Goal: Information Seeking & Learning: Learn about a topic

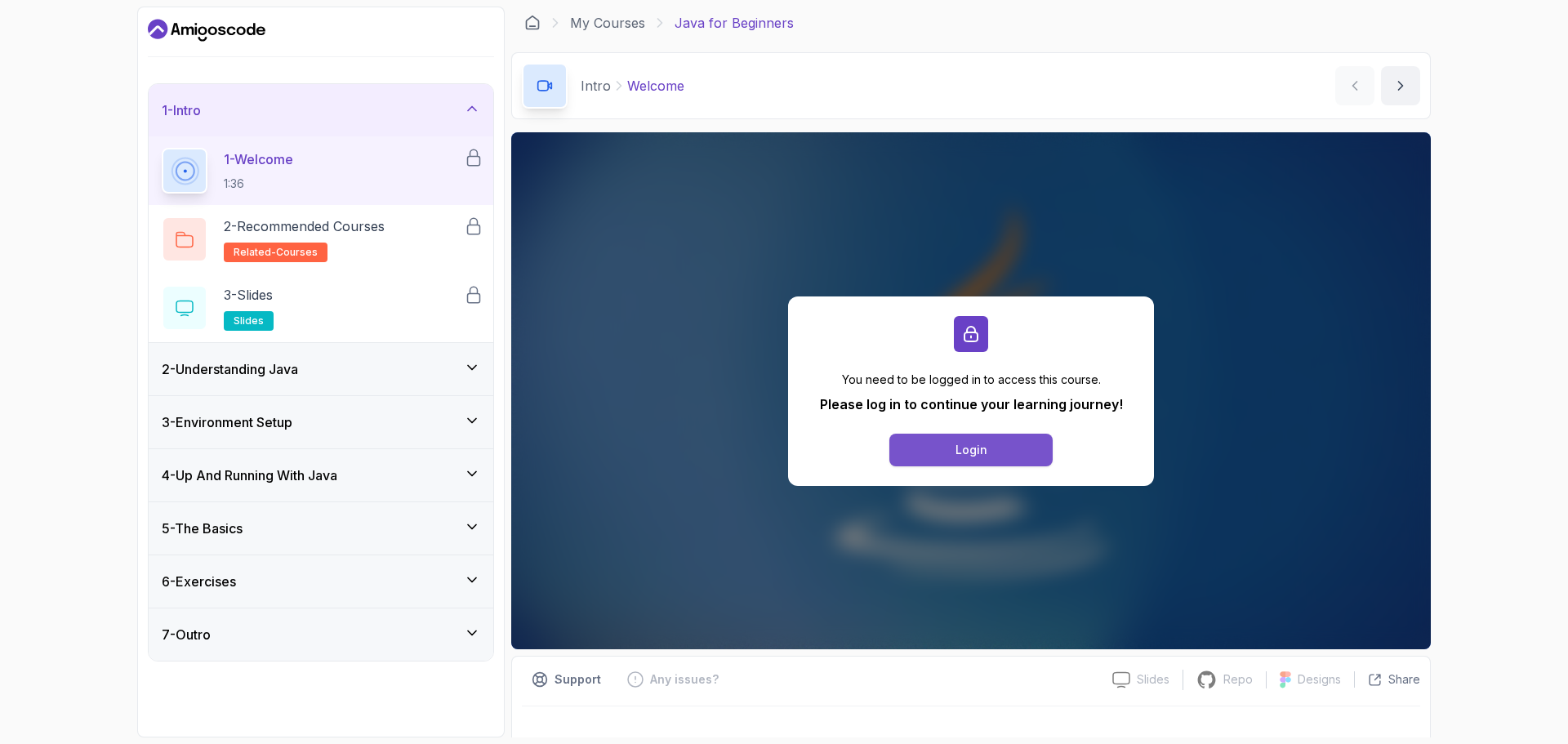
click at [979, 448] on div "Login" at bounding box center [971, 450] width 32 height 17
click at [983, 447] on div "Login" at bounding box center [971, 450] width 32 height 17
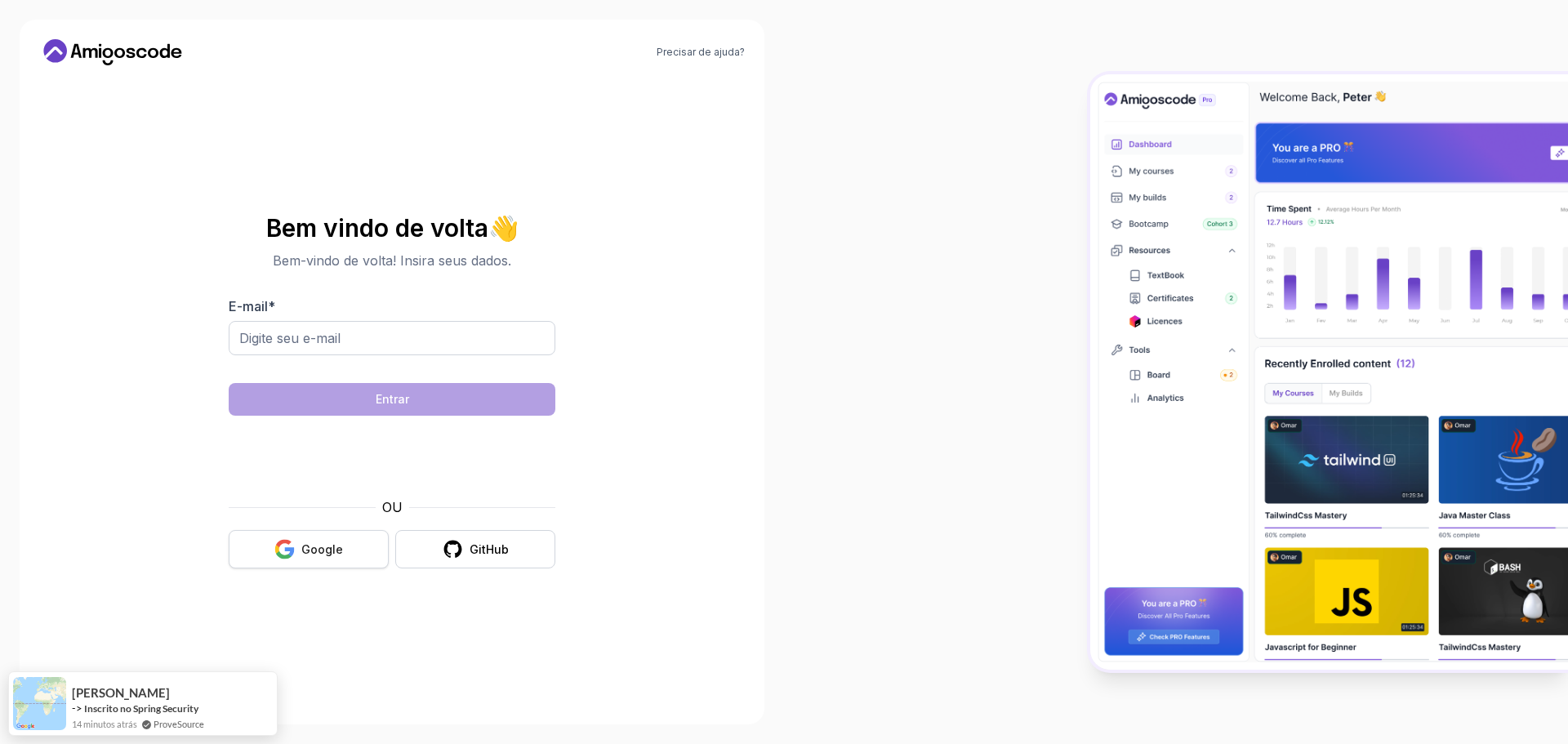
click at [325, 559] on button "Google" at bounding box center [309, 549] width 160 height 38
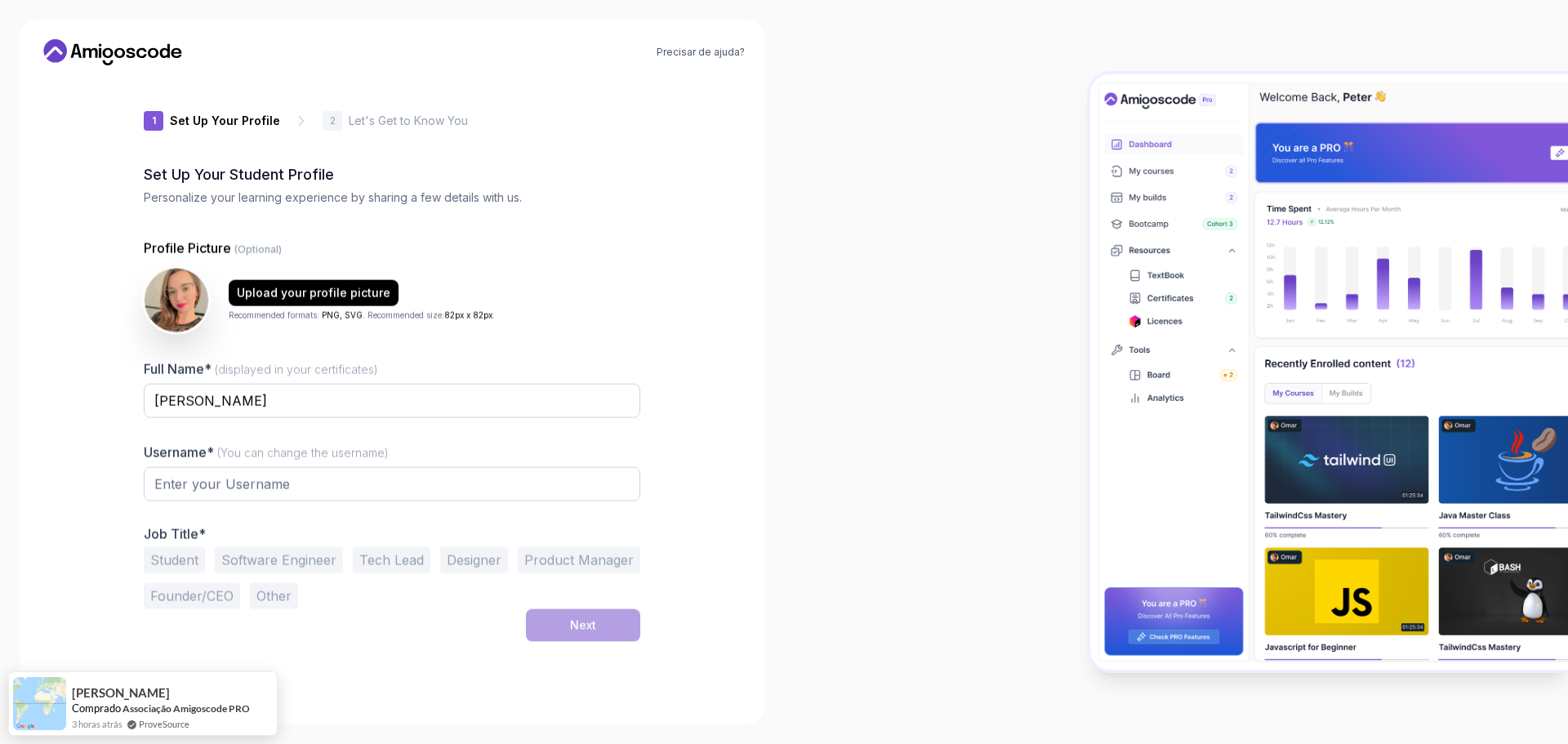
type input "wildjackal55605"
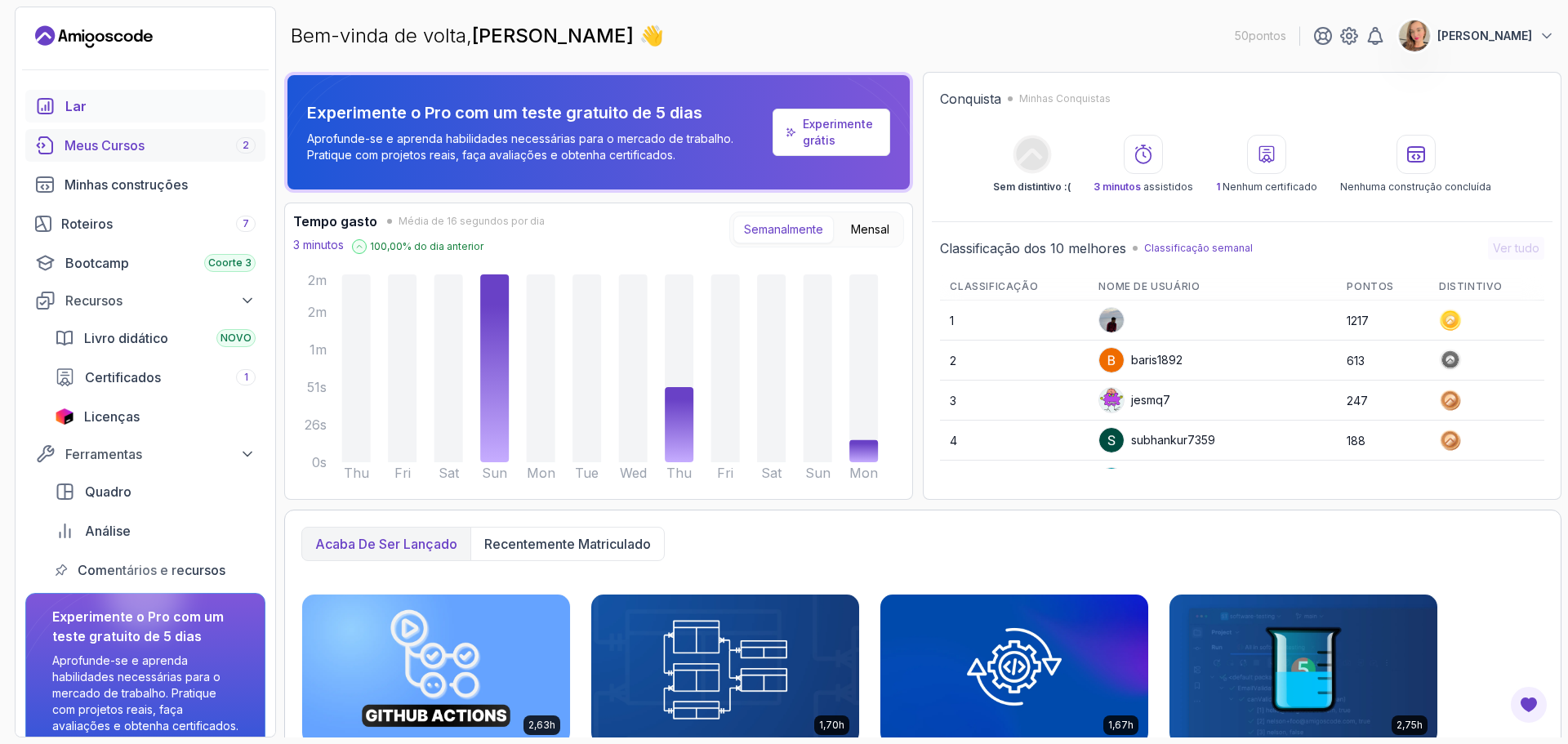
click at [137, 153] on font "Meus Cursos" at bounding box center [105, 145] width 80 height 17
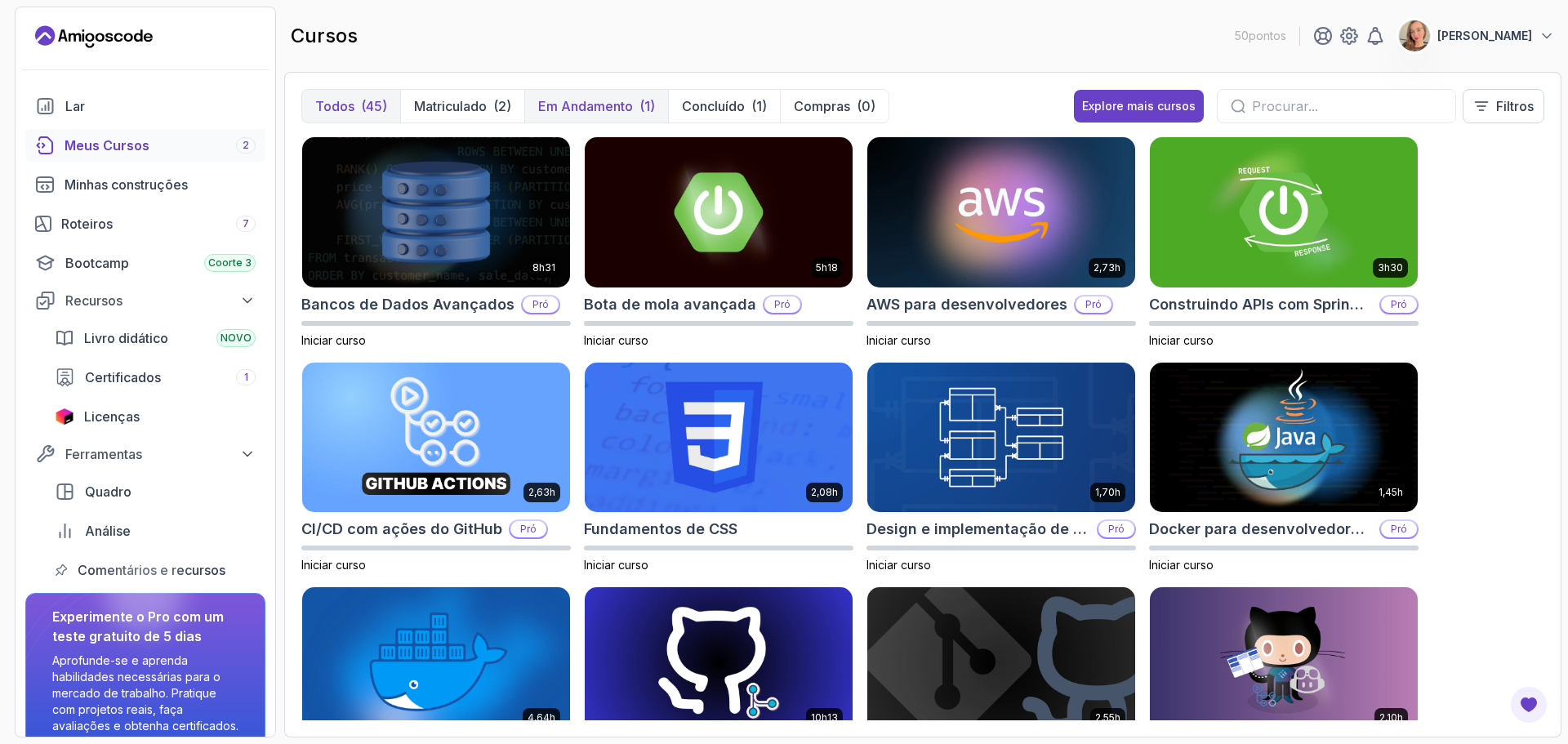
click at [595, 105] on font "Em andamento" at bounding box center [585, 106] width 95 height 17
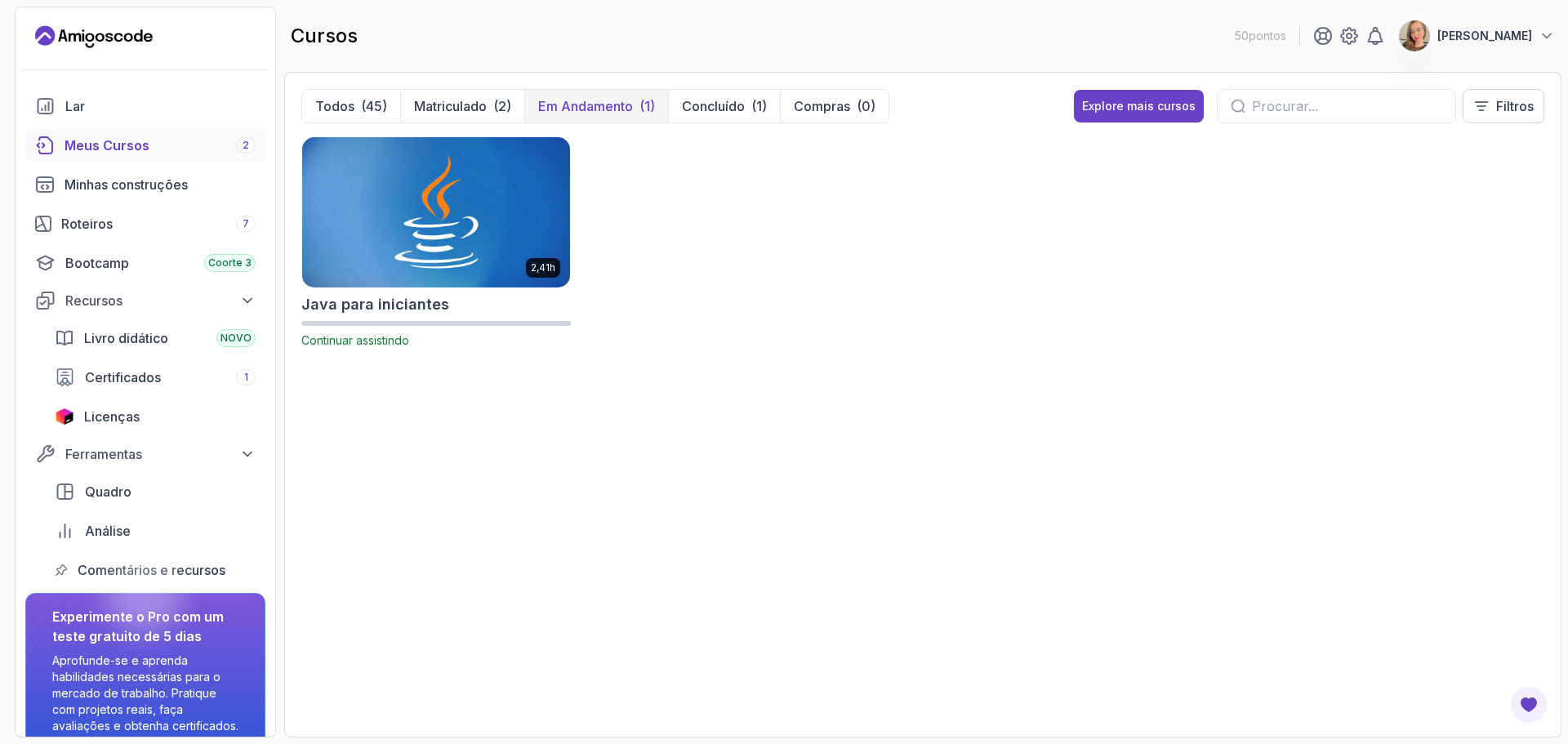
click at [475, 251] on img at bounding box center [436, 212] width 281 height 158
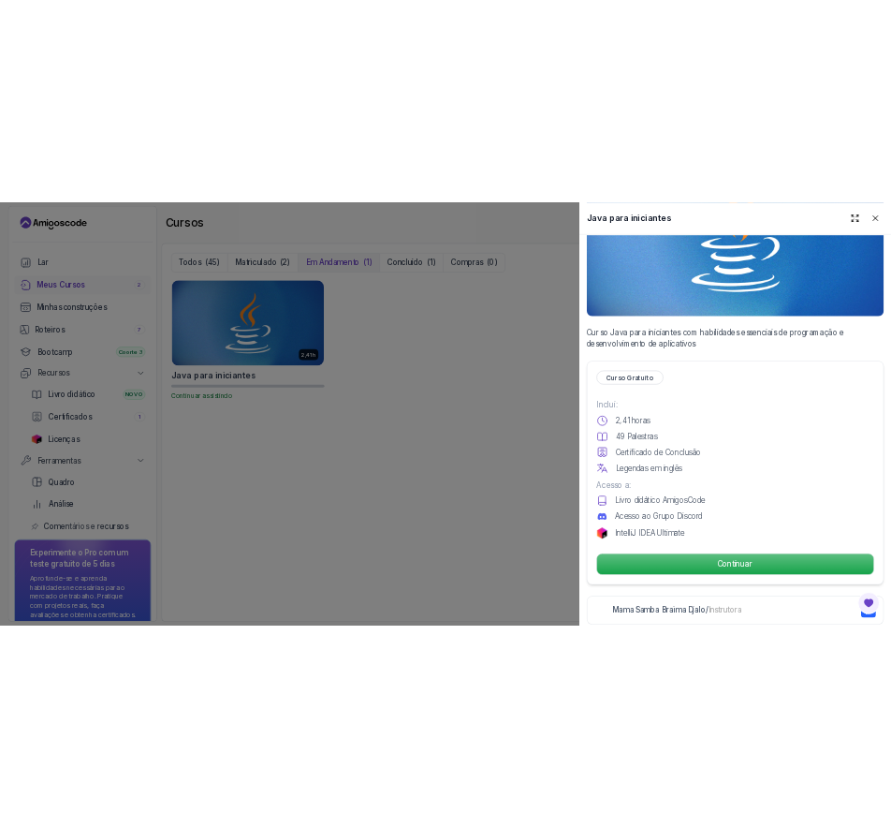
scroll to position [187, 0]
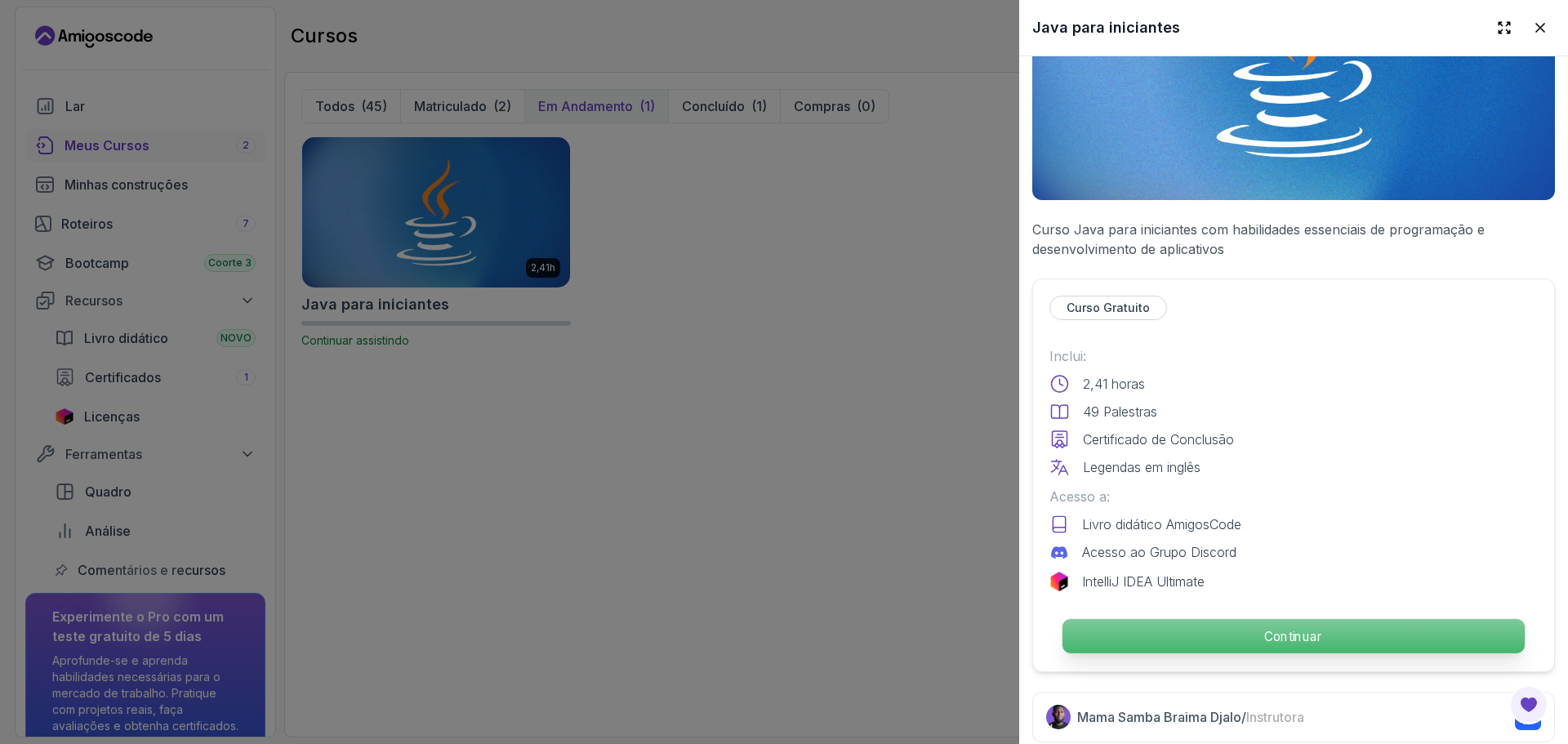
click at [1244, 624] on p "Continuar" at bounding box center [1293, 636] width 462 height 34
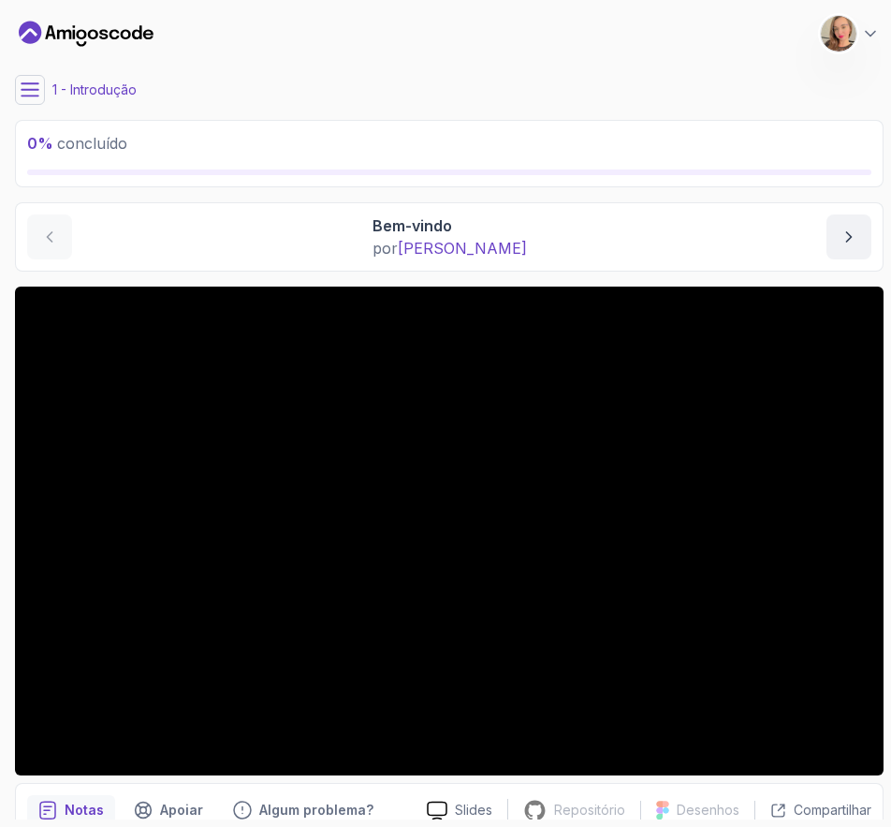
click at [24, 101] on button at bounding box center [30, 90] width 30 height 30
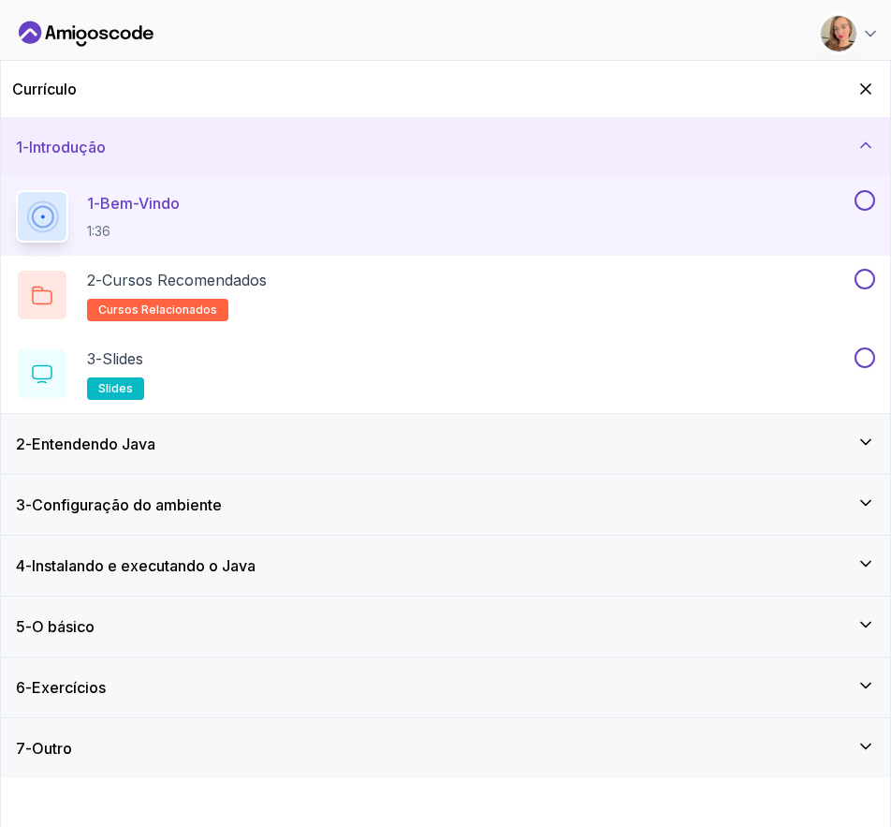
click at [855, 195] on div at bounding box center [863, 200] width 24 height 21
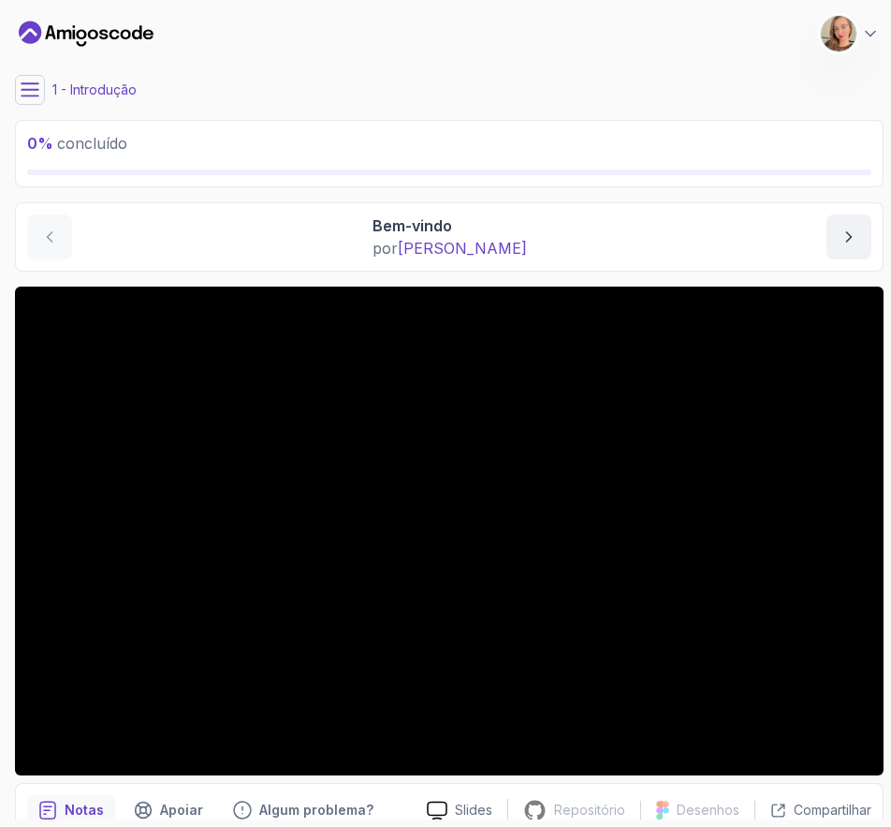
click at [25, 95] on icon at bounding box center [30, 89] width 17 height 12
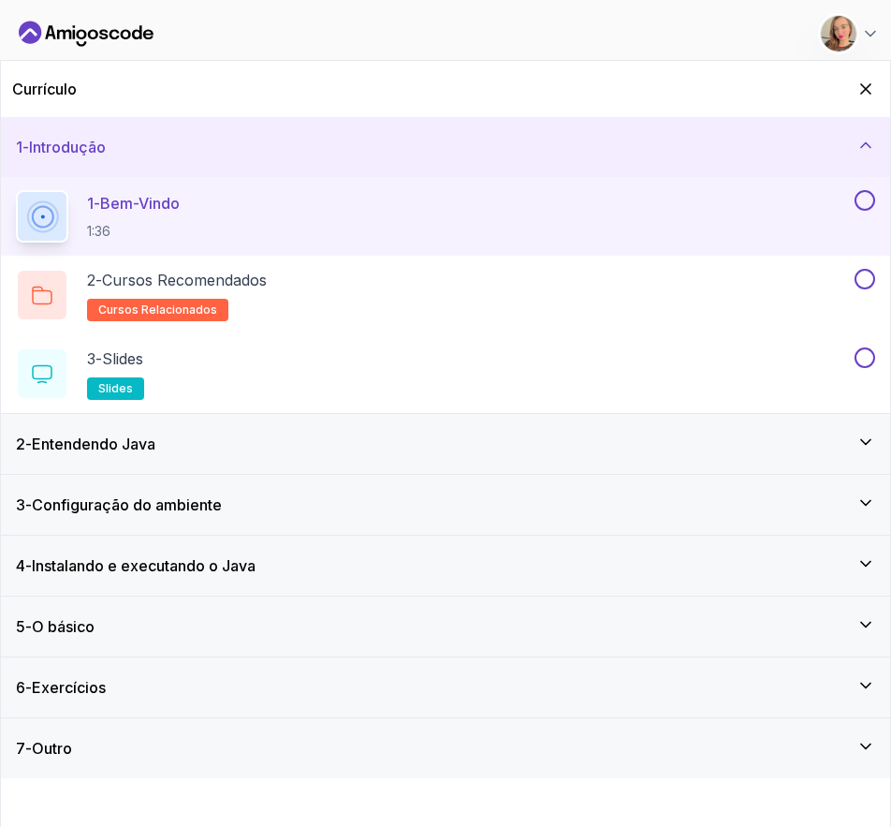
click at [864, 201] on button at bounding box center [865, 200] width 21 height 21
click at [860, 277] on button at bounding box center [865, 279] width 21 height 21
click at [864, 359] on button at bounding box center [865, 357] width 21 height 21
click at [873, 442] on icon at bounding box center [866, 442] width 19 height 19
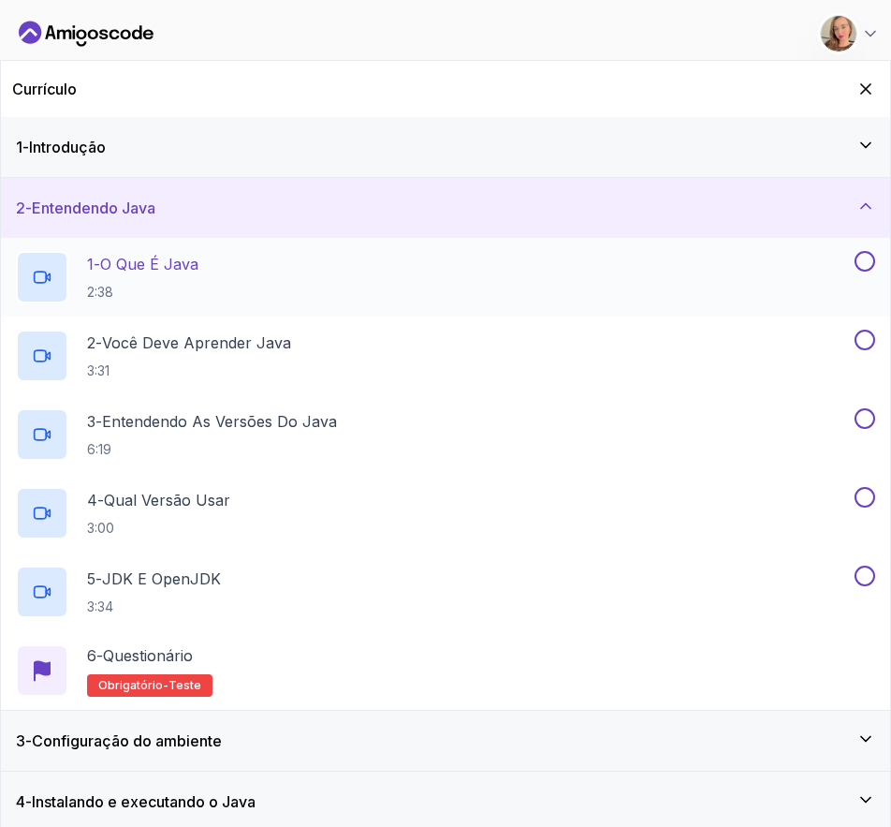
click at [863, 267] on button at bounding box center [865, 261] width 21 height 21
click at [867, 344] on button at bounding box center [865, 340] width 21 height 21
click at [863, 428] on button at bounding box center [865, 418] width 21 height 21
click at [863, 497] on button at bounding box center [865, 497] width 21 height 21
click at [864, 581] on button at bounding box center [865, 575] width 21 height 21
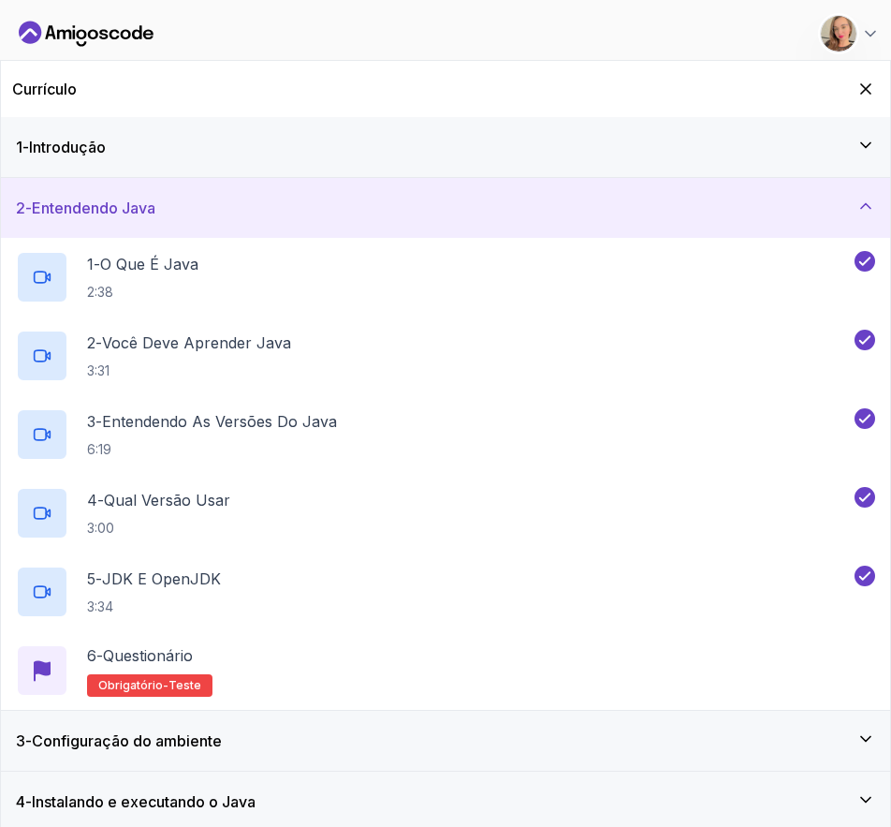
click at [771, 738] on div "3 - Configuração do ambiente" at bounding box center [445, 740] width 859 height 22
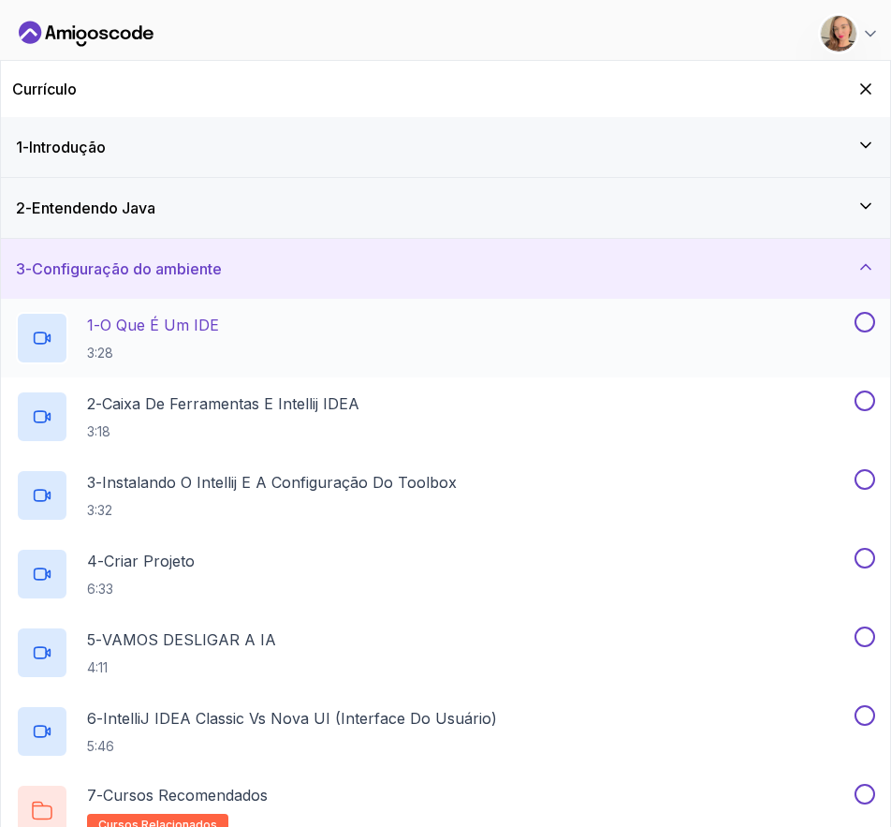
click at [864, 322] on button at bounding box center [865, 322] width 21 height 21
click at [869, 404] on button at bounding box center [865, 400] width 21 height 21
click at [864, 485] on button at bounding box center [865, 479] width 21 height 21
click at [866, 560] on button at bounding box center [865, 558] width 21 height 21
click at [865, 635] on button at bounding box center [865, 636] width 21 height 21
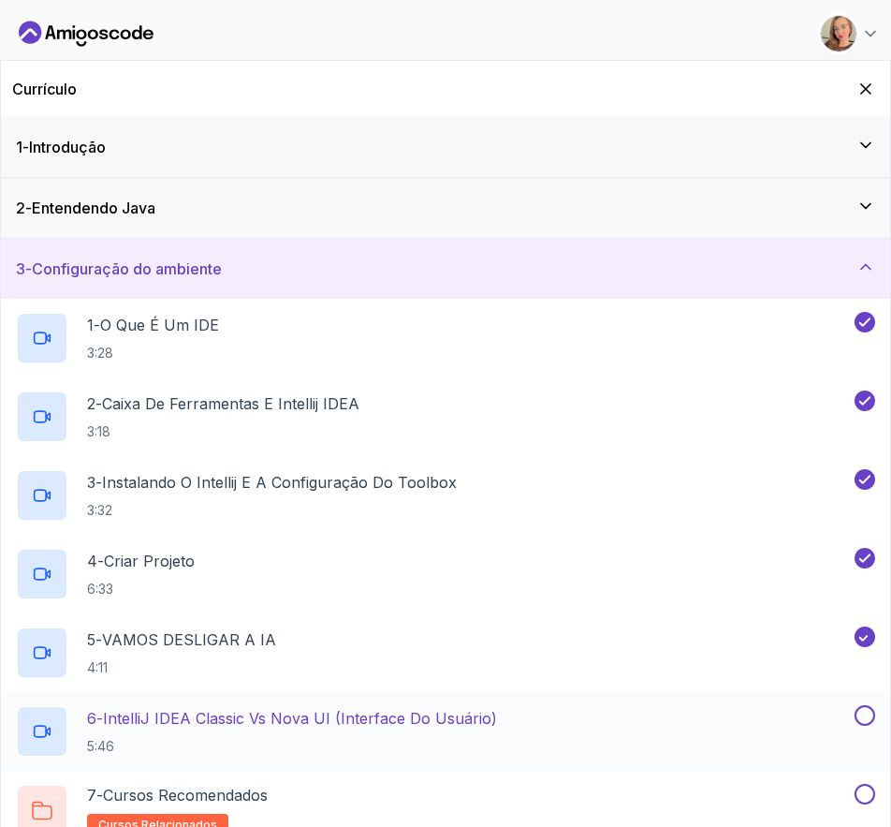
click at [864, 718] on button at bounding box center [865, 715] width 21 height 21
click at [867, 795] on button at bounding box center [865, 794] width 21 height 21
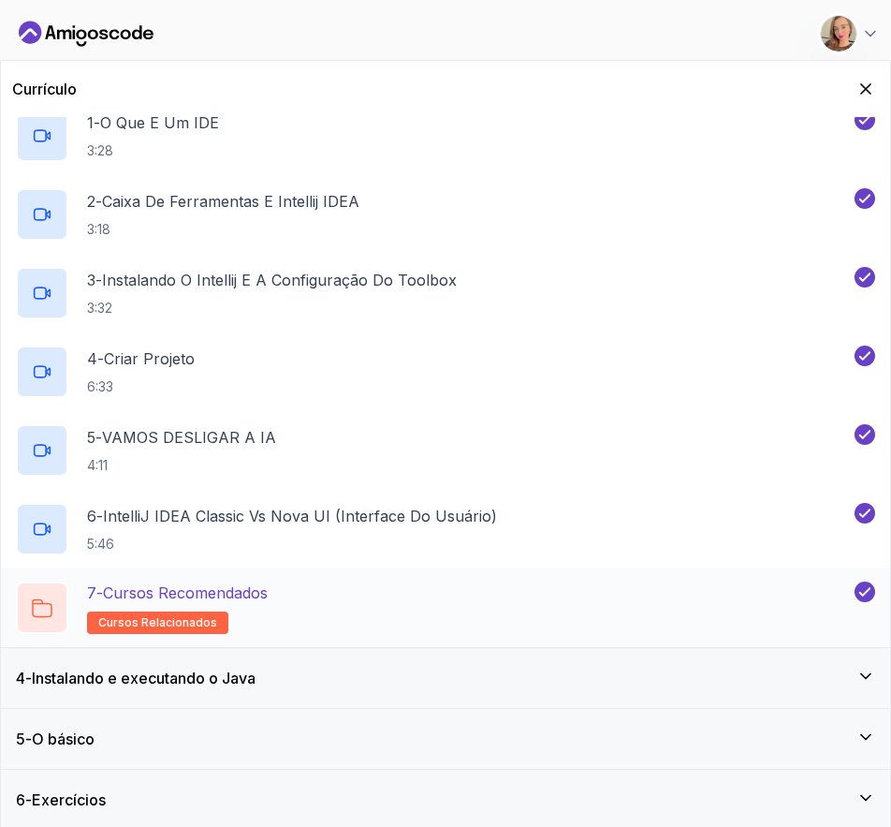
scroll to position [207, 0]
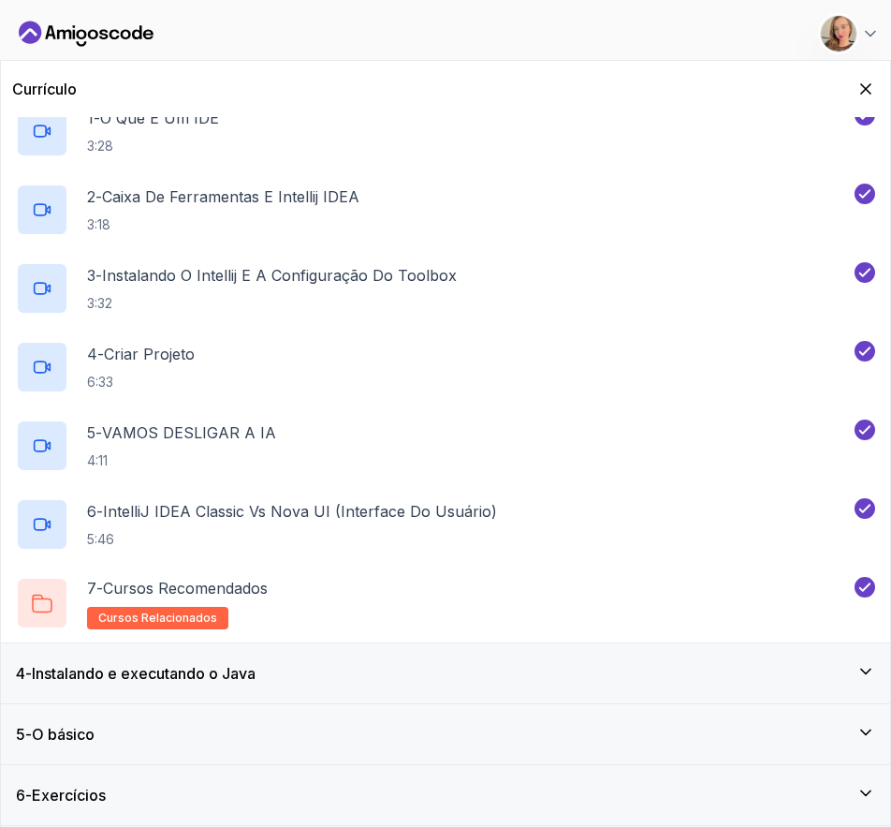
click at [807, 677] on div "4 - Instalando e executando o Java" at bounding box center [445, 673] width 859 height 22
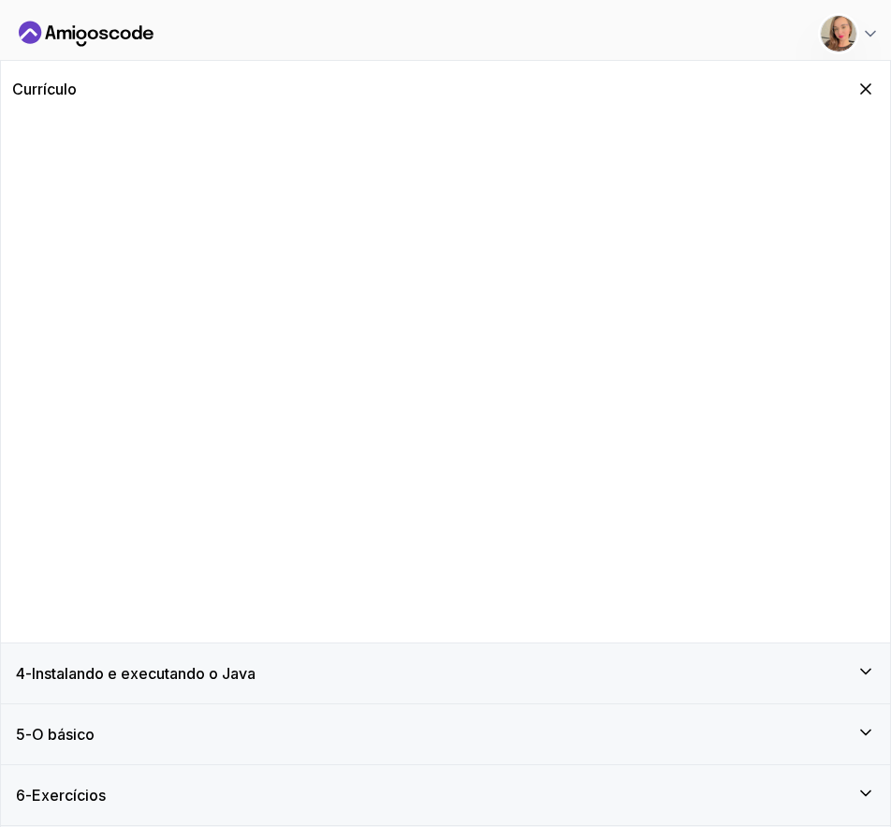
scroll to position [0, 0]
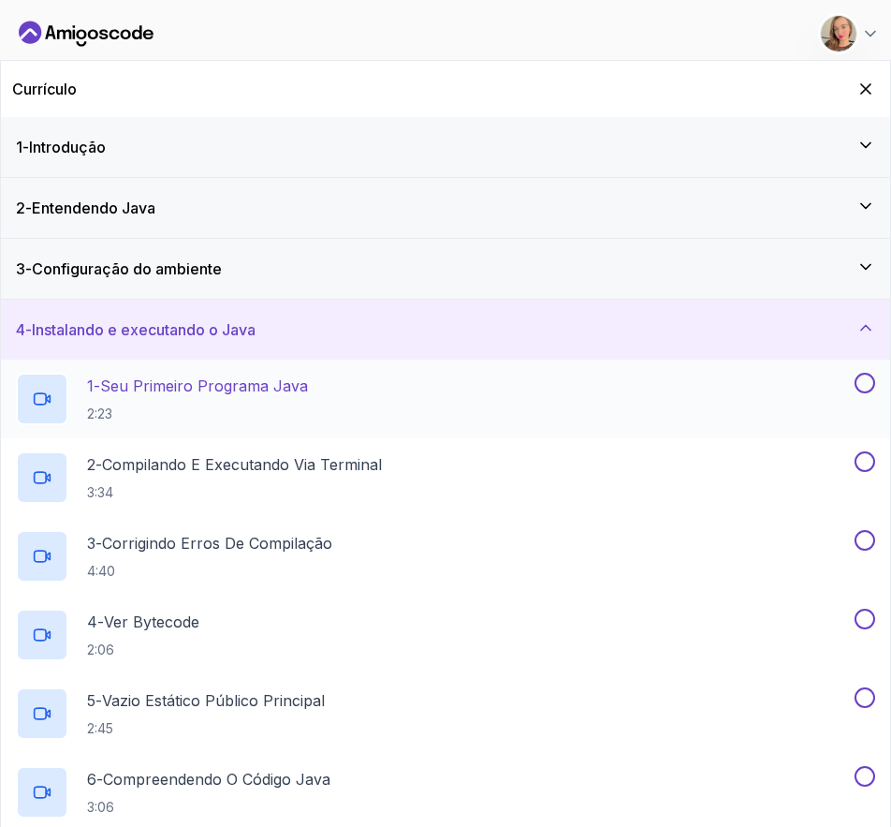
click at [870, 379] on button at bounding box center [865, 383] width 21 height 21
click at [859, 464] on button at bounding box center [865, 461] width 21 height 21
click at [869, 542] on button at bounding box center [865, 540] width 21 height 21
click at [866, 625] on button at bounding box center [865, 619] width 21 height 21
click at [869, 694] on button at bounding box center [865, 697] width 21 height 21
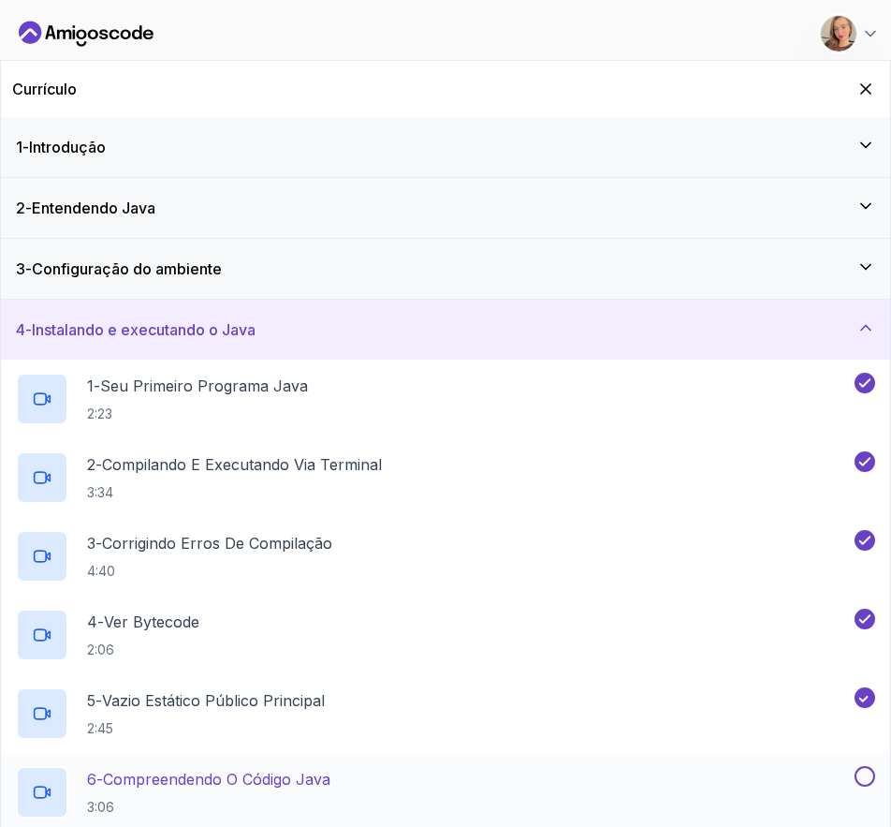
click at [866, 785] on button at bounding box center [865, 776] width 21 height 21
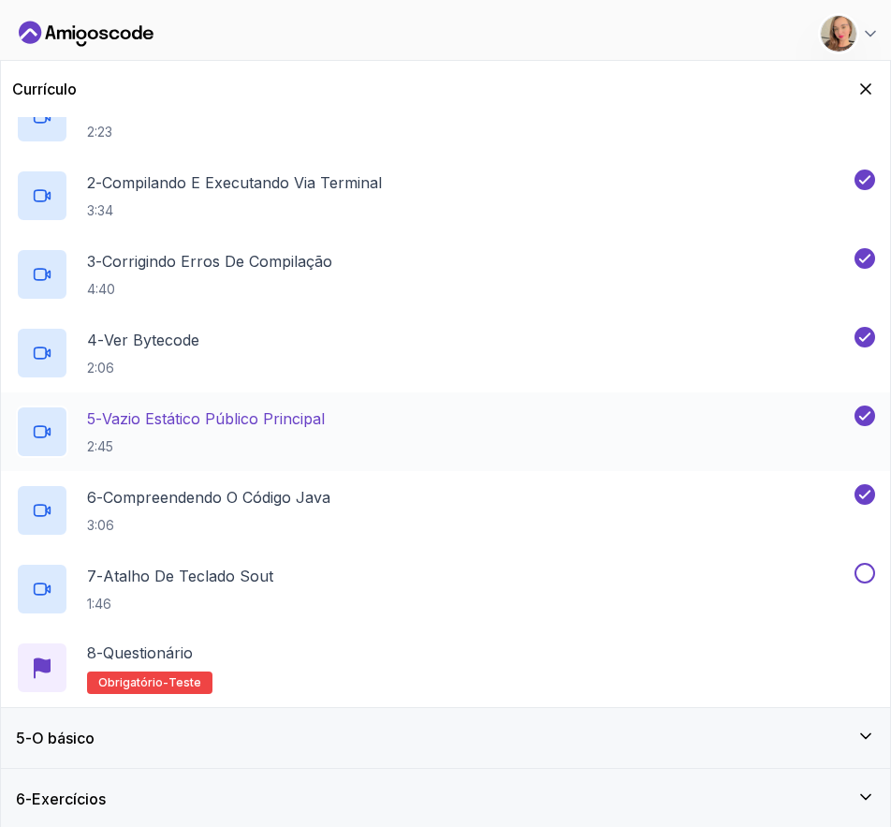
scroll to position [286, 0]
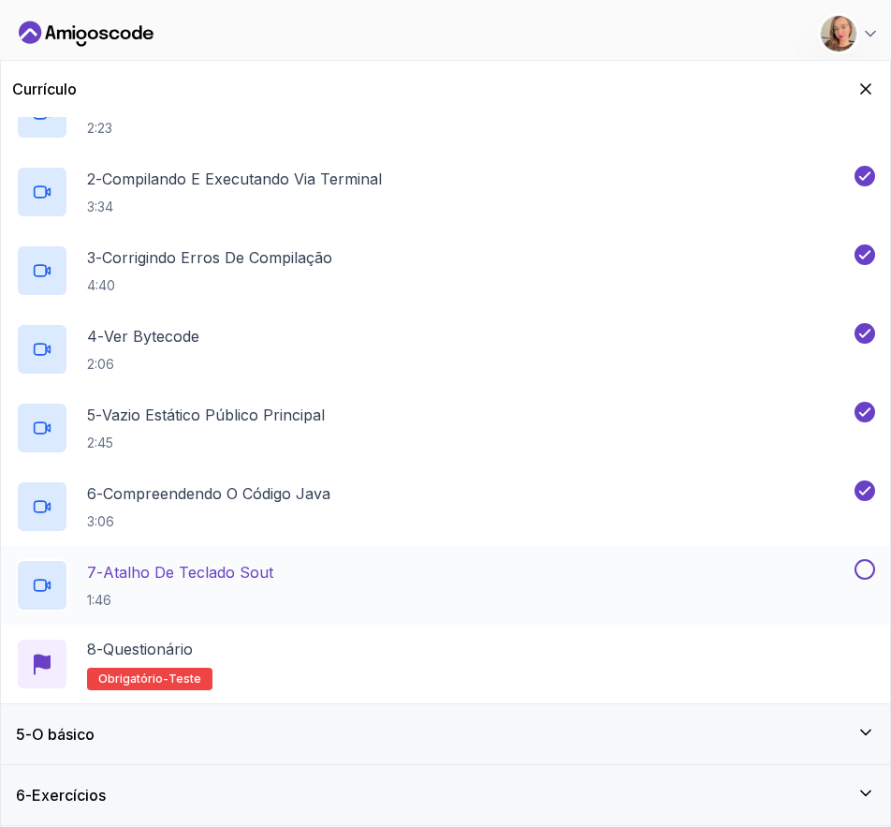
click at [865, 564] on button at bounding box center [865, 569] width 21 height 21
click at [828, 736] on div "5 - O básico" at bounding box center [445, 734] width 859 height 22
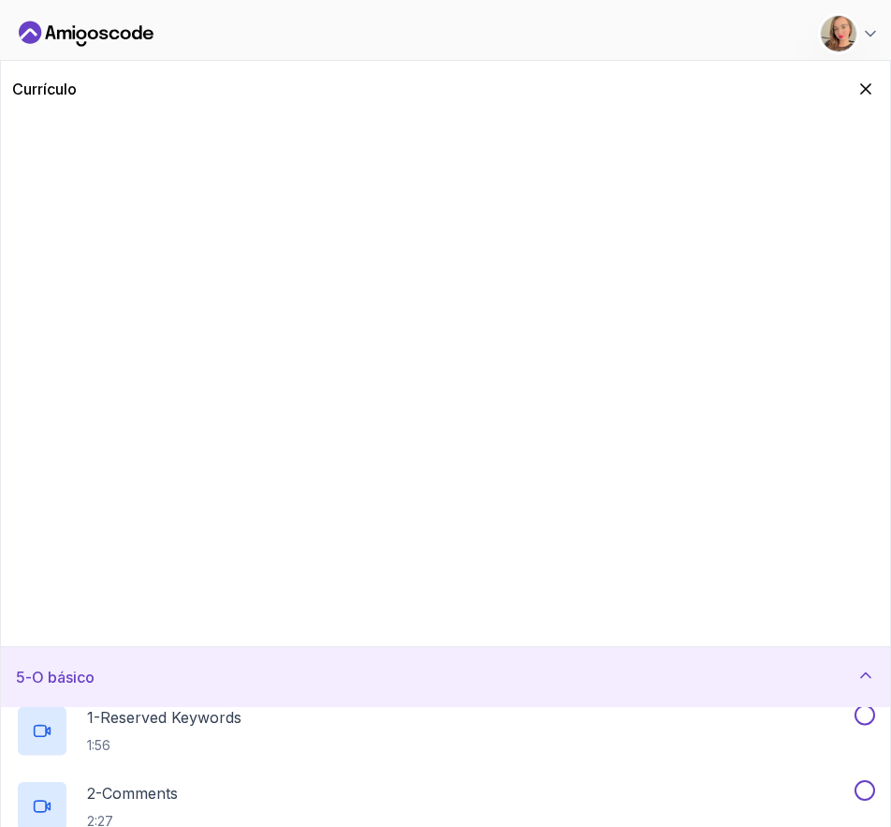
scroll to position [0, 0]
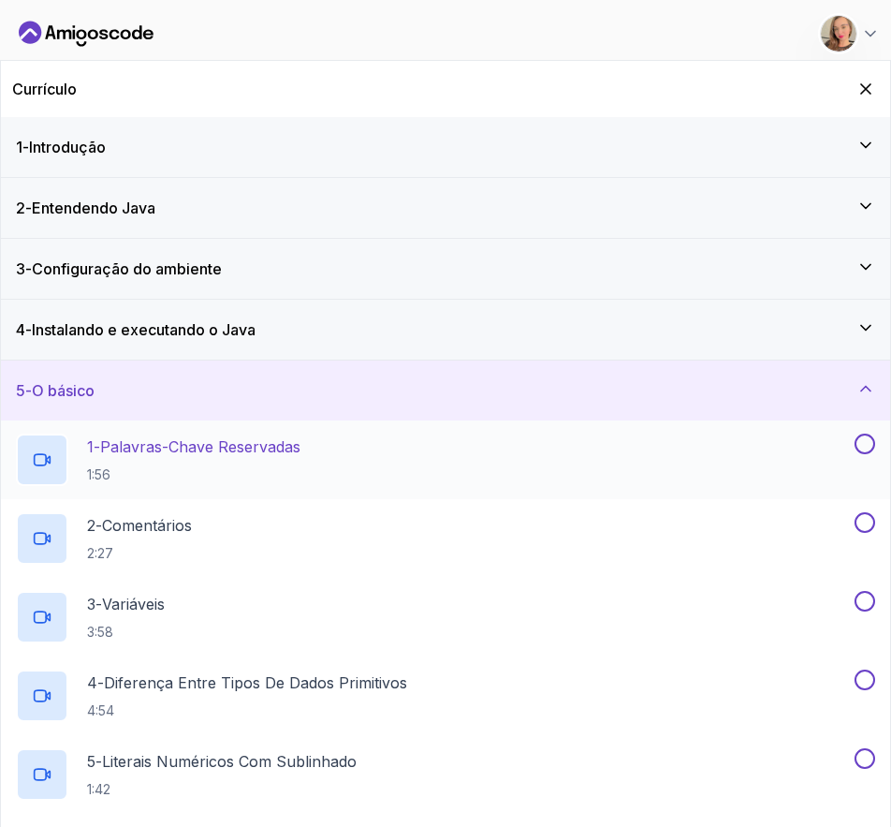
click at [874, 441] on button at bounding box center [865, 443] width 21 height 21
click at [871, 522] on button at bounding box center [865, 522] width 21 height 21
click at [864, 611] on button "3 - Variáveis 3:58" at bounding box center [445, 617] width 859 height 52
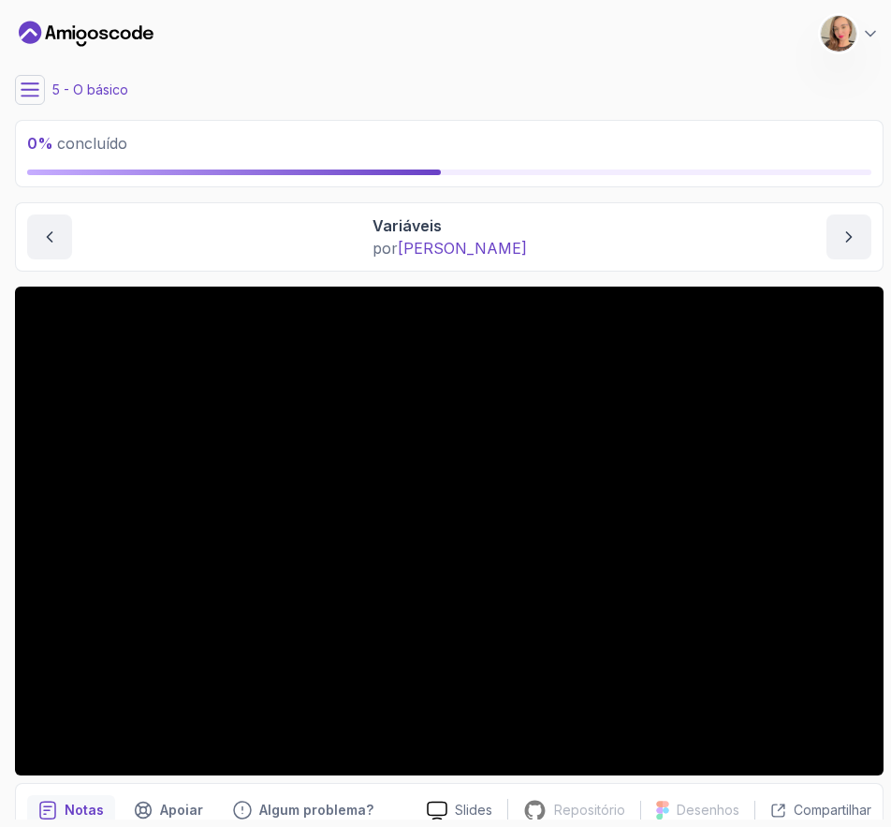
click at [34, 83] on icon at bounding box center [30, 89] width 17 height 12
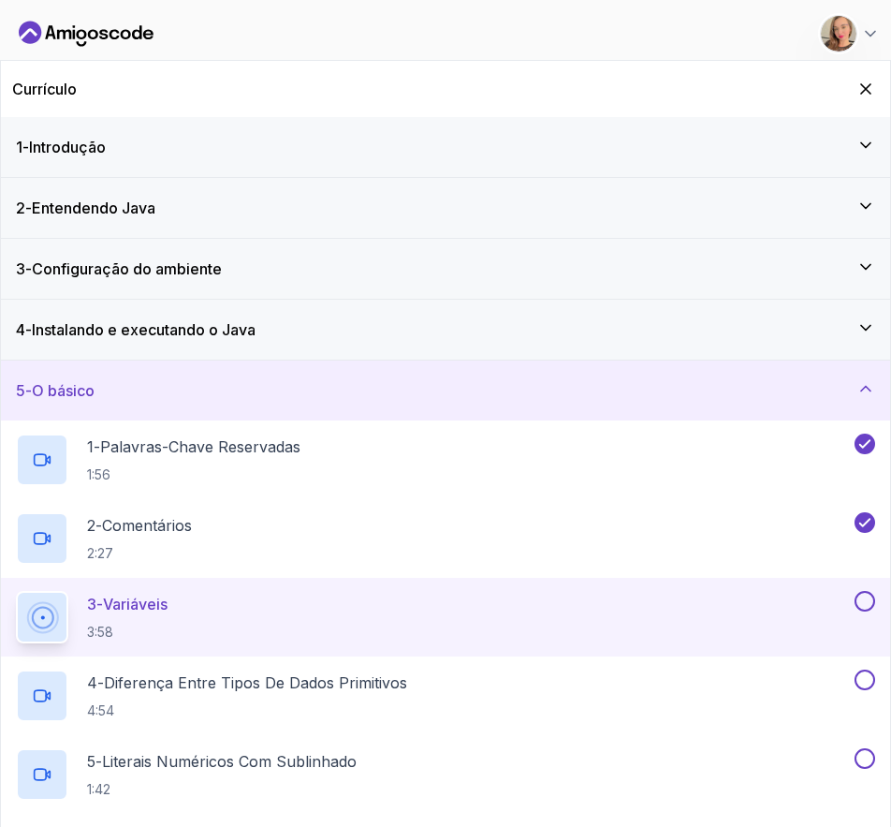
click at [860, 597] on button at bounding box center [865, 601] width 21 height 21
click at [864, 679] on button at bounding box center [865, 679] width 21 height 21
click at [863, 754] on button at bounding box center [865, 758] width 21 height 21
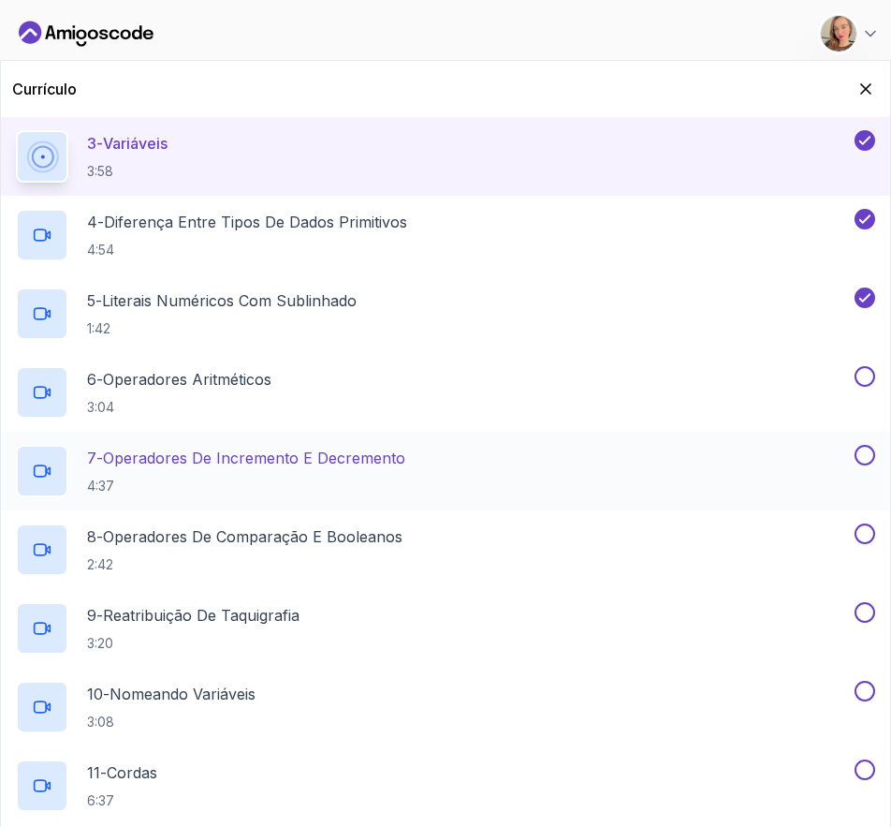
scroll to position [468, 0]
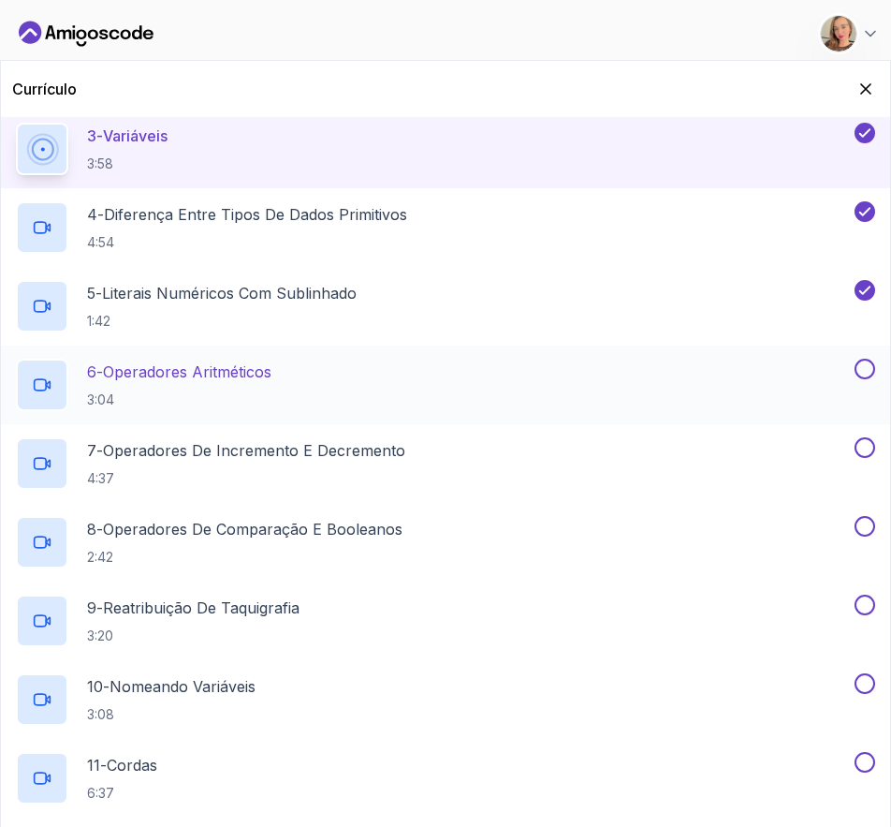
click at [873, 371] on button at bounding box center [865, 369] width 21 height 21
click at [862, 426] on div "7 - Operadores de Incremento e Decremento 4:37" at bounding box center [445, 463] width 889 height 79
click at [870, 444] on button at bounding box center [865, 447] width 21 height 21
click at [868, 531] on button at bounding box center [865, 526] width 21 height 21
click at [866, 608] on button at bounding box center [865, 605] width 21 height 21
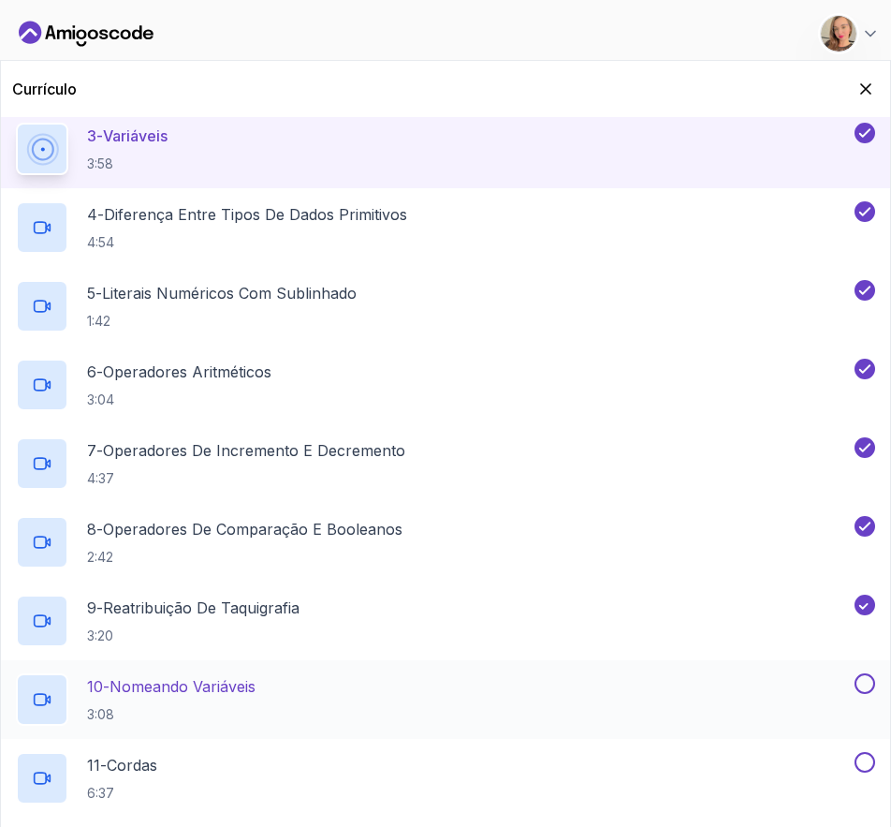
click at [867, 689] on button at bounding box center [865, 683] width 21 height 21
click at [864, 766] on button at bounding box center [865, 762] width 21 height 21
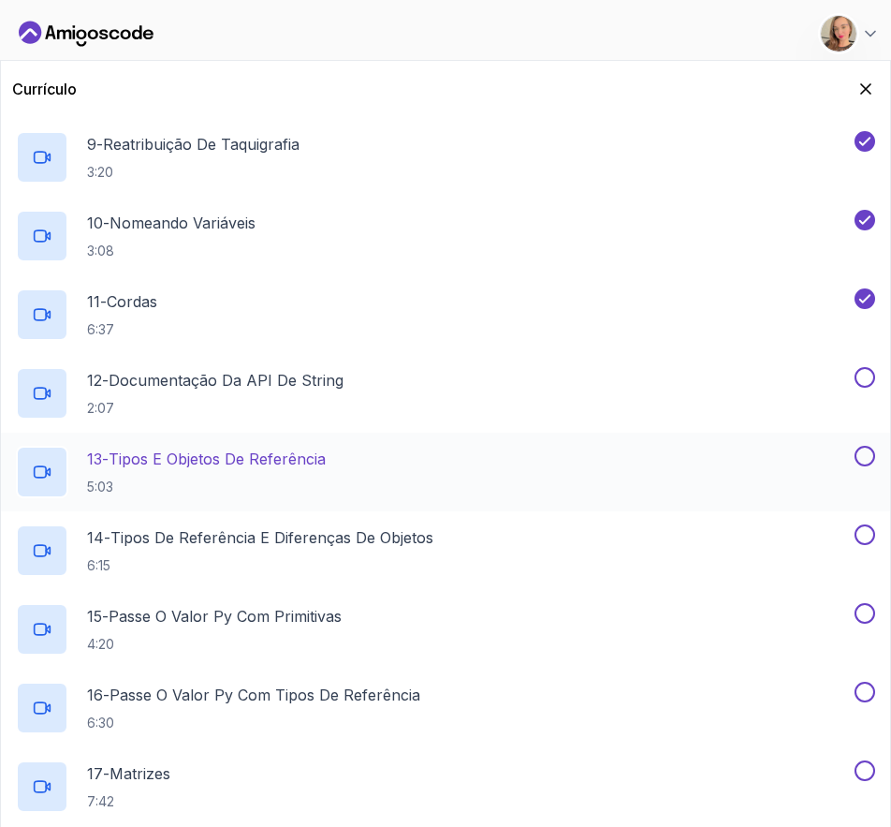
scroll to position [1030, 0]
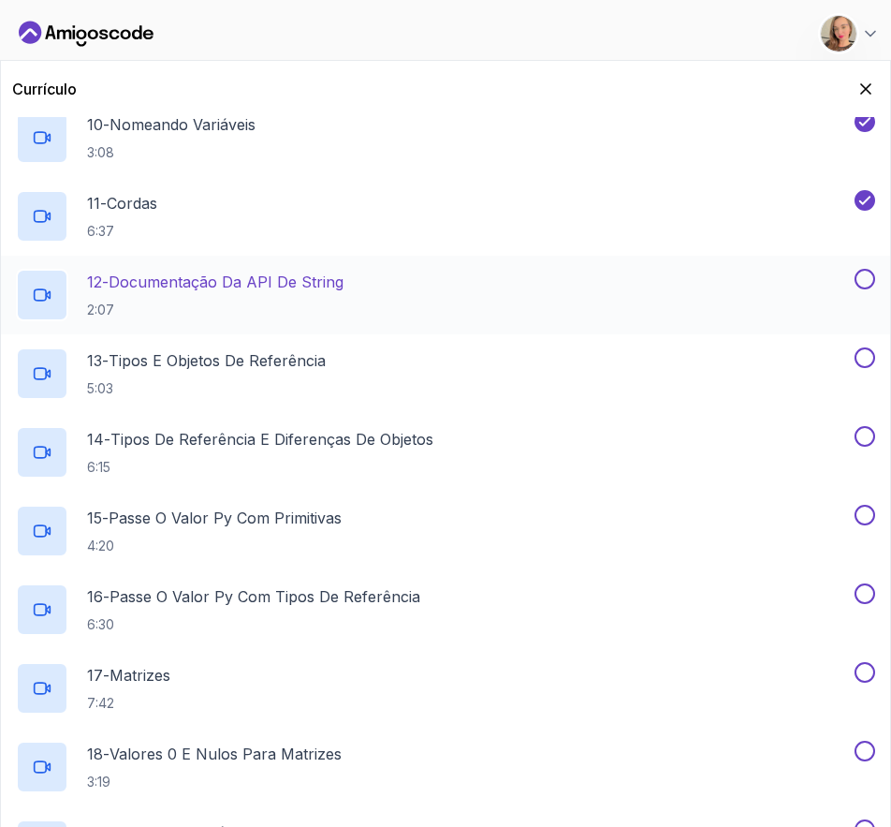
click at [866, 279] on button at bounding box center [865, 279] width 21 height 21
click at [866, 356] on button at bounding box center [865, 357] width 21 height 21
click at [865, 441] on button at bounding box center [865, 436] width 21 height 21
click at [865, 510] on button at bounding box center [865, 515] width 21 height 21
click at [866, 598] on button at bounding box center [865, 593] width 21 height 21
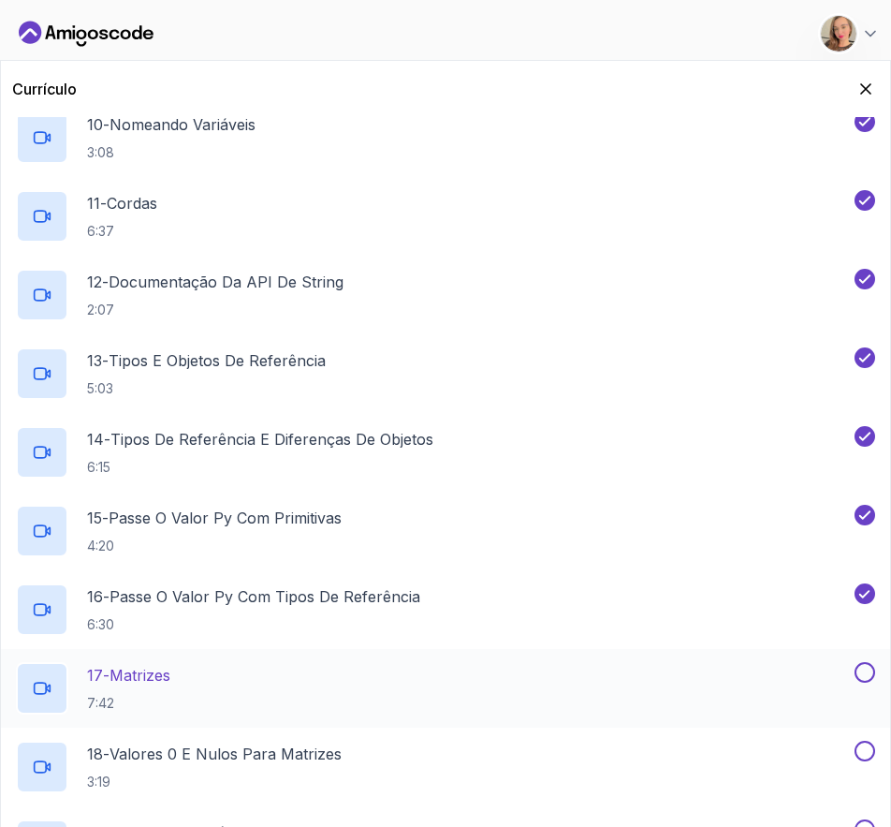
click at [861, 674] on button at bounding box center [865, 672] width 21 height 21
click at [859, 745] on button at bounding box center [865, 751] width 21 height 21
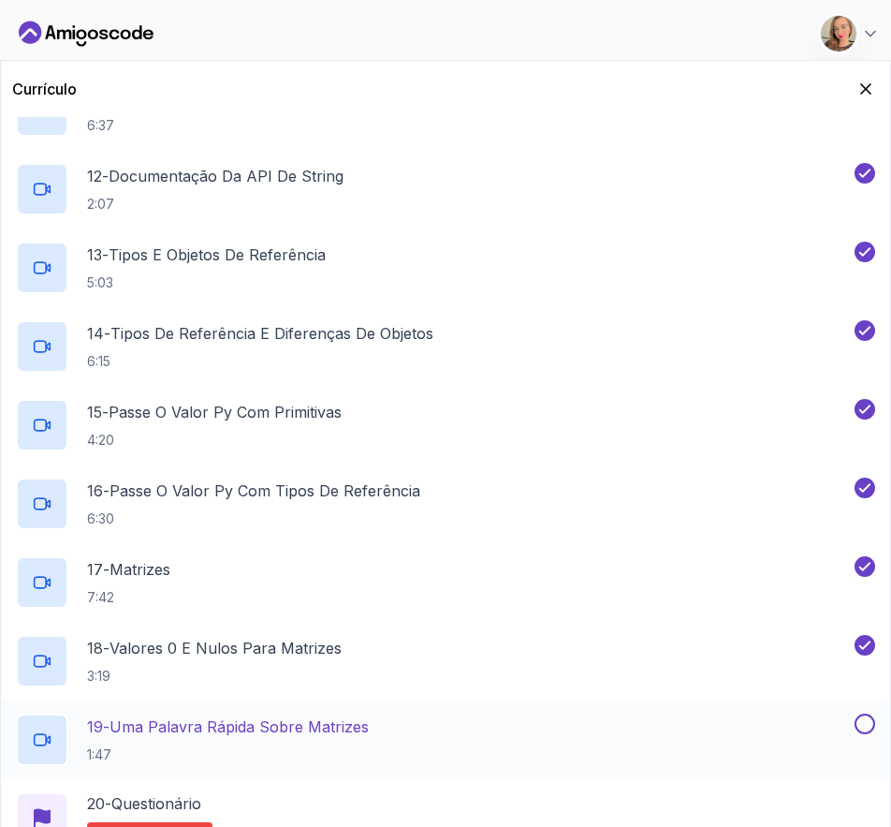
scroll to position [1229, 0]
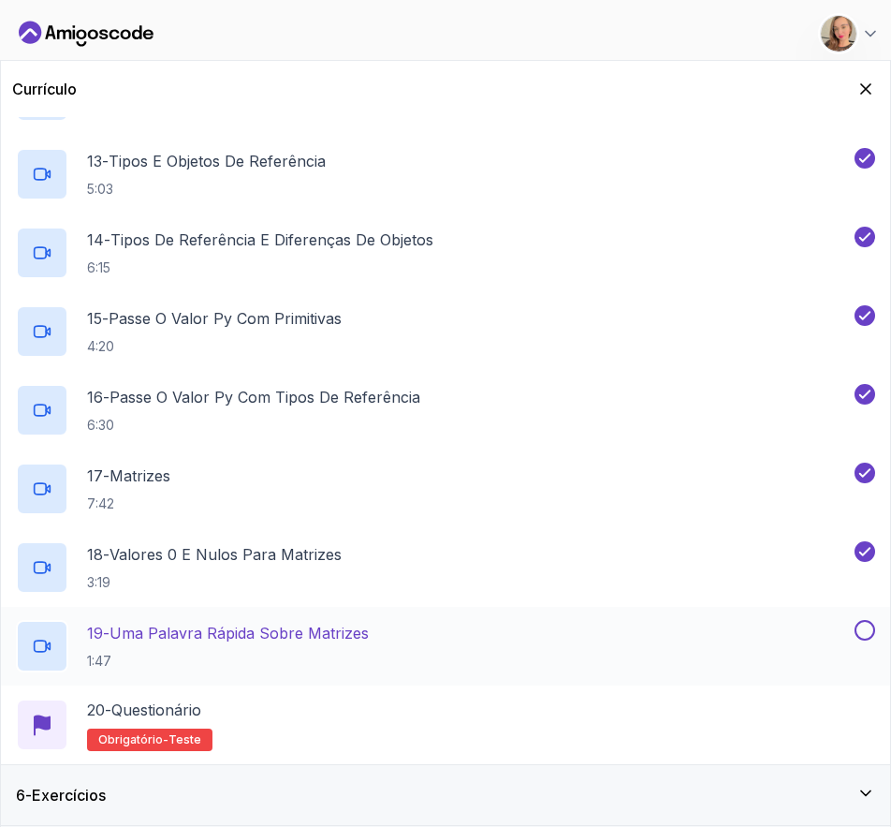
click at [859, 630] on button at bounding box center [865, 630] width 21 height 21
click at [828, 778] on div "6 - Exercícios" at bounding box center [445, 795] width 889 height 60
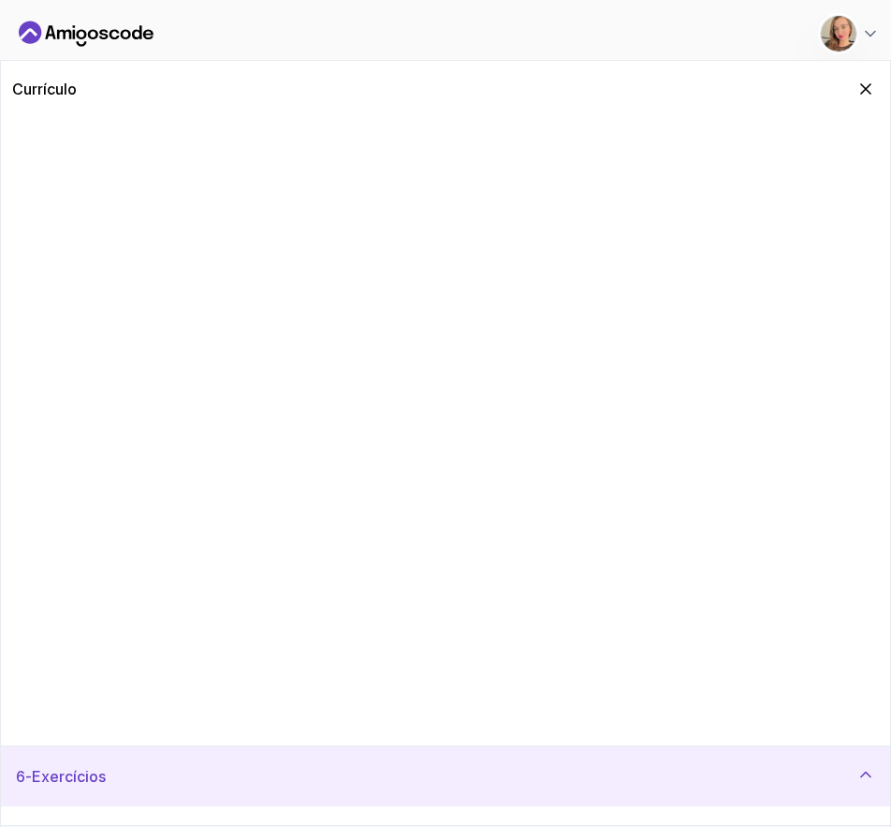
scroll to position [0, 0]
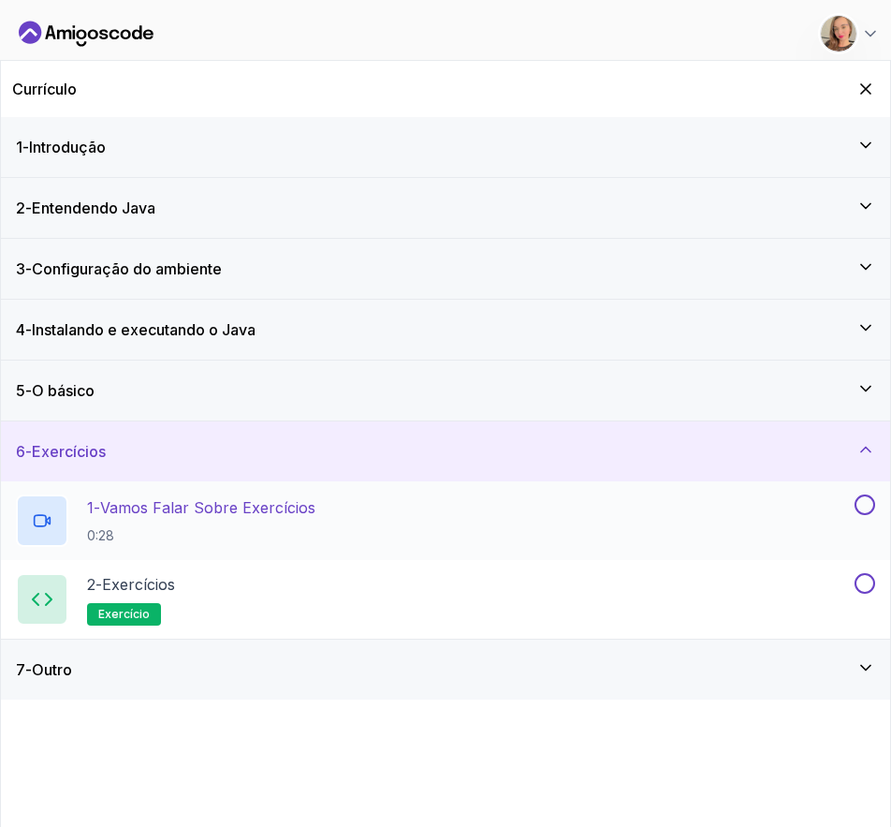
click at [863, 497] on button at bounding box center [865, 504] width 21 height 21
click at [863, 582] on button at bounding box center [865, 583] width 21 height 21
click at [869, 669] on icon at bounding box center [866, 667] width 19 height 19
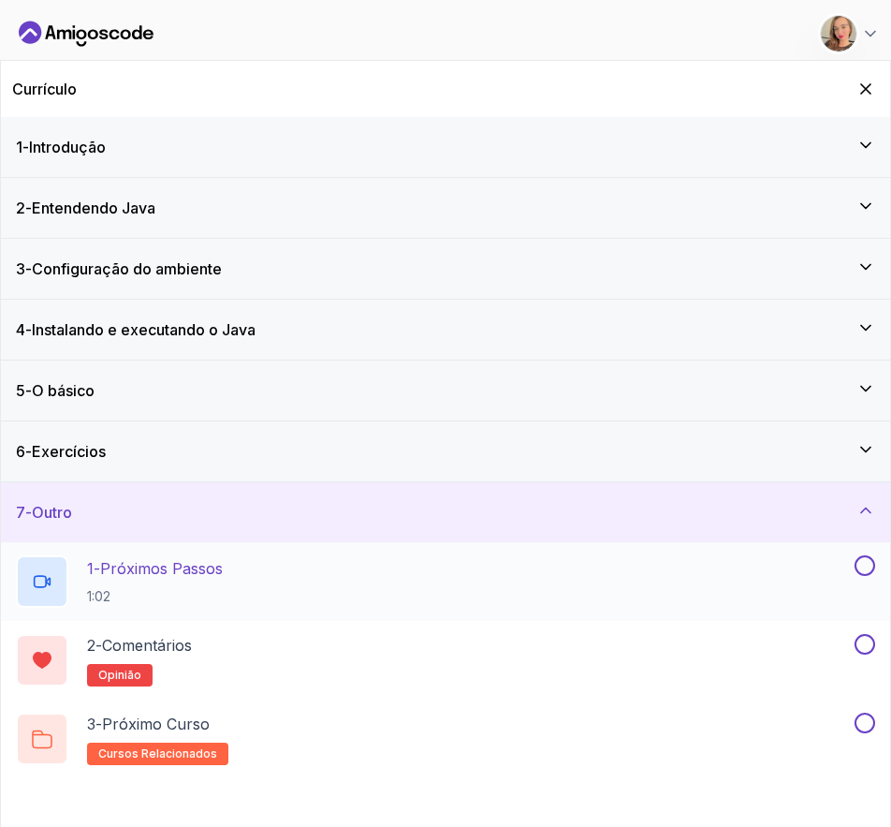
click at [871, 567] on button at bounding box center [865, 565] width 21 height 21
click at [871, 645] on button at bounding box center [865, 644] width 21 height 21
click at [862, 720] on button at bounding box center [865, 722] width 21 height 21
click at [582, 514] on div "7 - Outro" at bounding box center [445, 512] width 859 height 22
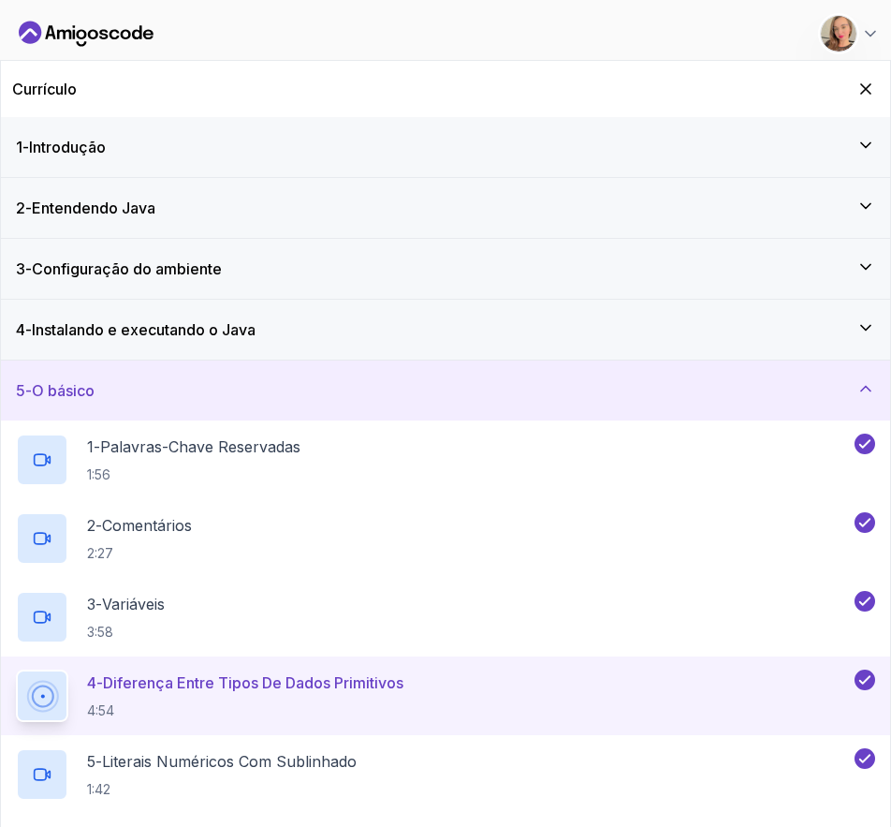
click at [785, 115] on div "Currículo" at bounding box center [445, 89] width 889 height 56
click at [714, 143] on div "1 - Introdução" at bounding box center [445, 147] width 859 height 22
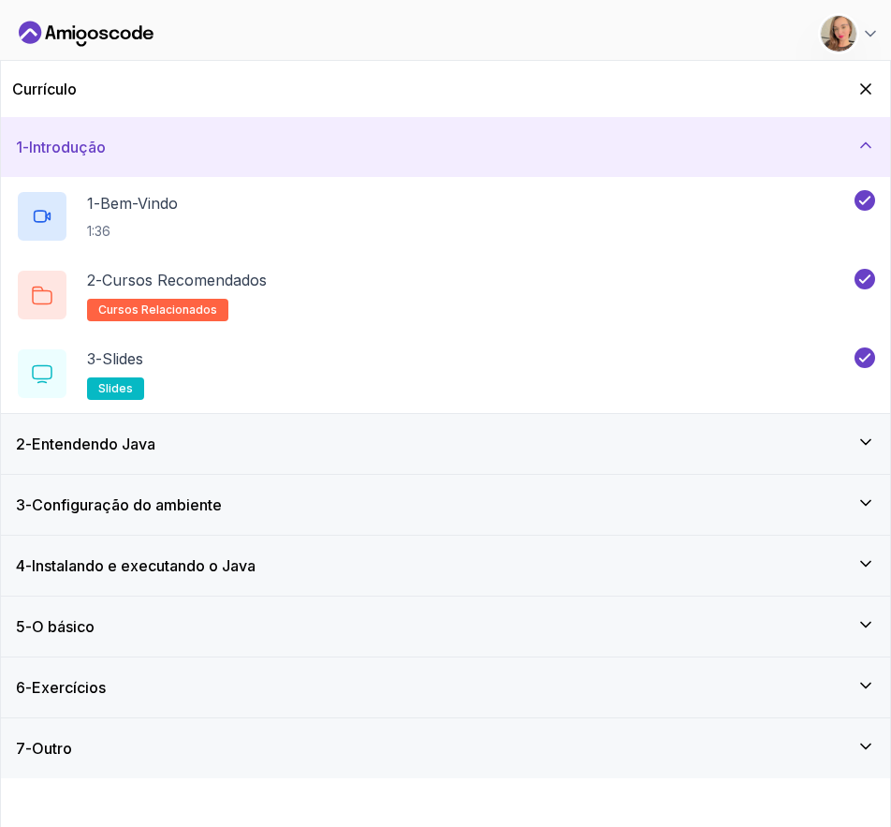
click at [570, 430] on div "2 - Entendendo Java" at bounding box center [445, 444] width 889 height 60
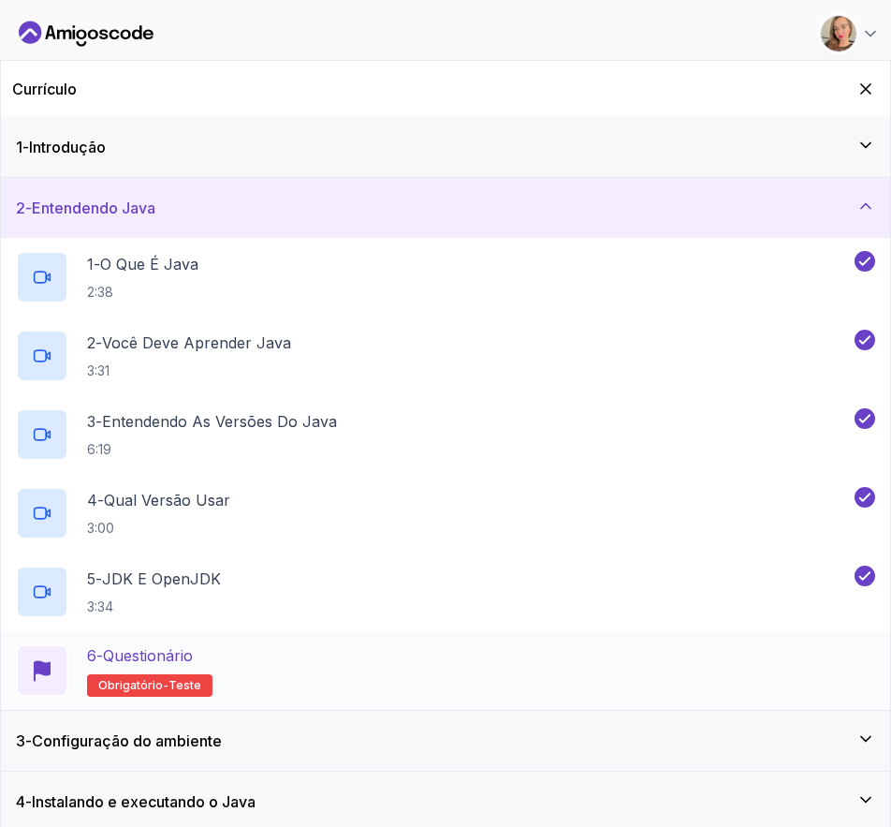
click at [387, 664] on div "6 - Questionário Obrigatório- teste" at bounding box center [445, 670] width 859 height 52
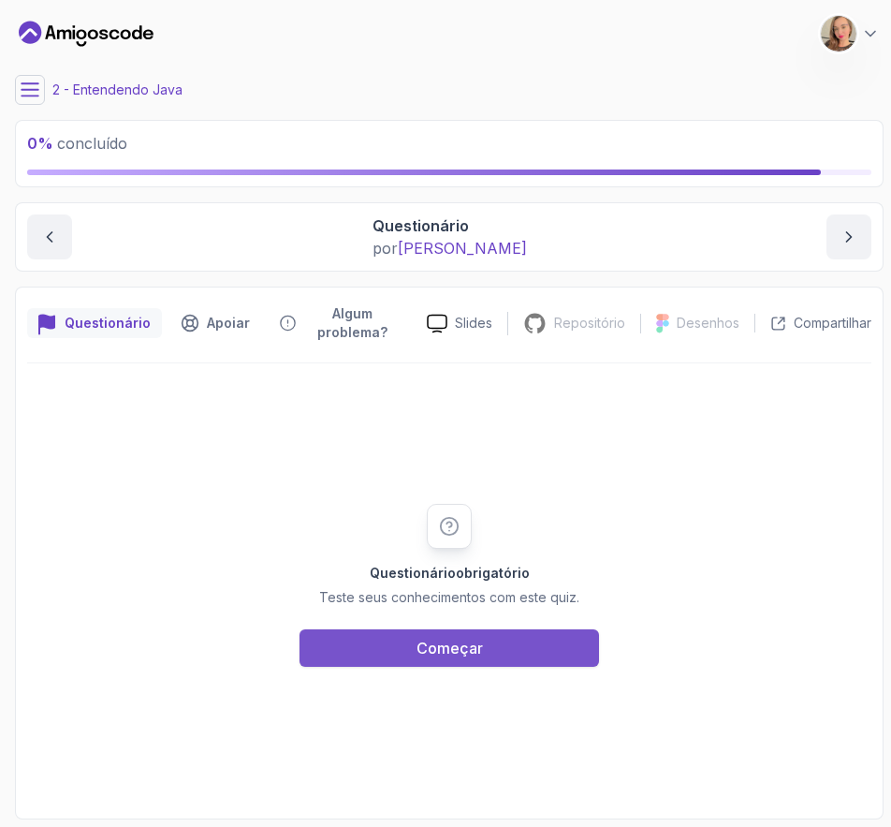
click at [466, 645] on font "Começar" at bounding box center [450, 648] width 66 height 19
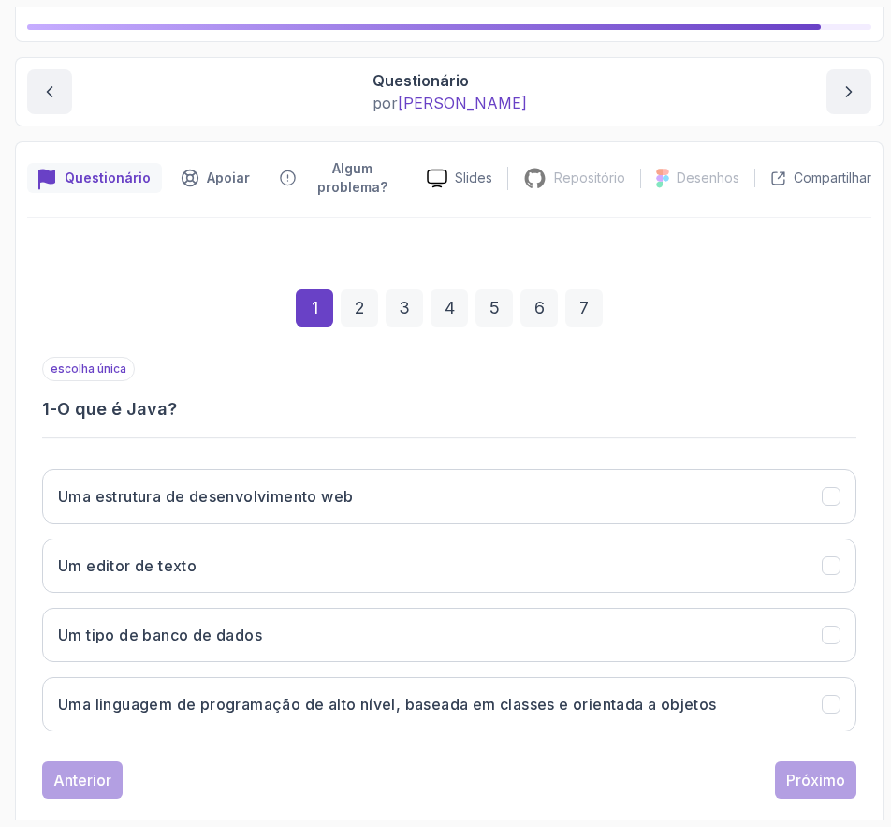
scroll to position [178, 0]
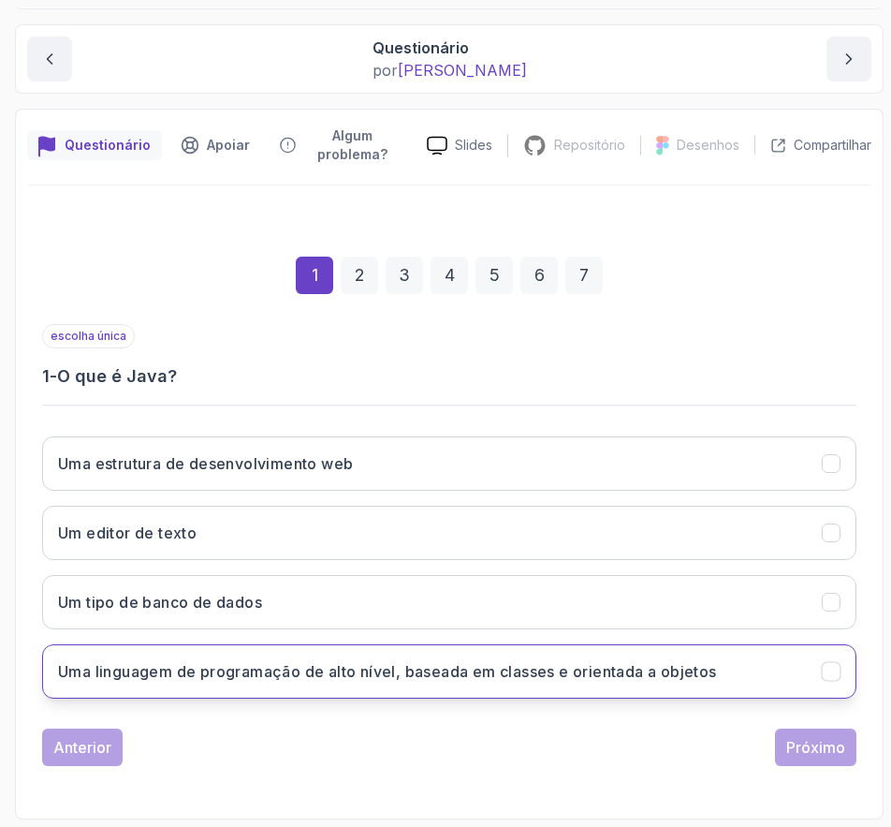
click at [581, 670] on font "Uma linguagem de programação de alto nível, baseada em classes e orientada a ob…" at bounding box center [387, 671] width 659 height 19
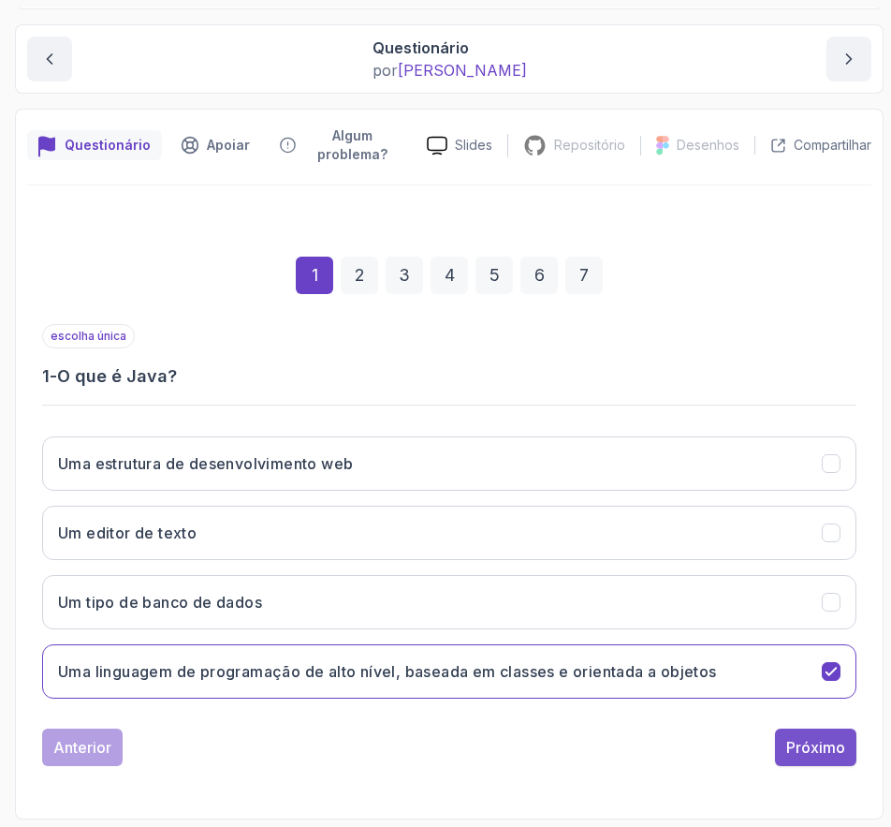
click at [825, 744] on font "Próximo" at bounding box center [815, 747] width 59 height 19
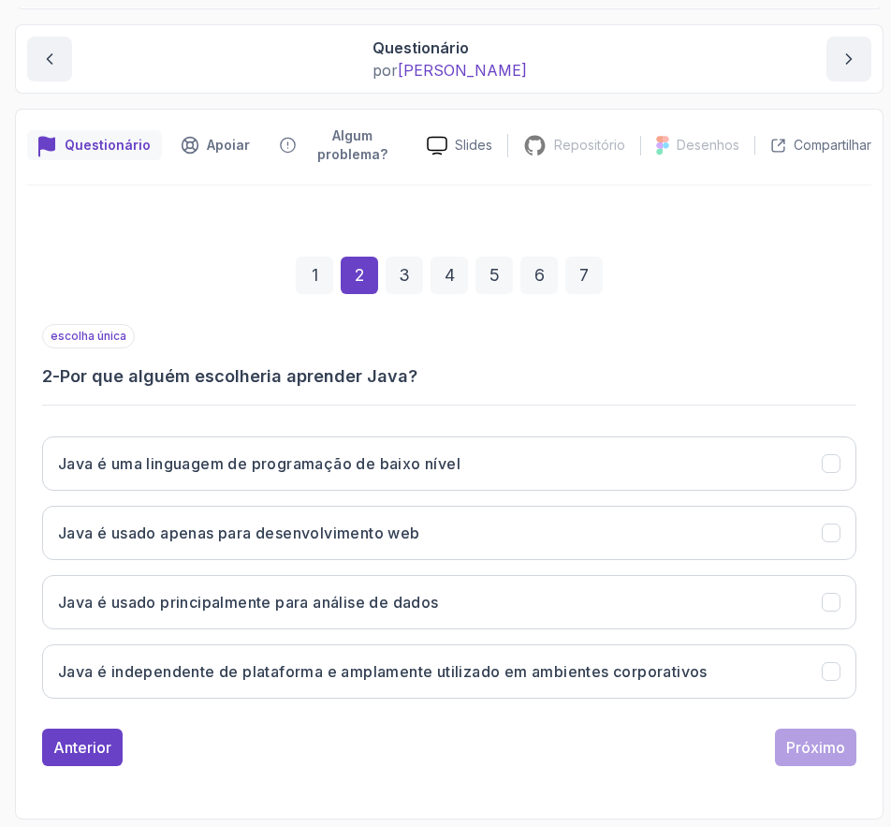
drag, startPoint x: 483, startPoint y: 358, endPoint x: 160, endPoint y: 377, distance: 323.6
click at [482, 358] on div "escolha única 2 - Por que alguém escolheria aprender Java?" at bounding box center [449, 357] width 815 height 66
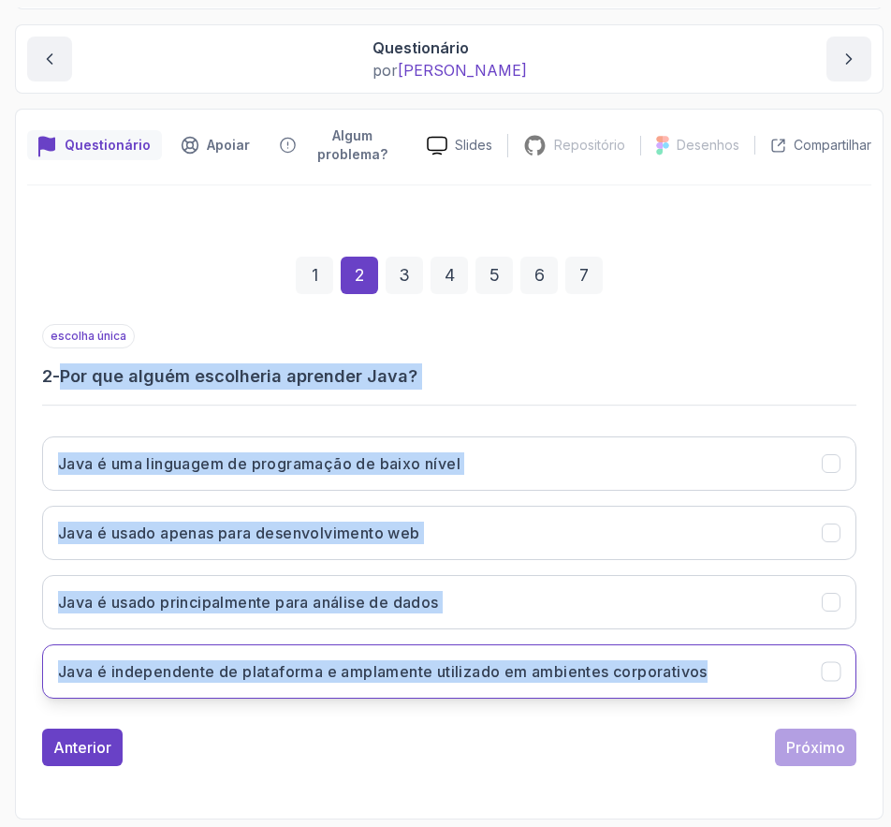
drag, startPoint x: 69, startPoint y: 374, endPoint x: 733, endPoint y: 662, distance: 723.7
click at [733, 662] on div "escolha única 2 - Por que alguém escolheria aprender Java? Java é uma linguagem…" at bounding box center [449, 518] width 815 height 389
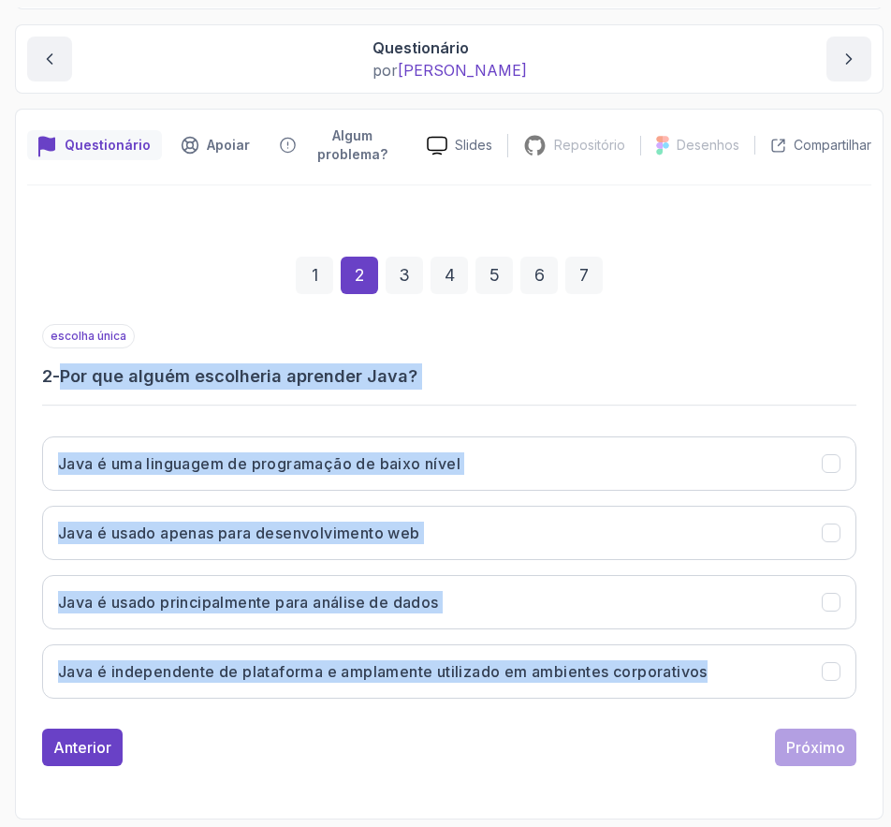
copy div "Por que alguém escolheria aprender Java? Java é uma linguagem de programação de…"
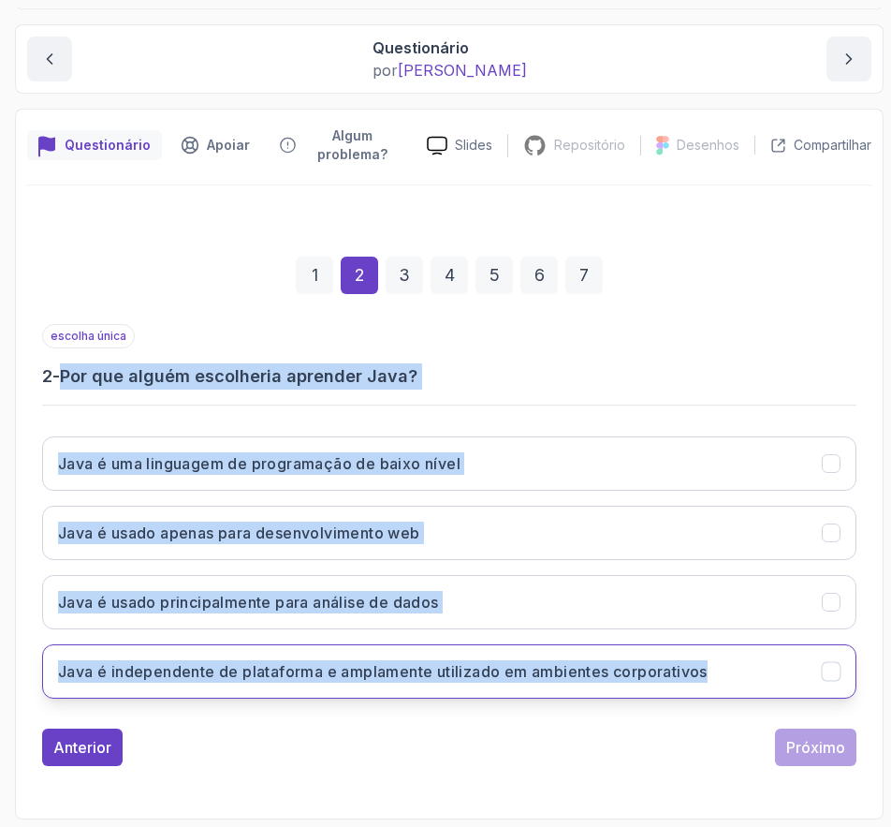
click at [688, 668] on font "Java é independente de plataforma e amplamente utilizado em ambientes corporati…" at bounding box center [383, 671] width 650 height 19
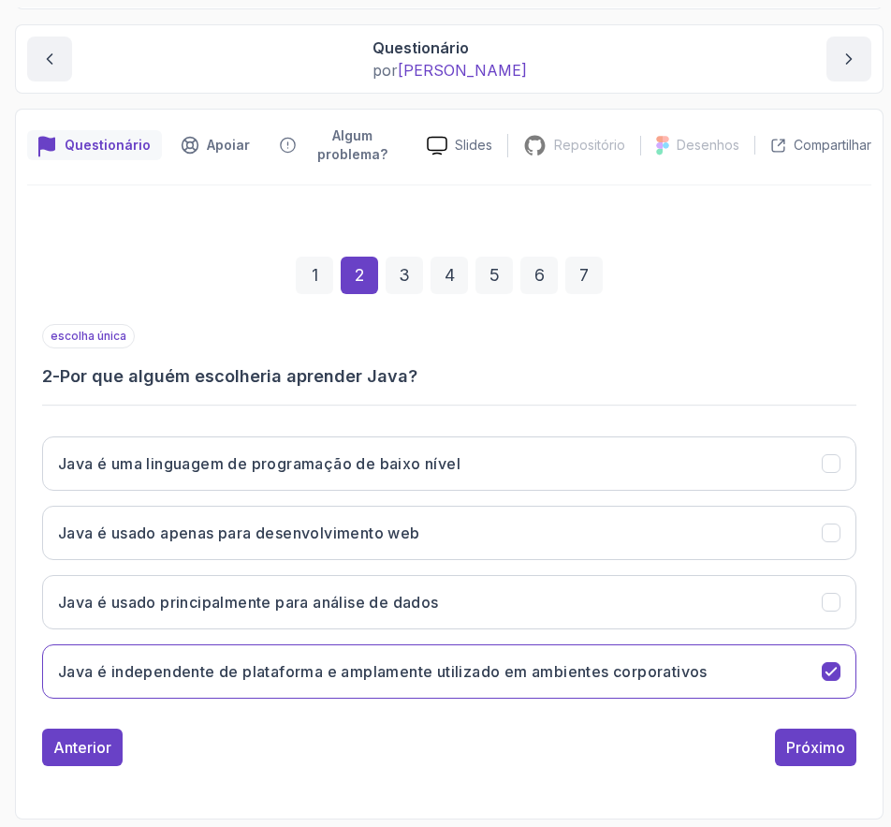
click at [782, 309] on div "1 2 3 4 5 6 7" at bounding box center [449, 275] width 815 height 97
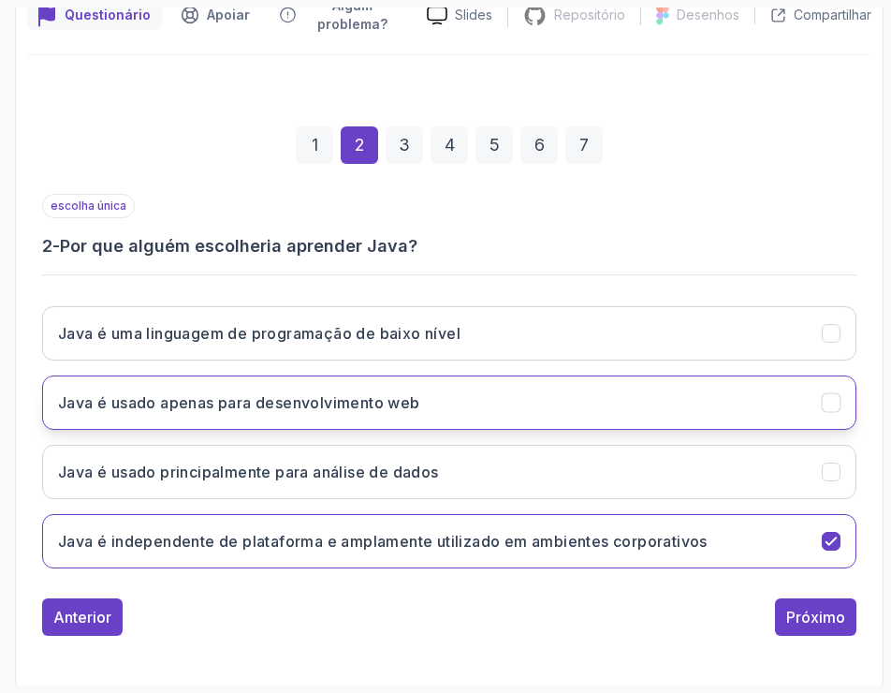
scroll to position [312, 0]
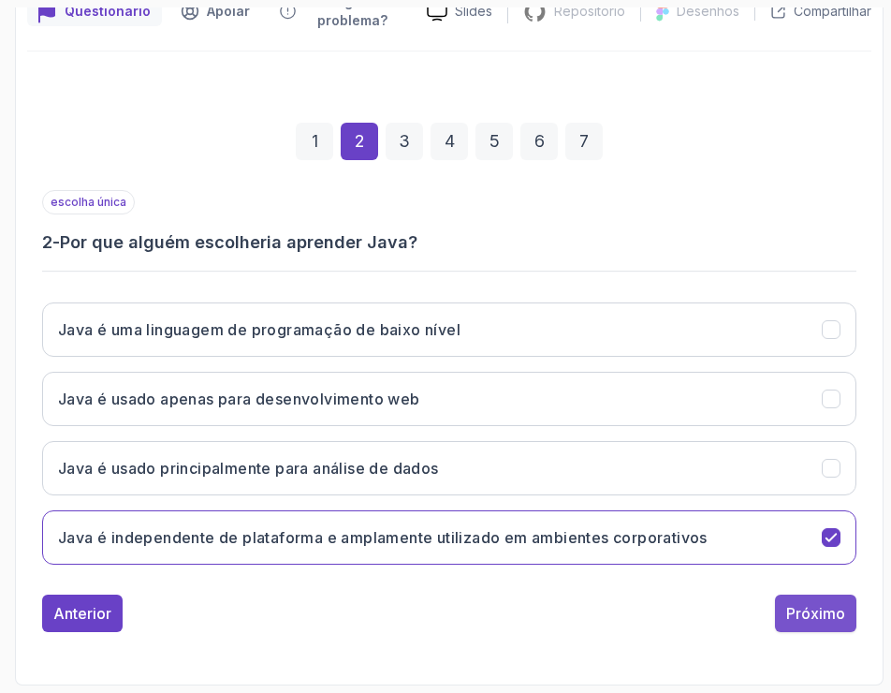
click at [838, 616] on font "Próximo" at bounding box center [815, 613] width 59 height 19
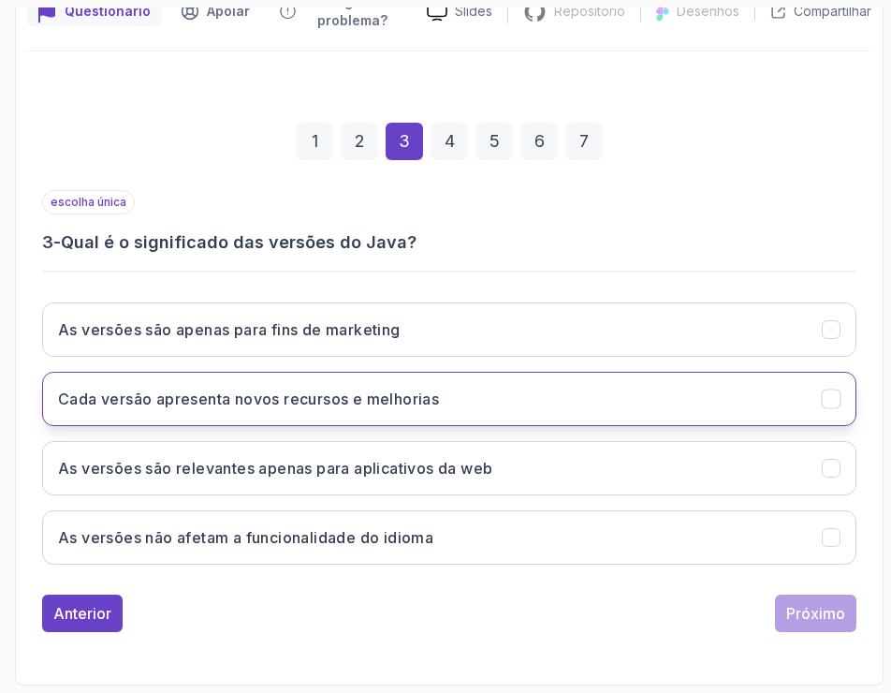
click at [501, 392] on button "Cada versão apresenta novos recursos e melhorias" at bounding box center [449, 399] width 815 height 54
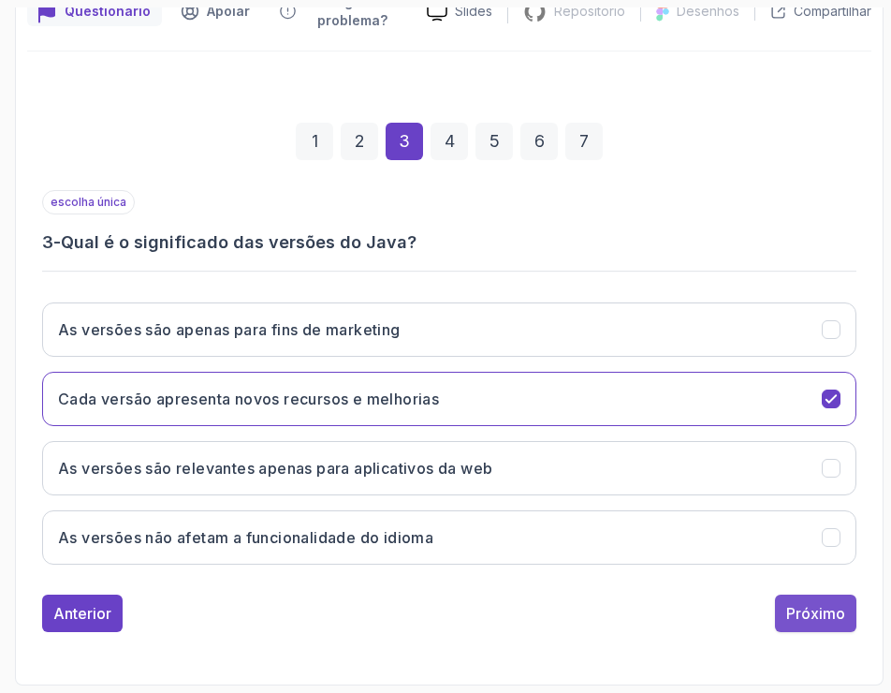
click at [826, 622] on font "Próximo" at bounding box center [815, 613] width 59 height 19
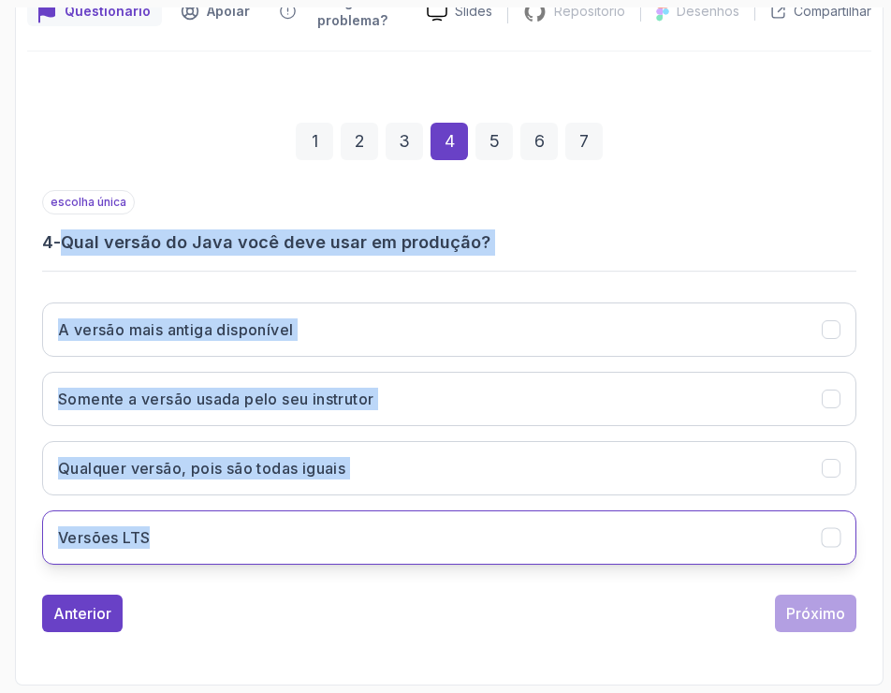
drag, startPoint x: 69, startPoint y: 236, endPoint x: 389, endPoint y: 513, distance: 423.5
click at [389, 513] on div "escolha única 4 - Qual versão do Java você deve usar em produção? A versão mais…" at bounding box center [449, 384] width 815 height 389
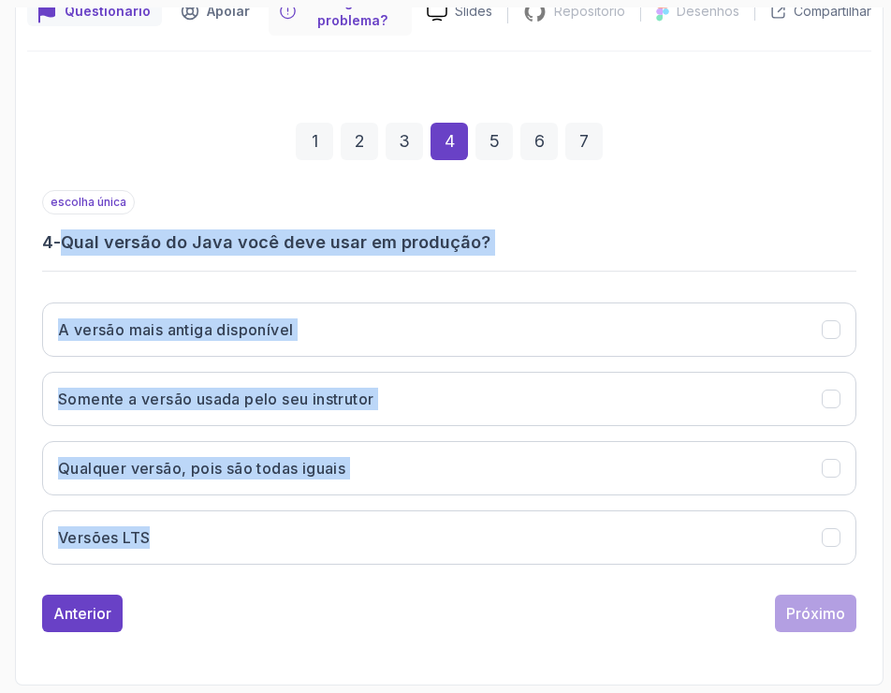
copy div "Qual versão do Java você deve usar em produção? A versão mais antiga disponível…"
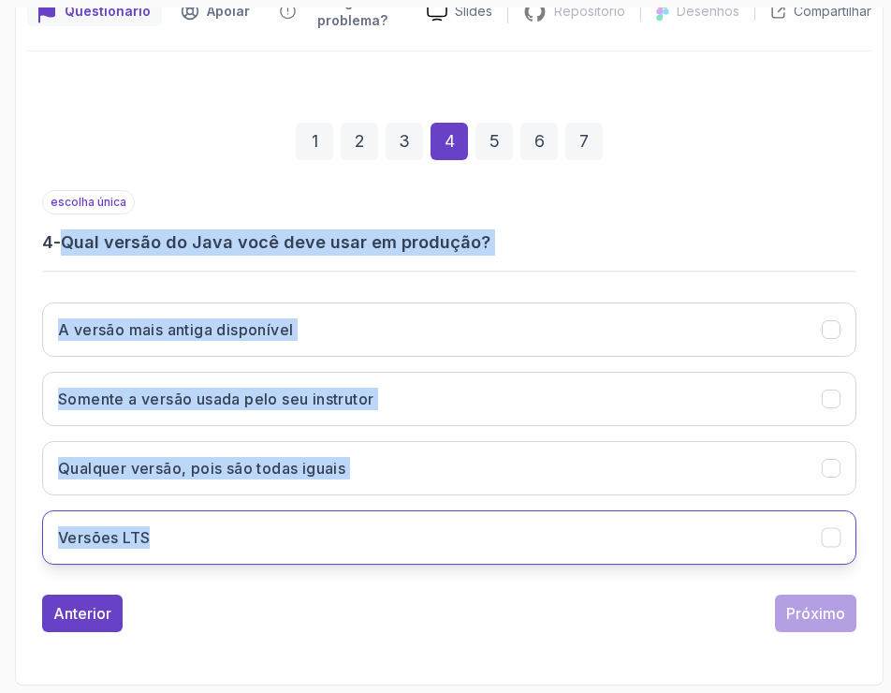
click at [198, 534] on button "Versões LTS" at bounding box center [449, 537] width 815 height 54
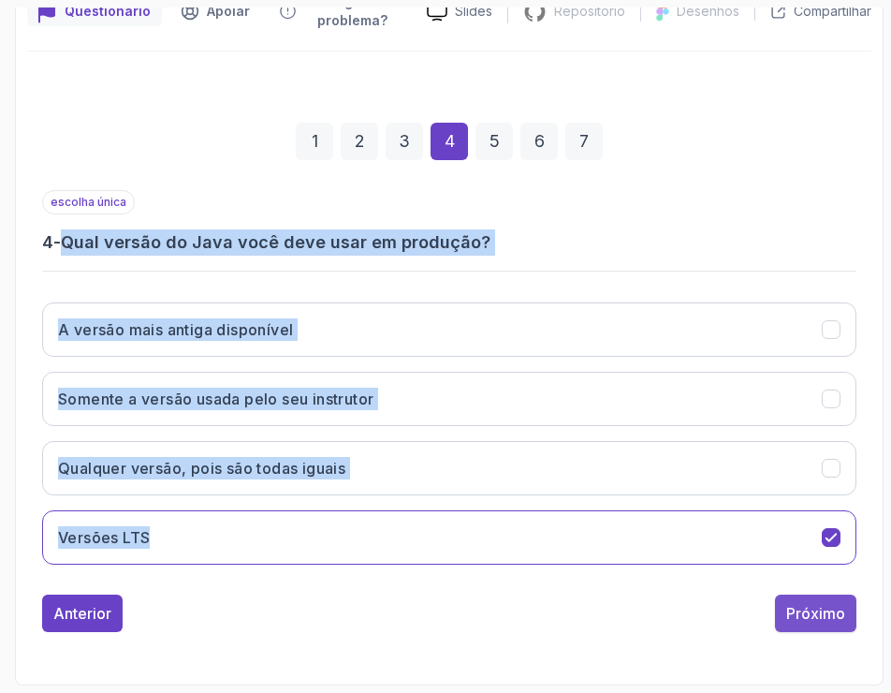
click at [844, 618] on font "Próximo" at bounding box center [815, 613] width 59 height 19
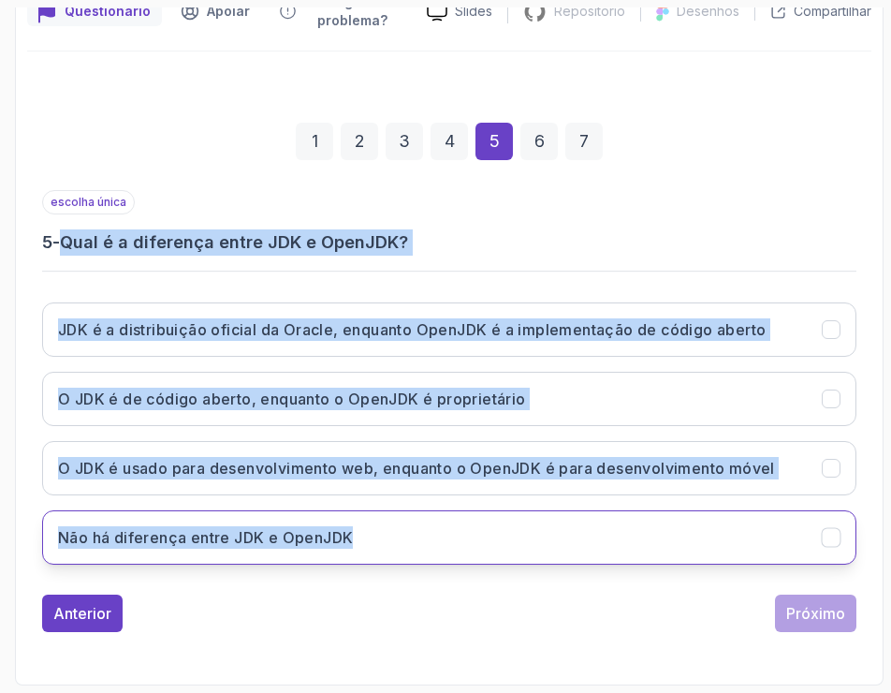
drag, startPoint x: 66, startPoint y: 242, endPoint x: 552, endPoint y: 560, distance: 581.7
click at [552, 560] on div "escolha única 5 - Qual é a diferença entre JDK e OpenJDK? JDK é a distribuição …" at bounding box center [449, 384] width 815 height 389
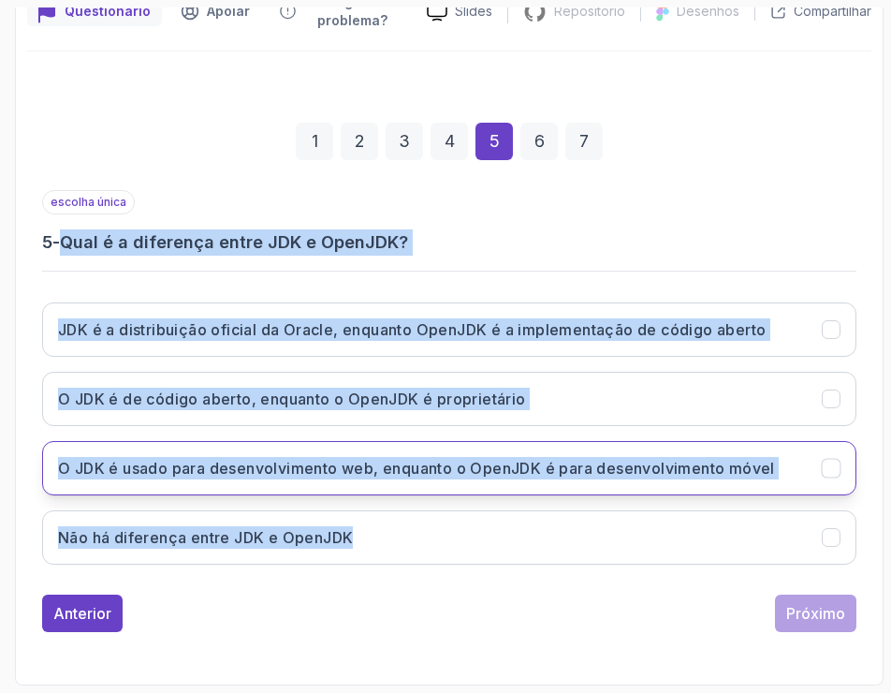
copy div "Qual é a diferença entre JDK e OpenJDK? JDK é a distribuição oficial da Oracle,…"
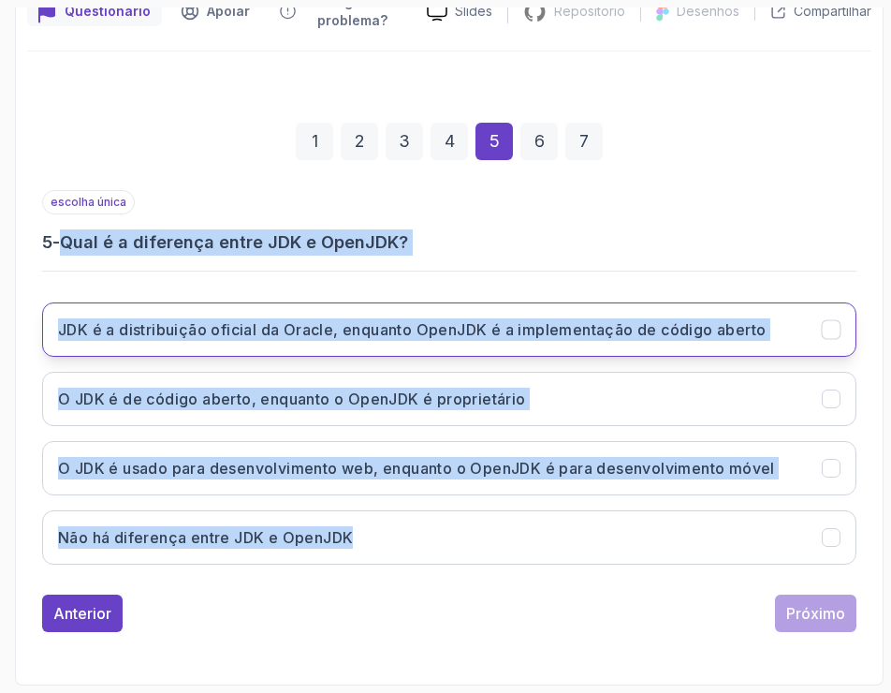
click at [542, 335] on font "JDK é a distribuição oficial da Oracle, enquanto OpenJDK é a implementação de c…" at bounding box center [412, 329] width 708 height 19
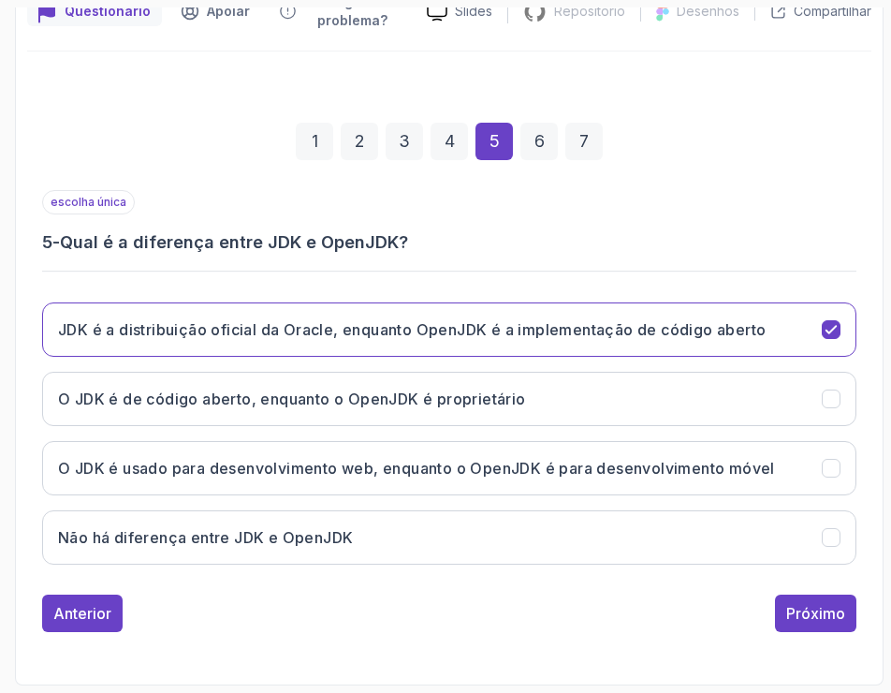
click at [636, 592] on div "escolha única 5 - Qual é a diferença entre JDK e OpenJDK? JDK é a distribuição …" at bounding box center [449, 411] width 815 height 442
click at [815, 614] on font "Próximo" at bounding box center [815, 613] width 59 height 19
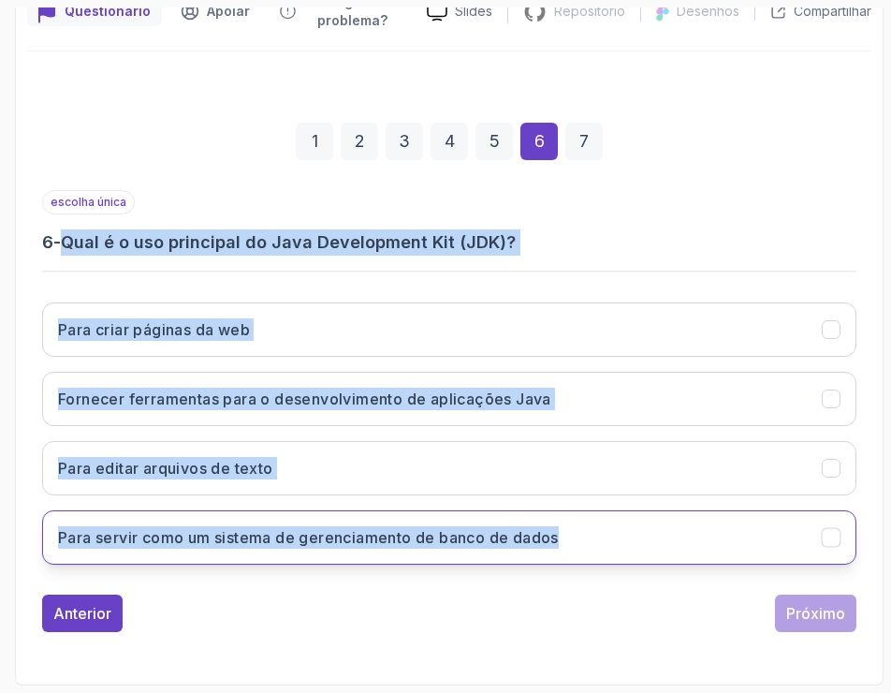
drag, startPoint x: 65, startPoint y: 238, endPoint x: 683, endPoint y: 550, distance: 692.1
click at [683, 550] on div "escolha única 6 - Qual é o uso principal do Java Development Kit (JDK)? Para cr…" at bounding box center [449, 384] width 815 height 389
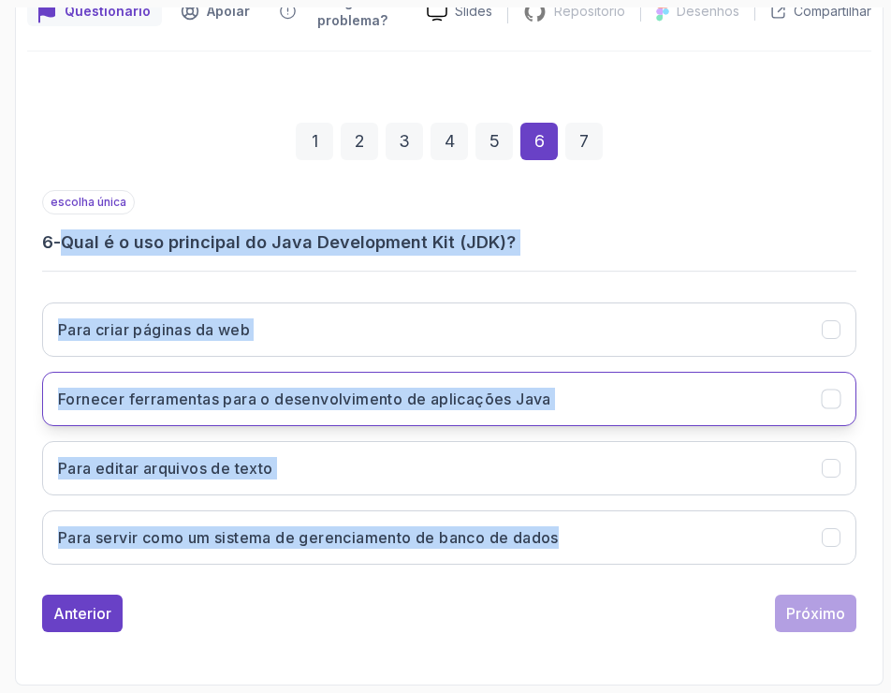
copy div "Qual é o uso principal do Java Development Kit (JDK)? Para criar páginas da web…"
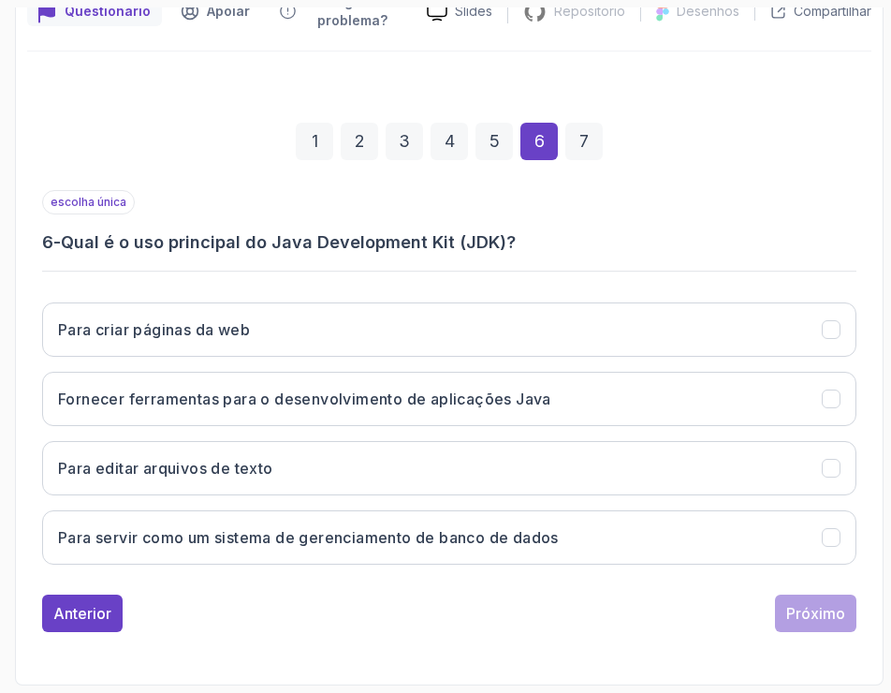
click at [339, 636] on div "1 2 3 4 5 6 7 escolha única 6 - Qual é o uso principal do Java Development Kit …" at bounding box center [449, 362] width 844 height 569
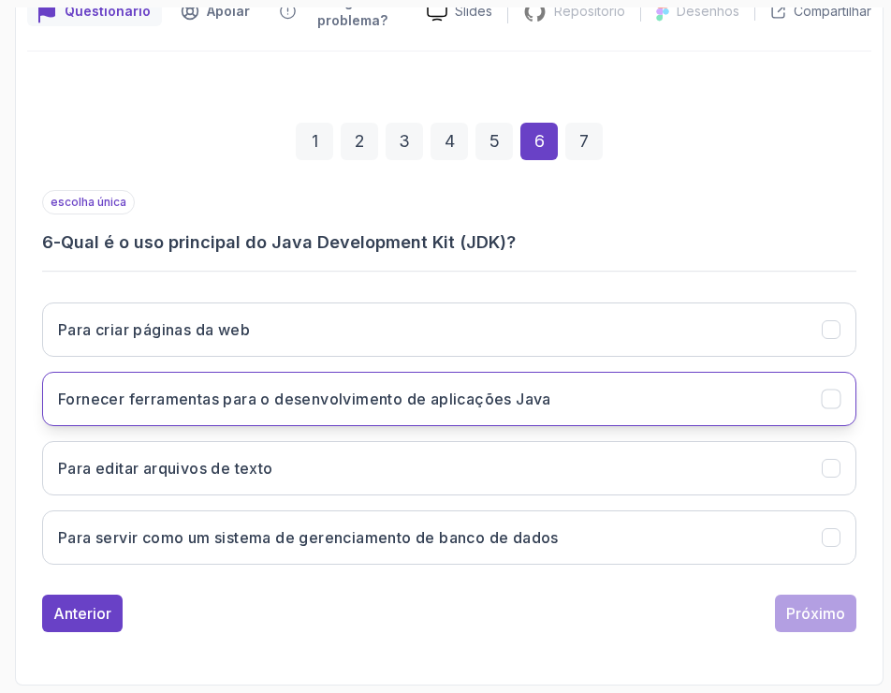
click at [471, 406] on font "Fornecer ferramentas para o desenvolvimento de aplicações Java" at bounding box center [304, 398] width 493 height 19
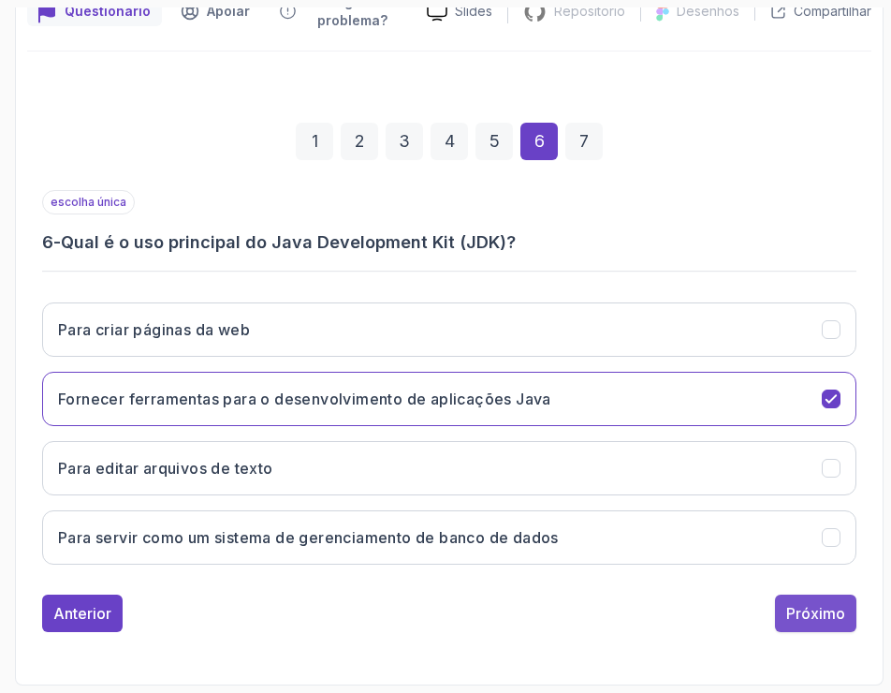
click at [834, 618] on font "Próximo" at bounding box center [815, 613] width 59 height 19
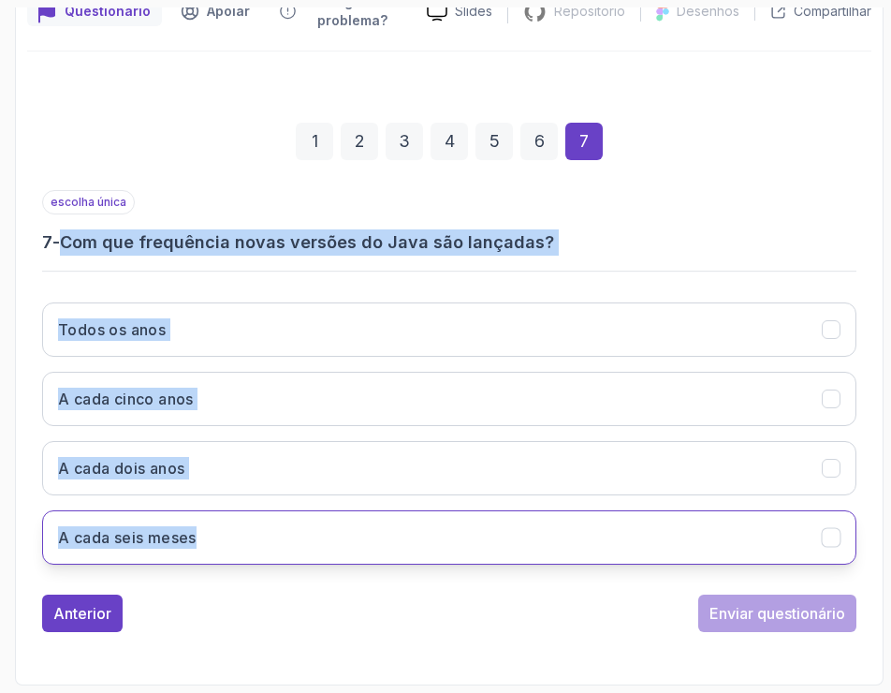
drag, startPoint x: 66, startPoint y: 234, endPoint x: 389, endPoint y: 536, distance: 441.8
click at [389, 536] on div "escolha única 7 - Com que frequência novas versões do Java são lançadas? Todos …" at bounding box center [449, 384] width 815 height 389
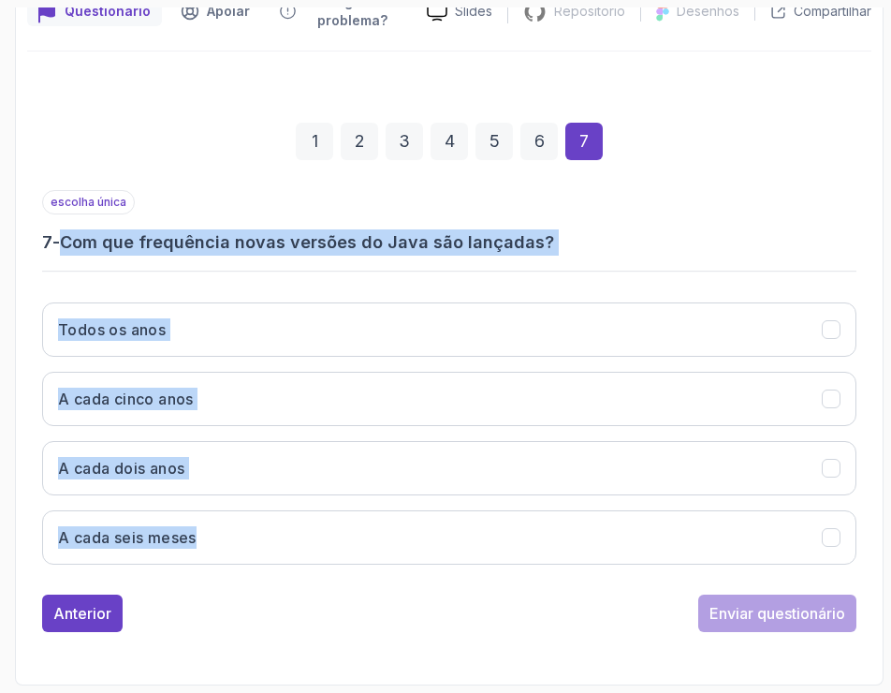
copy div "Com que frequência novas versões do Java são lançadas? Todos os anos A cada cin…"
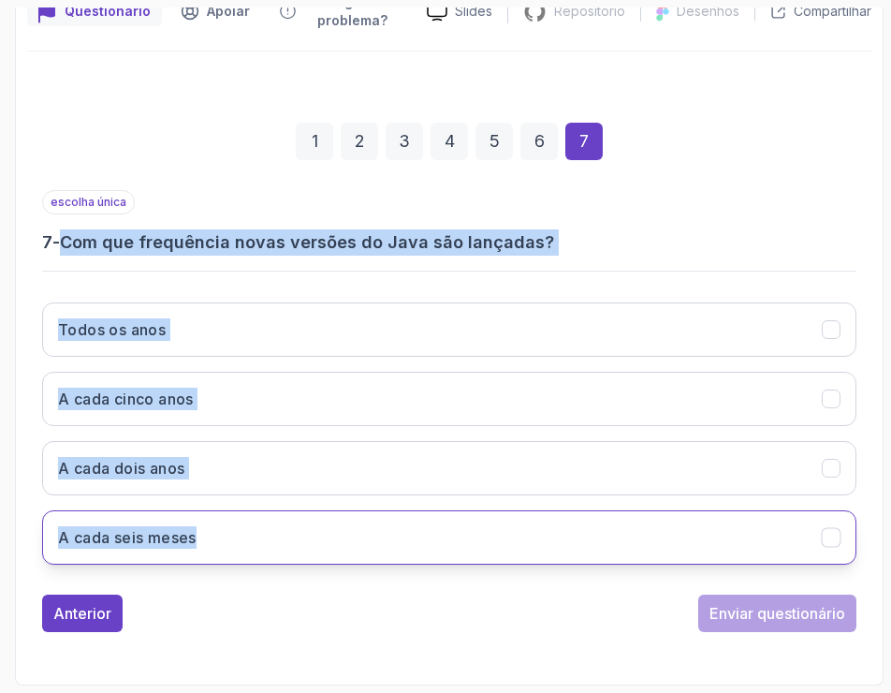
drag, startPoint x: 285, startPoint y: 522, endPoint x: 313, endPoint y: 523, distance: 28.1
click at [286, 522] on button "A cada seis meses" at bounding box center [449, 537] width 815 height 54
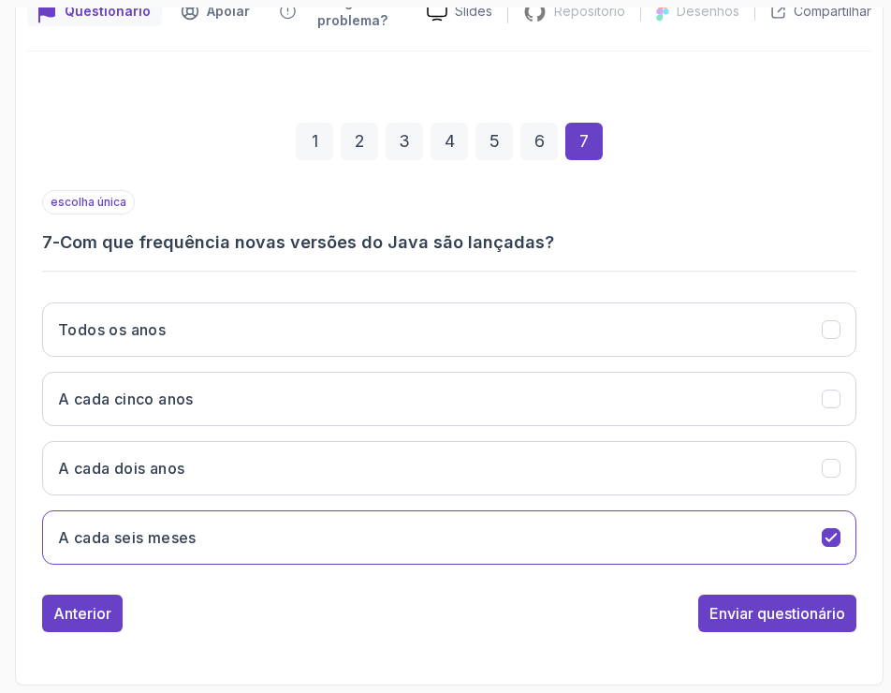
click at [595, 608] on div "Anterior Enviar questionário" at bounding box center [449, 613] width 815 height 37
click at [785, 608] on font "Enviar questionário" at bounding box center [778, 613] width 136 height 19
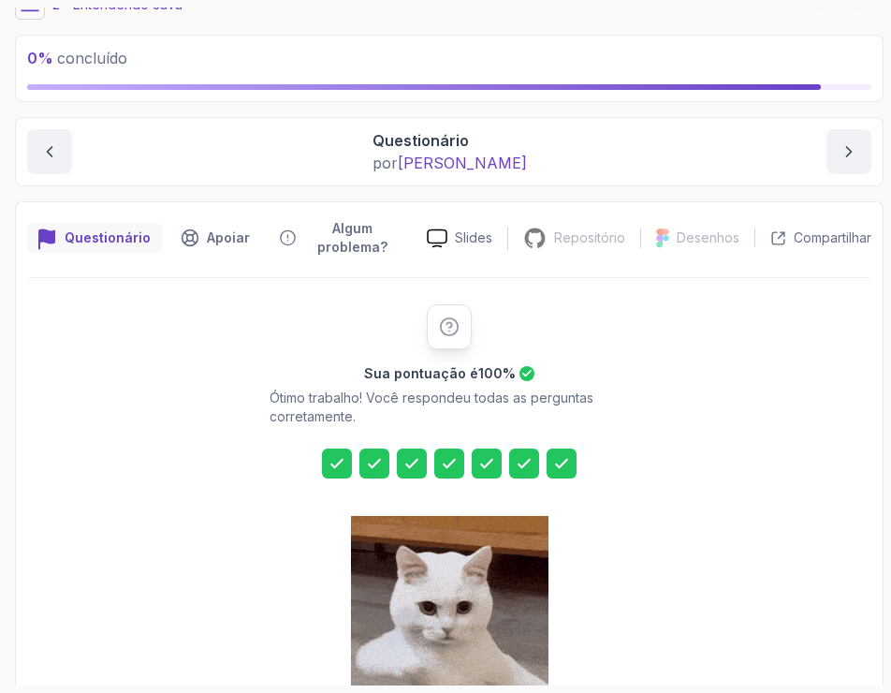
scroll to position [0, 0]
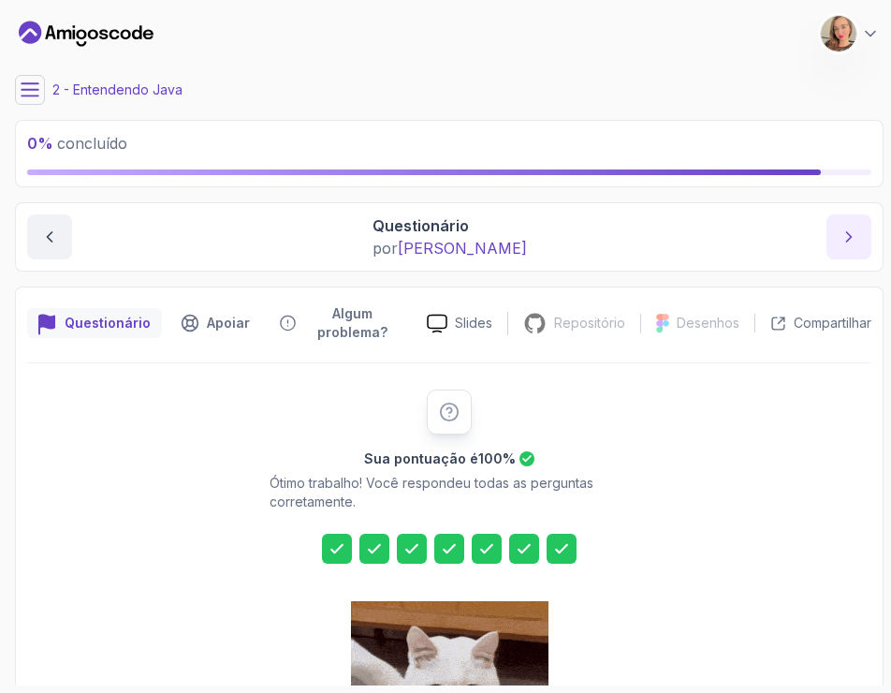
click at [850, 242] on icon "próximo conteúdo" at bounding box center [849, 237] width 19 height 19
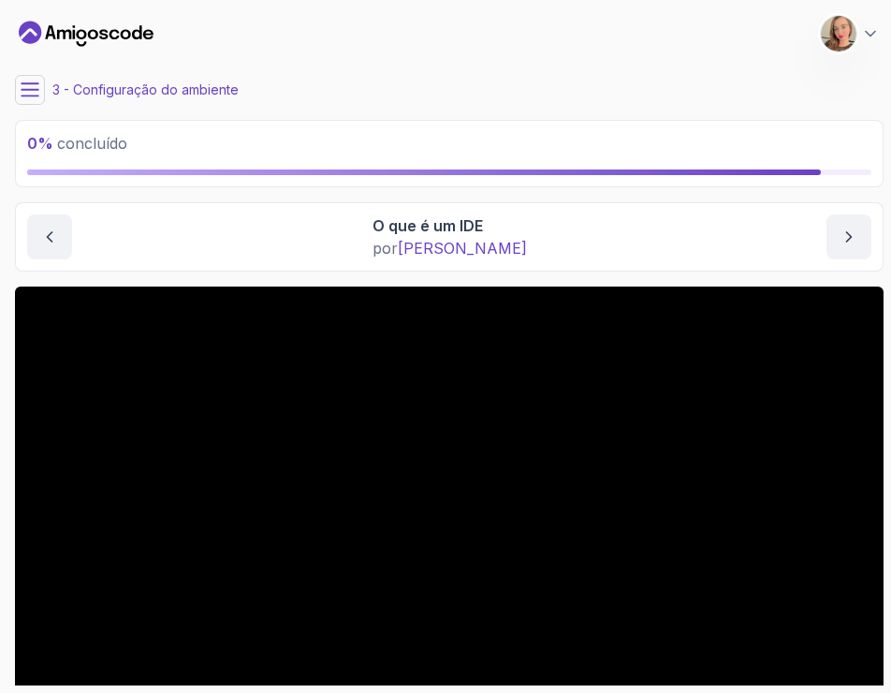
click at [37, 92] on icon at bounding box center [30, 90] width 19 height 19
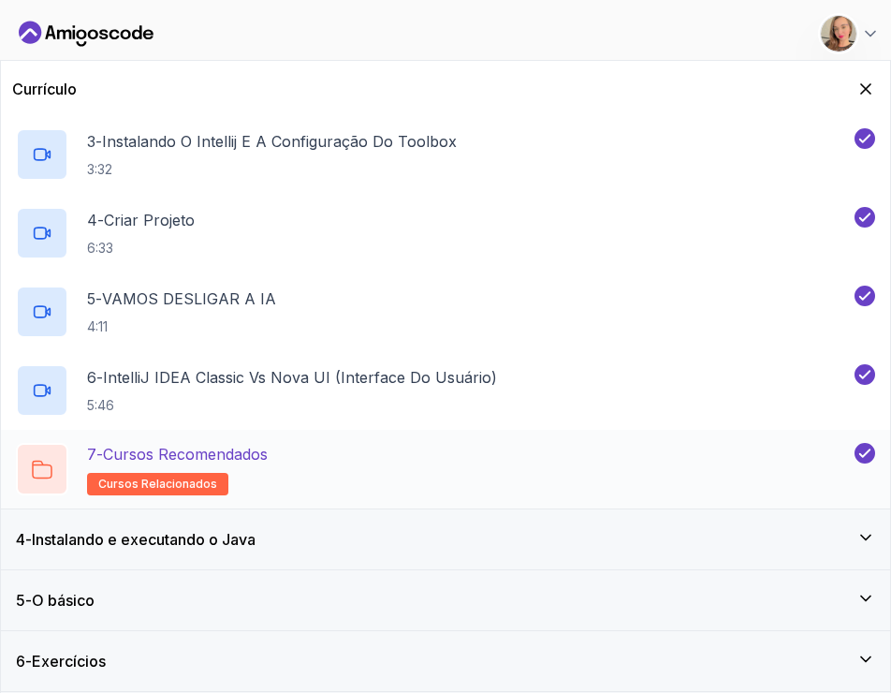
scroll to position [60, 0]
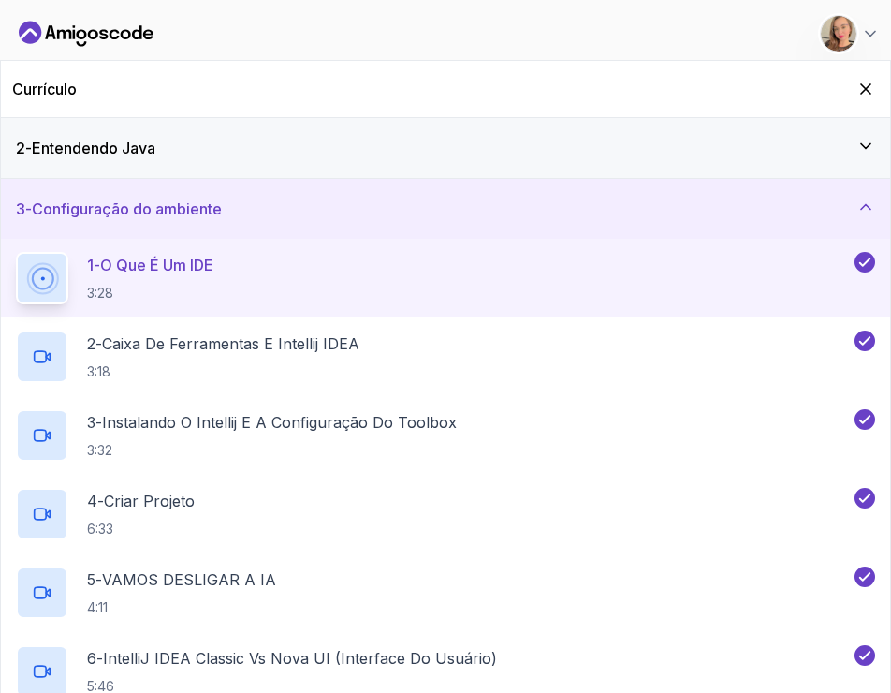
click at [741, 197] on div "3 - Configuração do ambiente" at bounding box center [445, 209] width 889 height 60
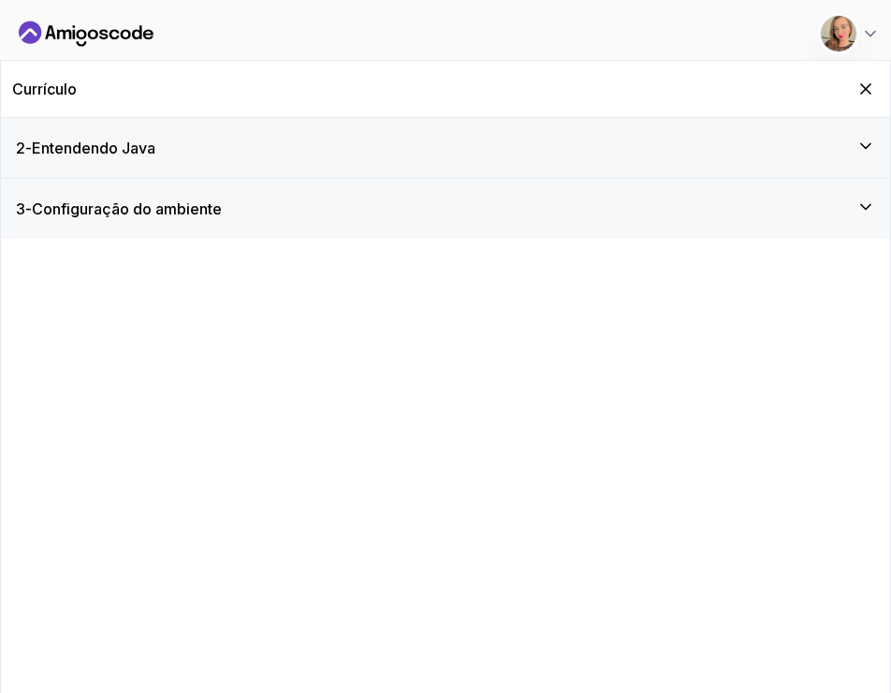
scroll to position [0, 0]
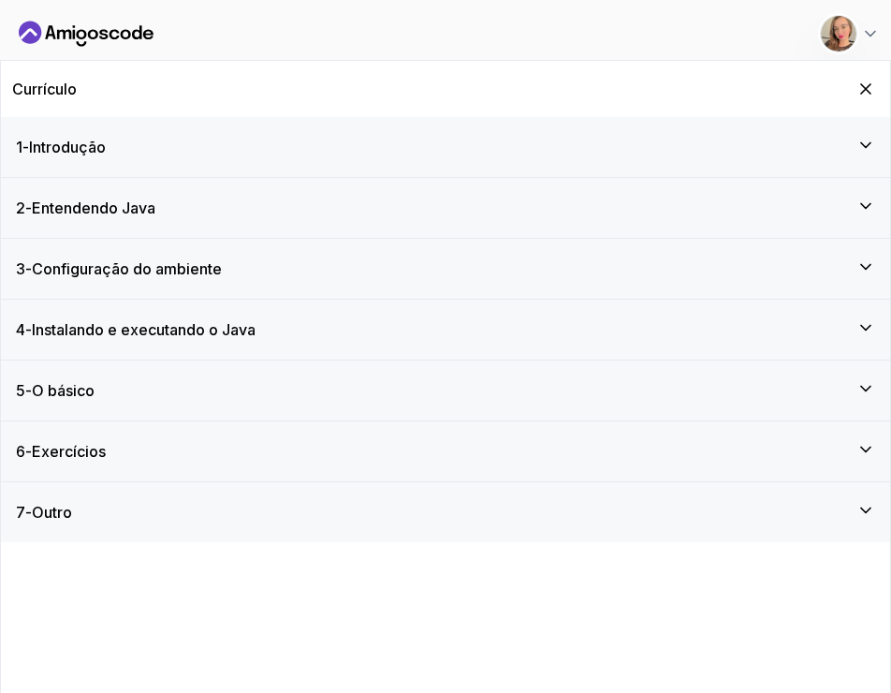
click at [614, 199] on div "2 - Entendendo Java" at bounding box center [445, 208] width 859 height 22
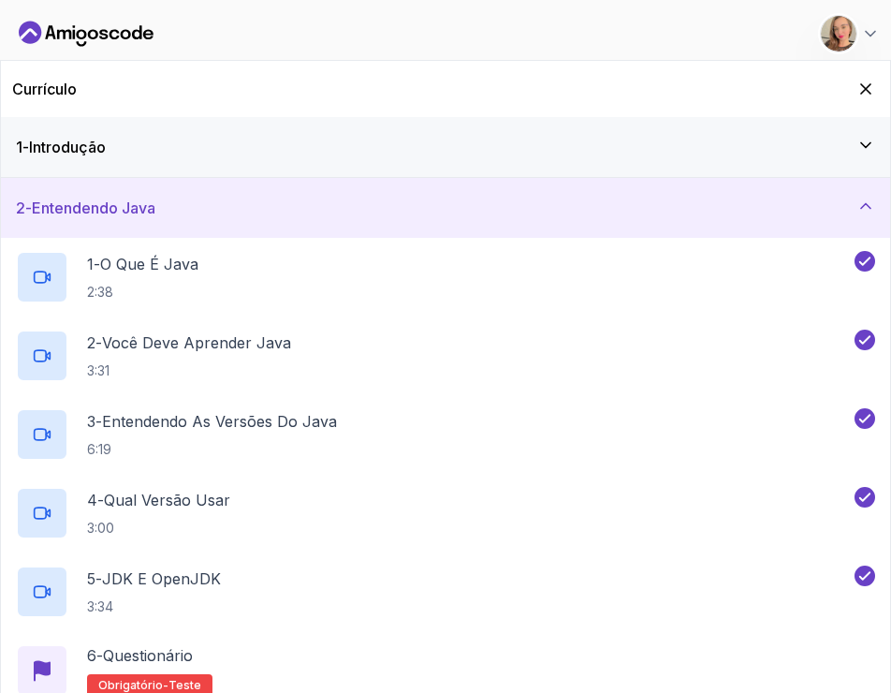
click at [502, 230] on div "2 - Entendendo Java" at bounding box center [445, 208] width 889 height 60
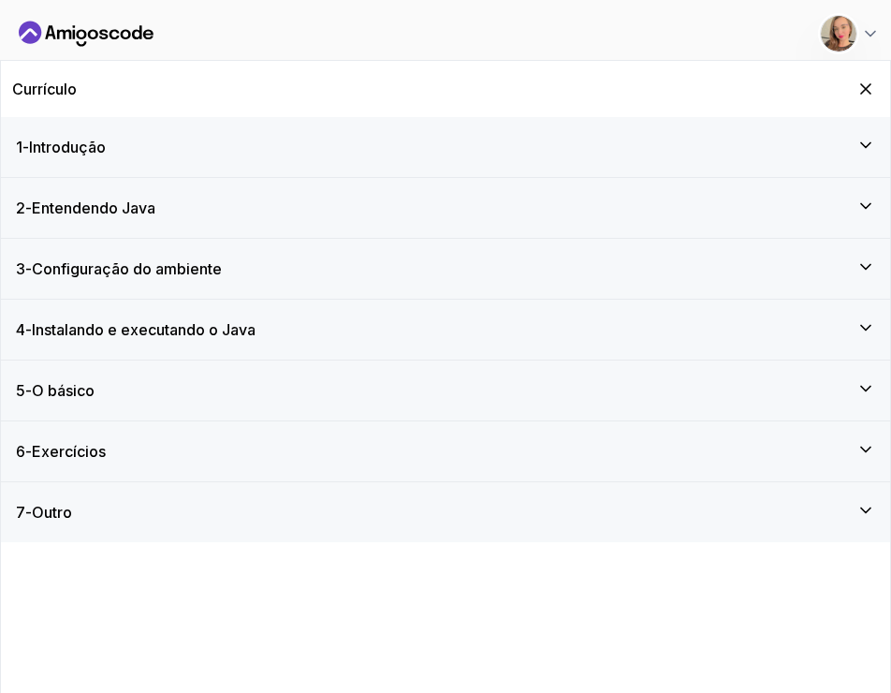
click at [396, 287] on div "3 - Configuração do ambiente" at bounding box center [445, 269] width 889 height 60
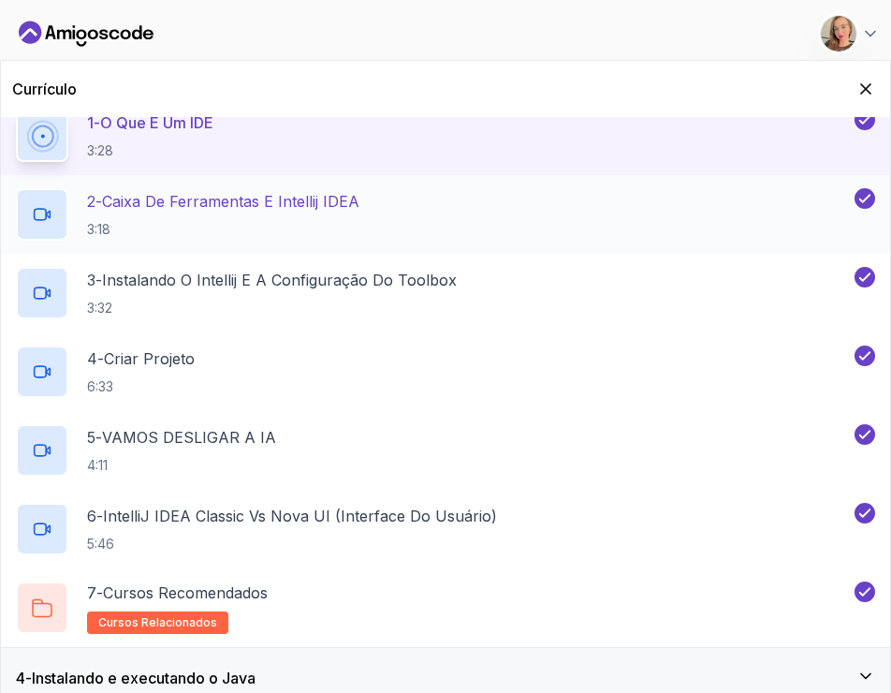
scroll to position [94, 0]
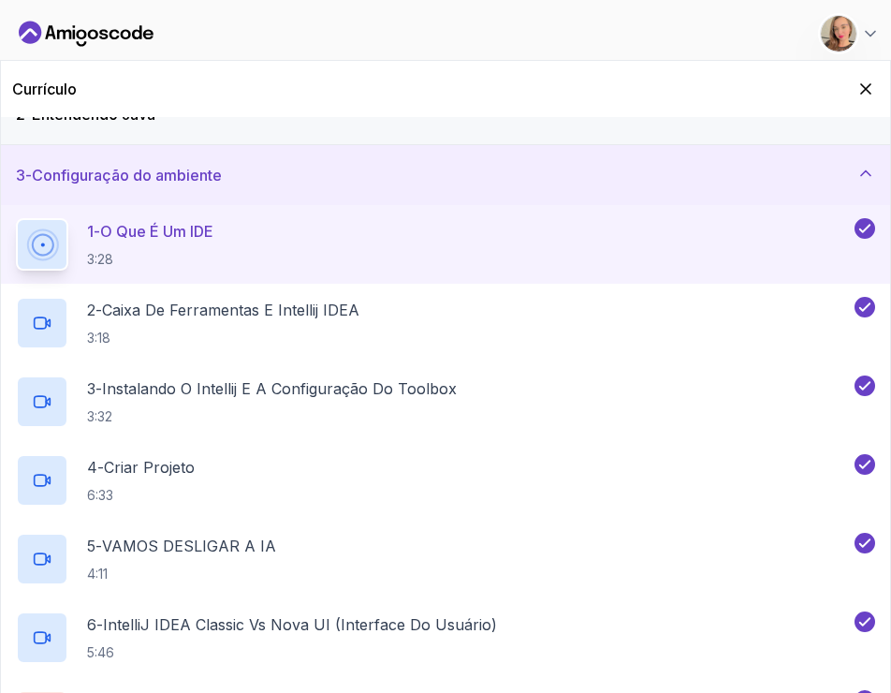
click at [629, 251] on div "1 - O que é um IDE 3:28" at bounding box center [433, 244] width 835 height 52
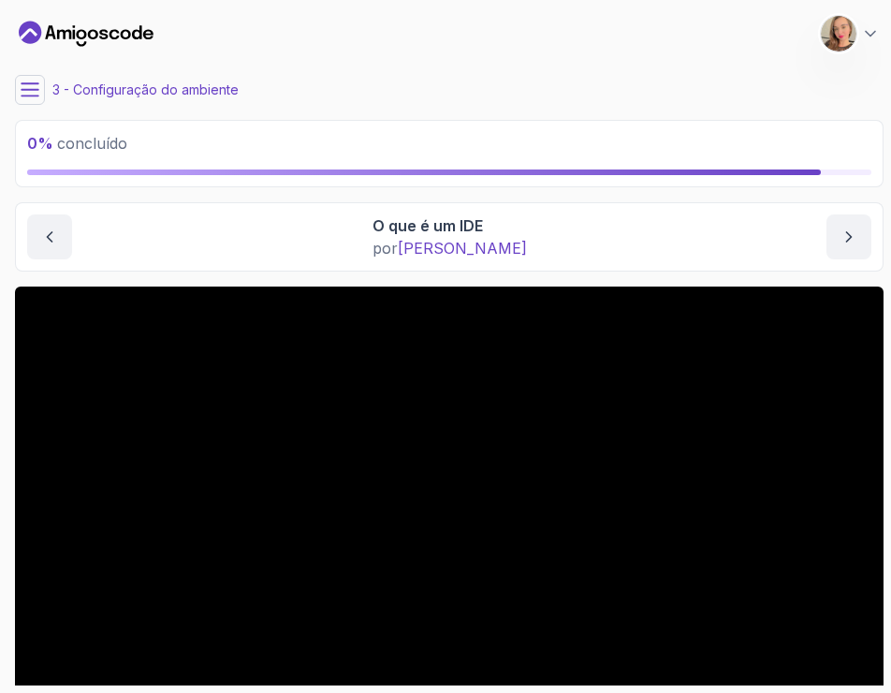
click at [34, 90] on icon at bounding box center [30, 89] width 17 height 12
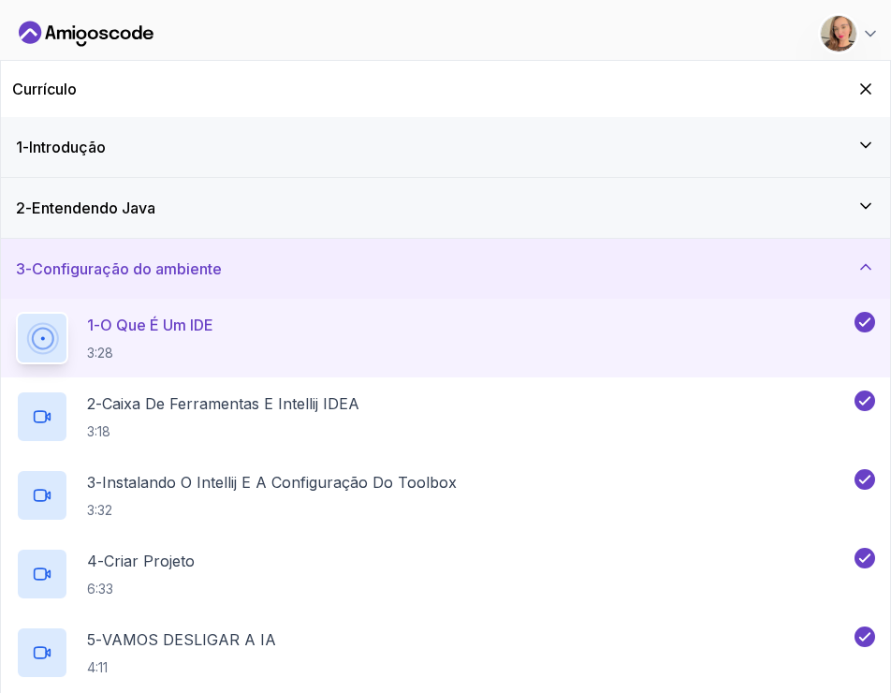
click at [745, 272] on div "3 - Configuração do ambiente" at bounding box center [445, 268] width 859 height 22
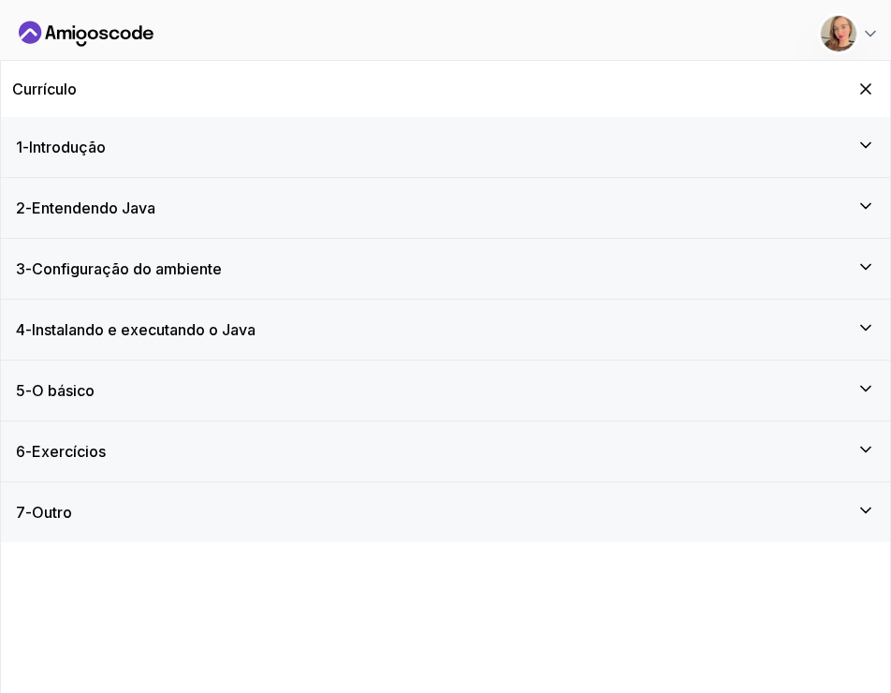
click at [569, 335] on div "4 - Instalando e executando o Java" at bounding box center [445, 329] width 859 height 22
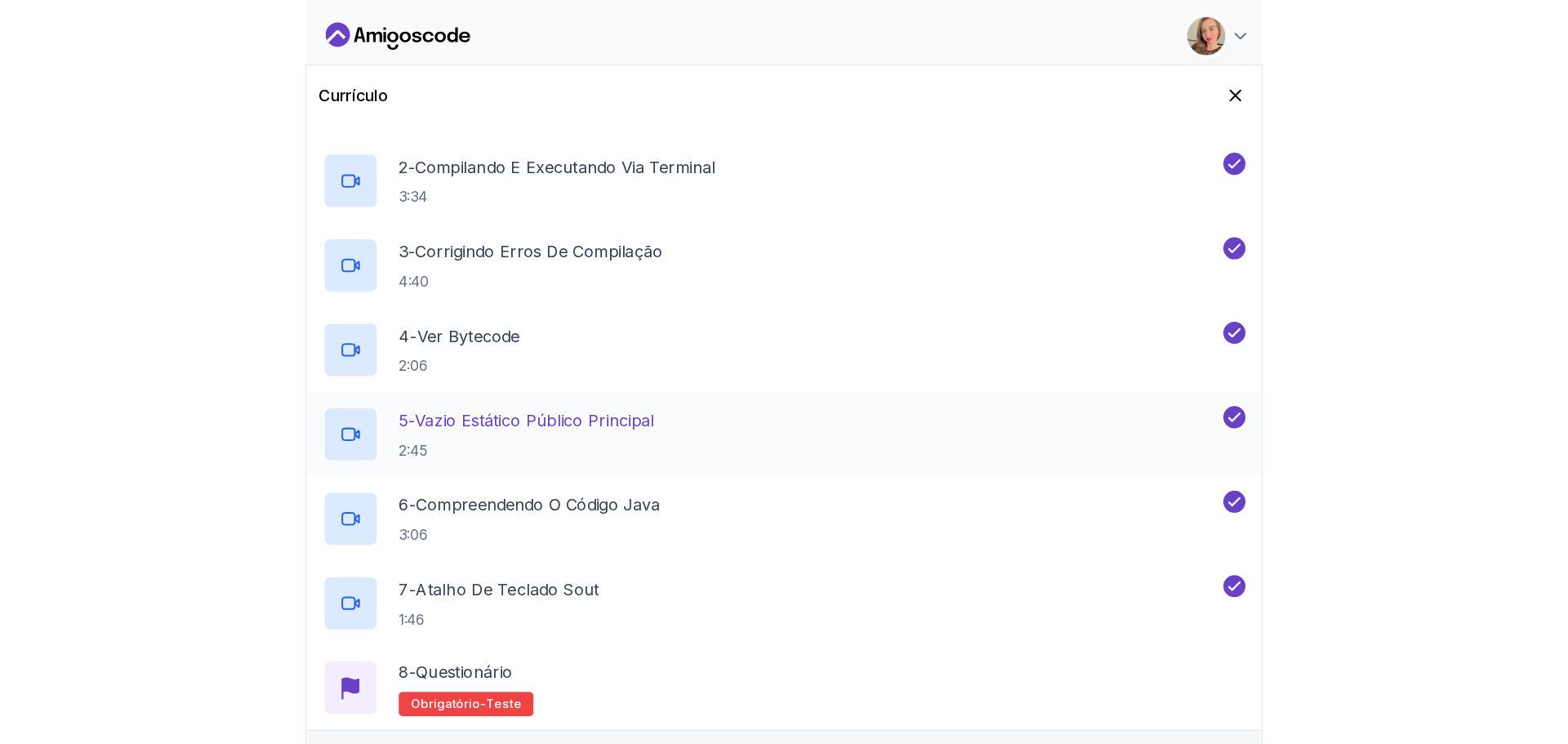
scroll to position [365, 0]
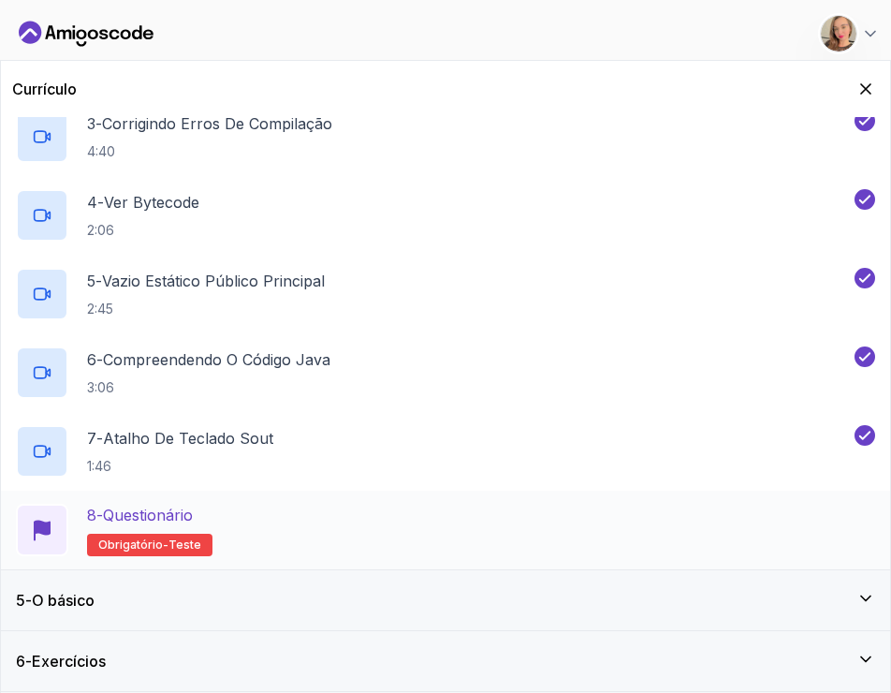
click at [378, 536] on div "8 - Questionário Obrigatório- teste" at bounding box center [445, 530] width 859 height 52
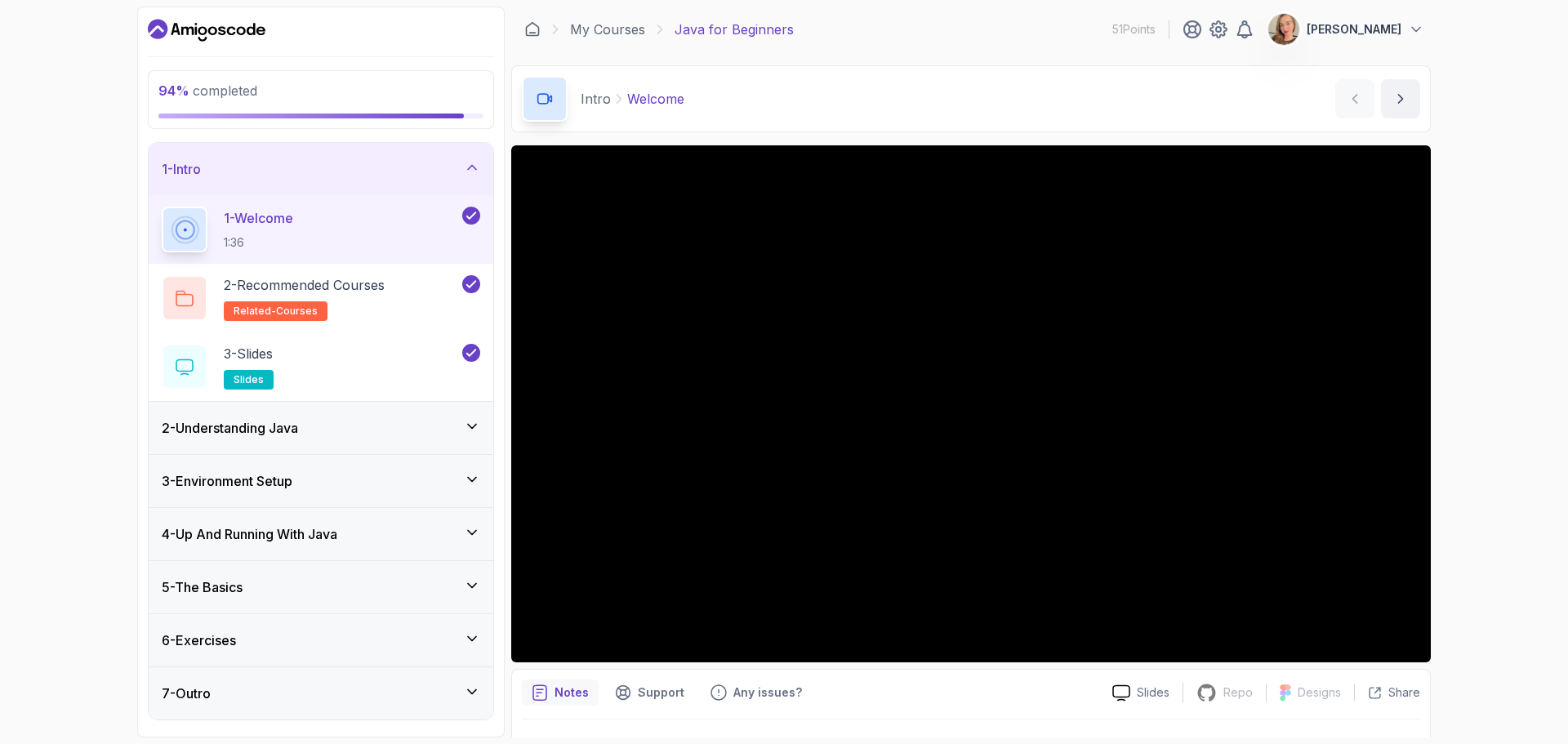
click at [397, 168] on div "1 - Intro" at bounding box center [320, 169] width 318 height 19
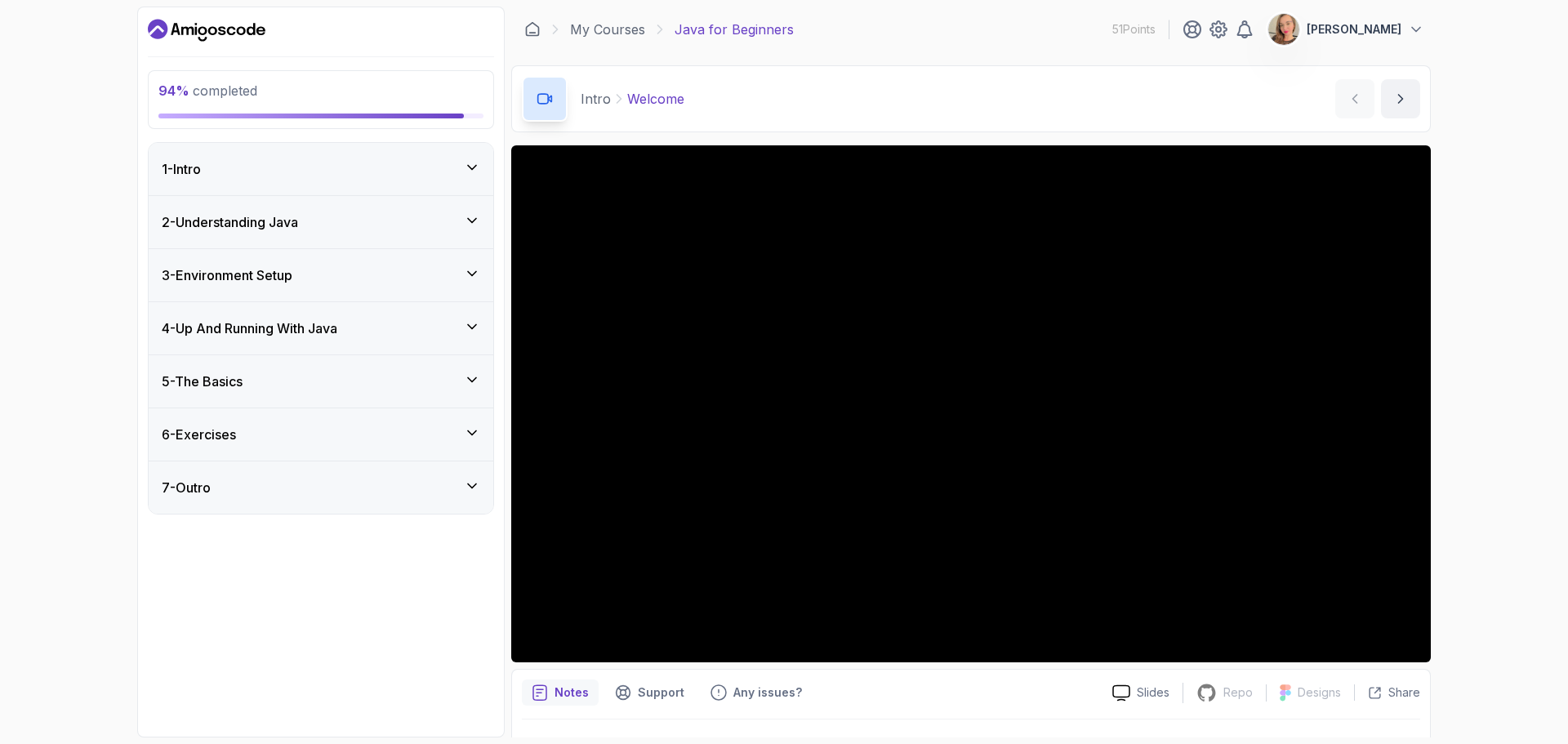
click at [407, 206] on div "2 - Understanding Java" at bounding box center [320, 222] width 344 height 52
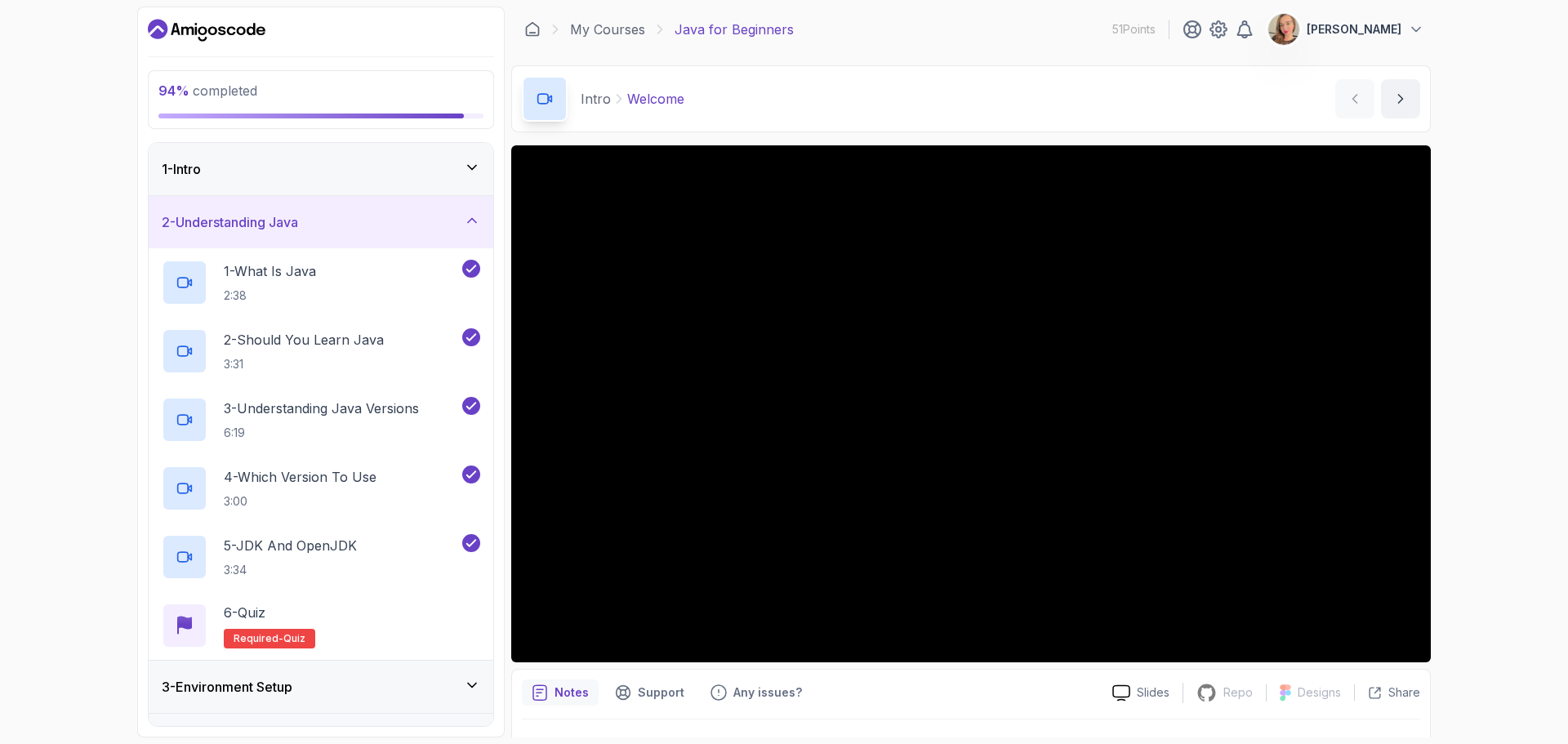
click at [407, 204] on div "2 - Understanding Java" at bounding box center [320, 222] width 344 height 52
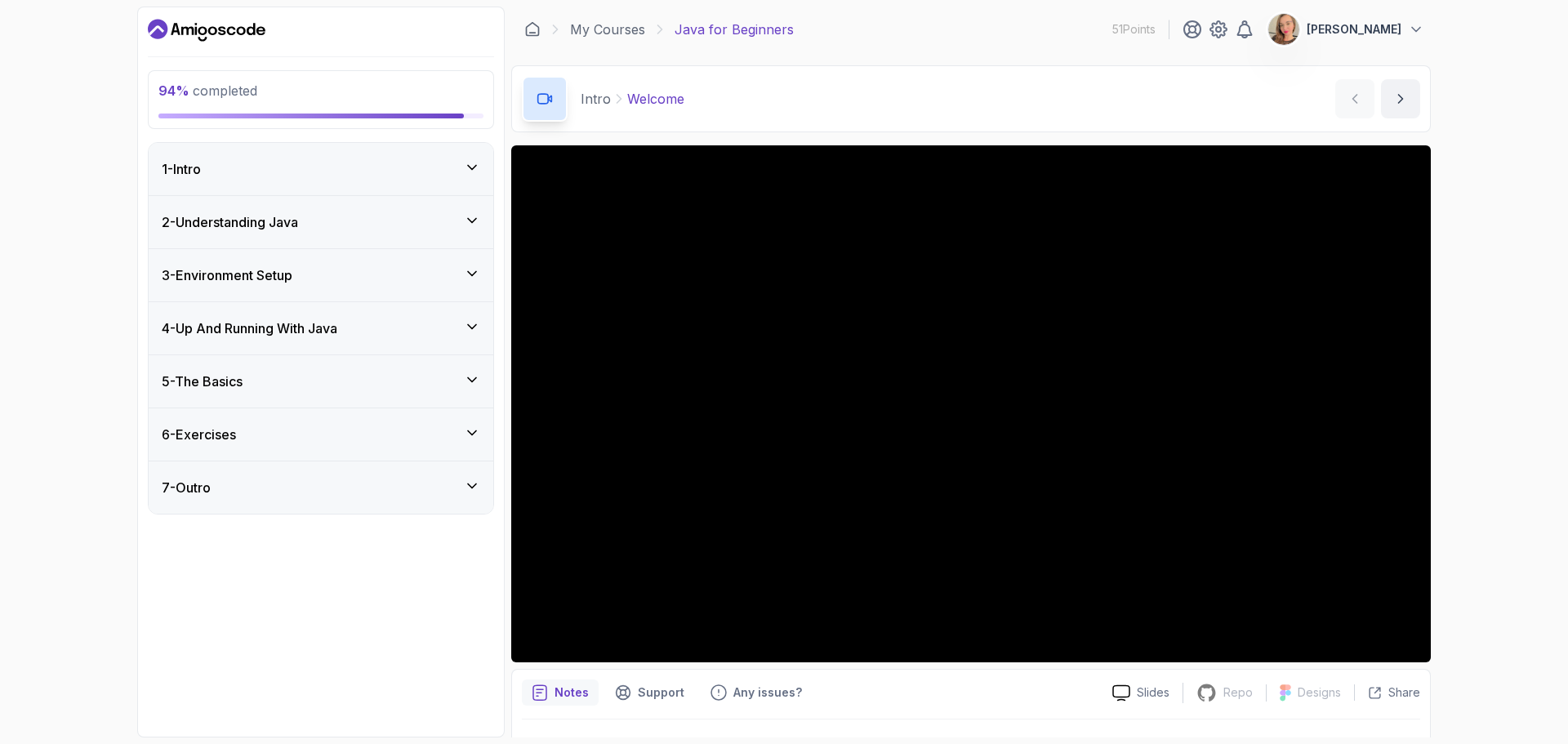
click at [377, 273] on div "3 - Environment Setup" at bounding box center [320, 275] width 318 height 19
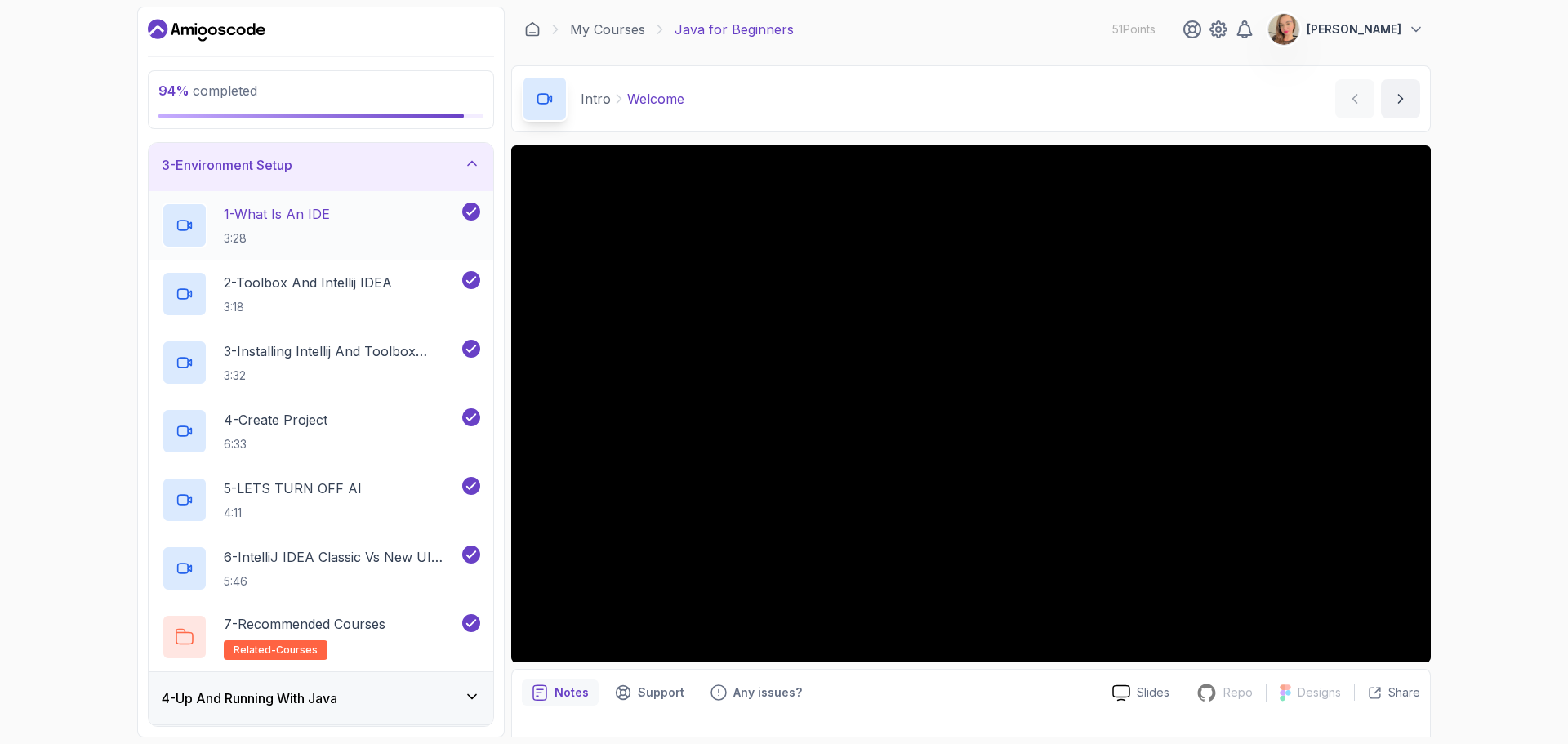
scroll to position [82, 0]
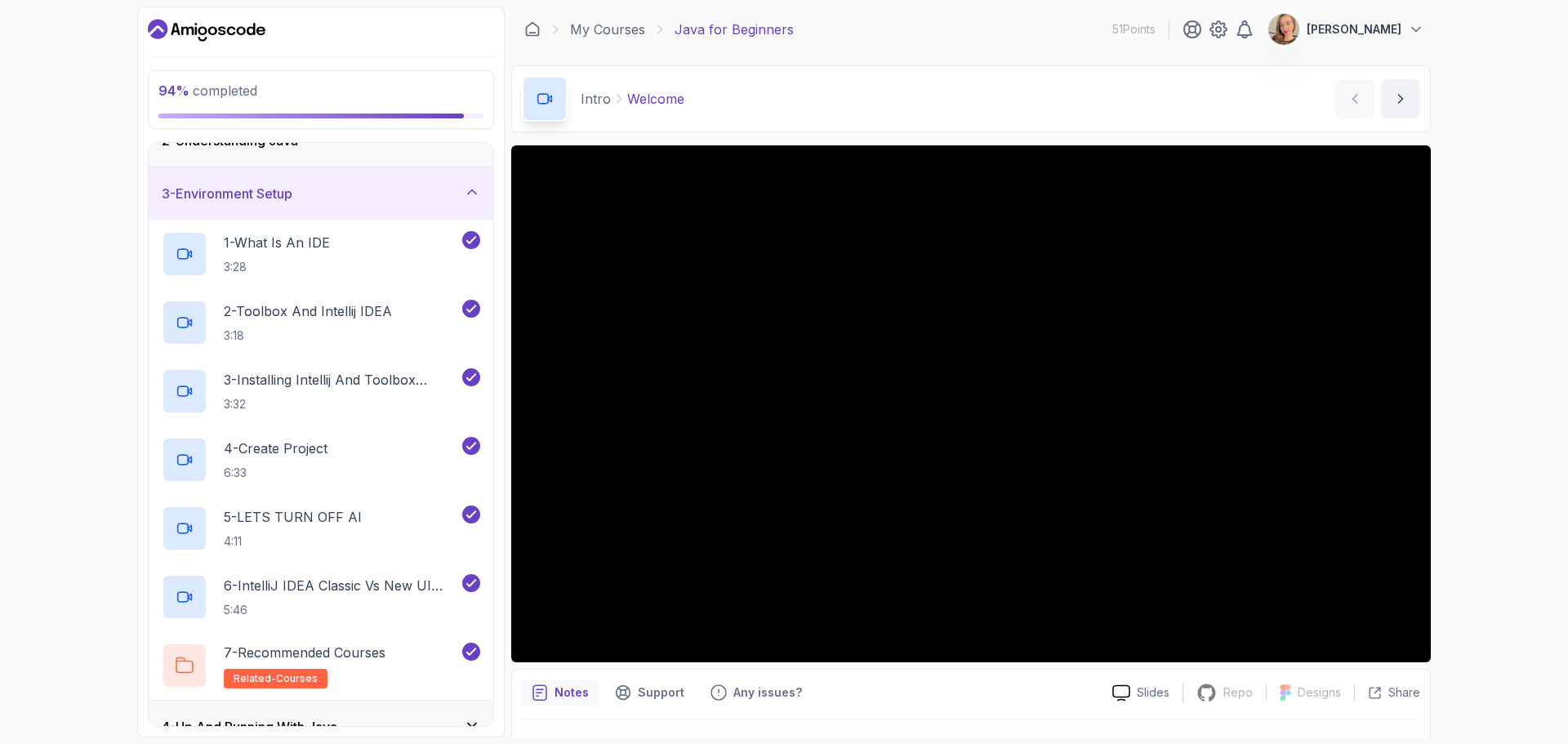
click at [406, 193] on div "3 - Environment Setup" at bounding box center [320, 194] width 318 height 19
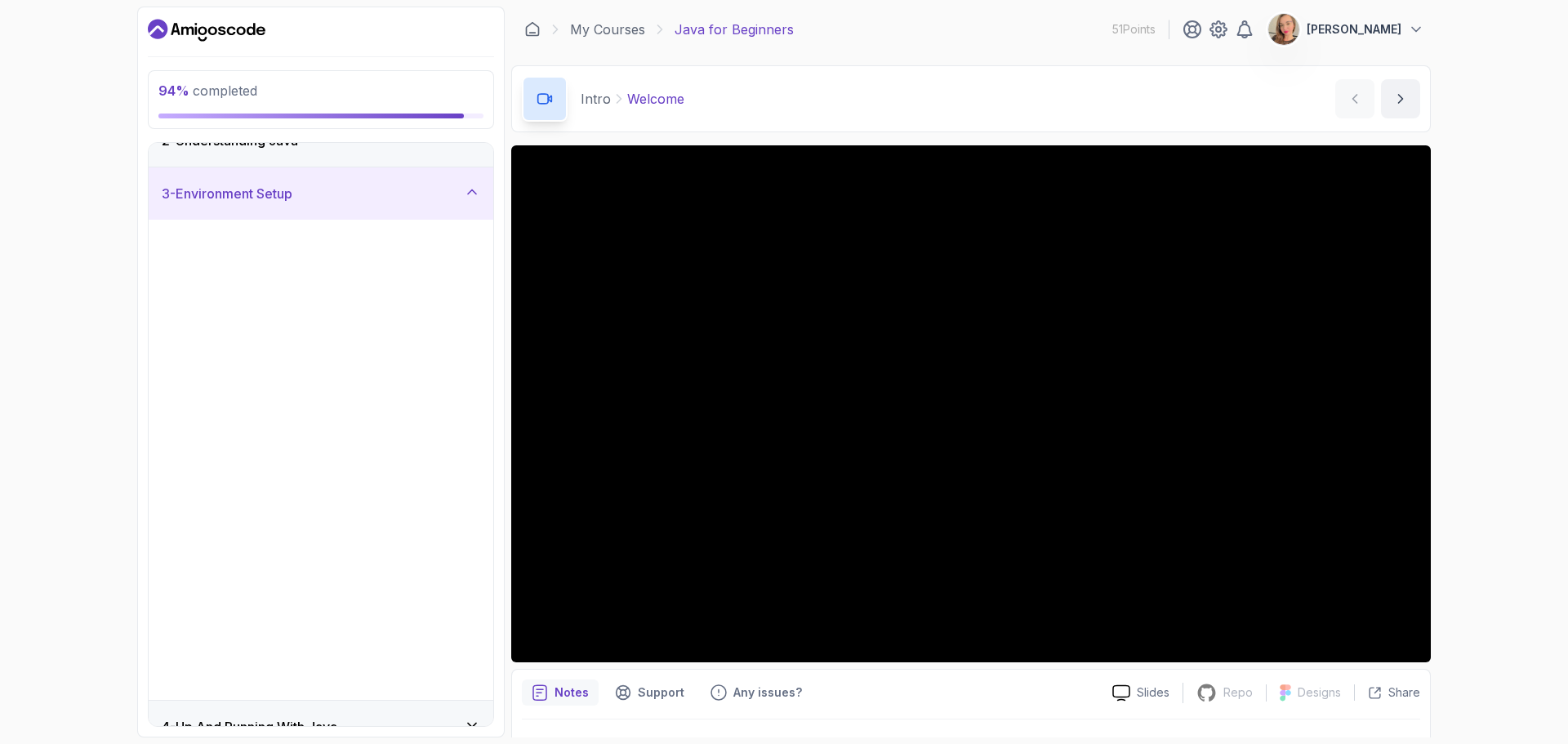
scroll to position [0, 0]
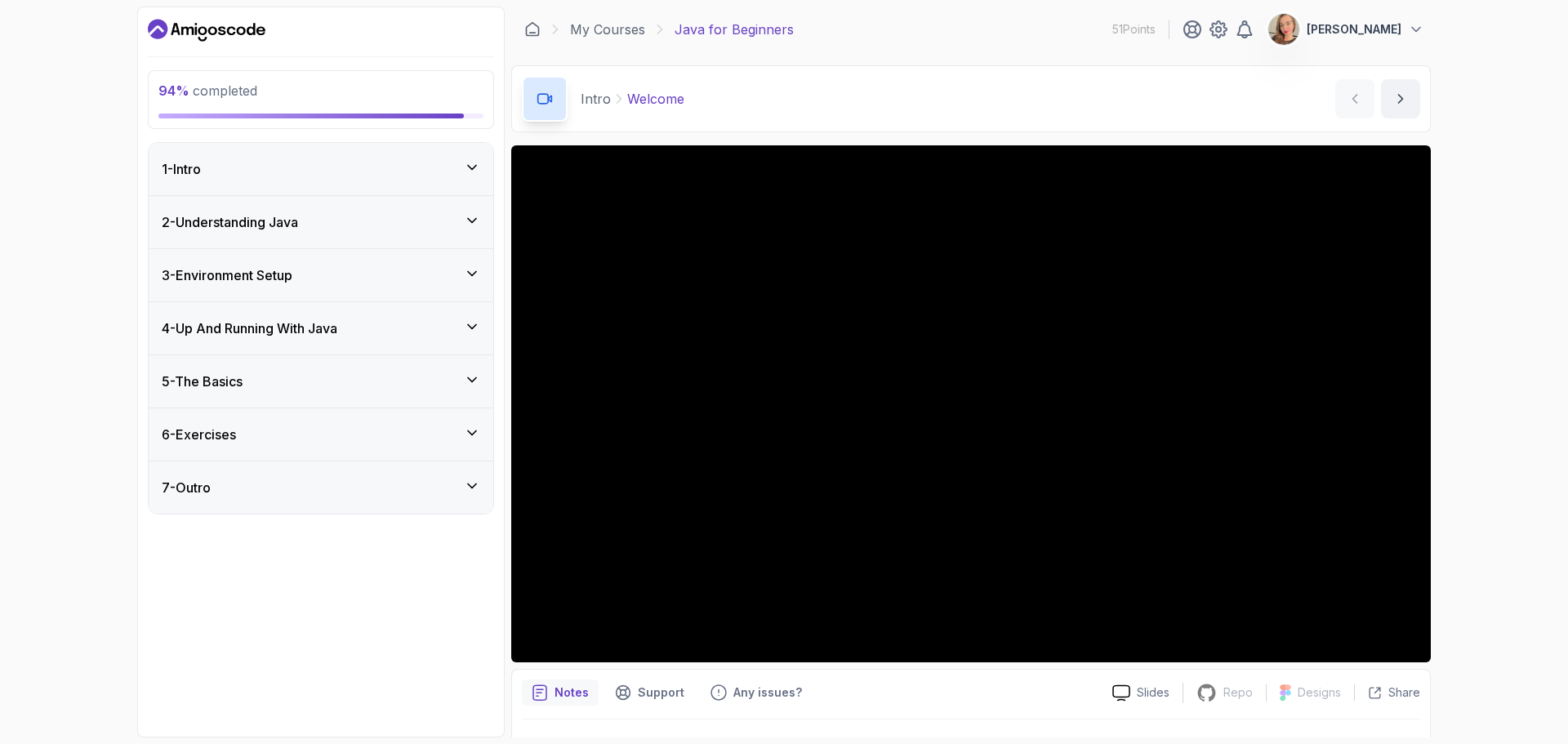
click at [378, 288] on div "3 - Environment Setup" at bounding box center [320, 276] width 344 height 52
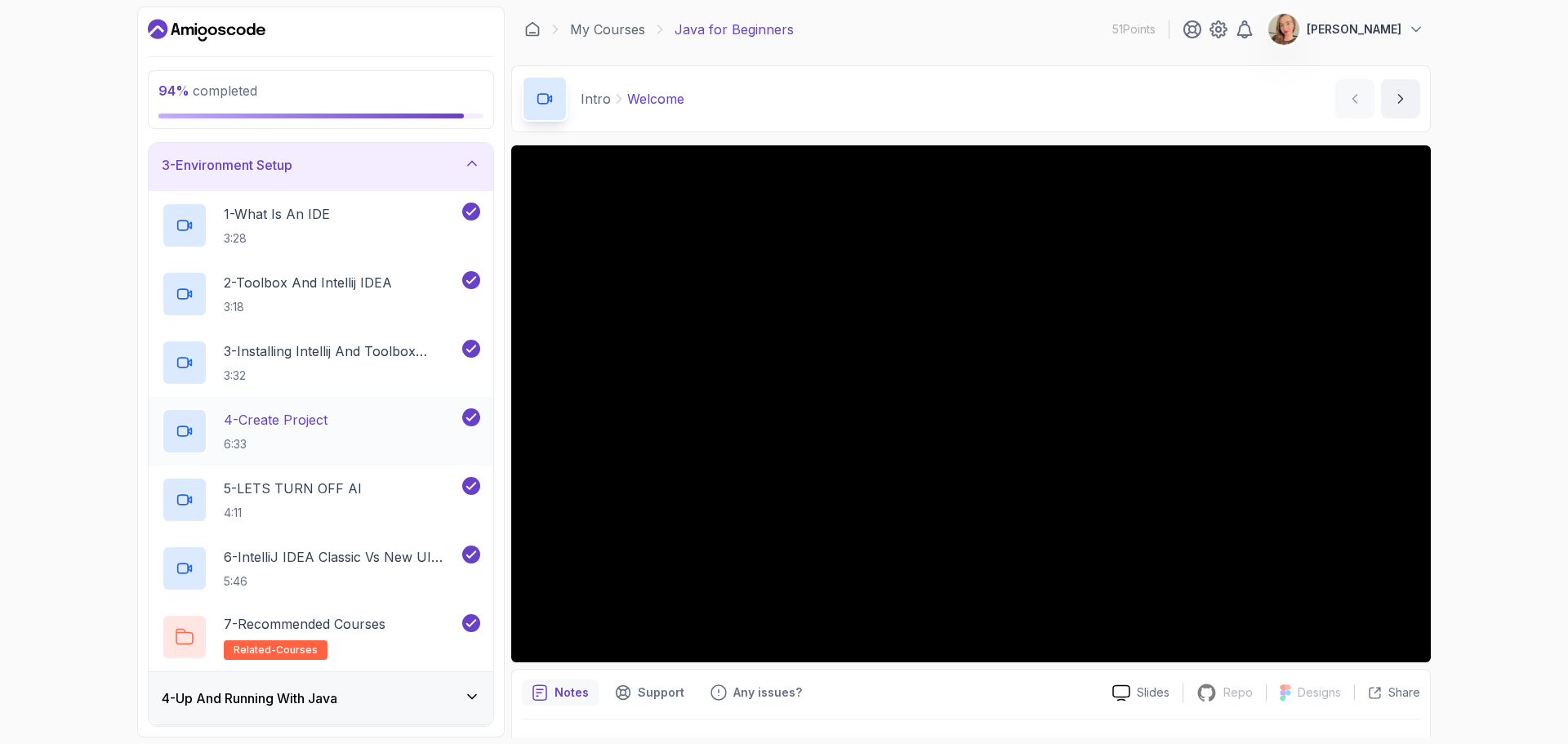
scroll to position [82, 0]
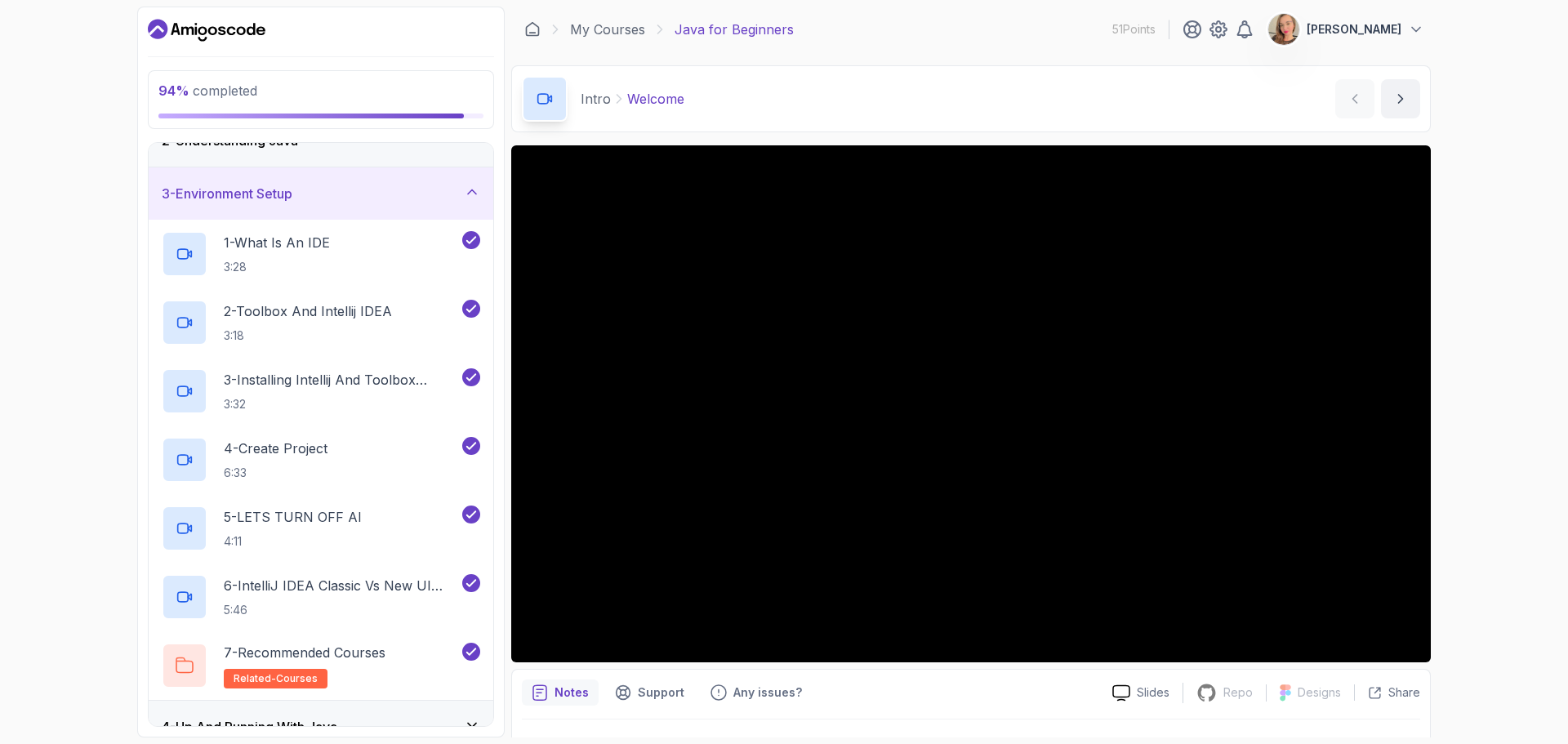
click at [413, 209] on div "3 - Environment Setup" at bounding box center [320, 194] width 344 height 52
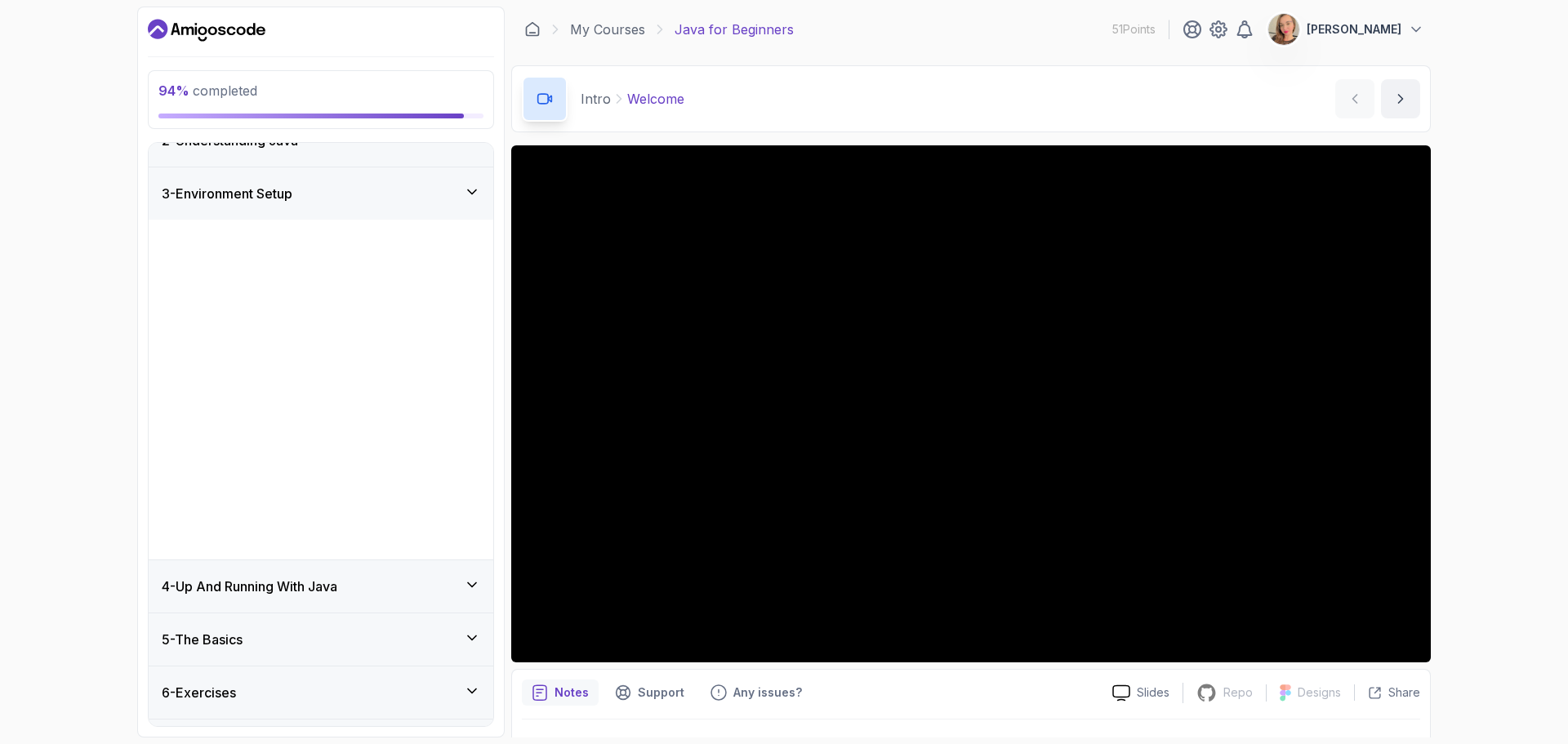
scroll to position [0, 0]
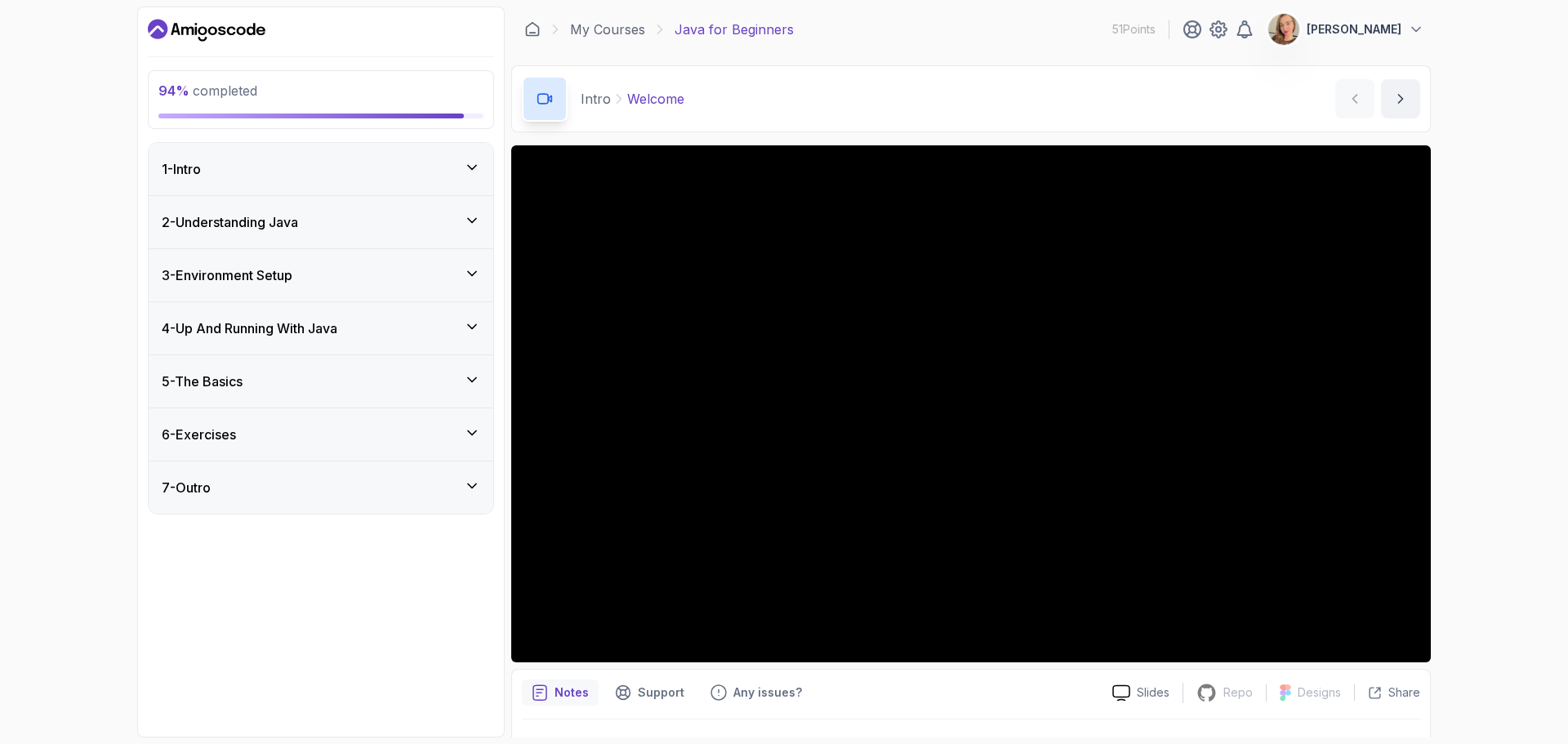
click at [391, 331] on div "4 - Up And Running With Java" at bounding box center [320, 328] width 318 height 19
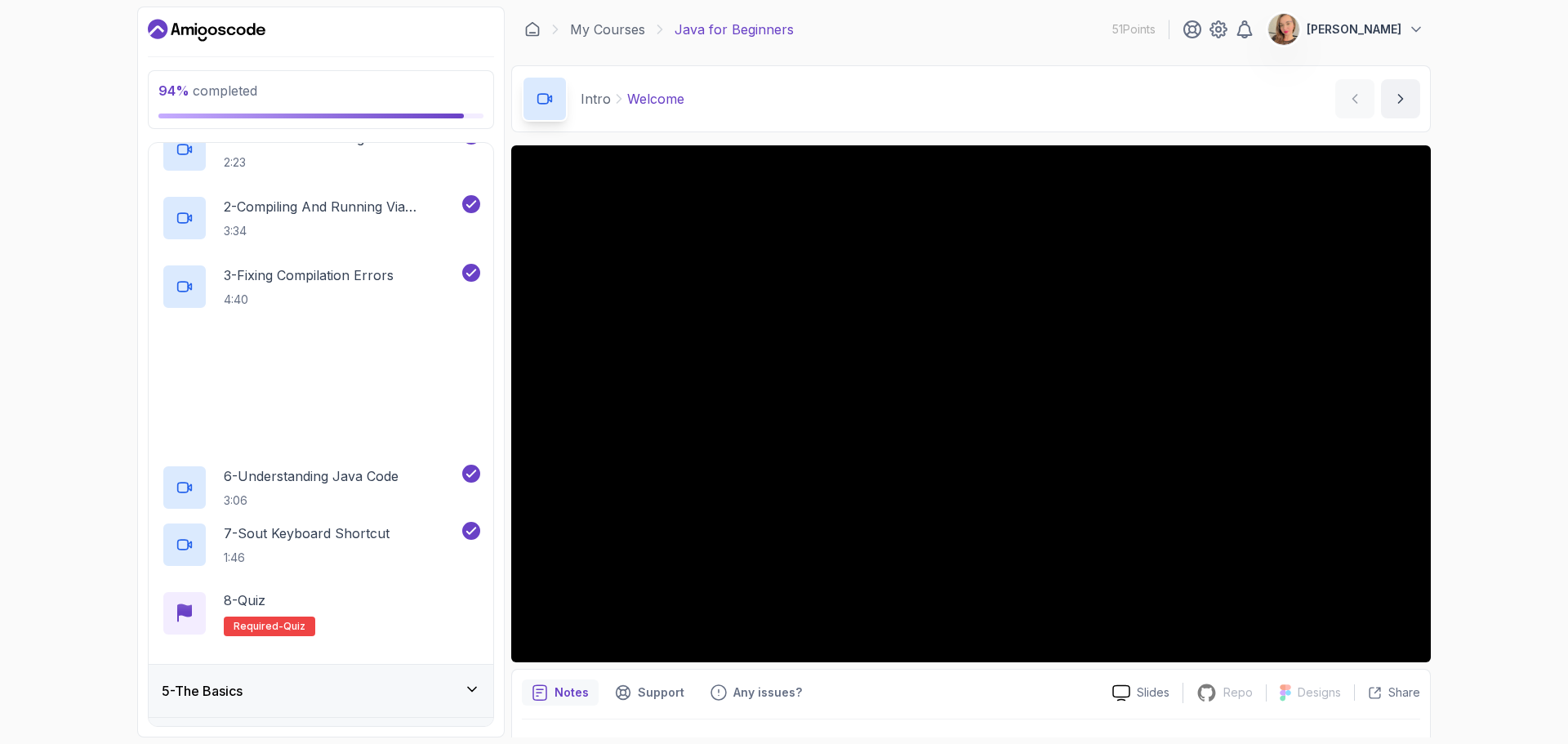
scroll to position [326, 0]
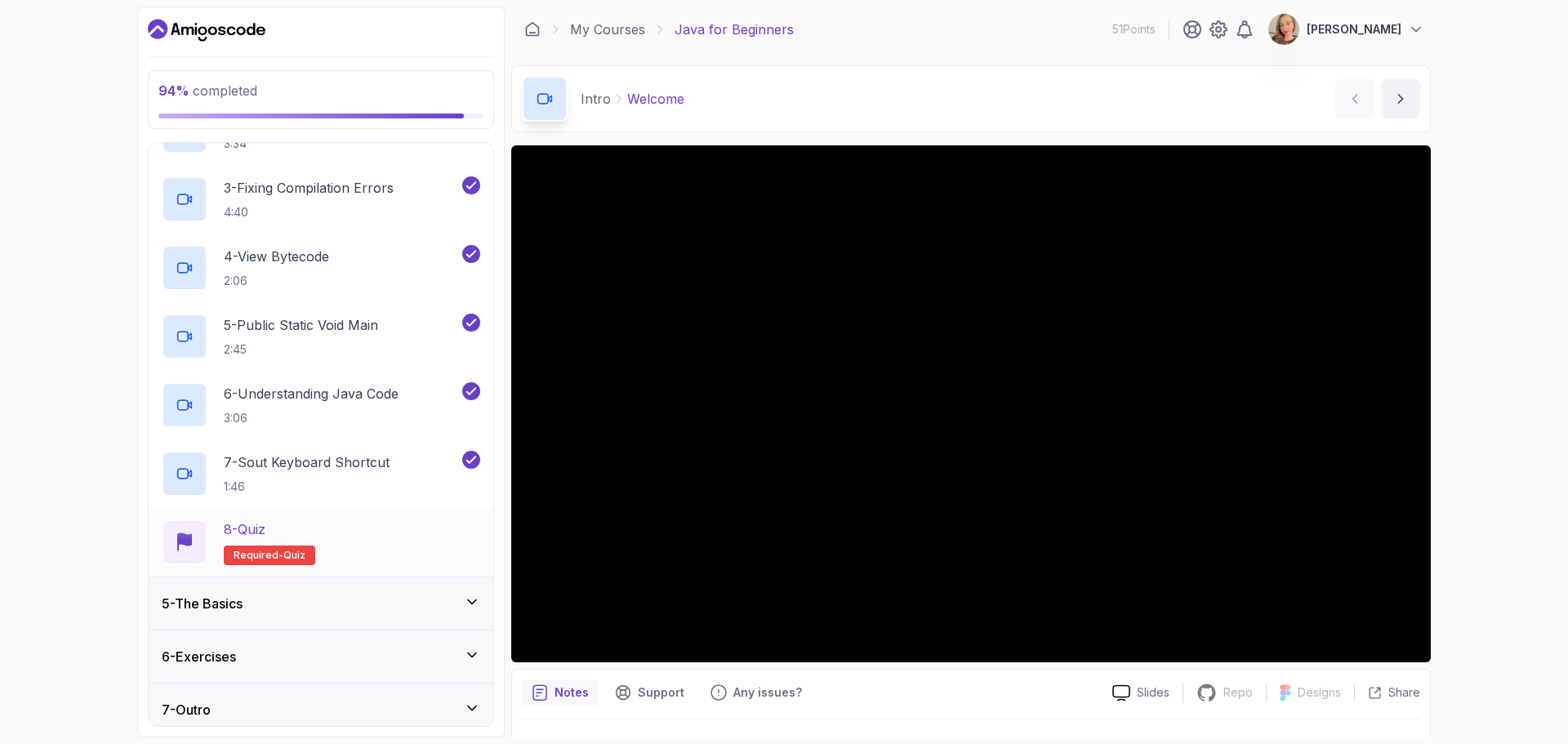
click at [327, 549] on div "8 - Quiz Required- quiz" at bounding box center [320, 542] width 318 height 45
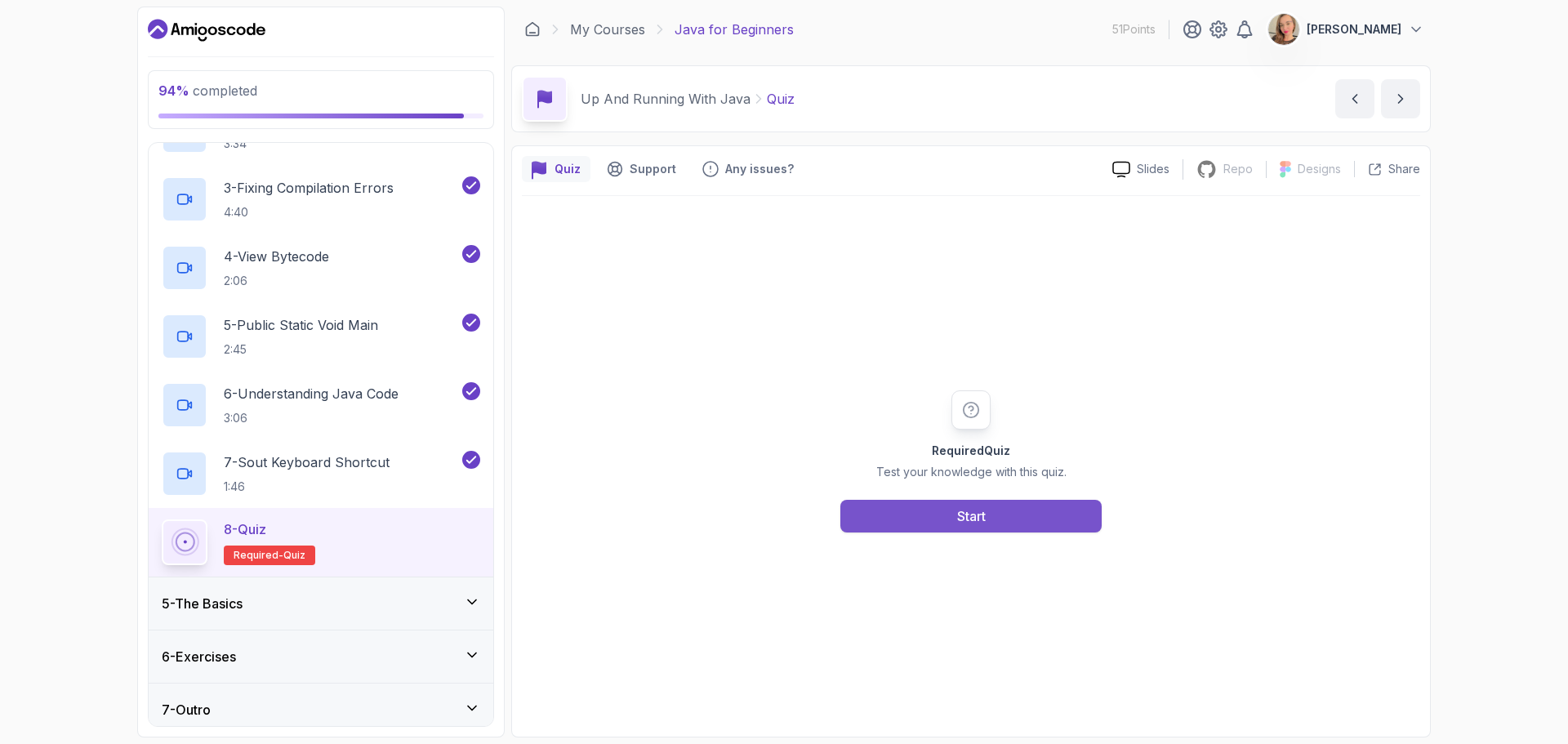
click at [970, 510] on div "Start" at bounding box center [971, 515] width 29 height 19
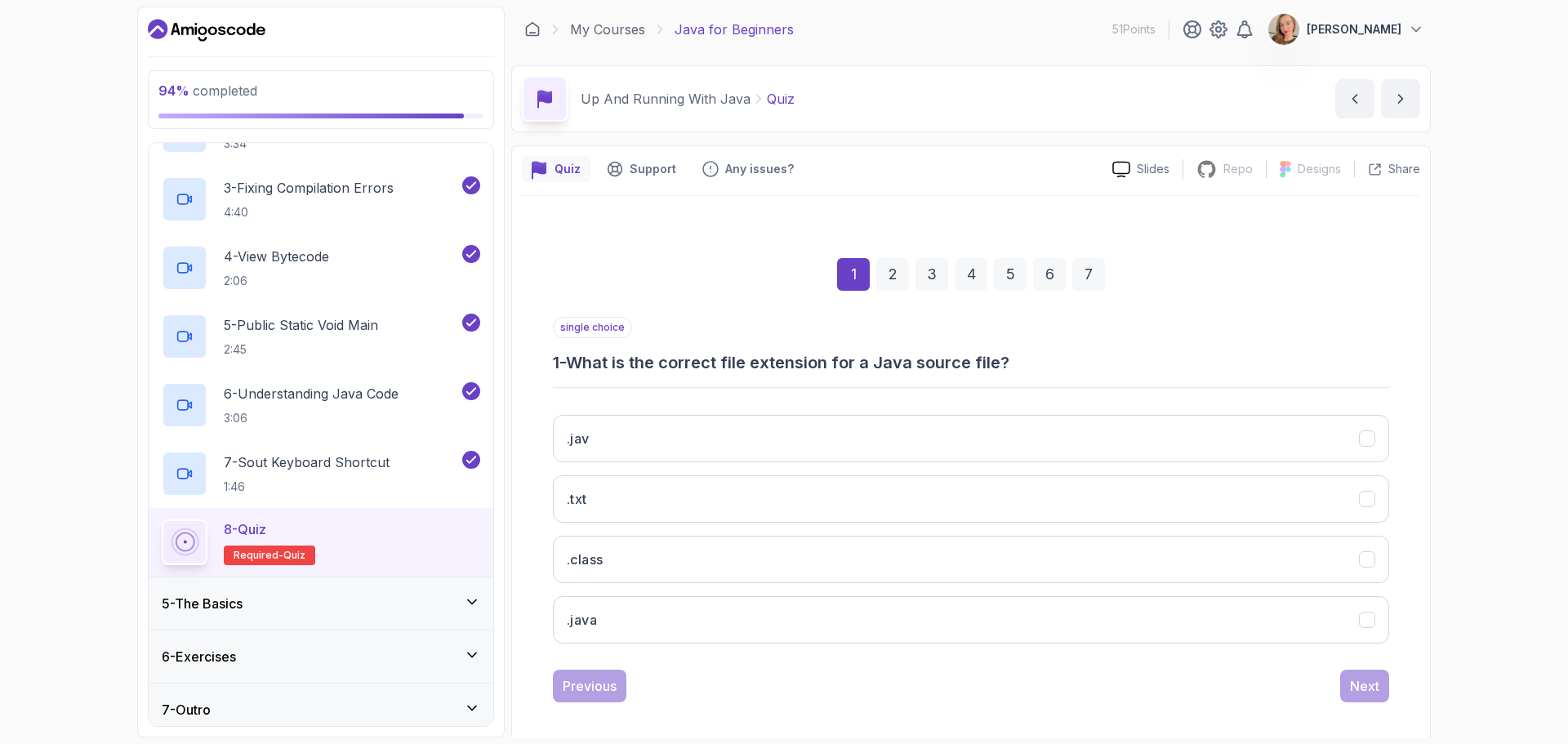
drag, startPoint x: 1121, startPoint y: 350, endPoint x: 1517, endPoint y: 107, distance: 464.6
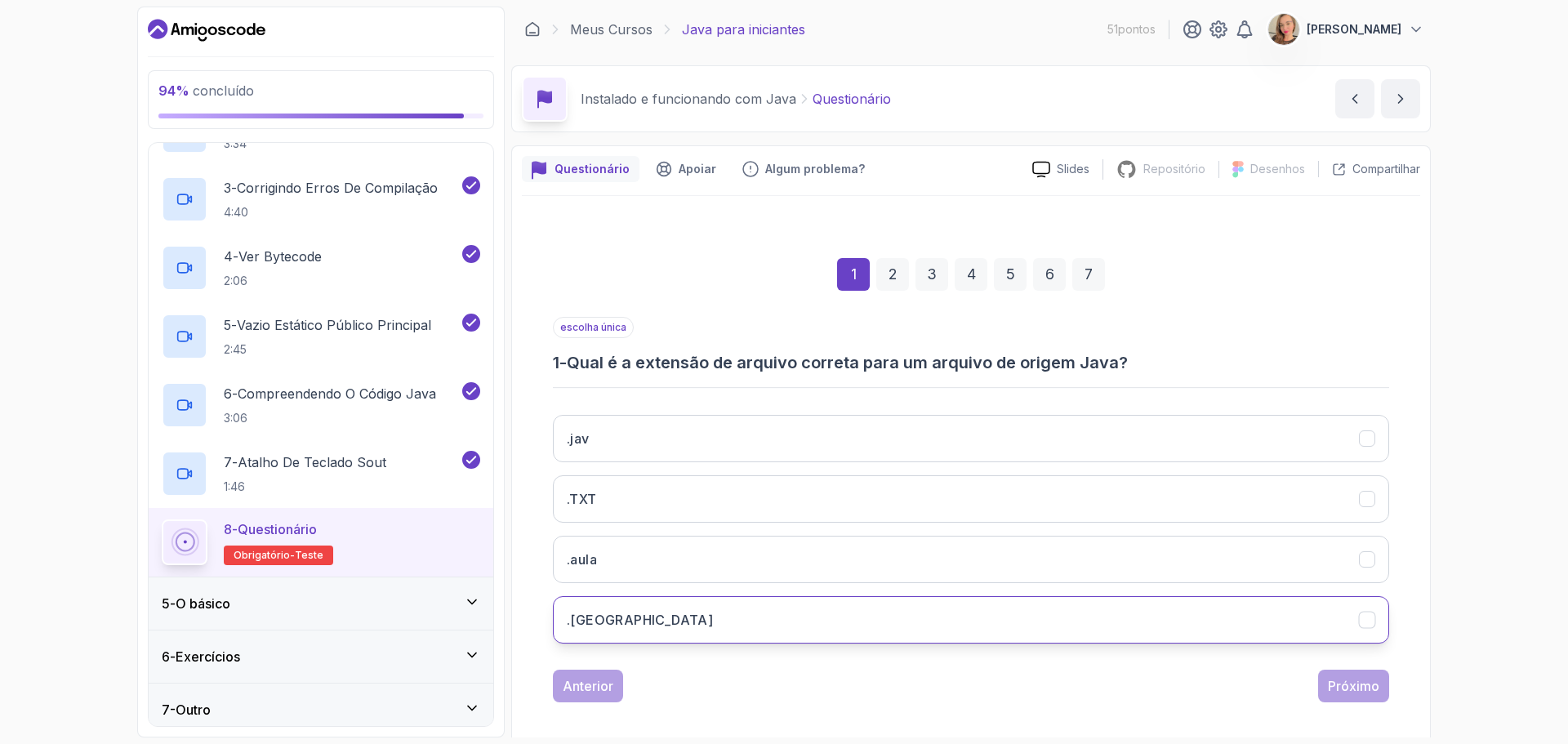
click at [622, 624] on button ".[GEOGRAPHIC_DATA]" at bounding box center [971, 619] width 836 height 47
click at [1352, 687] on font "Próximo" at bounding box center [1353, 686] width 51 height 17
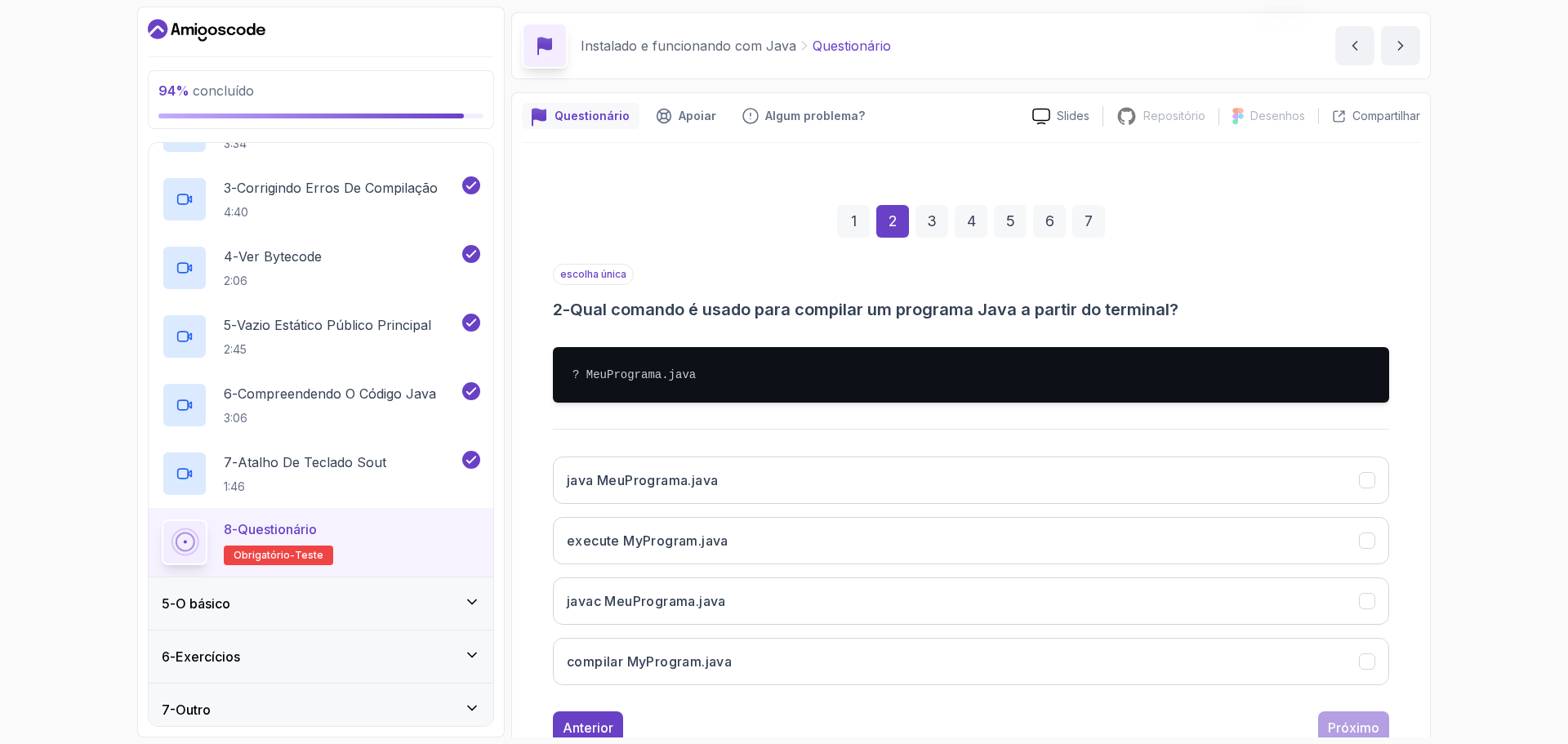
scroll to position [82, 0]
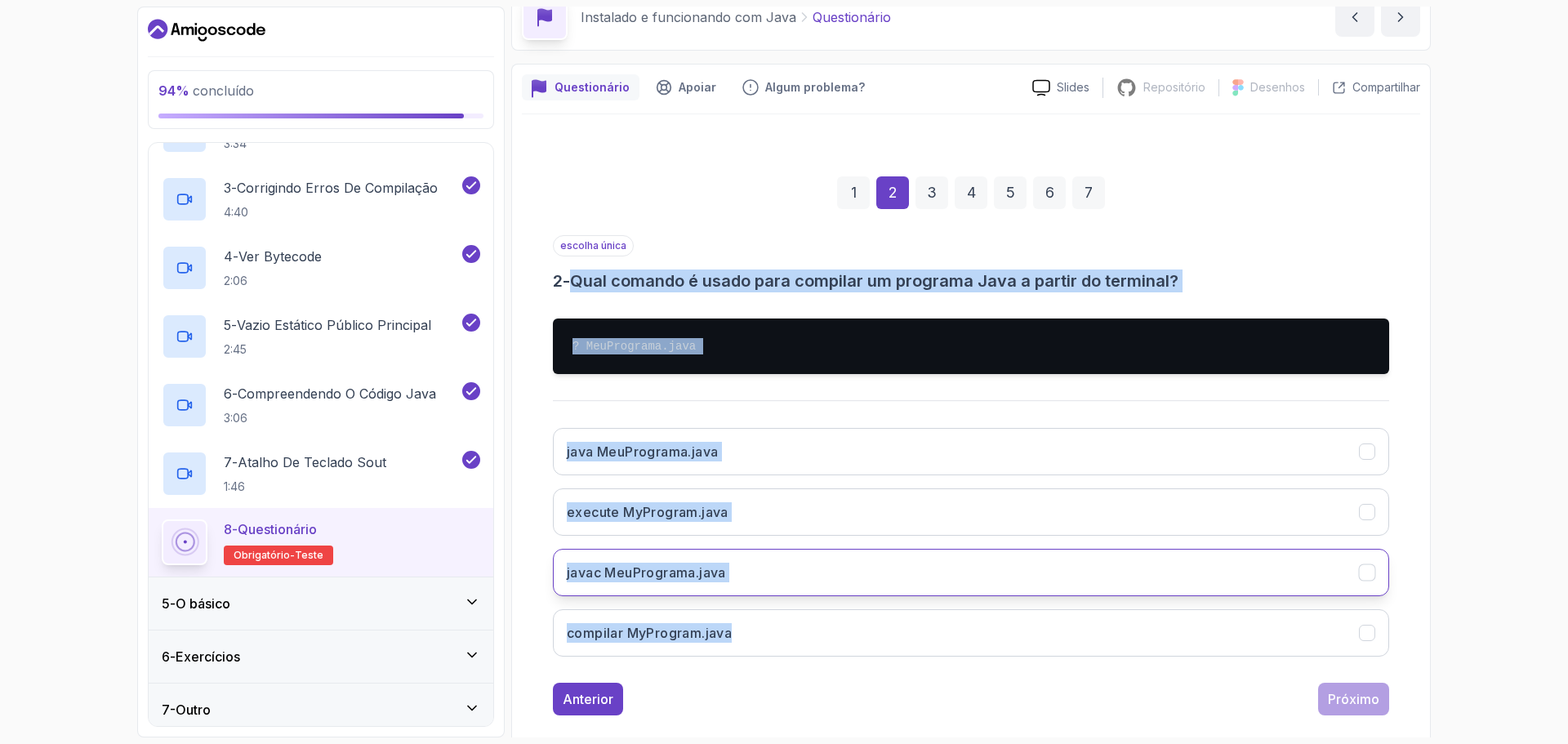
drag, startPoint x: 581, startPoint y: 278, endPoint x: 761, endPoint y: 591, distance: 361.1
click at [772, 632] on div "escolha única 2 - Qual comando é usado para compilar um programa Java a partir …" at bounding box center [971, 453] width 836 height 434
copy div "Qual comando é usado para compilar um programa Java a partir do terminal? ? Meu…"
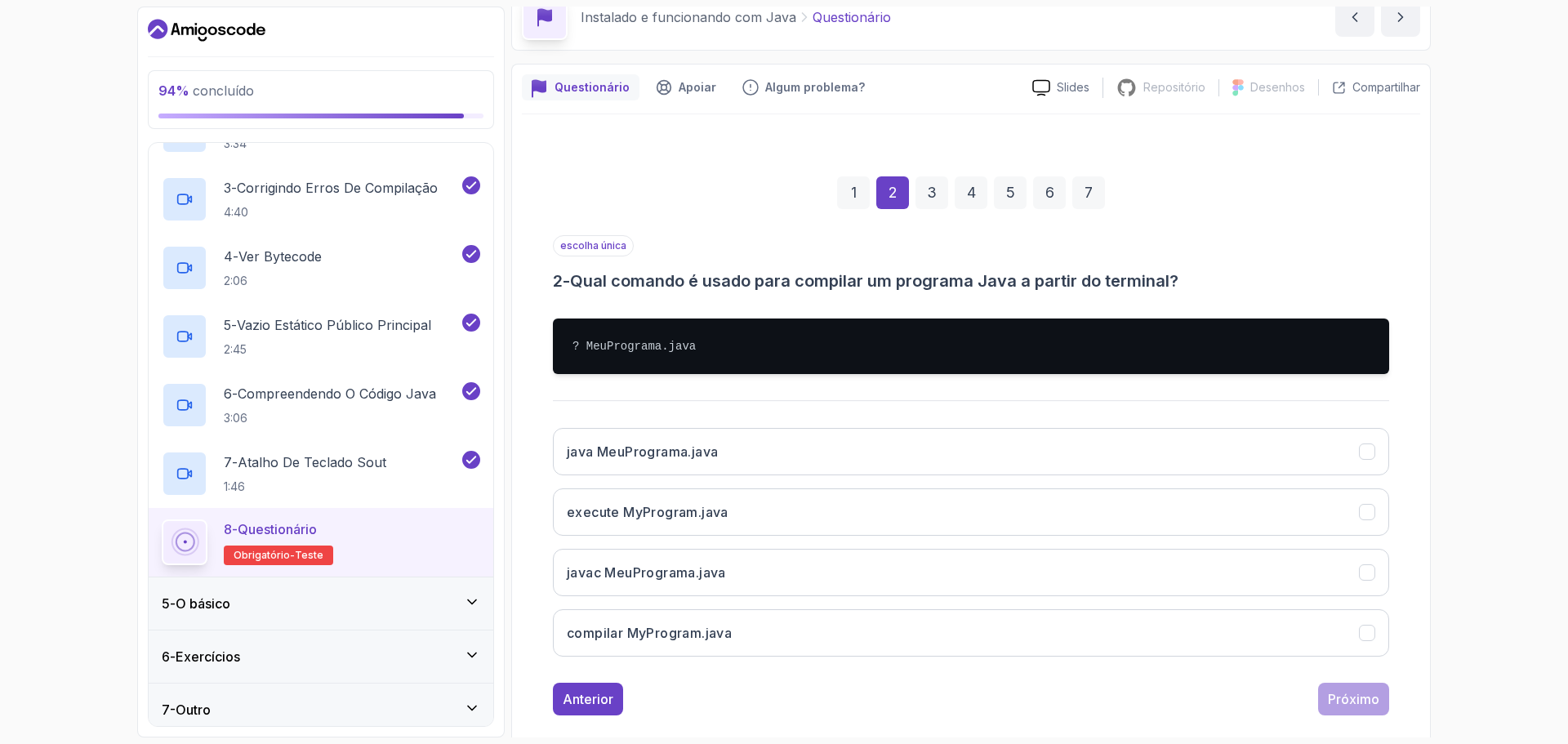
click at [749, 688] on div "Anterior Próximo" at bounding box center [971, 699] width 836 height 32
click at [719, 565] on font "javac MeuPrograma.java" at bounding box center [646, 572] width 160 height 17
click at [1353, 696] on font "Próximo" at bounding box center [1353, 699] width 51 height 17
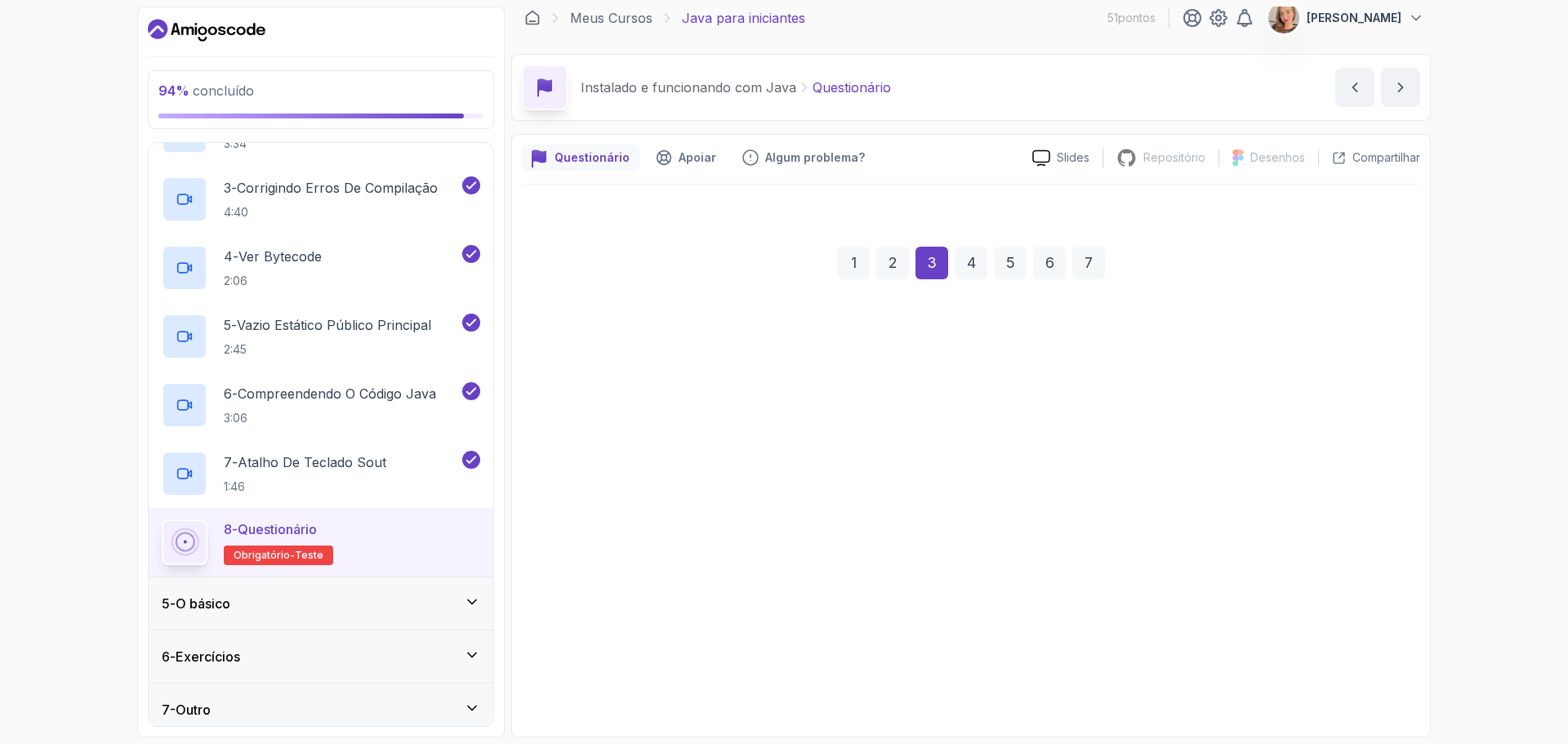
scroll to position [11, 0]
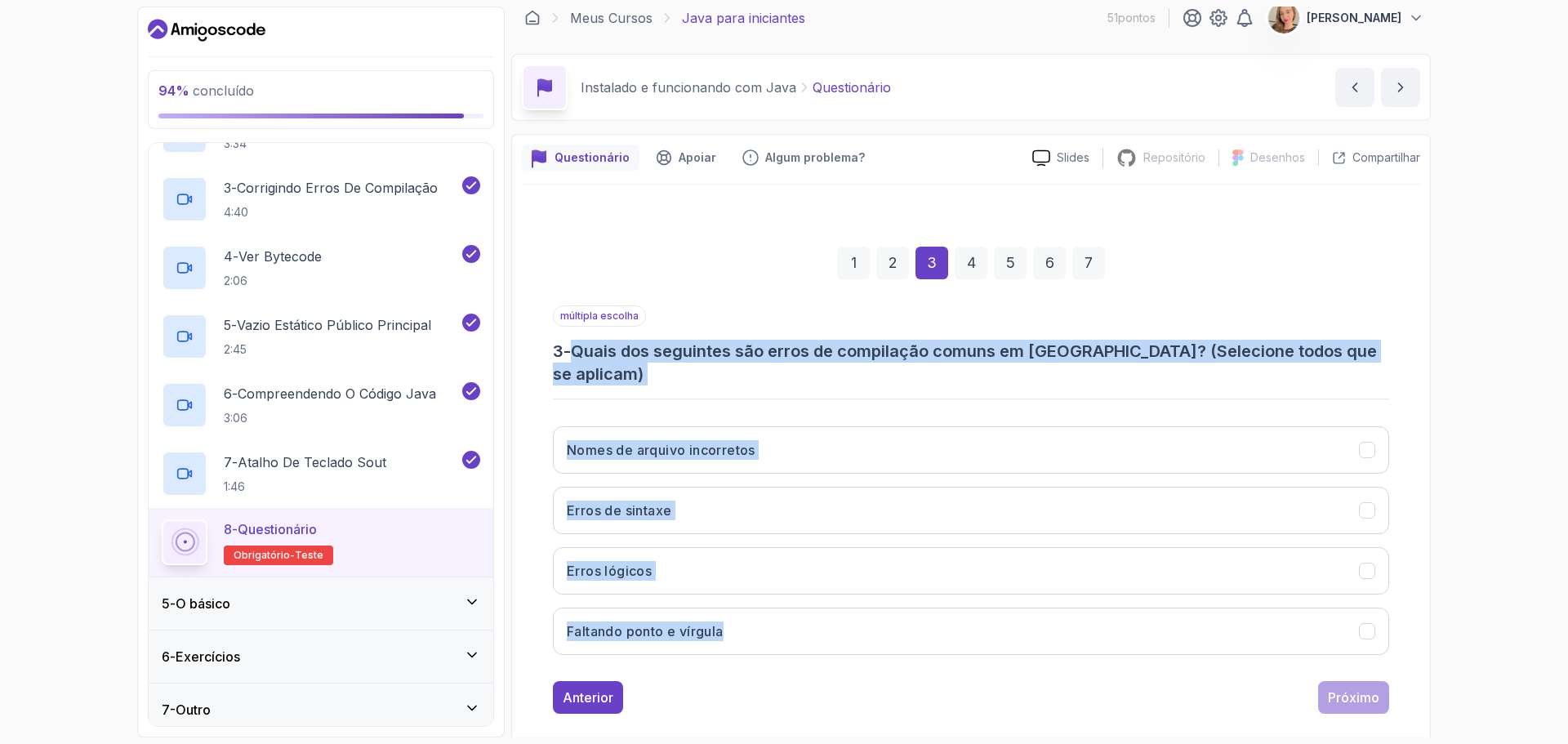
drag, startPoint x: 582, startPoint y: 352, endPoint x: 905, endPoint y: 634, distance: 428.8
click at [905, 634] on div "múltipla escolha 3 - Quais dos seguintes são erros de compilação comuns em [GEO…" at bounding box center [971, 487] width 836 height 363
copy div "Quais dos seguintes são erros de compilação comuns em [GEOGRAPHIC_DATA]? (Selec…"
click at [772, 427] on button "Nomes de arquivo incorretos" at bounding box center [971, 450] width 836 height 47
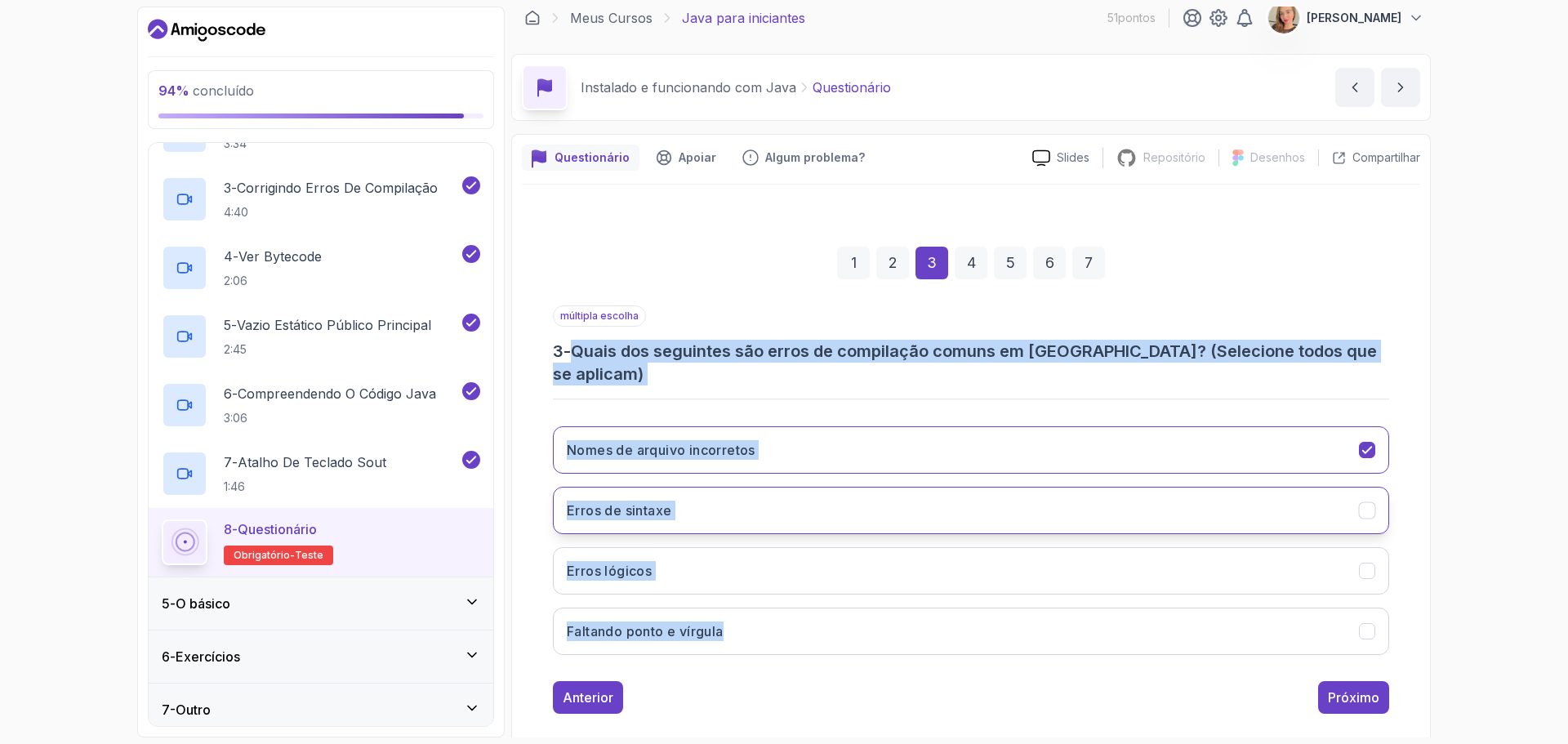
click at [736, 493] on button "Erros de sintaxe" at bounding box center [971, 510] width 836 height 47
click at [742, 621] on button "Faltando ponto e vírgula" at bounding box center [971, 631] width 836 height 47
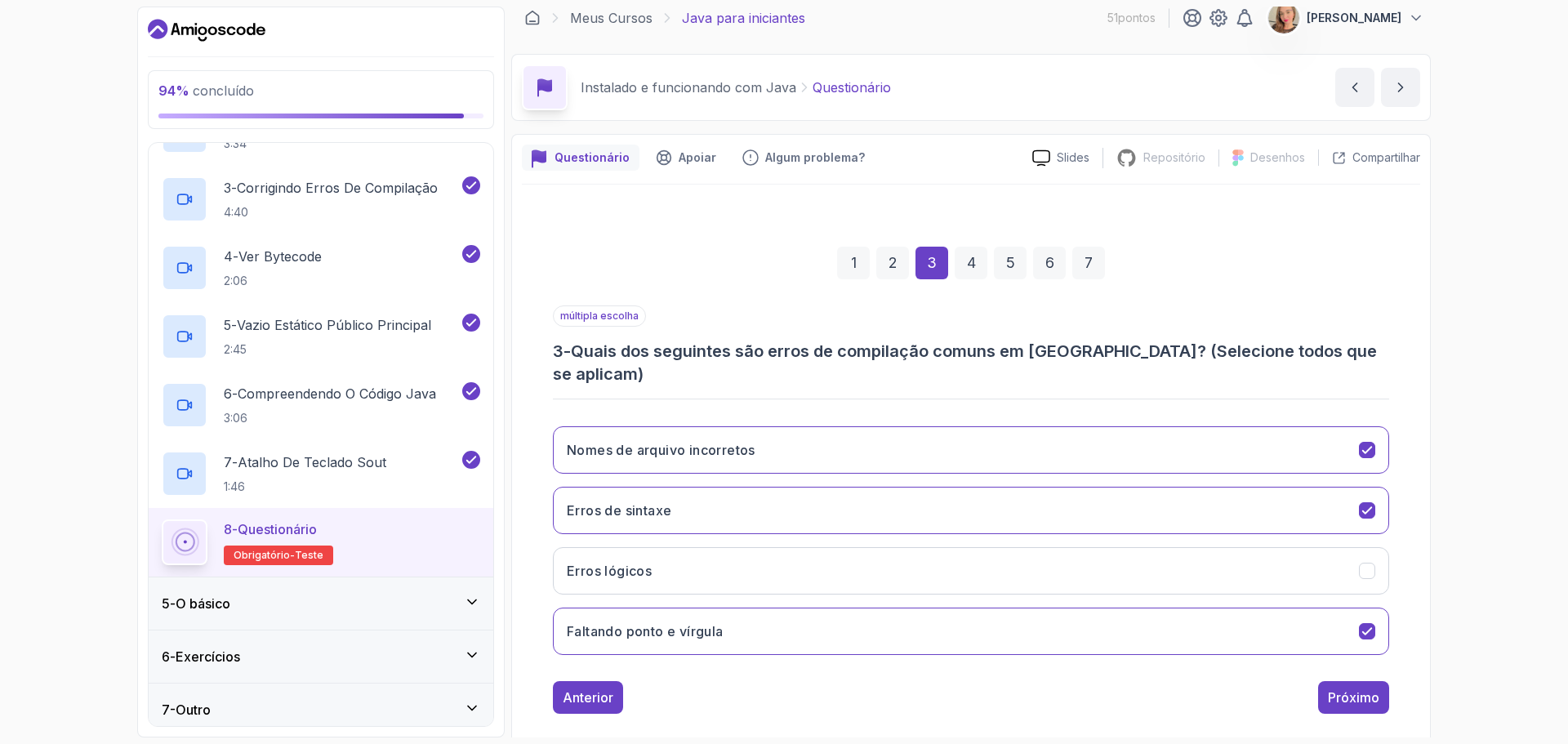
click at [1141, 709] on div "1 2 3 4 5 6 7 múltipla escolha 3 - Quais dos seguintes são erros de compilação …" at bounding box center [971, 468] width 898 height 565
click at [1371, 689] on font "Próximo" at bounding box center [1353, 697] width 51 height 17
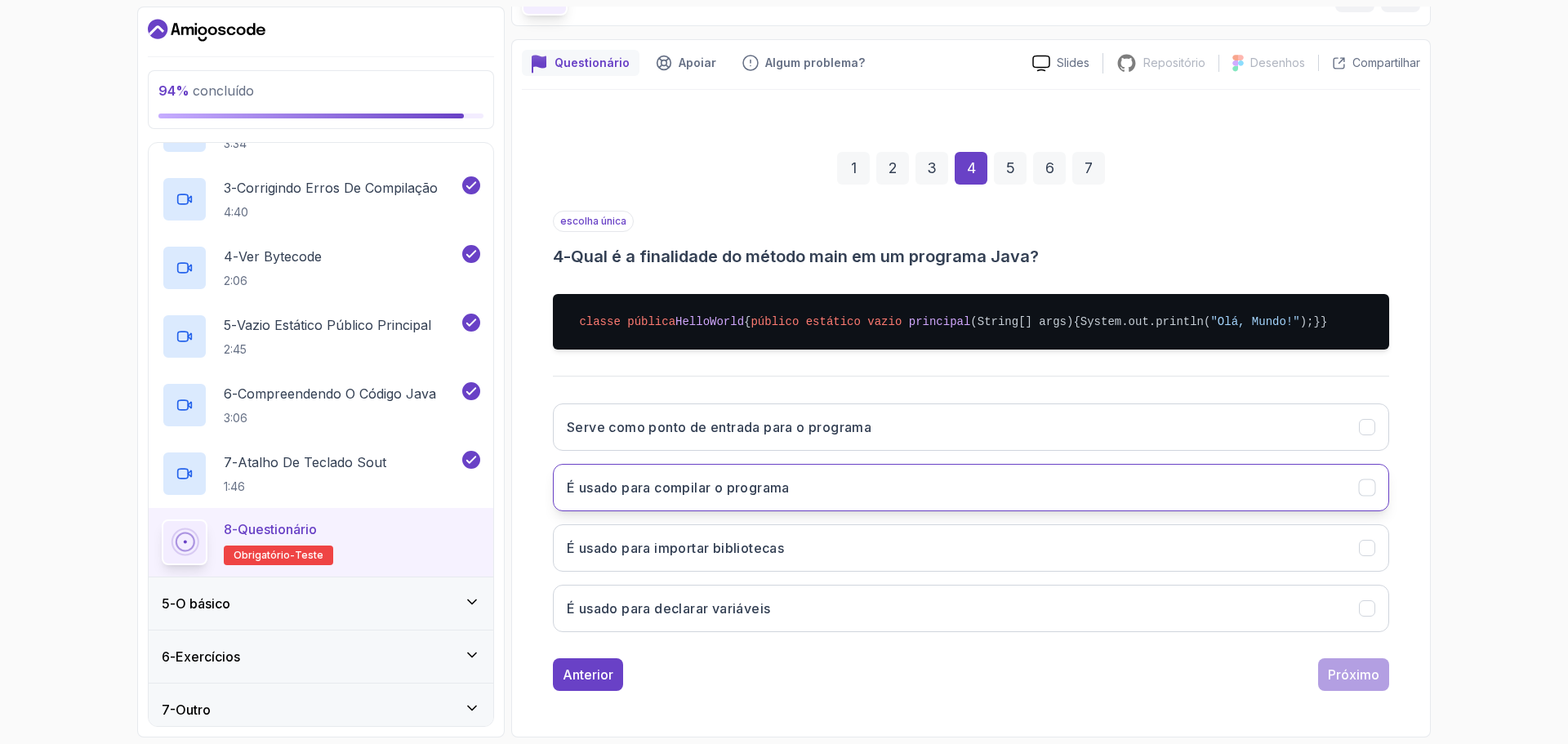
scroll to position [172, 0]
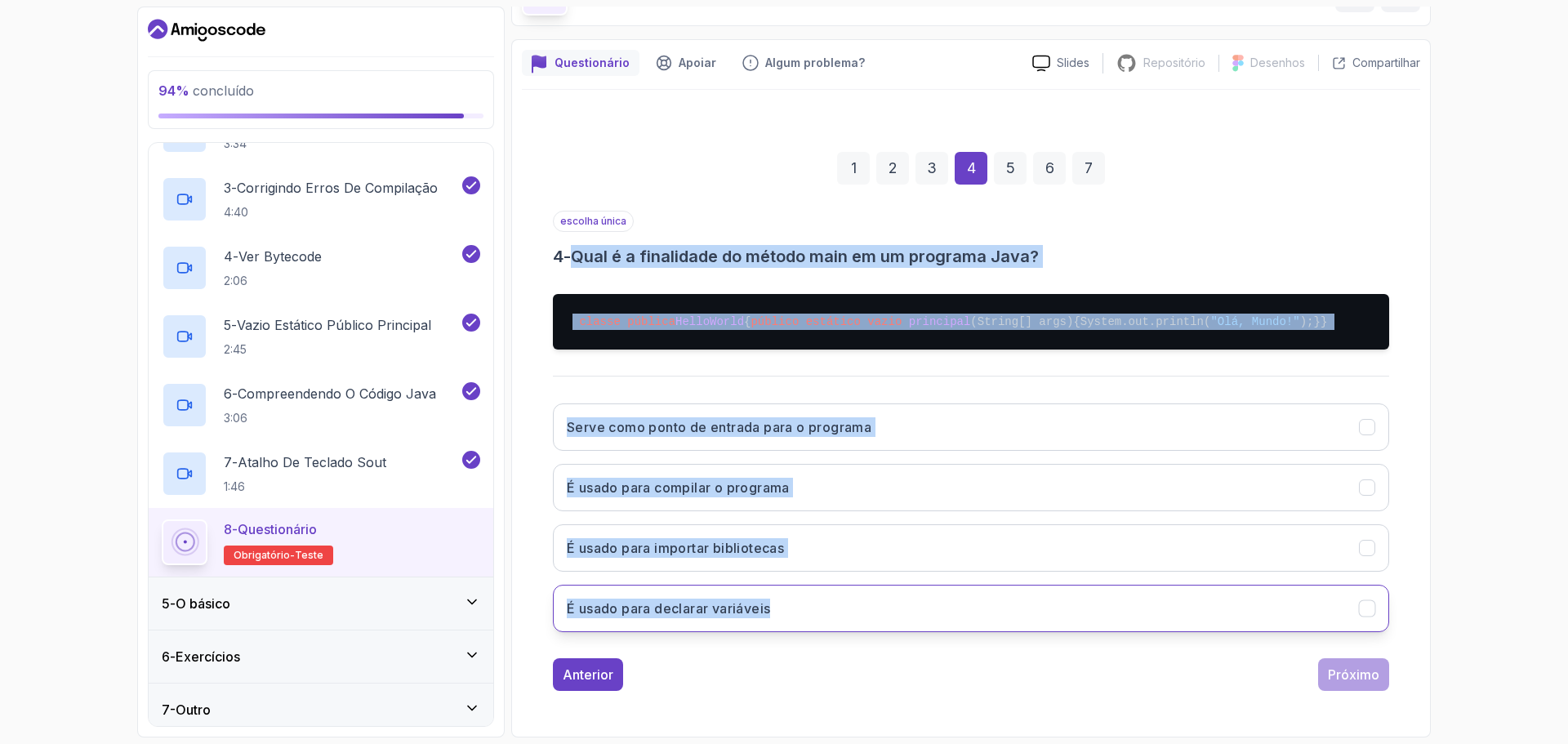
drag, startPoint x: 581, startPoint y: 190, endPoint x: 801, endPoint y: 624, distance: 486.6
click at [801, 624] on div "escolha única 4 - Qual é a finalidade do método main em um programa Java? class…" at bounding box center [971, 428] width 836 height 434
copy div "Qual é a finalidade do método main em um programa Java? classe pública HelloWor…"
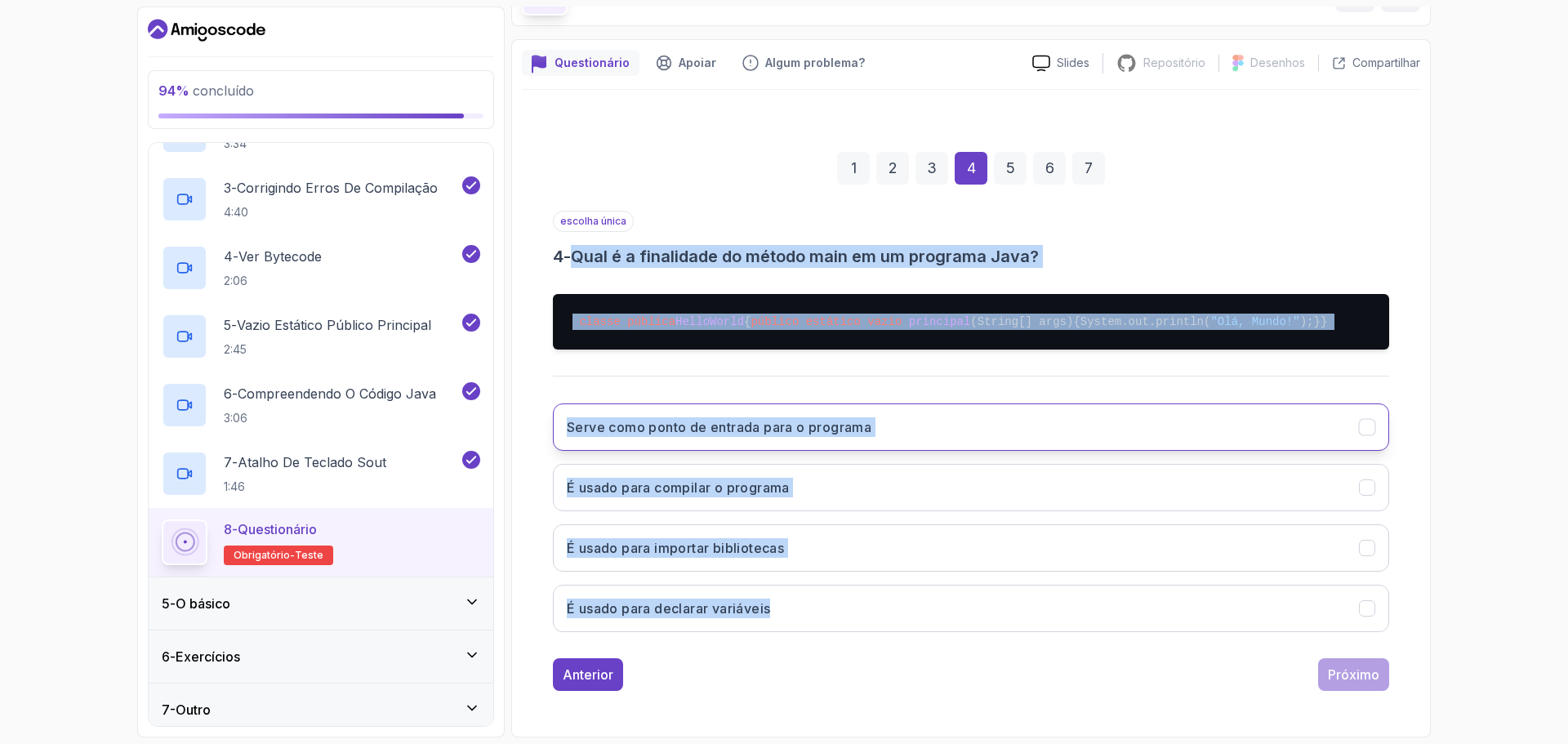
click at [914, 426] on button "Serve como ponto de entrada para o programa" at bounding box center [971, 427] width 836 height 47
click at [1371, 674] on font "Próximo" at bounding box center [1353, 674] width 51 height 17
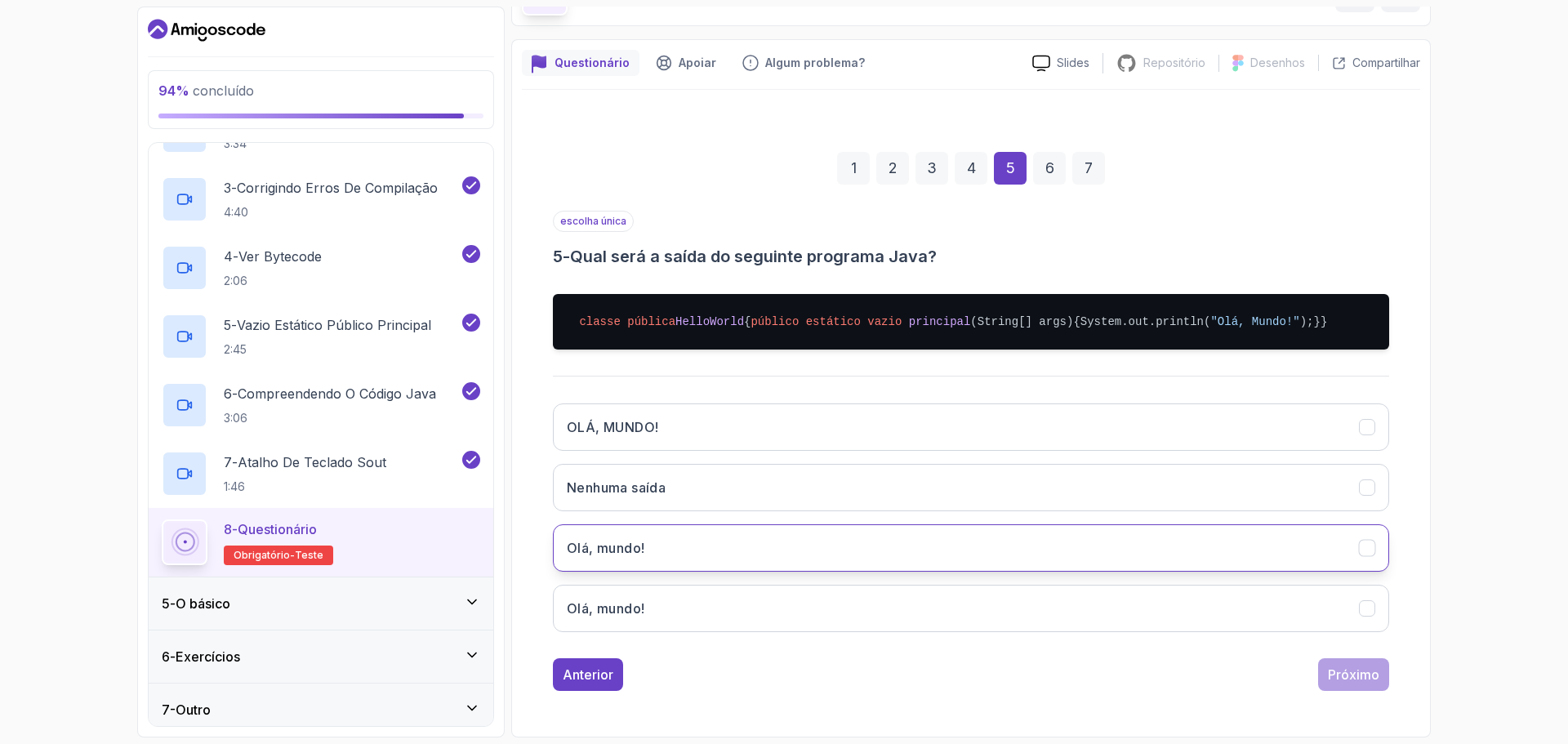
click at [609, 561] on button "Olá, mundo!" at bounding box center [971, 548] width 836 height 47
click at [1377, 659] on button "Próximo" at bounding box center [1353, 674] width 71 height 32
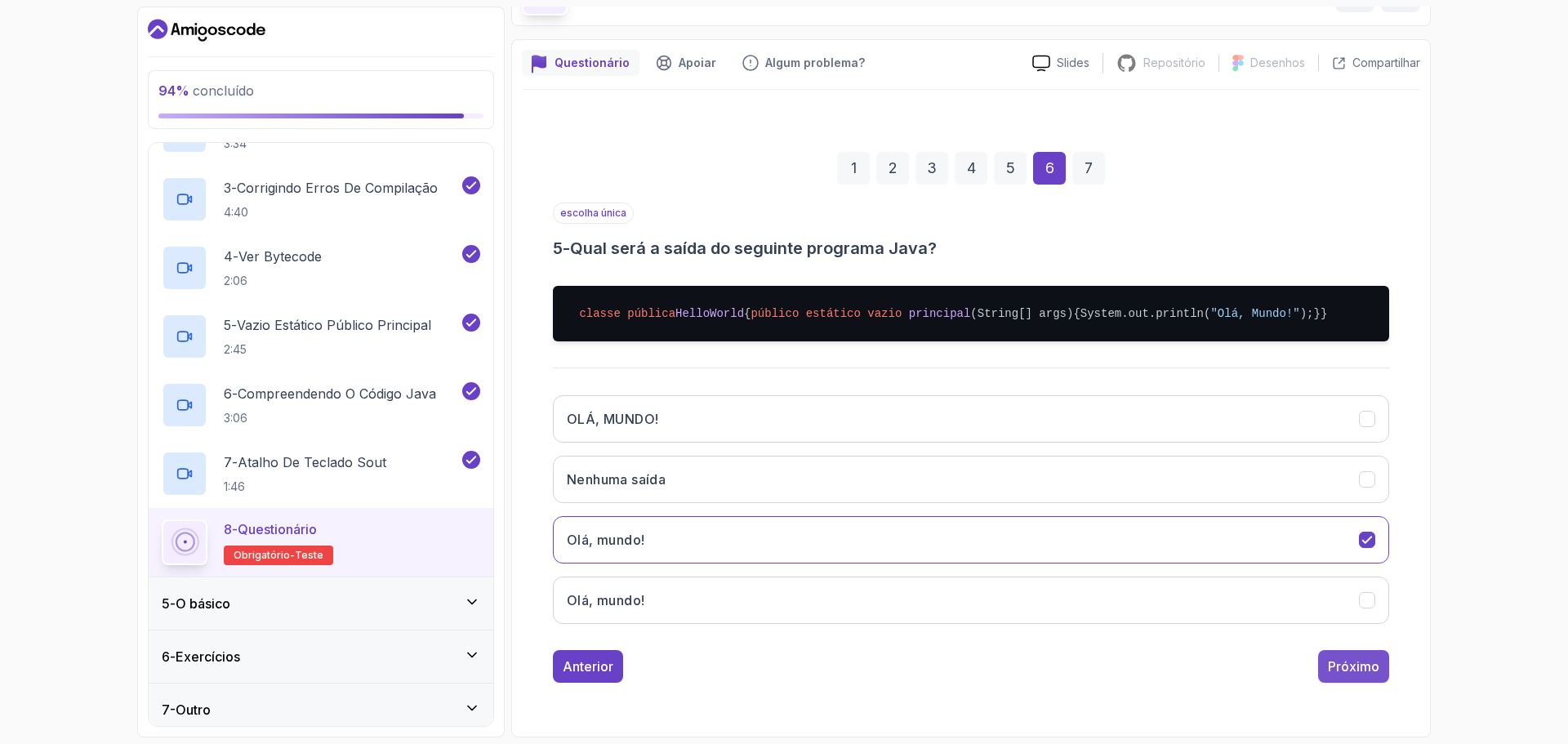
scroll to position [11, 0]
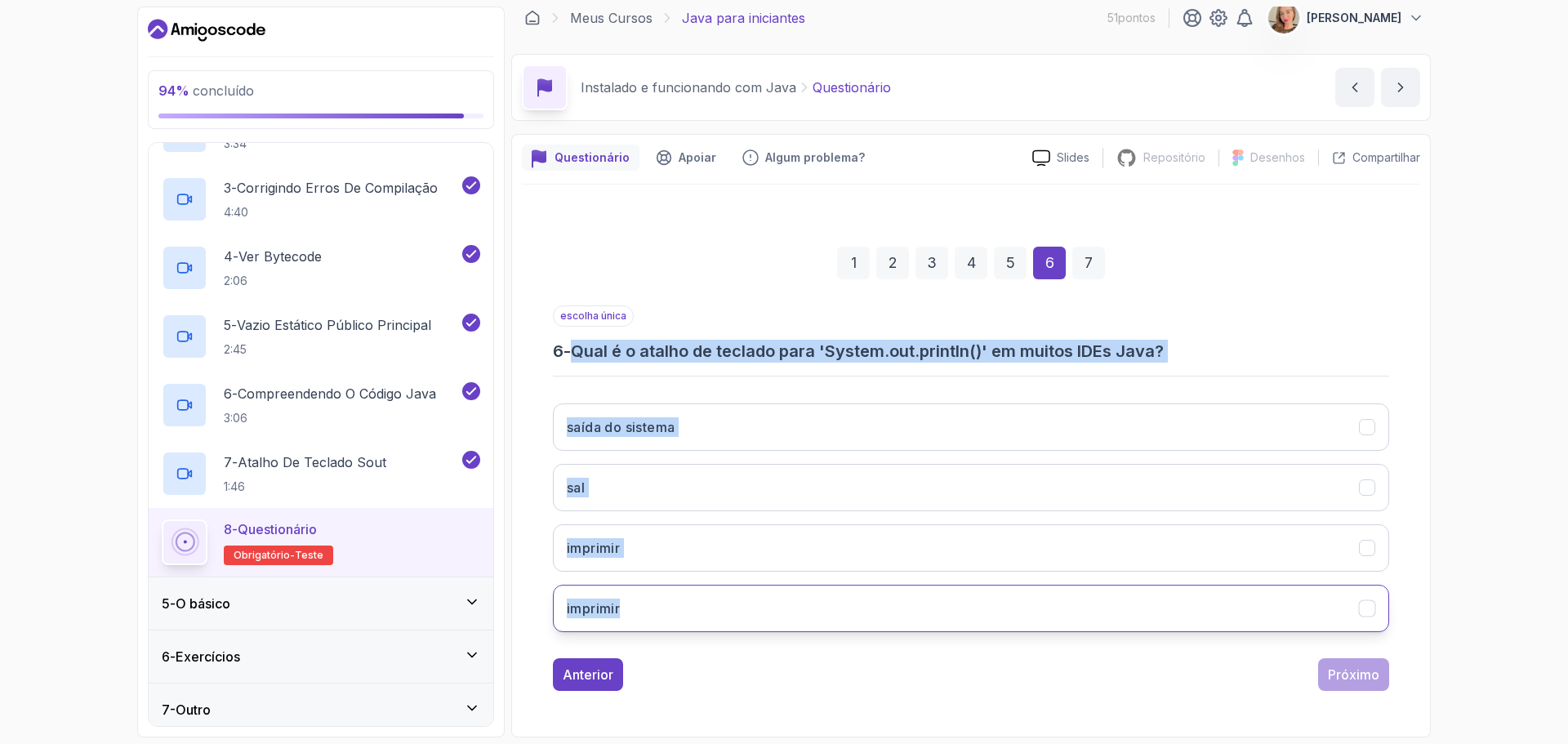
drag, startPoint x: 580, startPoint y: 348, endPoint x: 990, endPoint y: 626, distance: 495.4
click at [990, 626] on div "escolha única 6 - Qual é o atalho de teclado para 'System.out.println()' em mui…" at bounding box center [971, 474] width 836 height 339
copy div "Qual é o atalho de teclado para 'System.out.println()' em muitos IDEs Java? saí…"
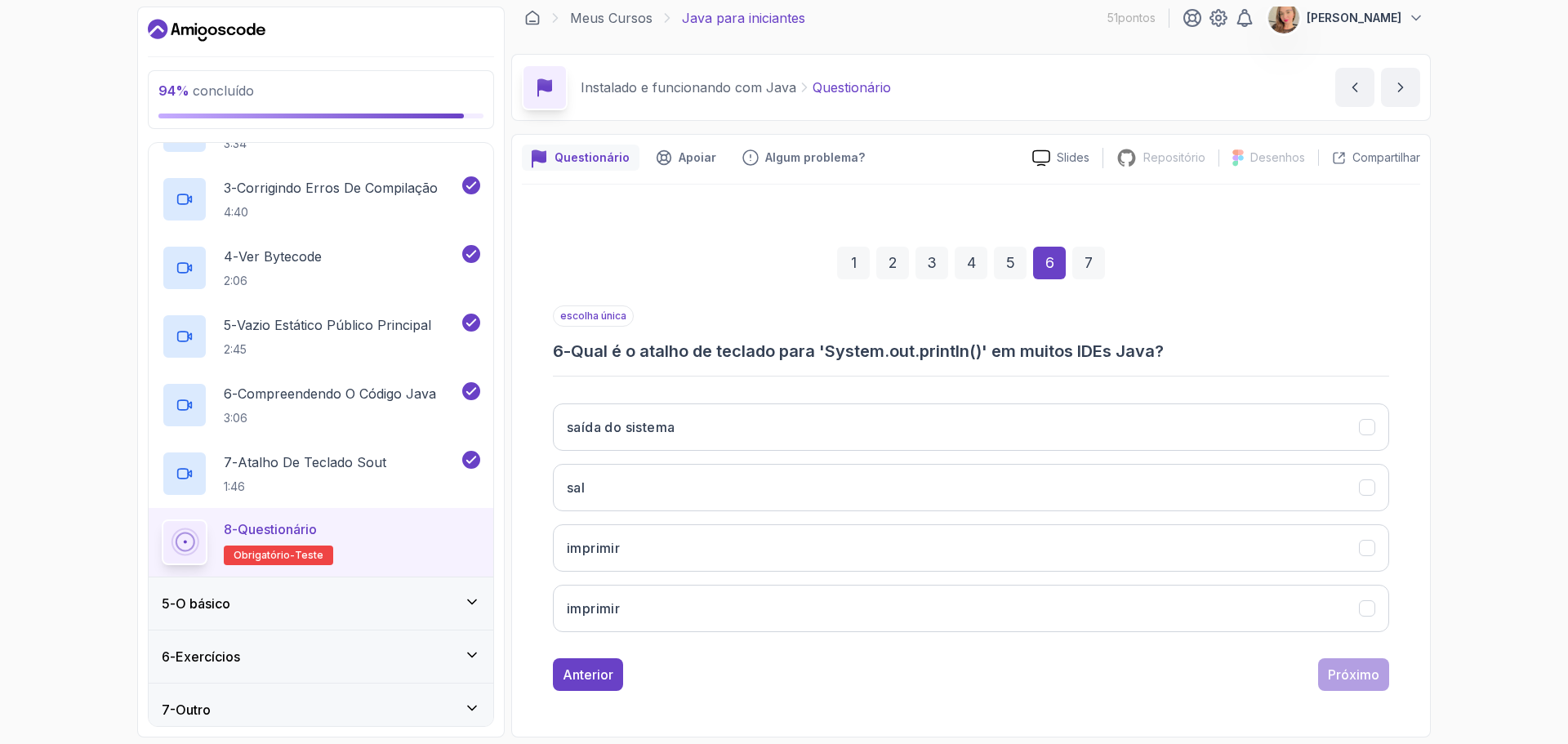
click at [834, 693] on div "1 2 3 4 5 6 7 escolha única 6 - Qual é o atalho de teclado para 'System.out.pri…" at bounding box center [971, 455] width 898 height 496
click at [921, 700] on div "1 2 3 4 5 6 7 escolha única 6 - Qual é o atalho de teclado para 'System.out.pri…" at bounding box center [971, 455] width 898 height 496
click at [762, 516] on div "saída do sistema sal imprimir imprimir" at bounding box center [971, 518] width 836 height 255
click at [762, 552] on button "imprimir" at bounding box center [971, 548] width 836 height 47
click at [1356, 666] on font "Próximo" at bounding box center [1353, 674] width 51 height 17
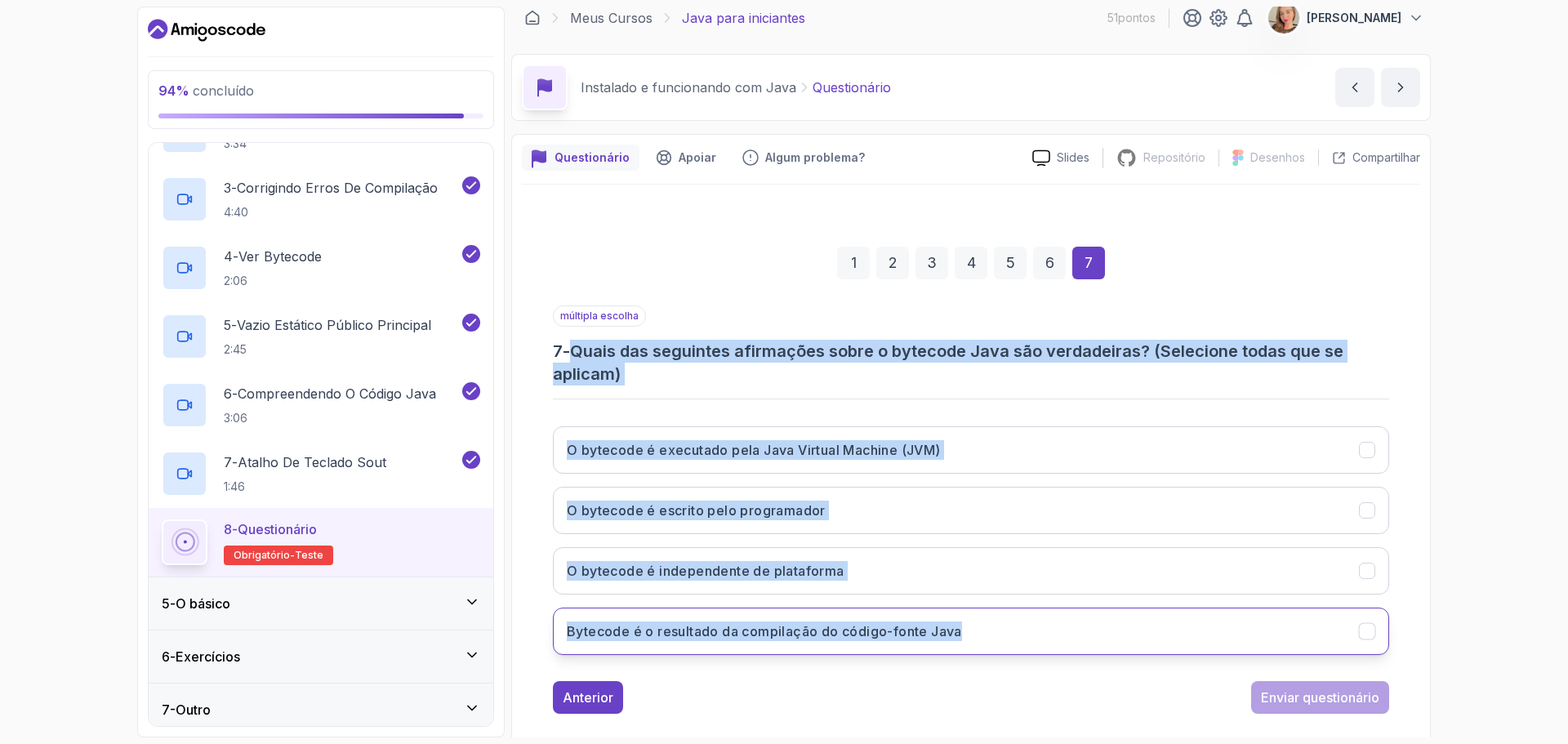
drag, startPoint x: 583, startPoint y: 351, endPoint x: 1011, endPoint y: 630, distance: 510.9
click at [1011, 630] on div "múltipla escolha 7 - Quais das seguintes afirmações sobre o bytecode Java são v…" at bounding box center [971, 487] width 836 height 363
copy div "Quais das seguintes afirmações sobre o bytecode Java são verdadeiras? (Selecion…"
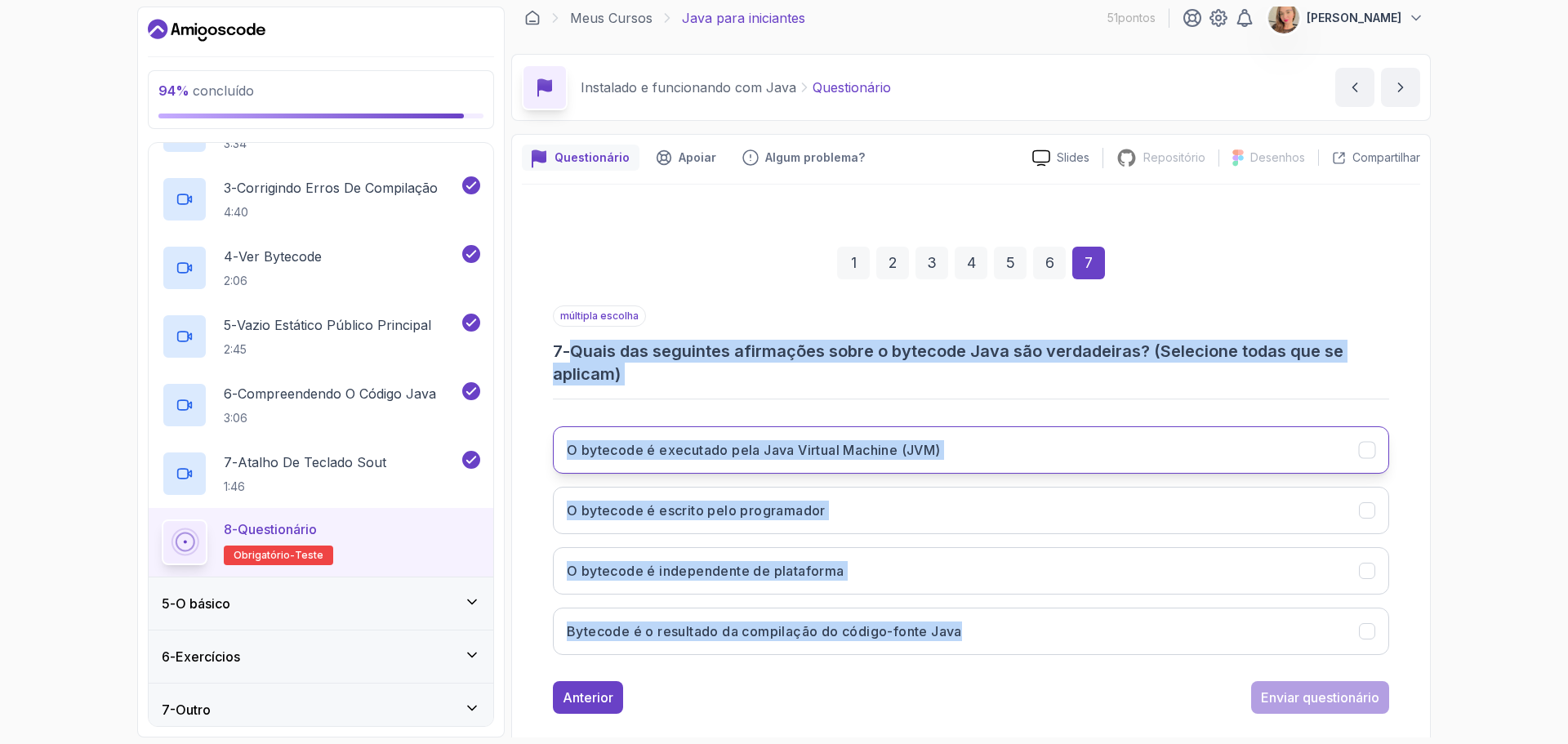
click at [1039, 452] on button "O bytecode é executado pela Java Virtual Machine (JVM)" at bounding box center [971, 450] width 836 height 47
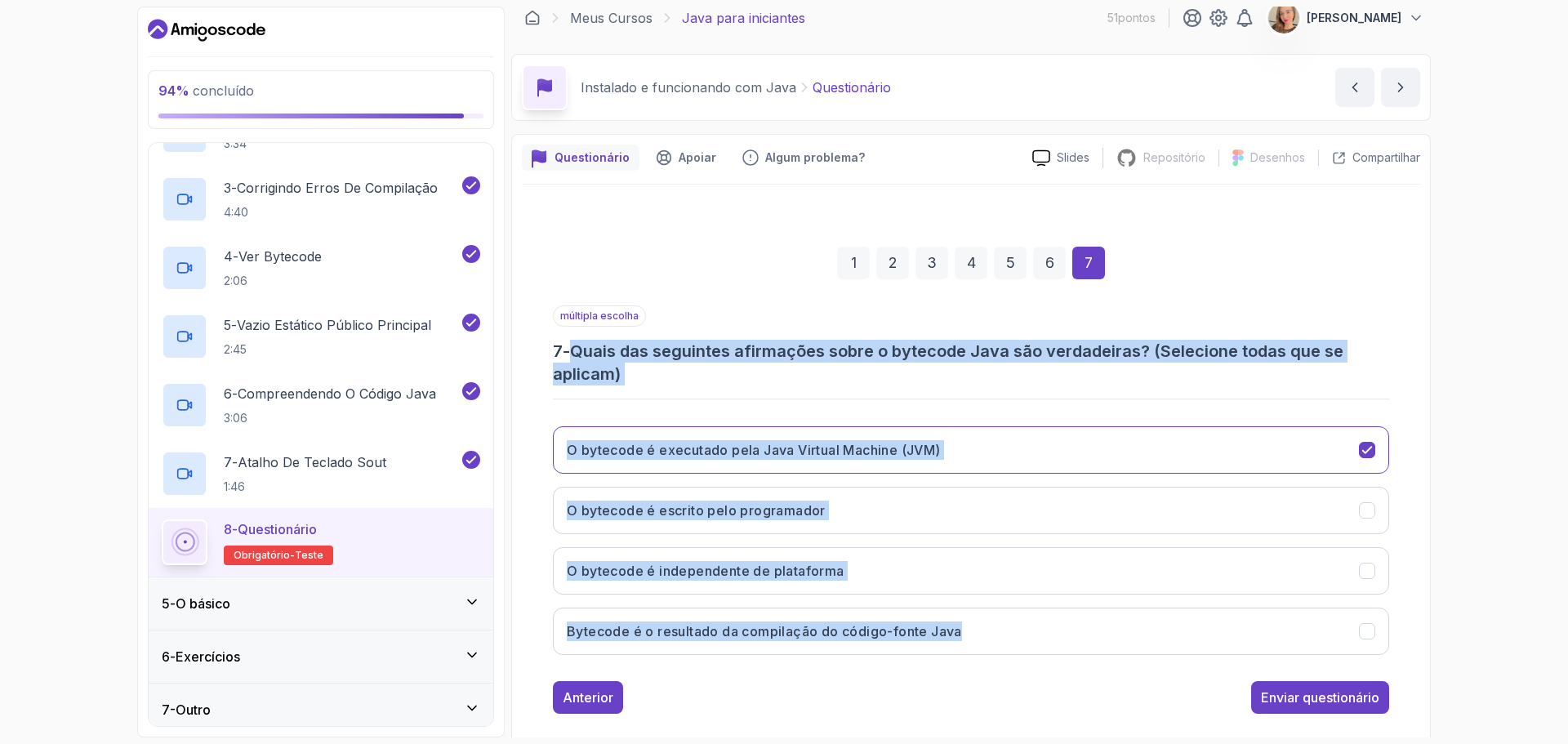
click at [1567, 485] on div "94 % concluído 1 - Introdução 2 - Entendendo Java 3 - Configuração do ambiente …" at bounding box center [784, 372] width 1568 height 744
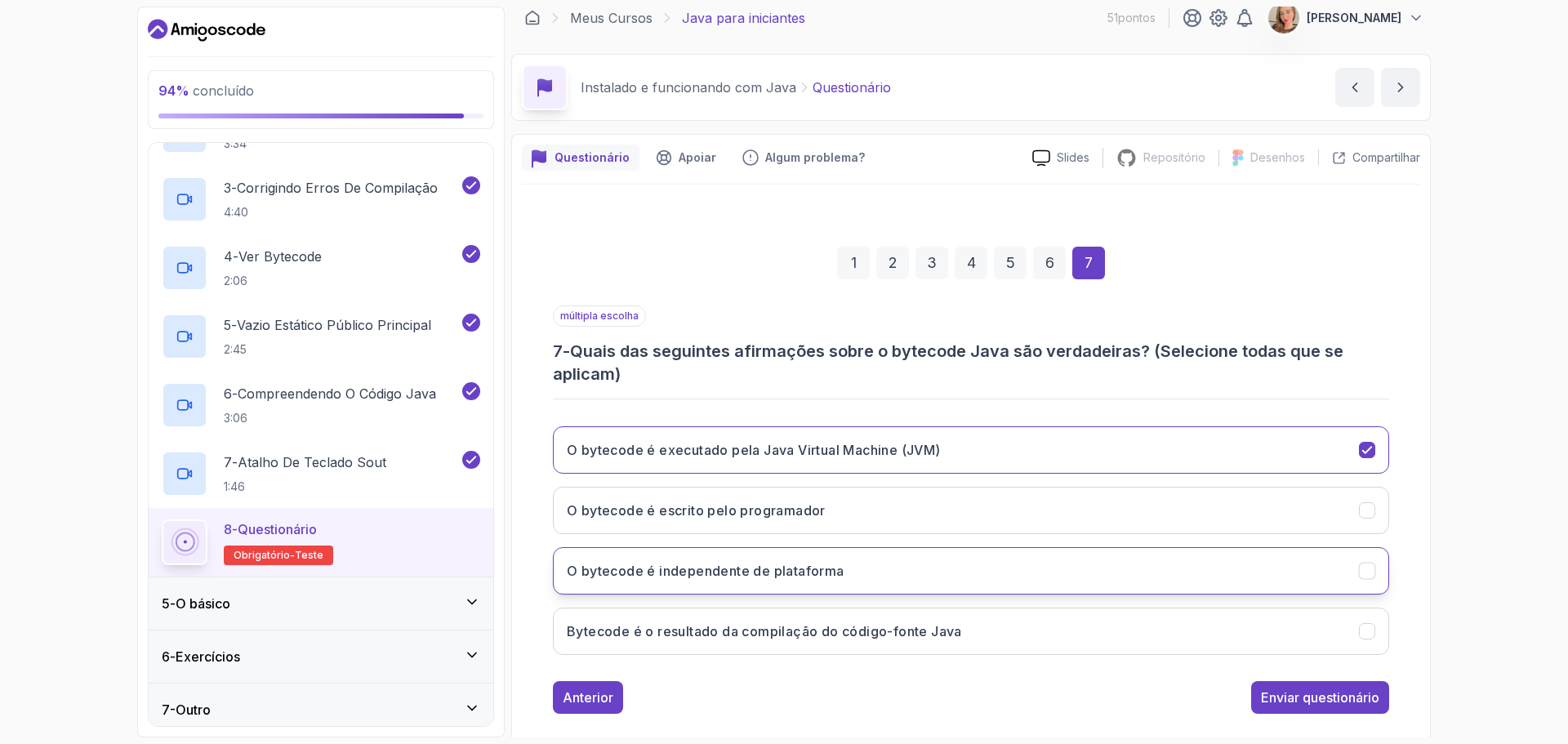
click at [793, 582] on button "O bytecode é independente de plataforma" at bounding box center [971, 570] width 836 height 47
click at [874, 625] on font "Bytecode é o resultado da compilação do código-fonte Java" at bounding box center [764, 631] width 395 height 17
click at [1307, 703] on font "Enviar questionário" at bounding box center [1320, 697] width 119 height 17
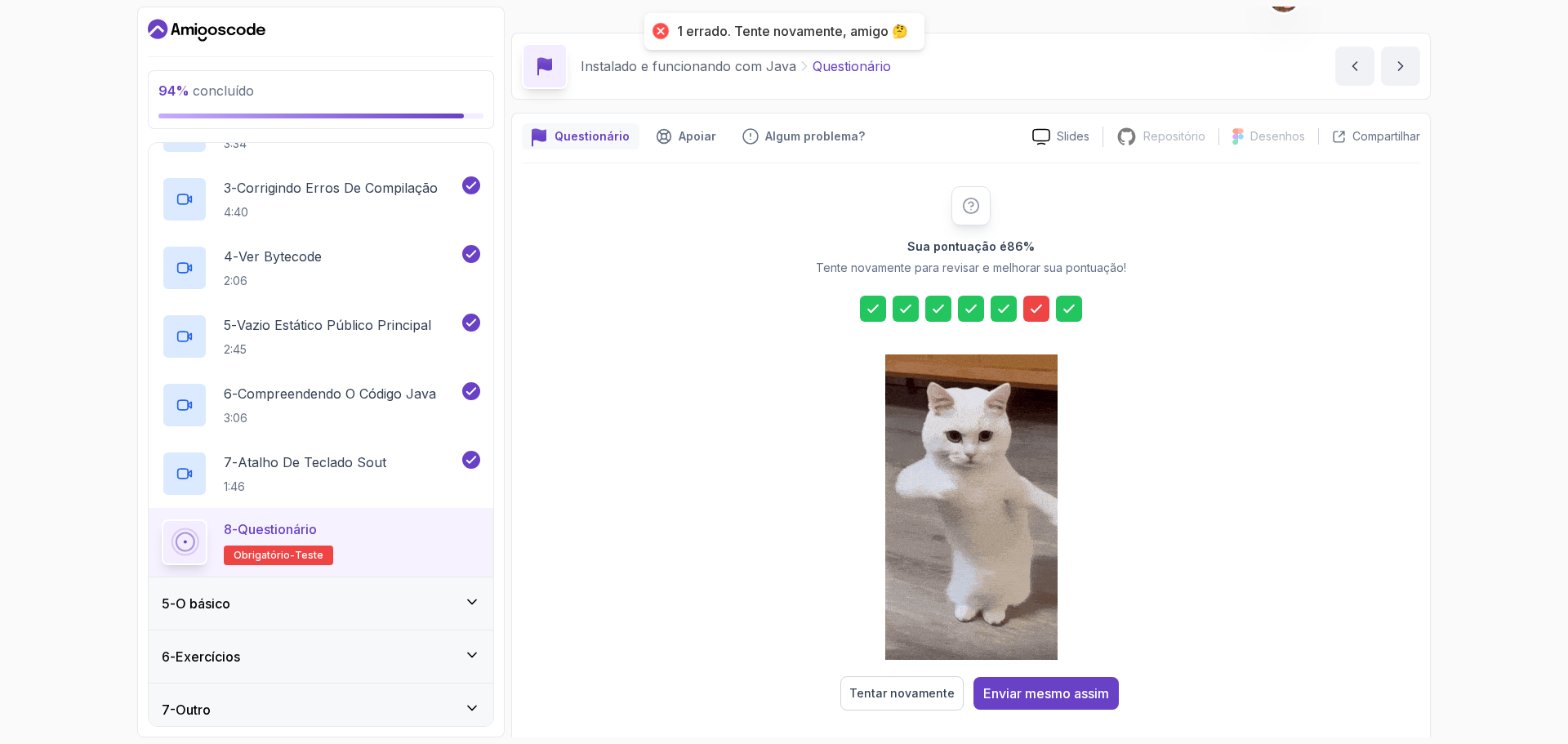
scroll to position [39, 0]
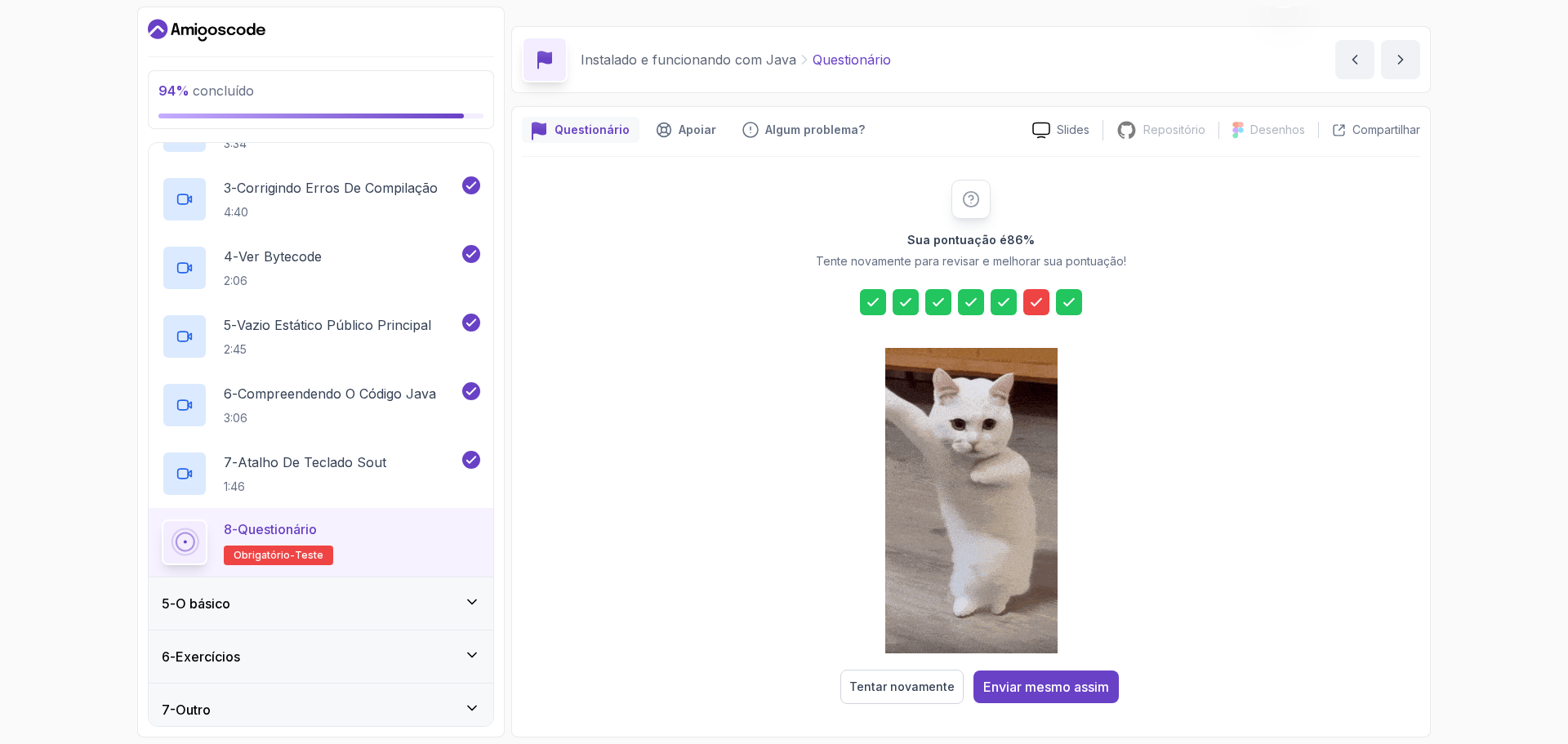
drag, startPoint x: 1006, startPoint y: 241, endPoint x: 1026, endPoint y: 242, distance: 20.0
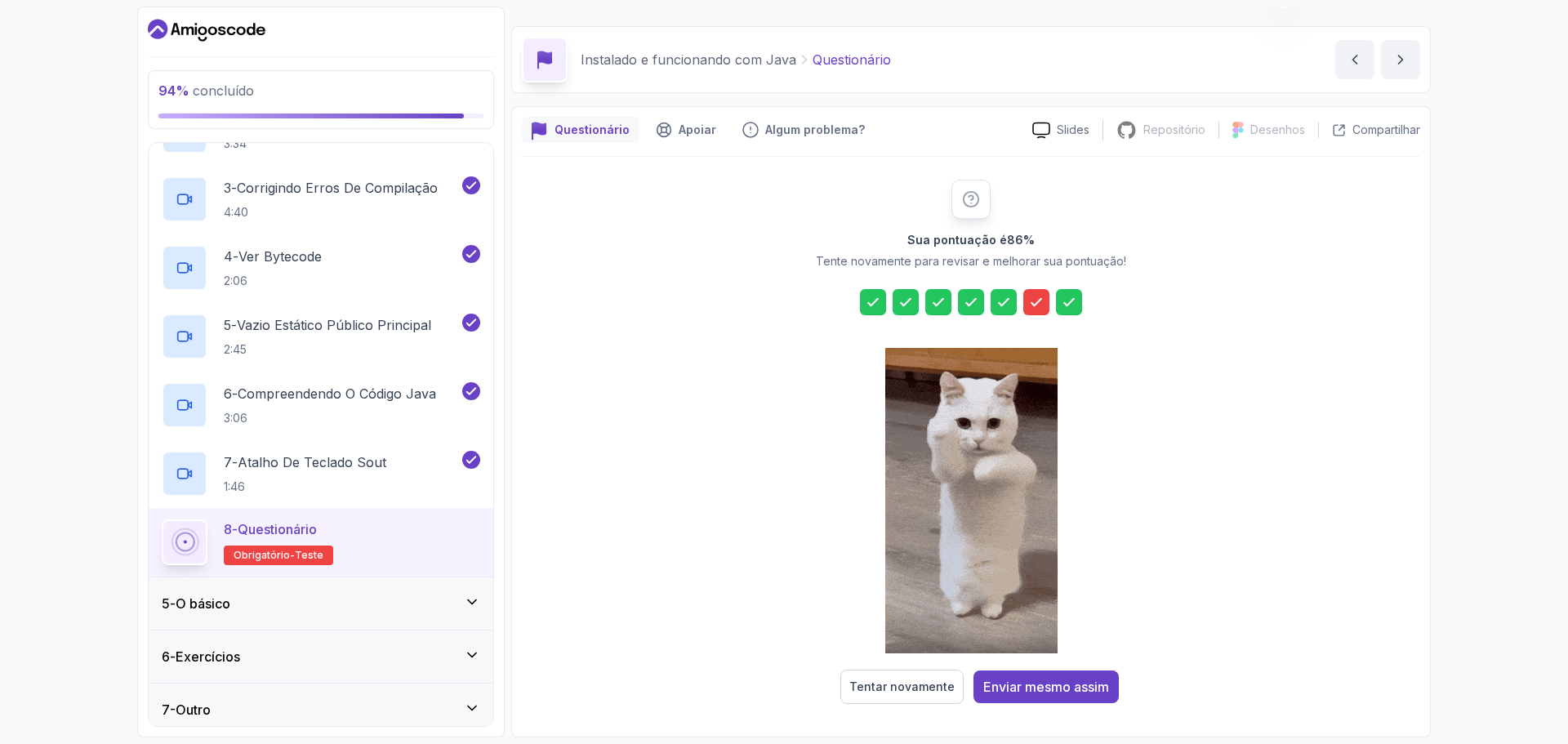
click at [1026, 242] on h2 "Sua pontuação é 86 %" at bounding box center [971, 240] width 127 height 17
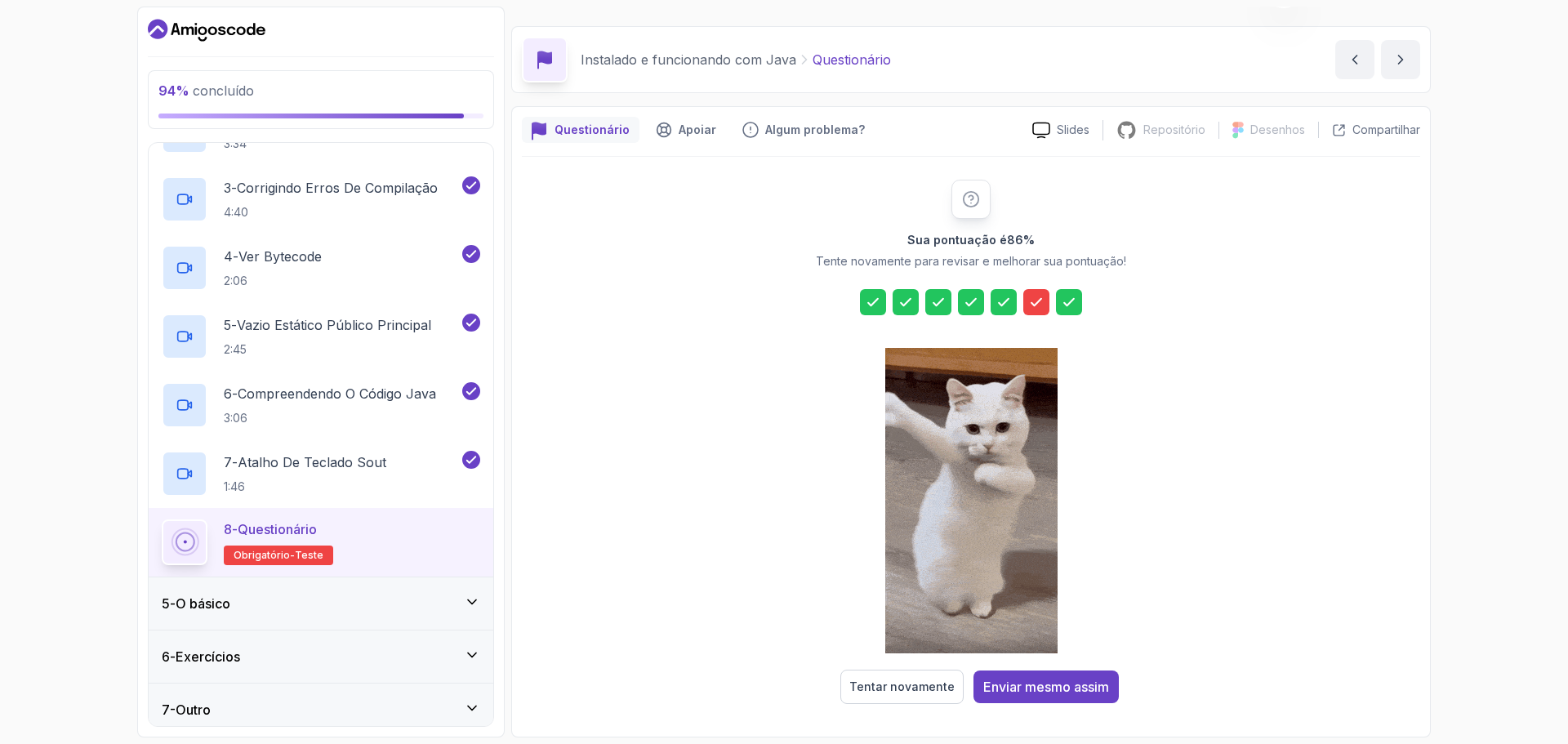
click at [1129, 318] on div "Sua pontuação é 86 % Tente novamente para revisar e melhorar sua pontuação! Ten…" at bounding box center [971, 441] width 898 height 524
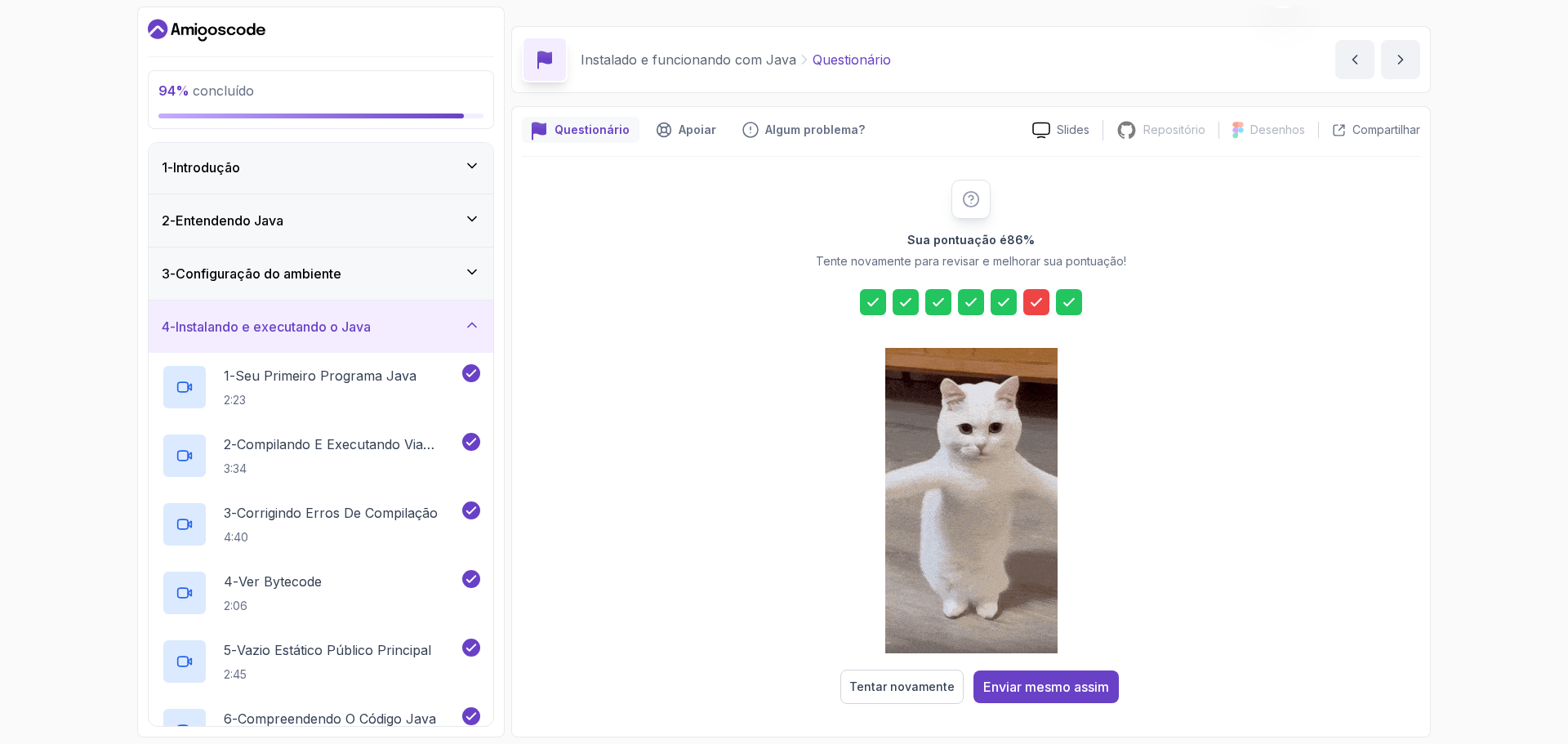
scroll to position [0, 0]
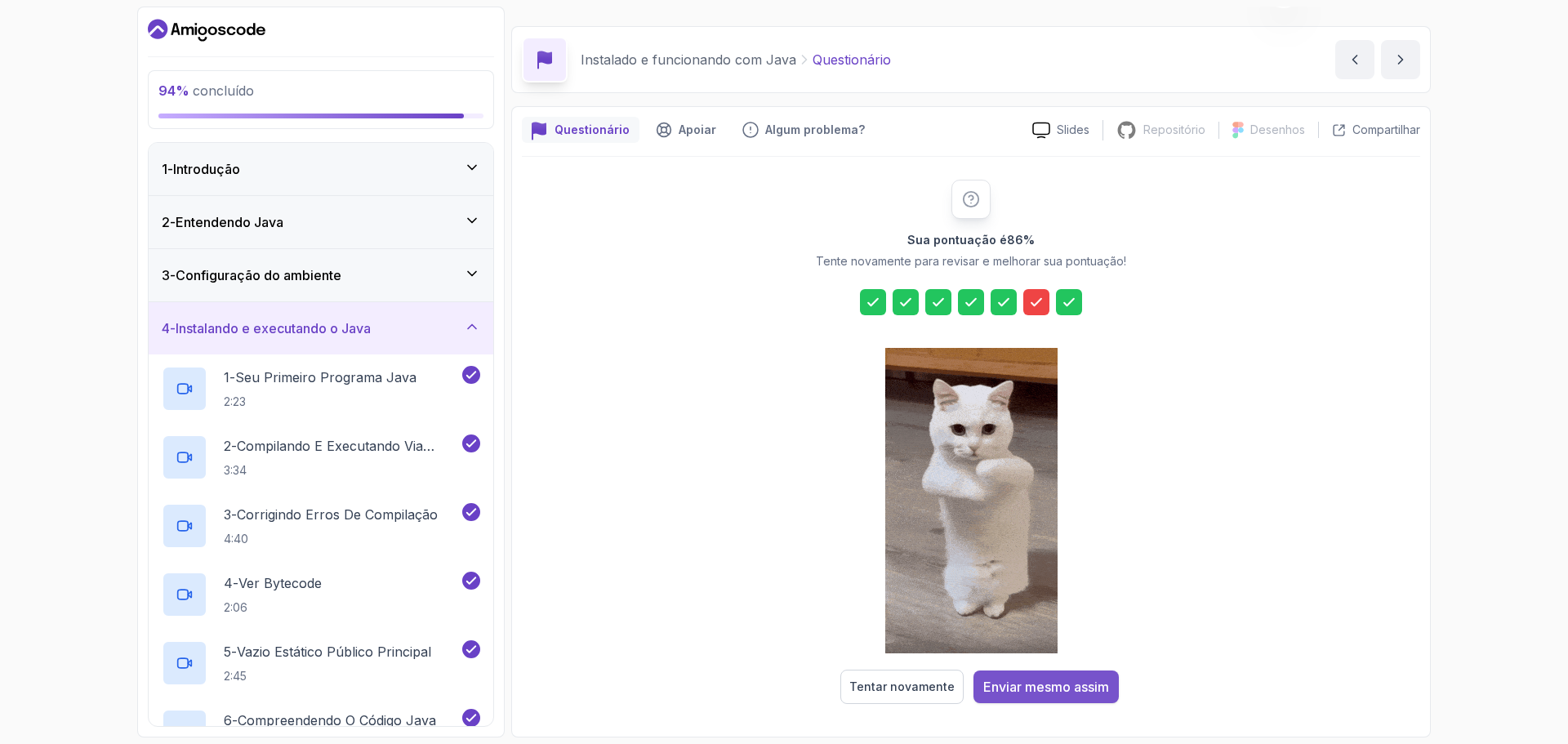
click at [1036, 686] on font "Enviar mesmo assim" at bounding box center [1046, 686] width 126 height 17
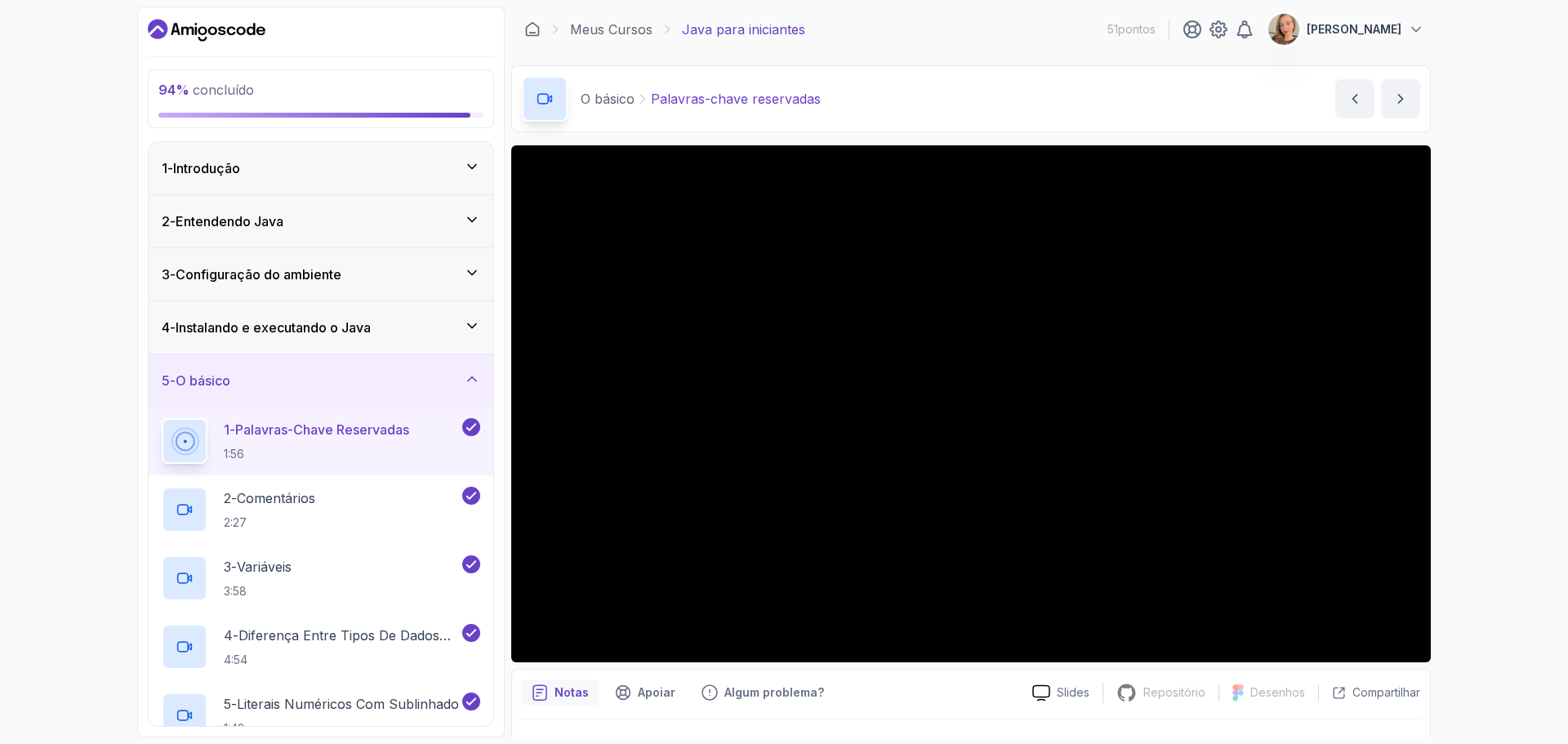
click at [456, 378] on div "5 - O básico" at bounding box center [320, 380] width 318 height 19
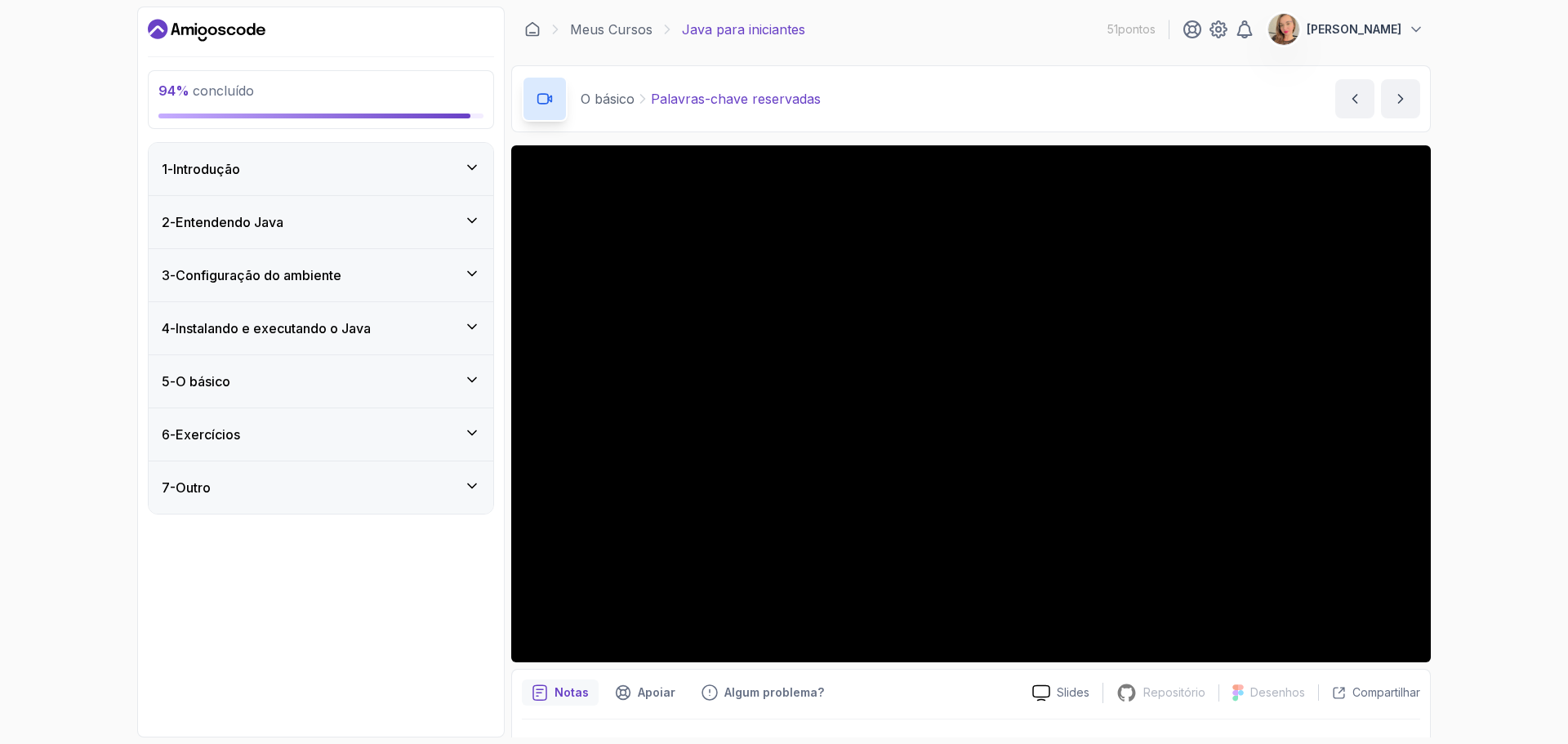
click at [388, 200] on div "2 - Entendendo Java" at bounding box center [320, 222] width 344 height 52
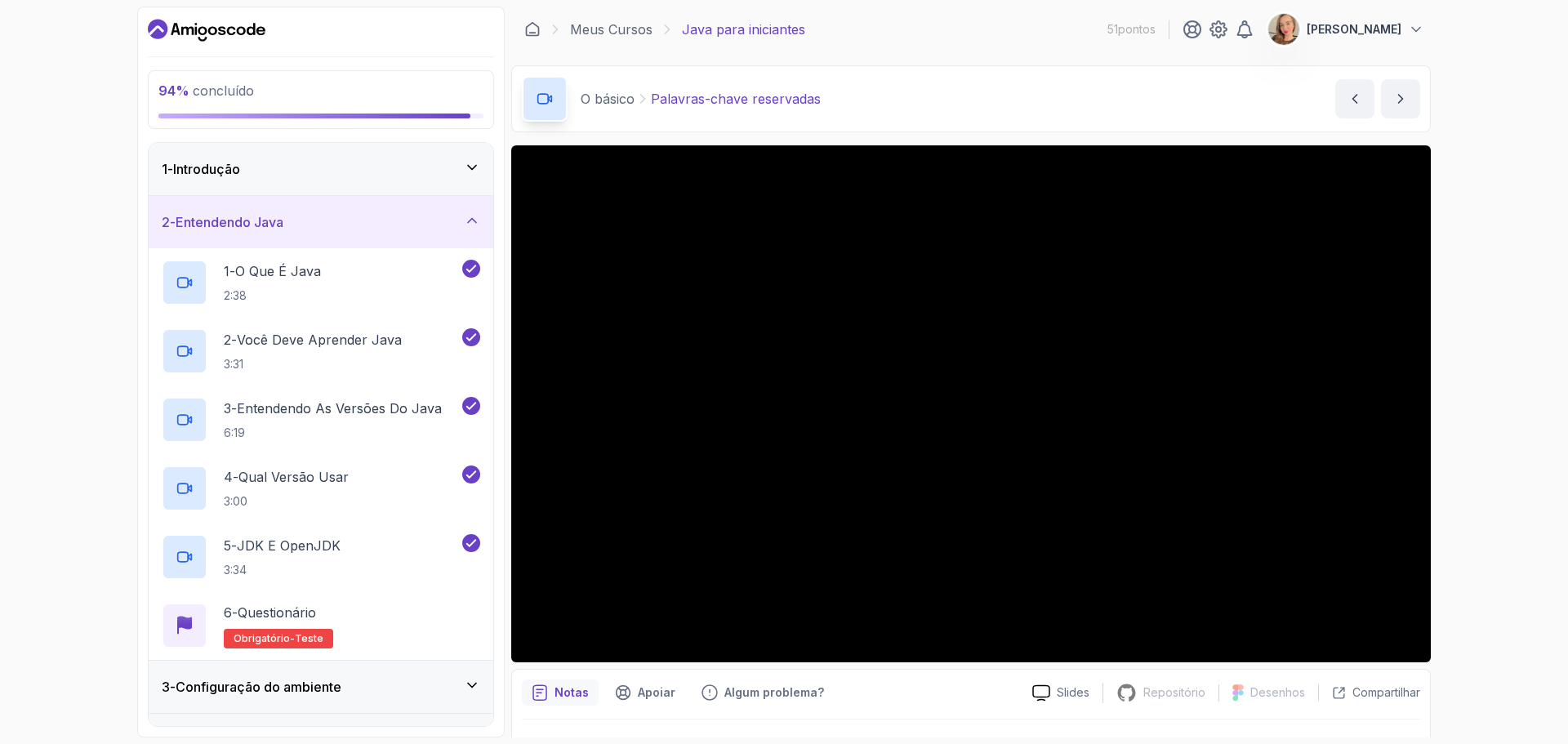
click at [385, 222] on div "2 - Entendendo Java" at bounding box center [320, 222] width 318 height 19
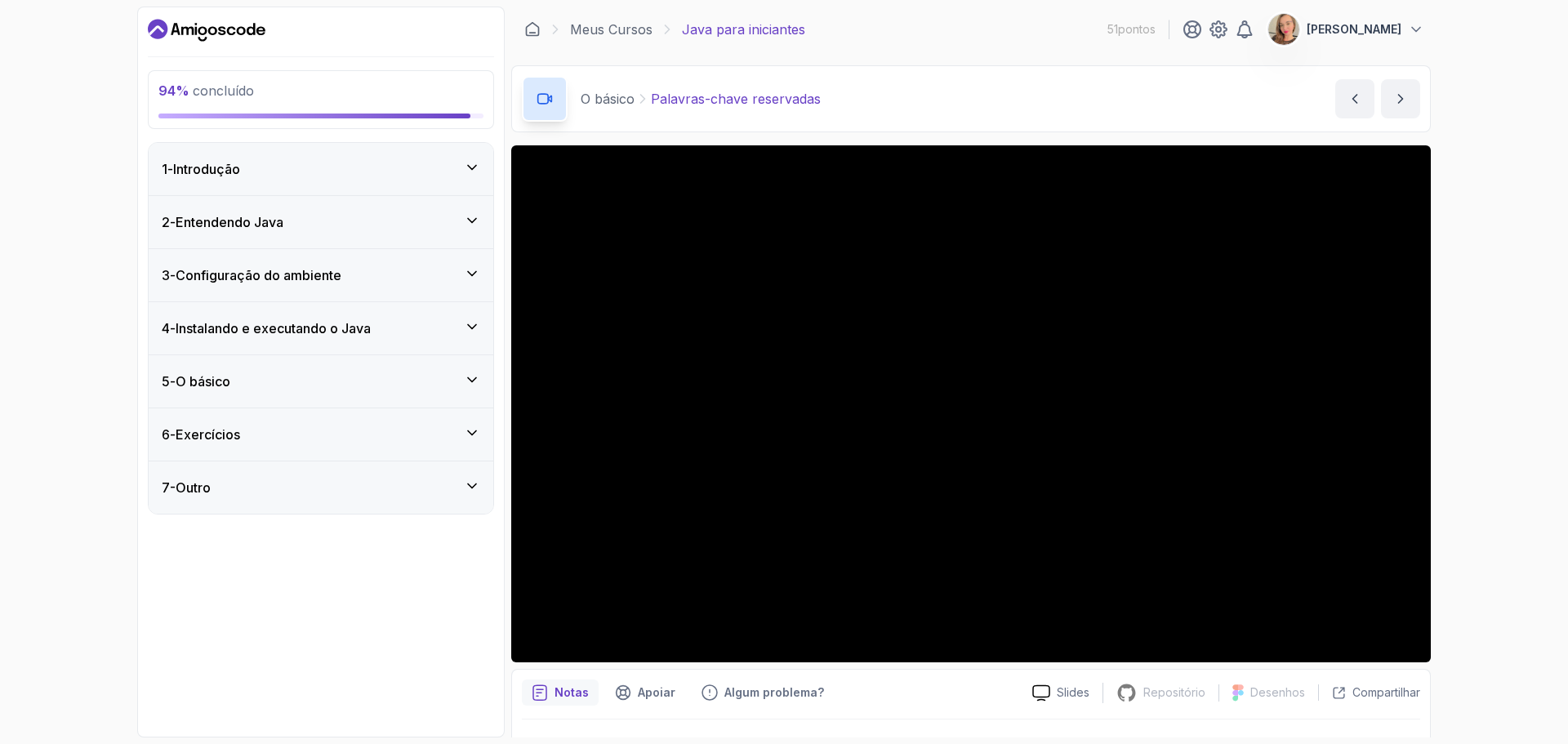
click at [366, 334] on font "Instalando e executando o Java" at bounding box center [273, 328] width 195 height 17
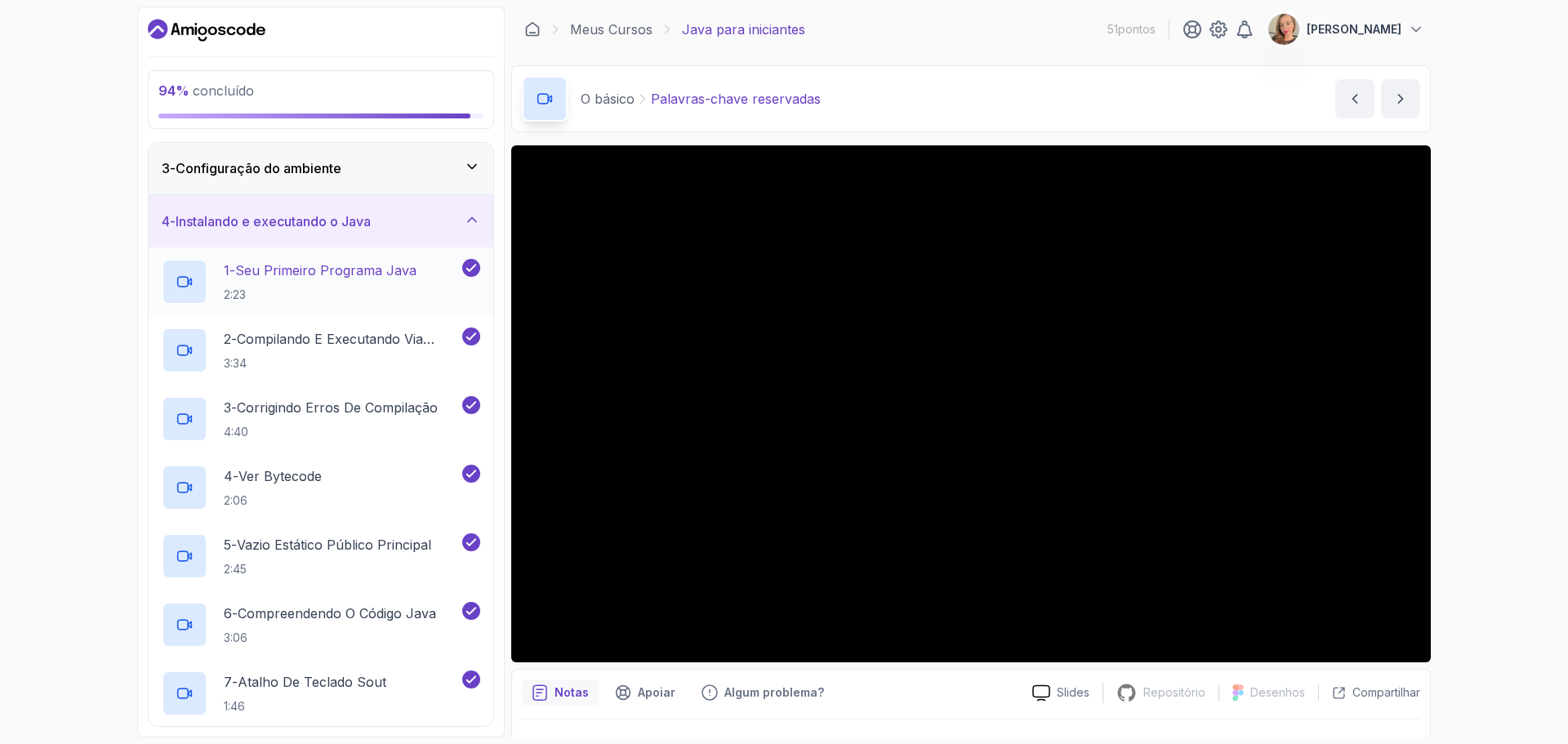
scroll to position [10, 0]
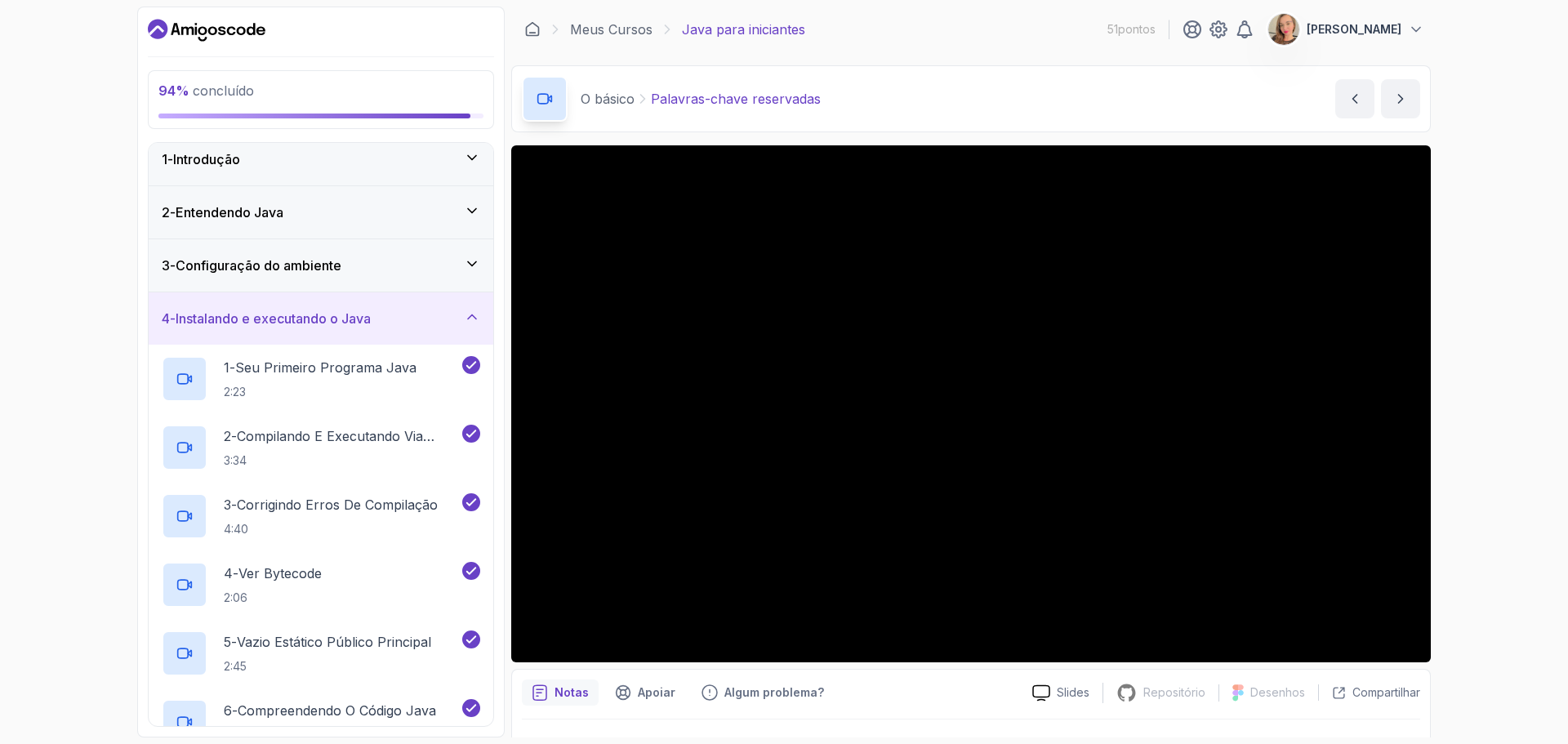
click at [374, 211] on div "2 - Entendendo Java" at bounding box center [320, 212] width 318 height 19
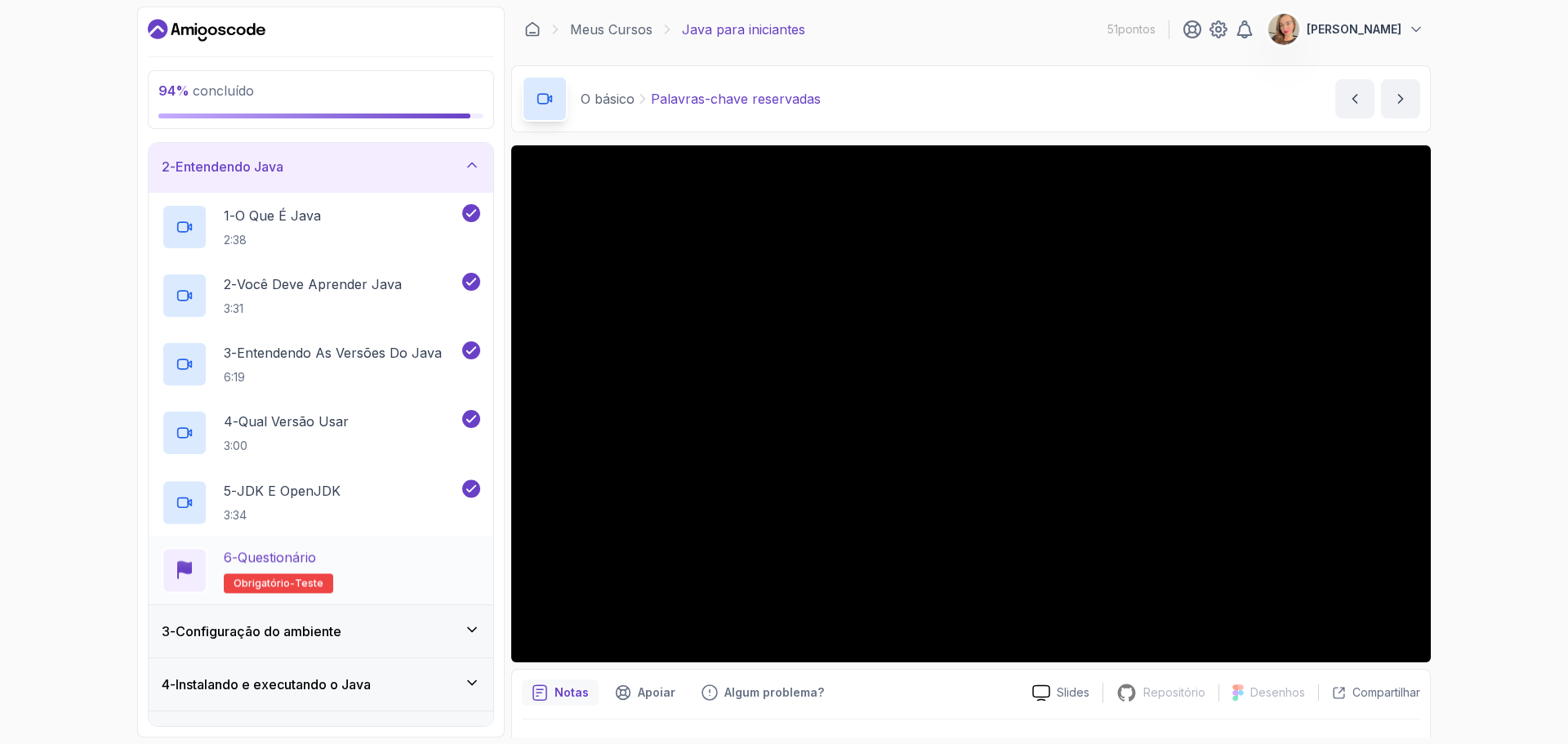
scroll to position [82, 0]
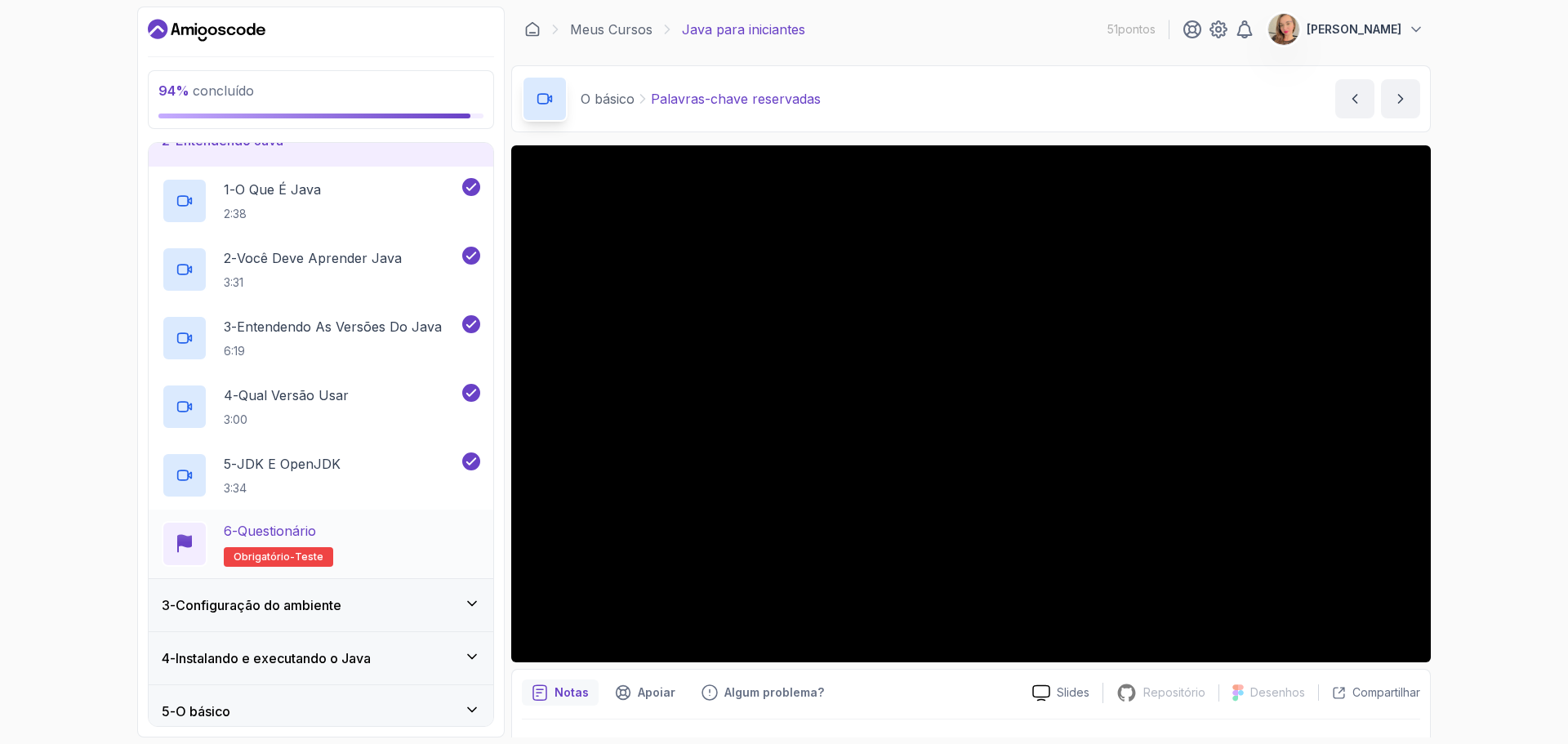
click at [405, 541] on div "6 - Questionário Obrigatório- teste" at bounding box center [320, 543] width 318 height 45
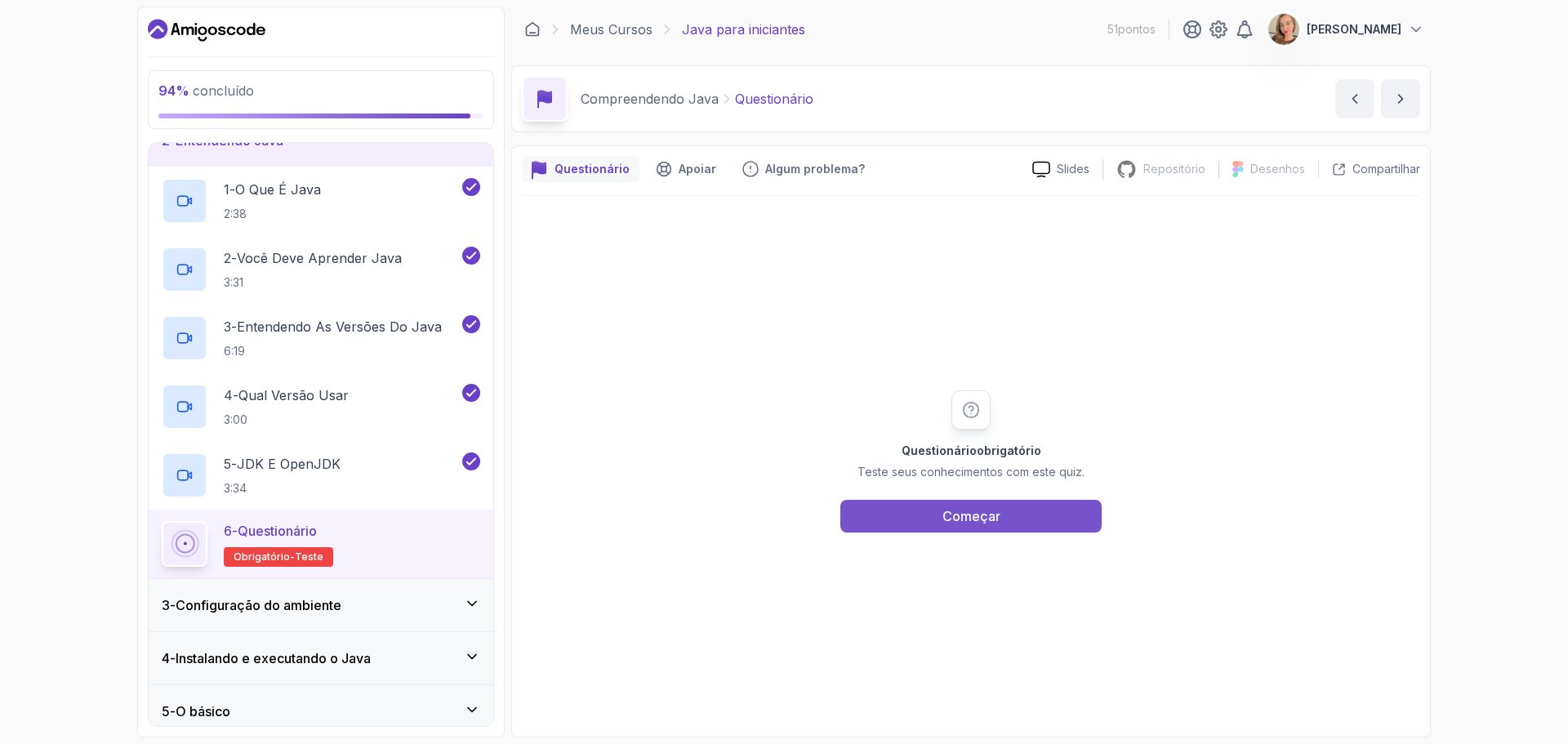
click at [910, 500] on button "Começar" at bounding box center [971, 515] width 262 height 32
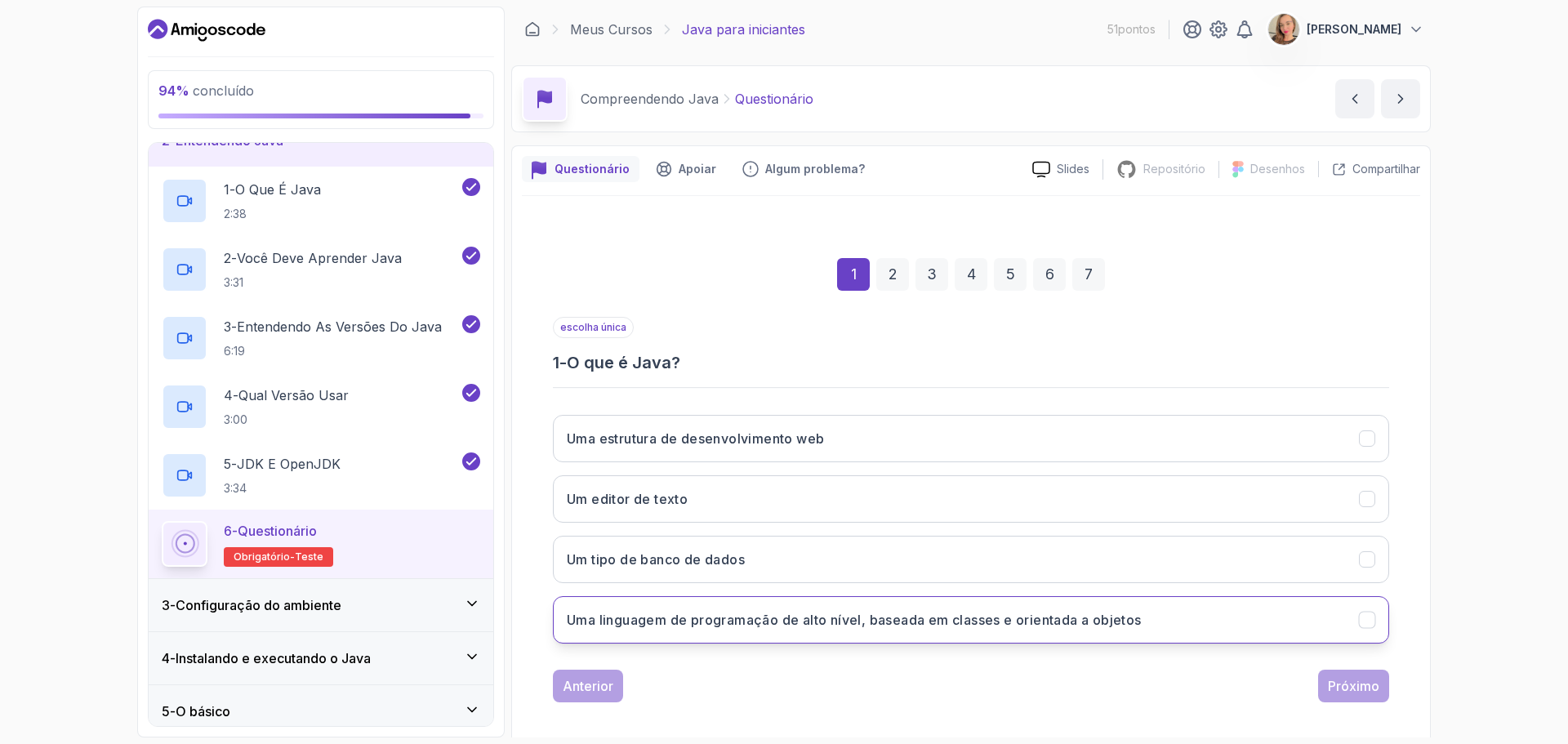
click at [627, 620] on font "Uma linguagem de programação de alto nível, baseada em classes e orientada a ob…" at bounding box center [854, 619] width 575 height 17
click at [1359, 686] on font "Próximo" at bounding box center [1353, 686] width 51 height 17
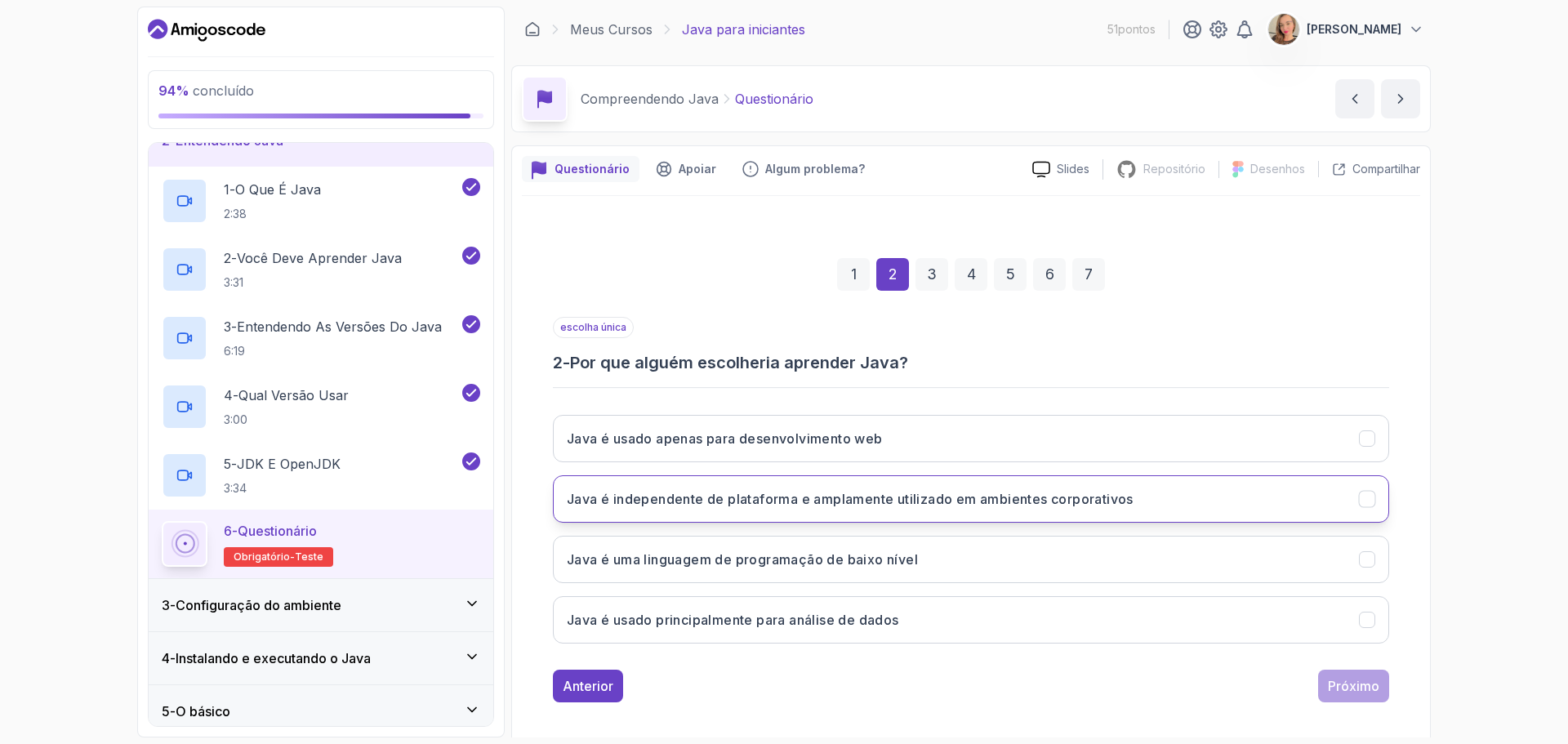
click at [622, 497] on font "Java é independente de plataforma e amplamente utilizado em ambientes corporati…" at bounding box center [850, 499] width 567 height 17
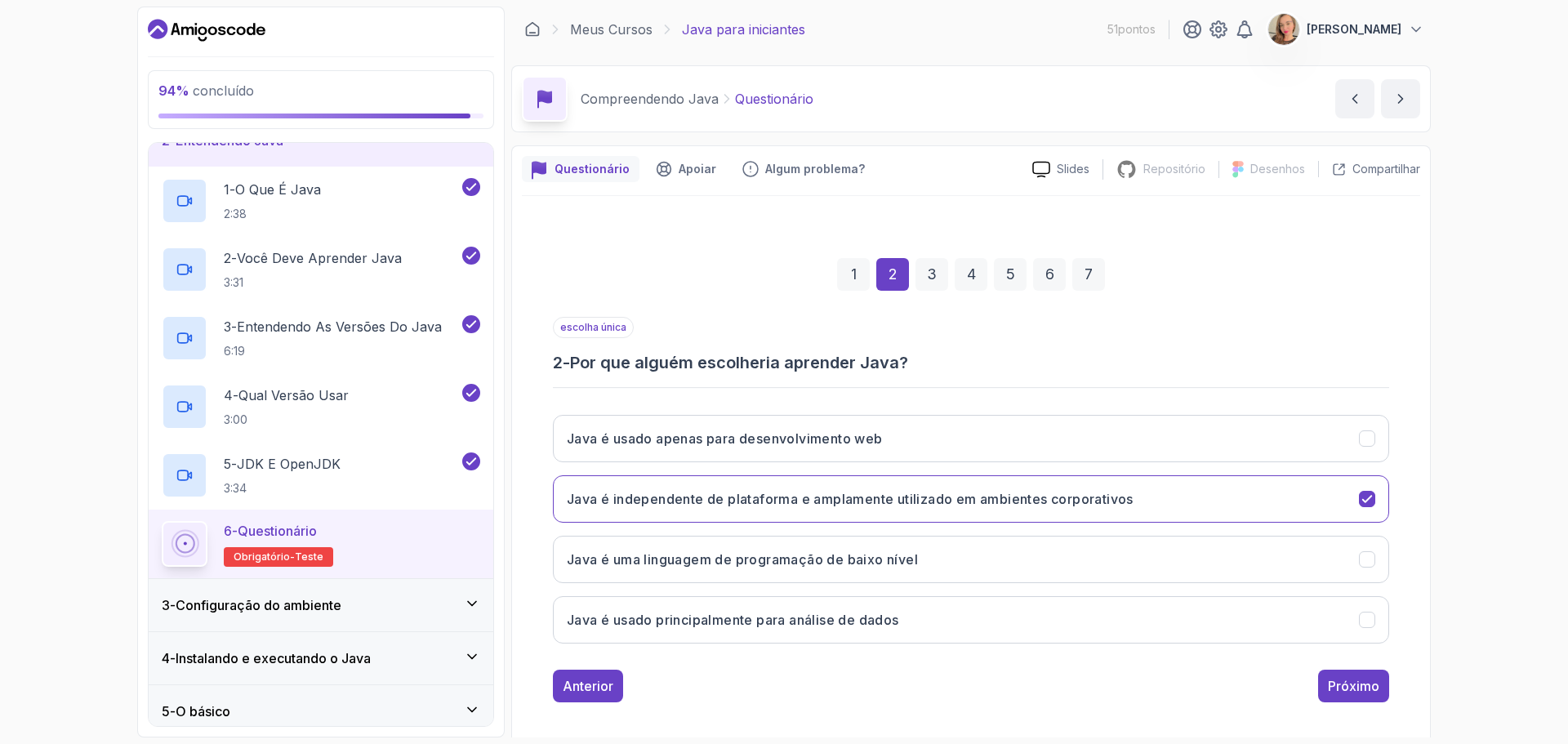
click at [1348, 664] on div "escolha única 2 - Por que alguém escolheria aprender Java? Java é usado apenas …" at bounding box center [971, 509] width 836 height 386
click at [1348, 676] on div "Próximo" at bounding box center [1353, 686] width 51 height 19
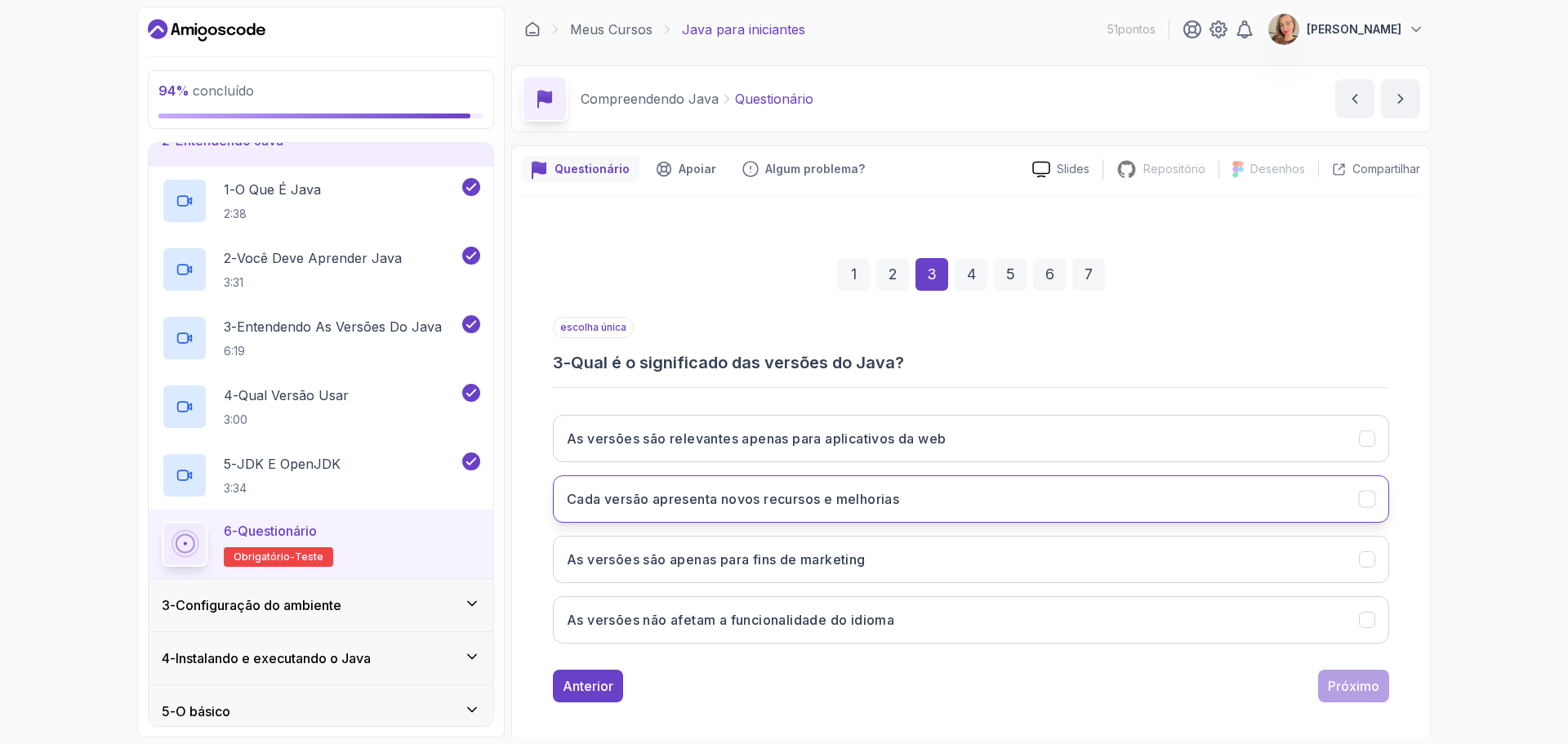
click at [856, 501] on font "Cada versão apresenta novos recursos e melhorias" at bounding box center [733, 499] width 332 height 17
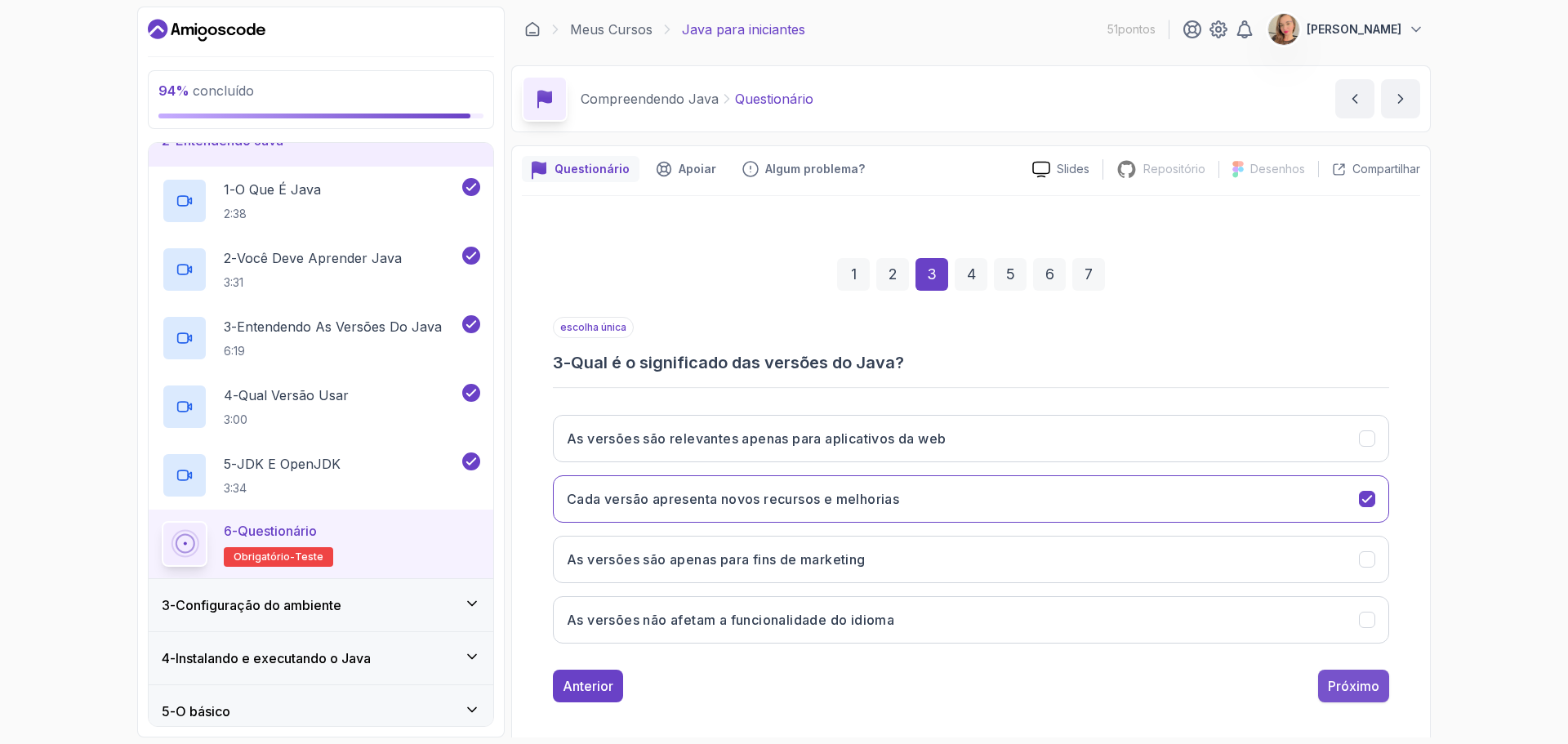
click at [1368, 690] on font "Próximo" at bounding box center [1353, 686] width 51 height 17
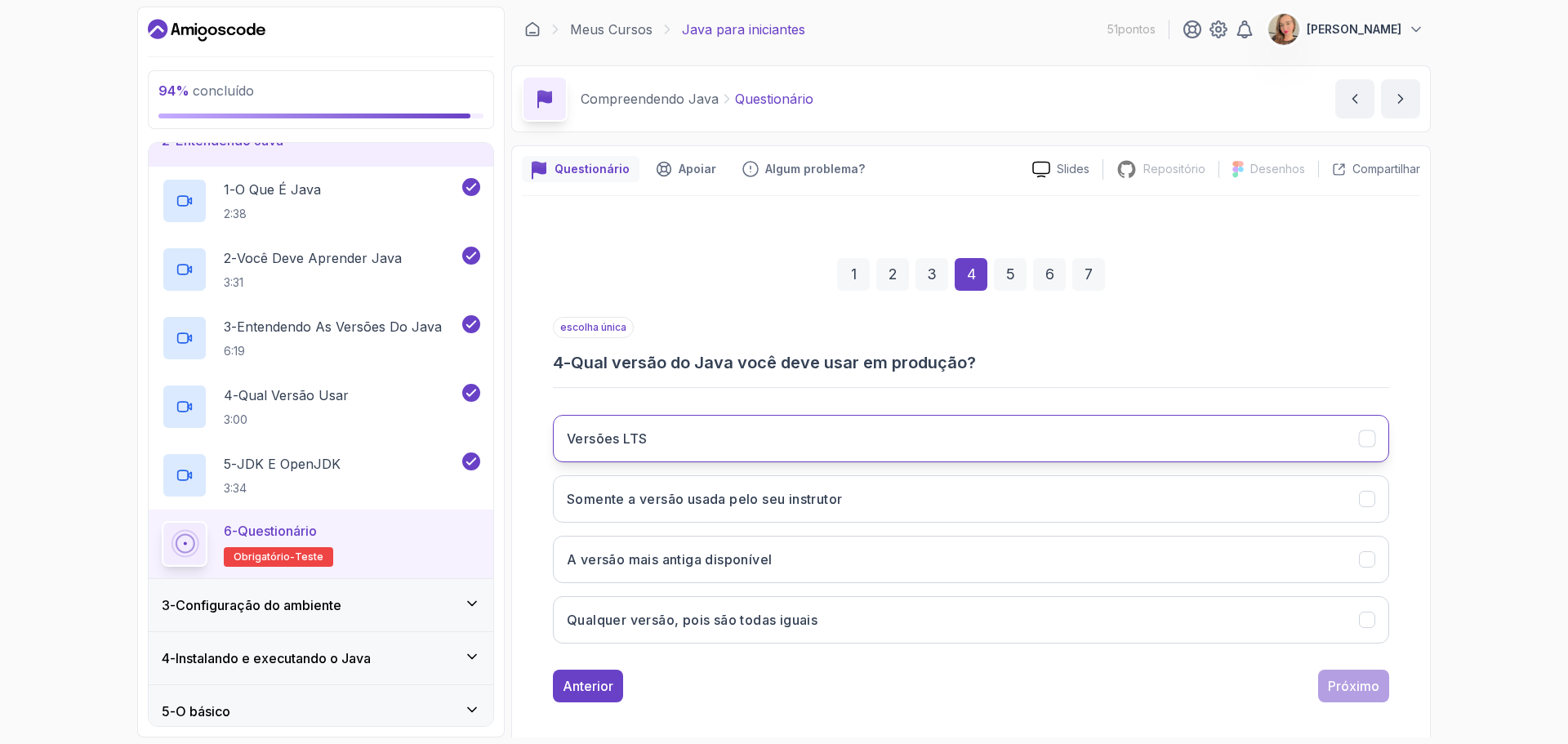
click at [965, 425] on button "Versões LTS" at bounding box center [971, 439] width 836 height 47
click at [1333, 679] on font "Próximo" at bounding box center [1353, 686] width 51 height 17
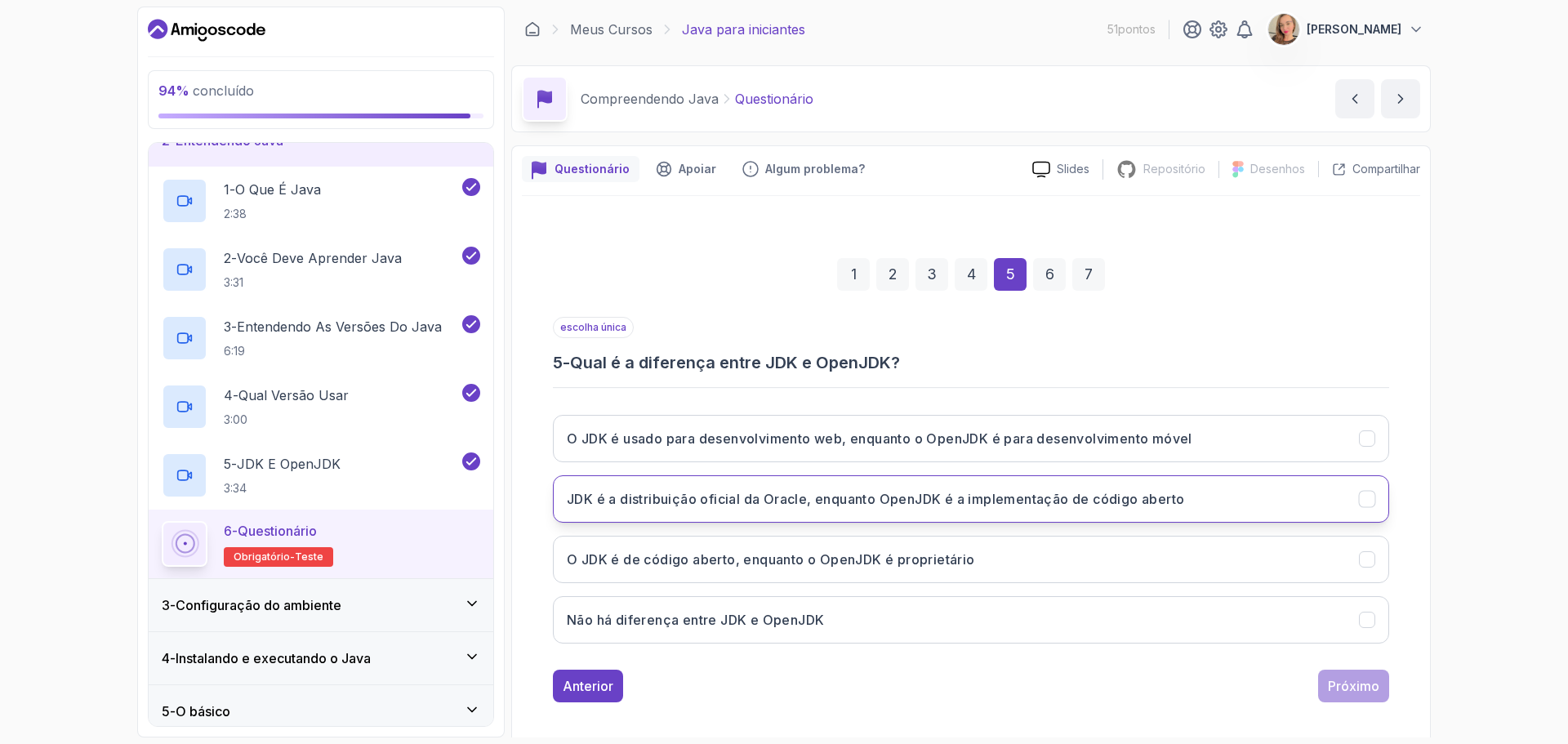
click at [787, 506] on font "JDK é a distribuição oficial da Oracle, enquanto OpenJDK é a implementação de c…" at bounding box center [876, 499] width 617 height 17
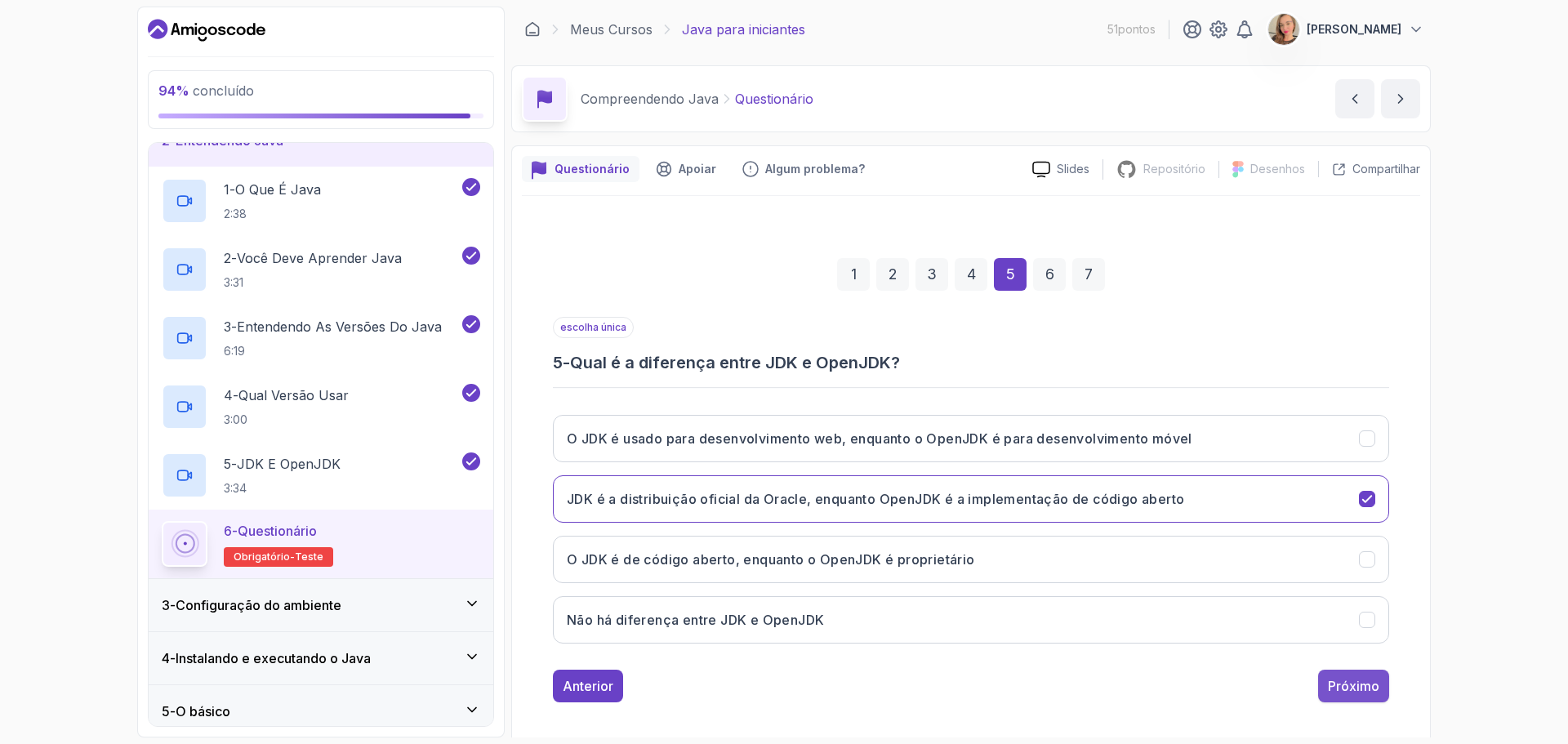
click at [1354, 679] on font "Próximo" at bounding box center [1353, 686] width 51 height 17
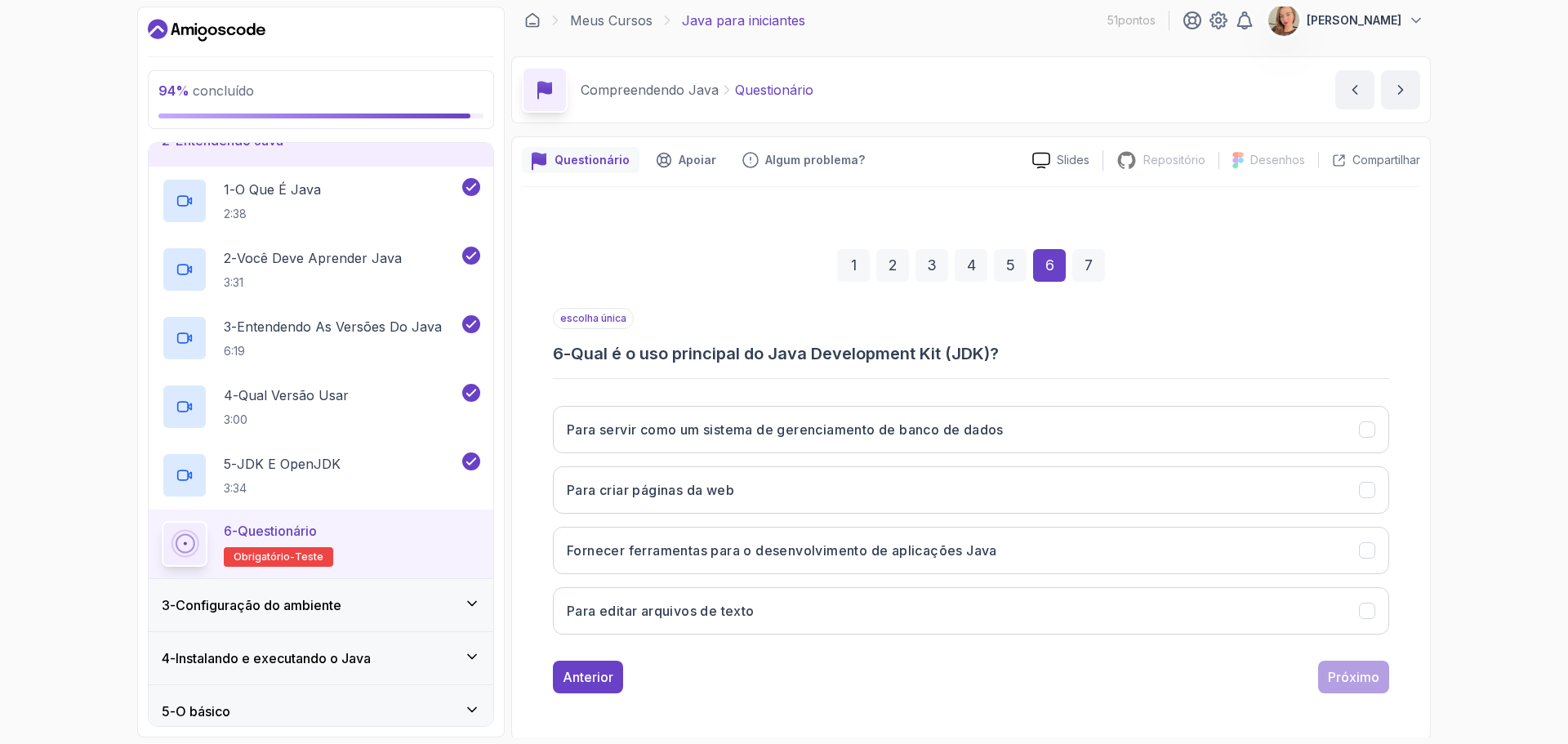
scroll to position [11, 0]
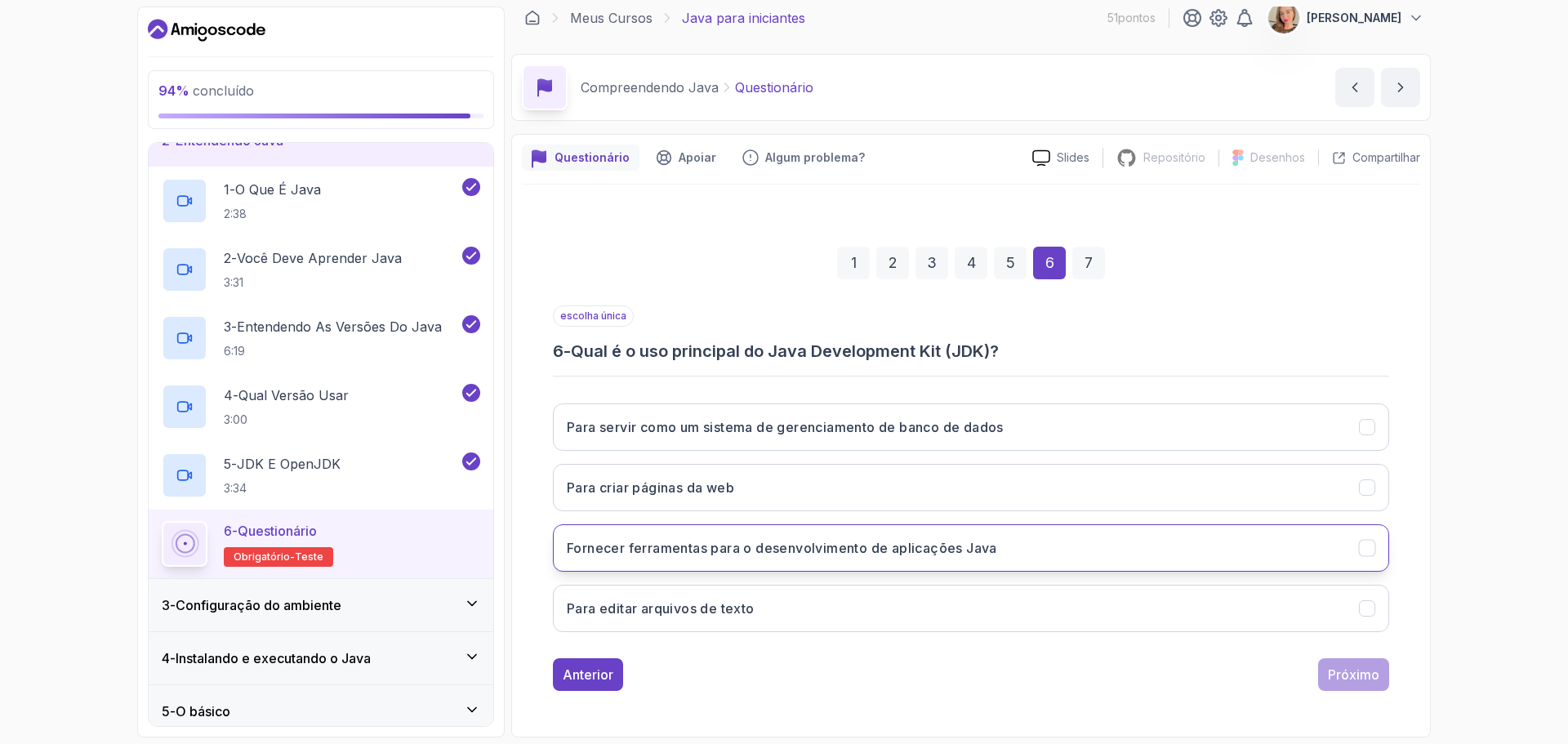
click at [842, 557] on button "Fornecer ferramentas para o desenvolvimento de aplicações Java" at bounding box center [971, 548] width 836 height 47
click at [1366, 667] on font "Próximo" at bounding box center [1353, 674] width 51 height 17
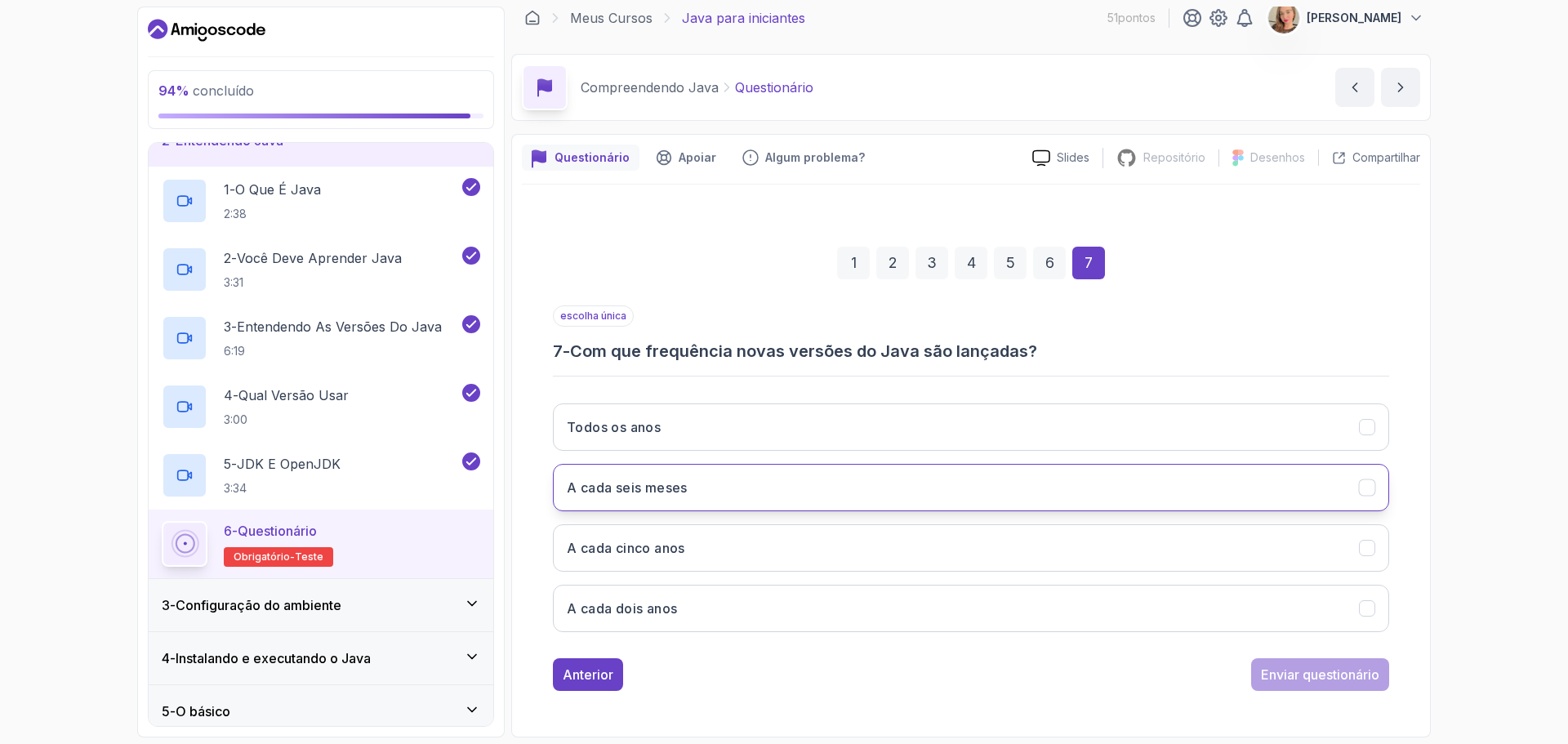
click at [835, 482] on button "A cada seis meses" at bounding box center [971, 488] width 836 height 47
click at [1298, 673] on font "Enviar questionário" at bounding box center [1320, 674] width 119 height 17
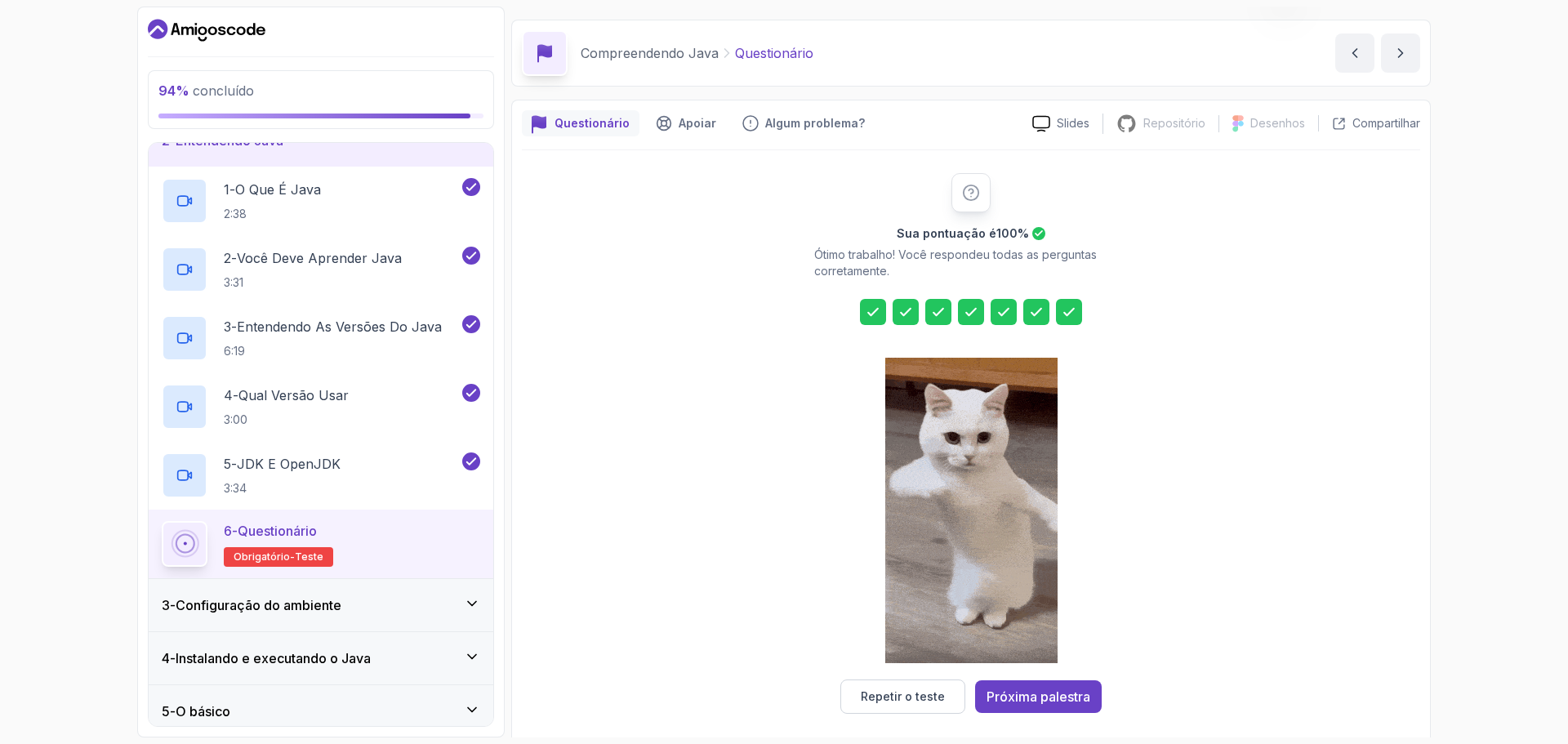
scroll to position [56, 0]
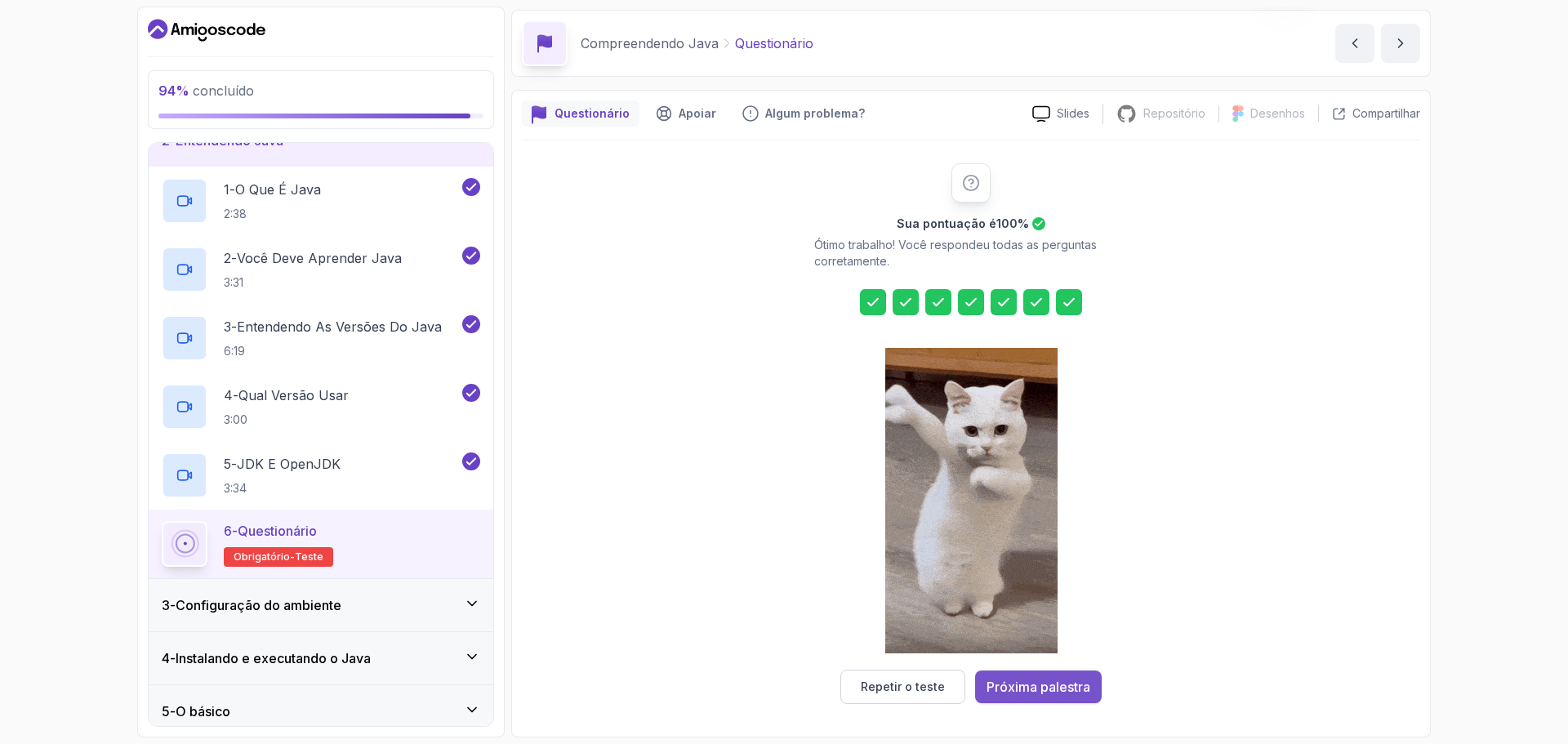
click at [1049, 680] on font "Próxima palestra" at bounding box center [1038, 686] width 104 height 17
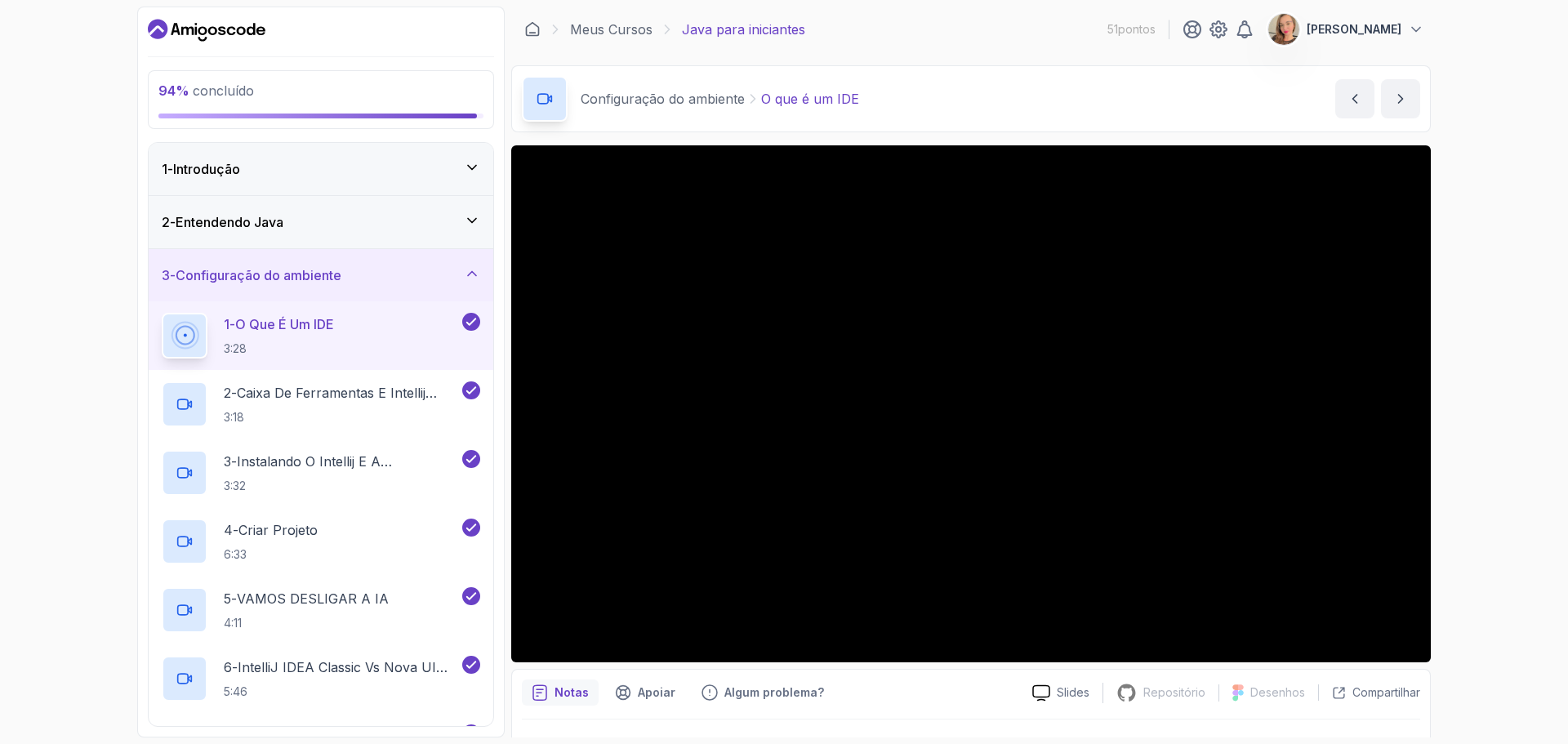
click at [425, 220] on div "2 - Entendendo Java" at bounding box center [320, 222] width 318 height 19
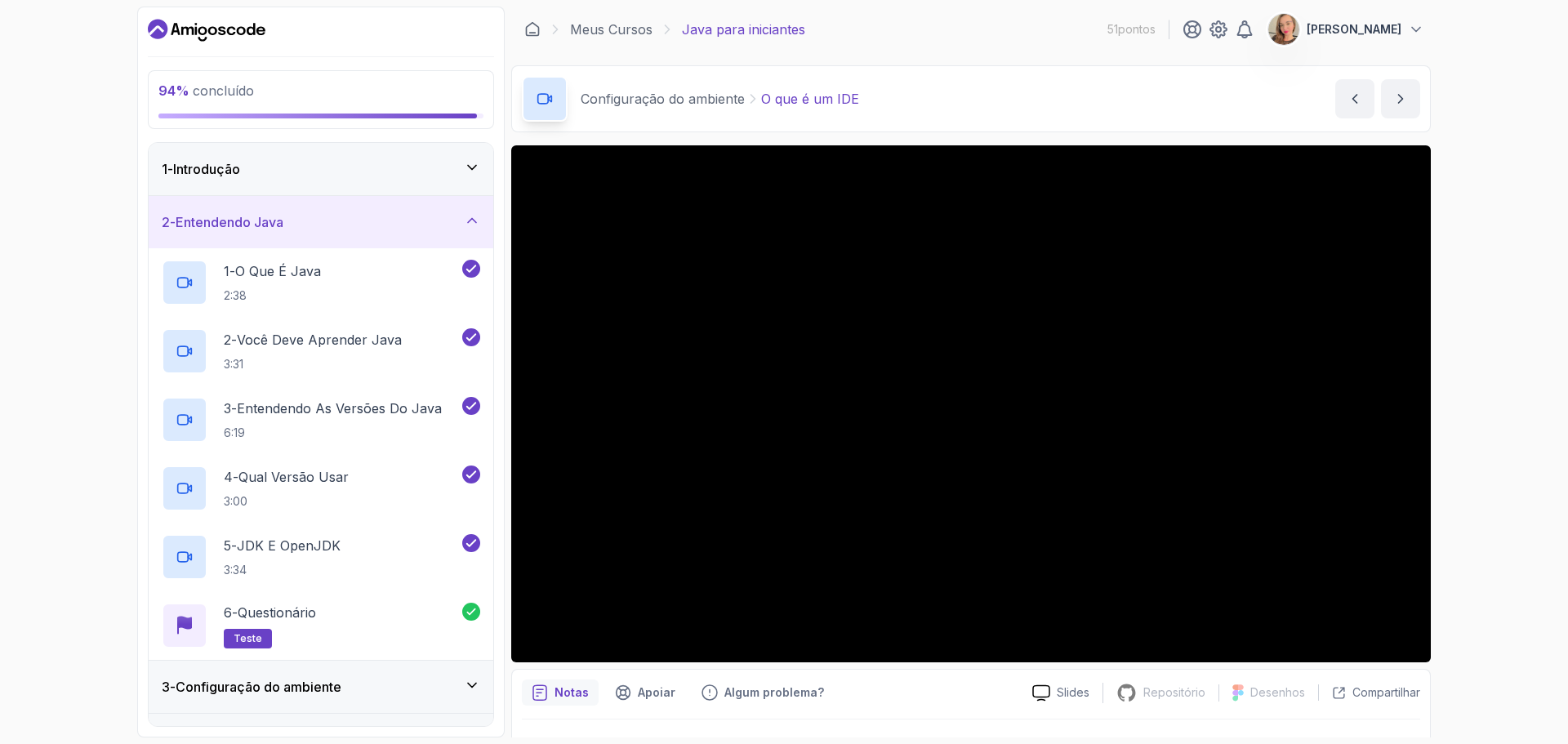
click at [450, 226] on div "2 - Entendendo Java" at bounding box center [320, 222] width 318 height 19
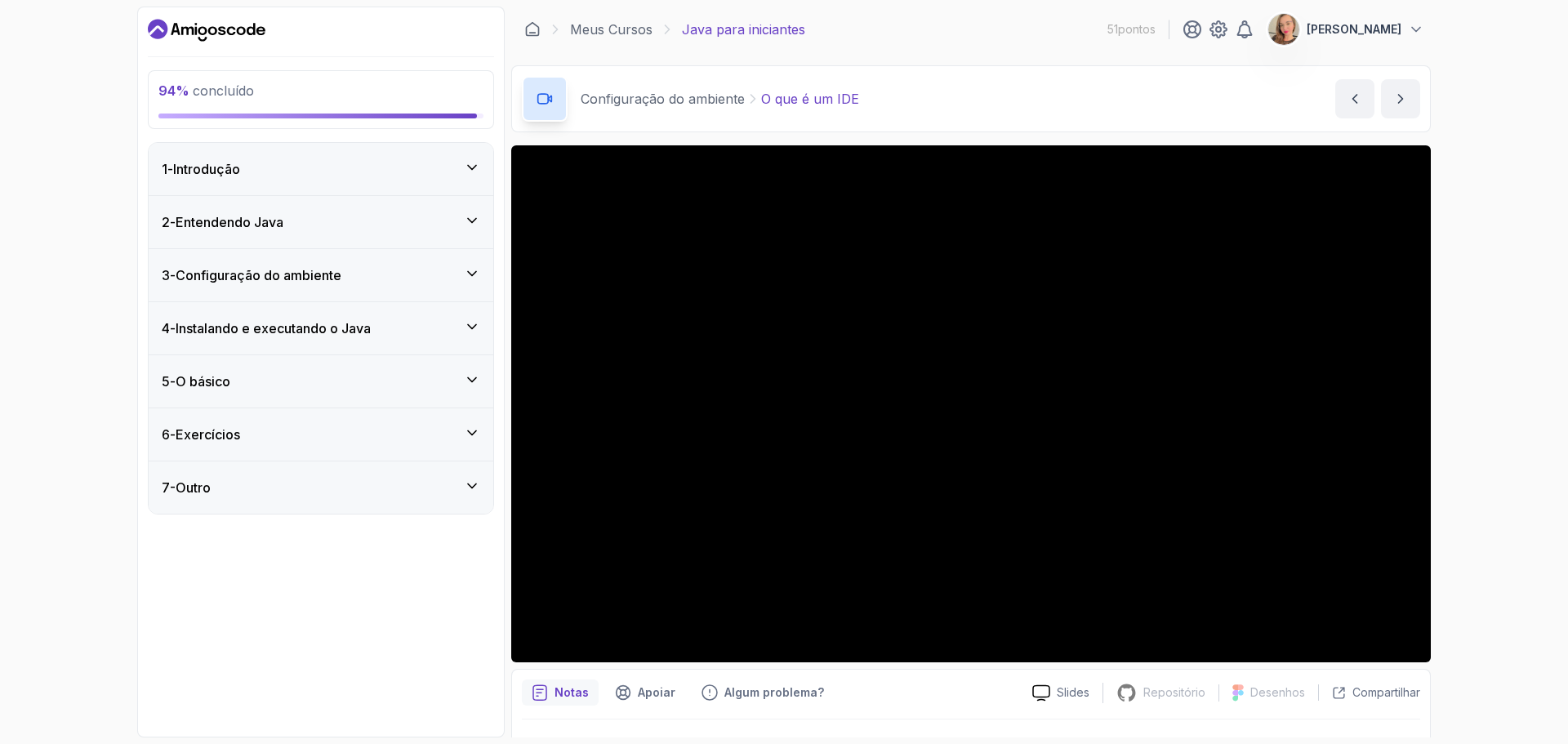
click at [457, 276] on div "3 - Configuração do ambiente" at bounding box center [320, 275] width 318 height 19
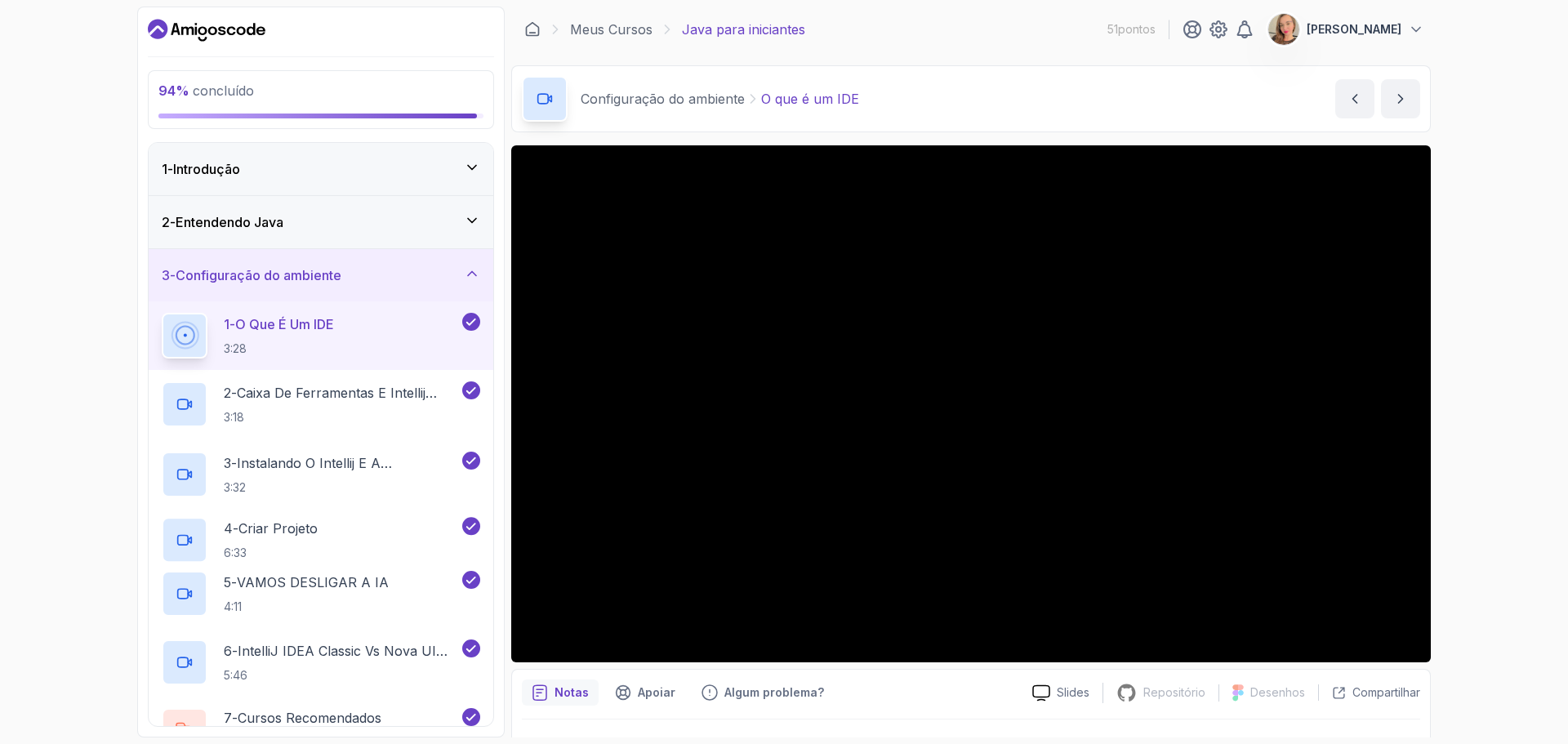
click at [457, 276] on div "3 - Configuração do ambiente" at bounding box center [320, 275] width 318 height 19
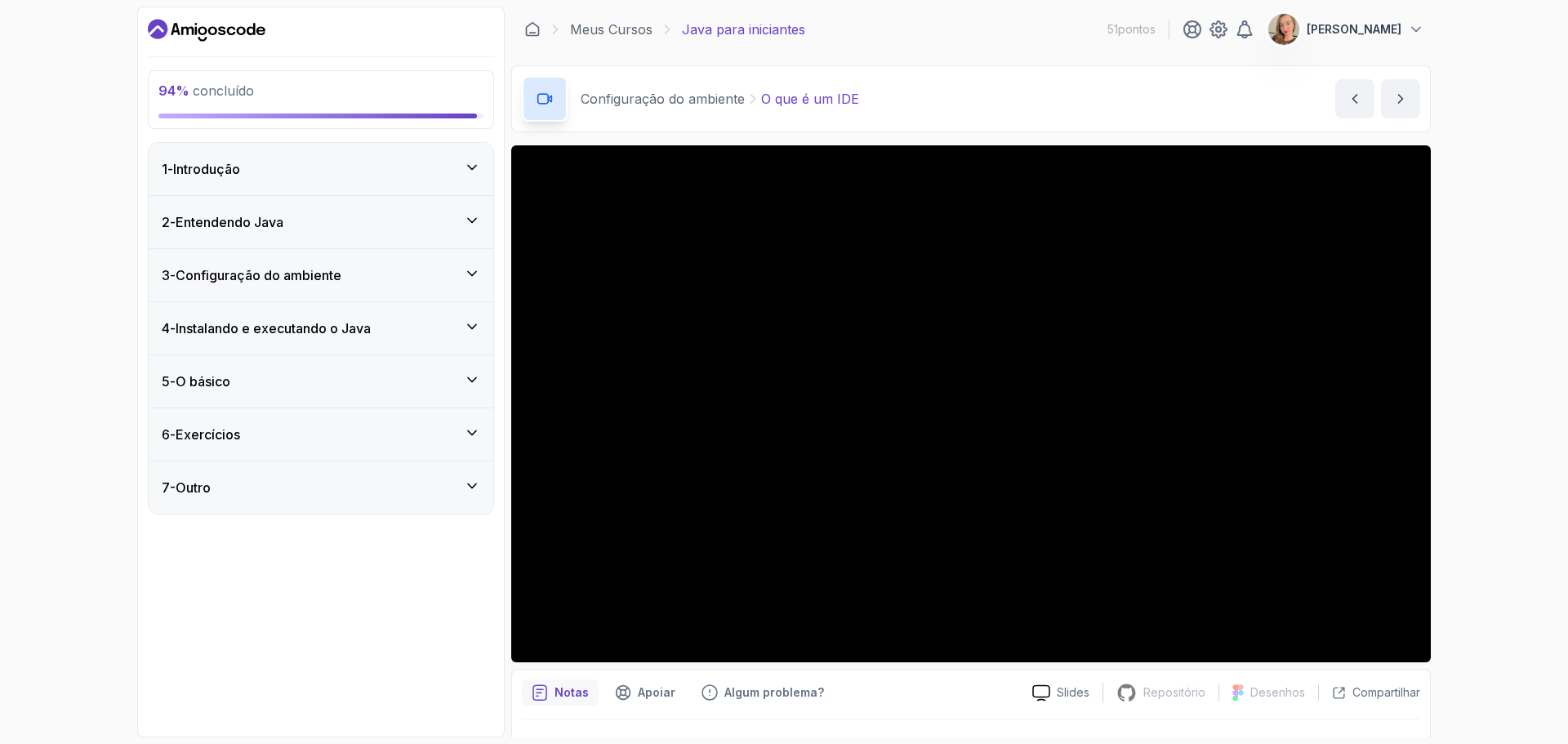
click at [440, 377] on div "5 - O básico" at bounding box center [320, 381] width 318 height 19
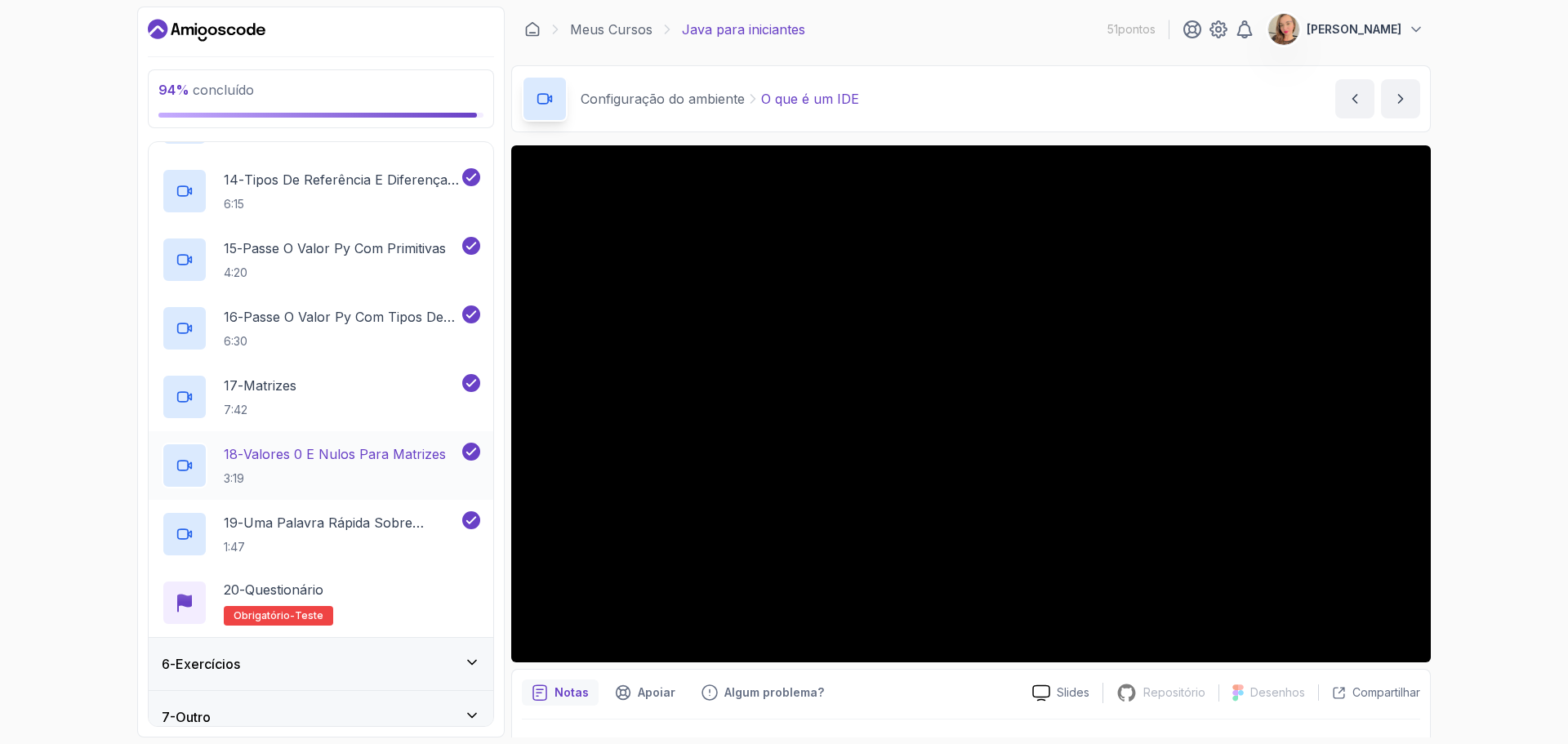
scroll to position [1143, 0]
click at [391, 604] on div "20 - Questionário Obrigatório- teste" at bounding box center [320, 601] width 318 height 45
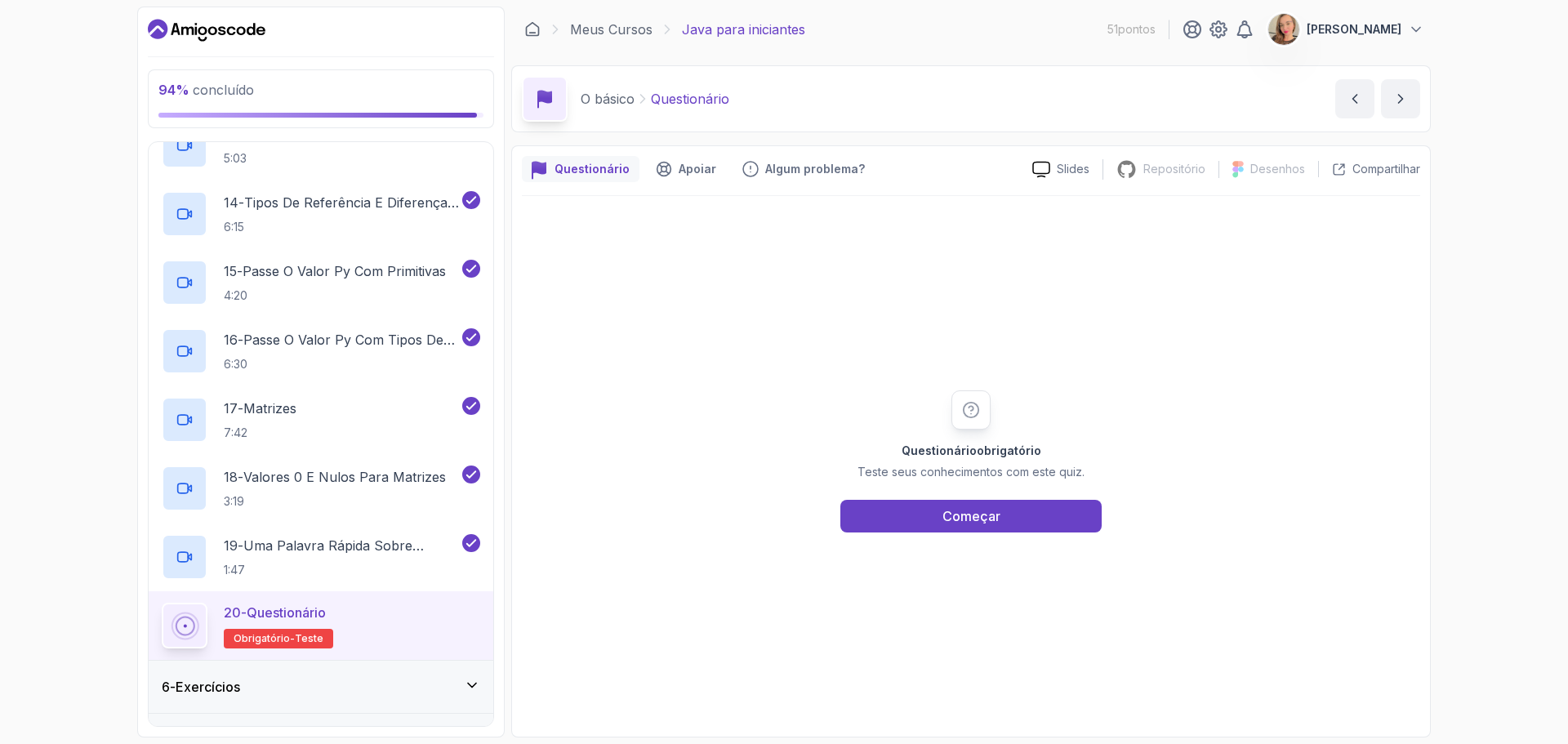
scroll to position [1159, 0]
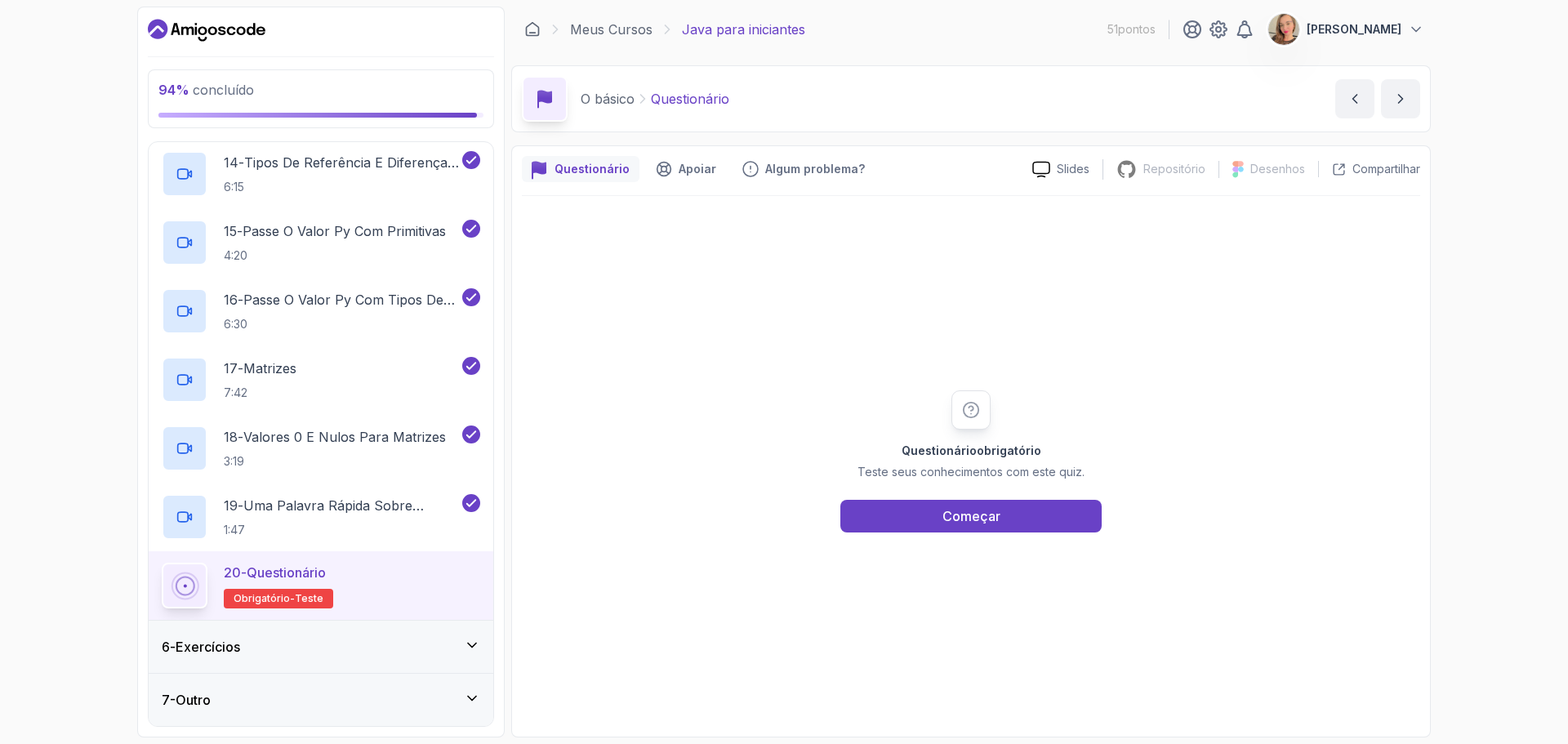
click at [421, 648] on div "6 - Exercícios" at bounding box center [320, 646] width 318 height 19
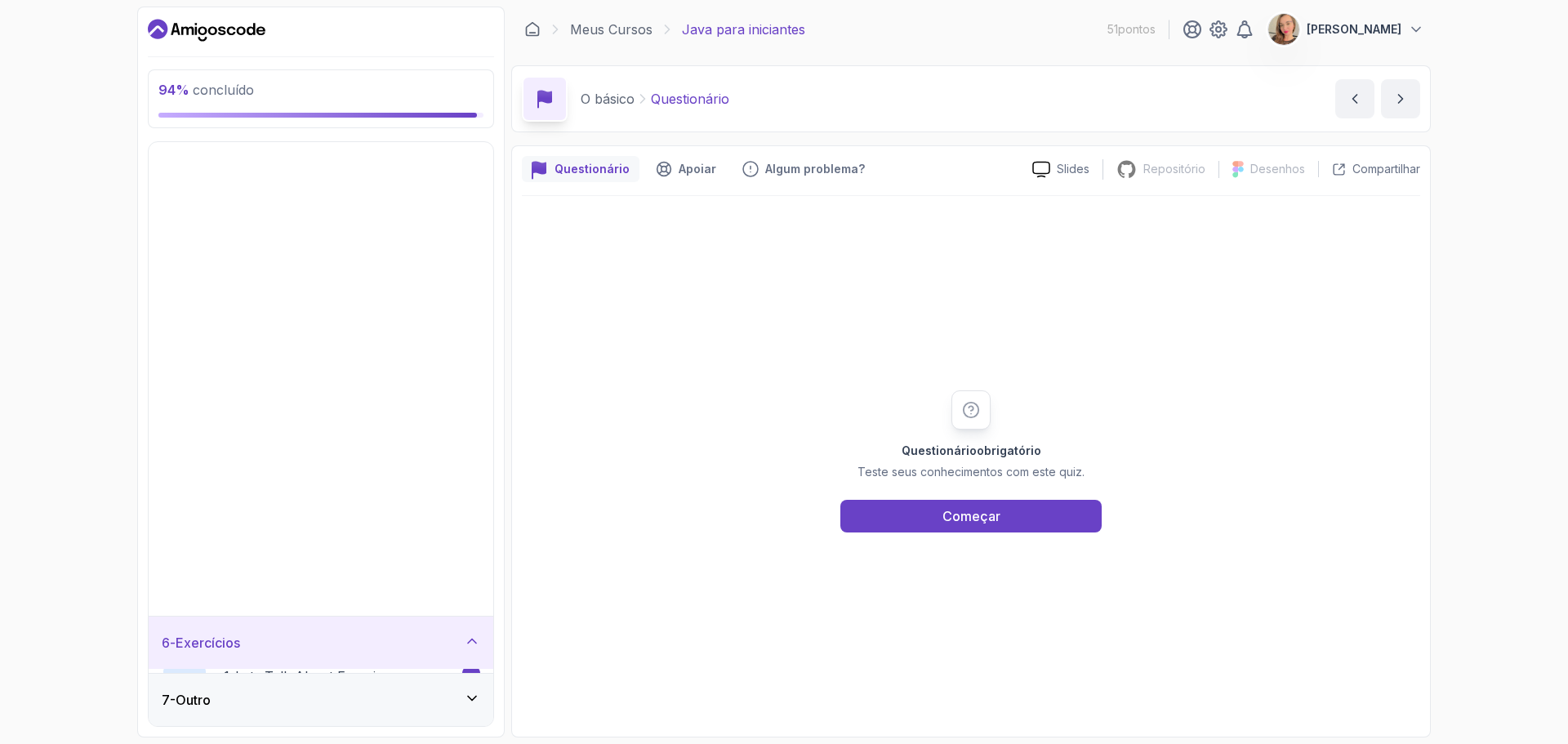
scroll to position [0, 0]
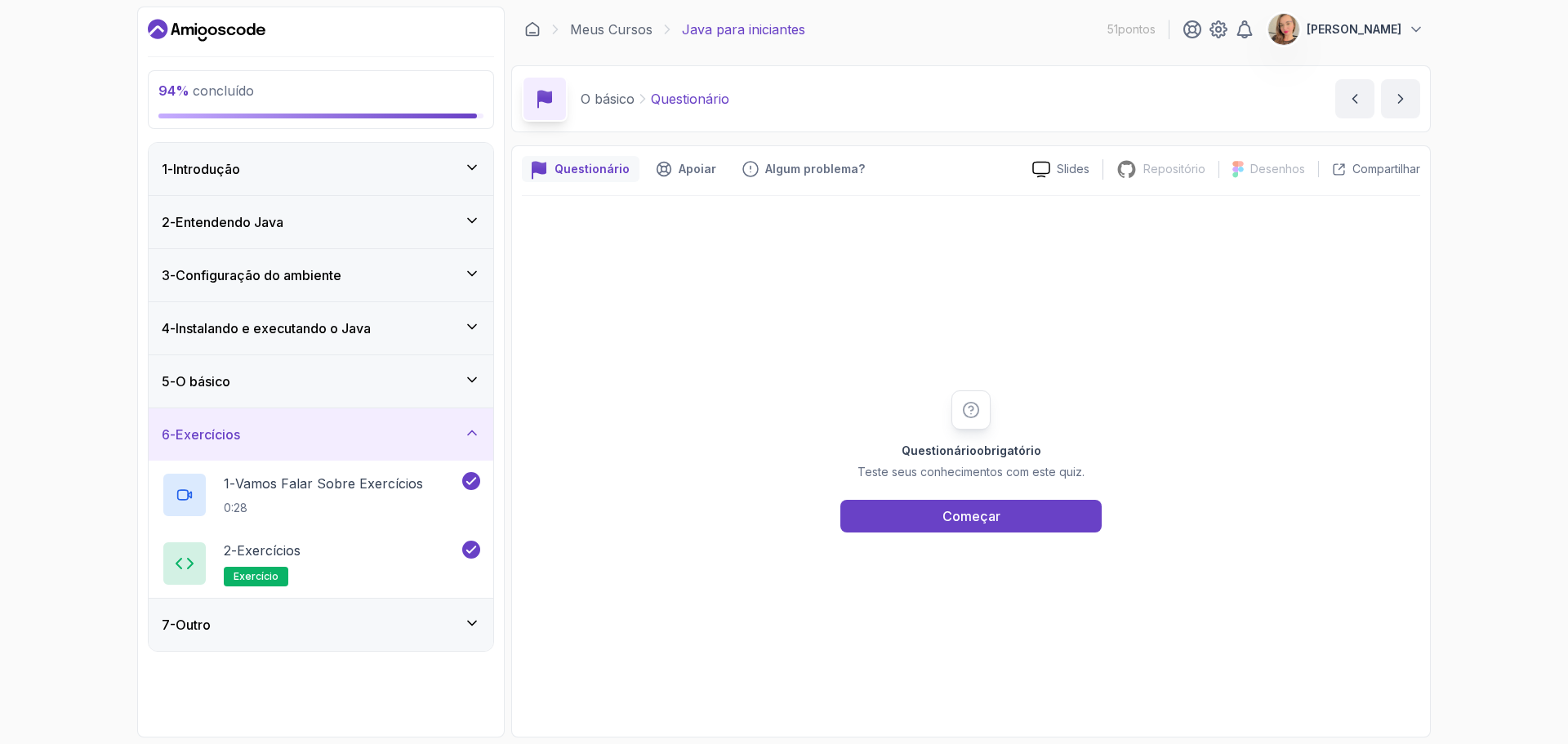
click at [393, 616] on div "7 - Outro" at bounding box center [320, 625] width 318 height 19
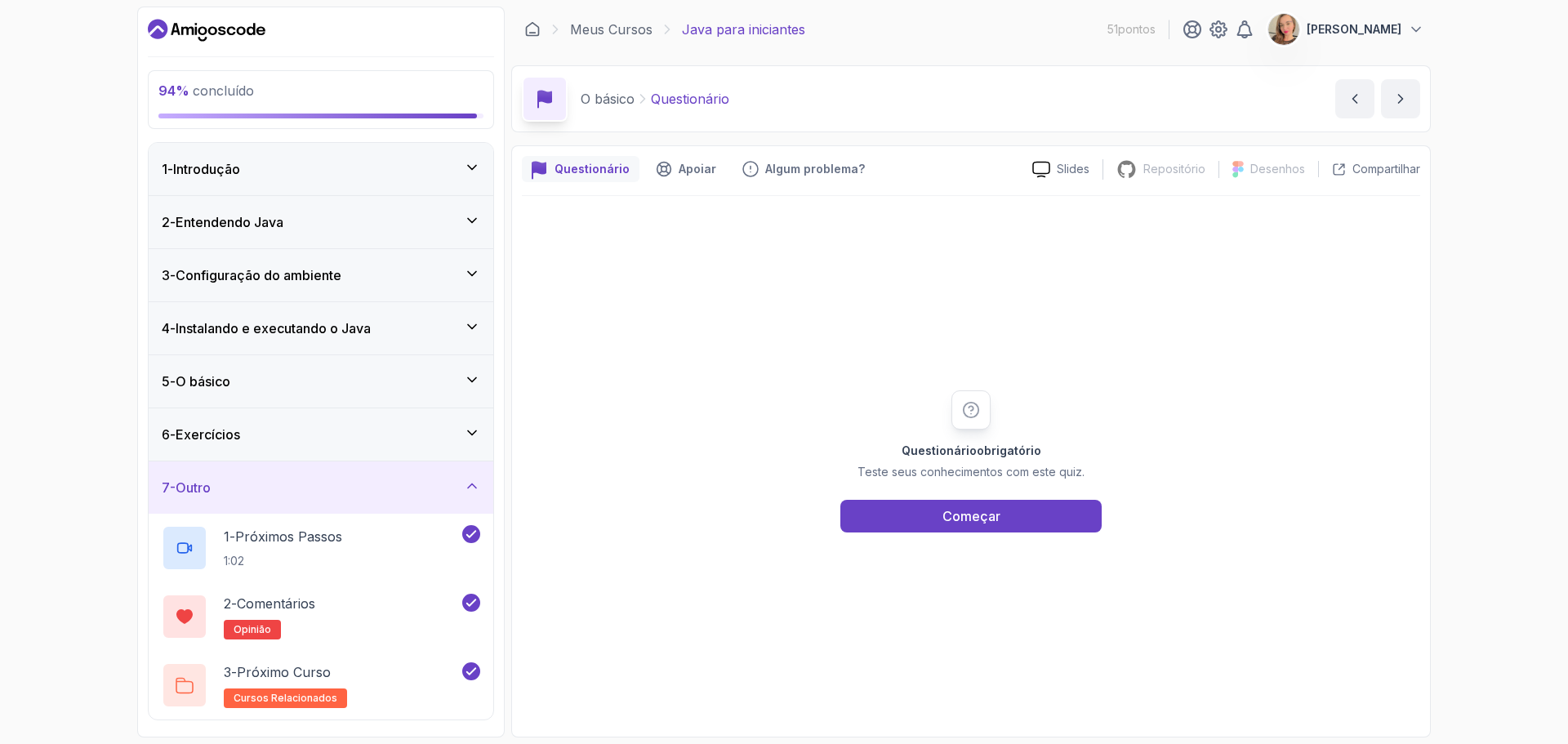
click at [445, 493] on div "7 - Outro" at bounding box center [320, 488] width 318 height 19
